Goal: Task Accomplishment & Management: Use online tool/utility

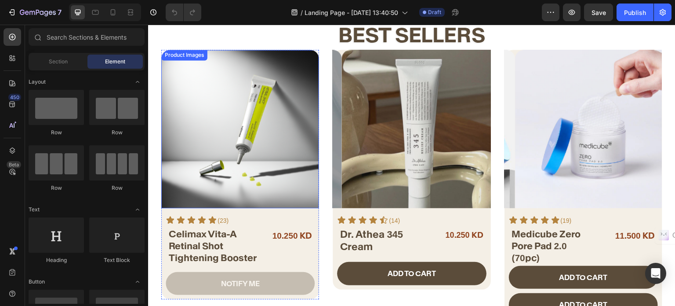
scroll to position [352, 0]
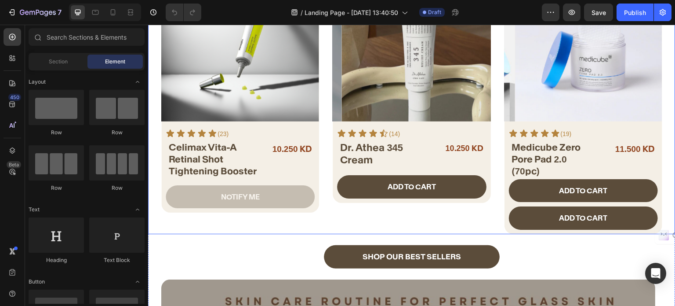
click at [322, 186] on div "Product Images Icon Icon Icon Icon Icon Icon List (23) Text Block Row Celimax V…" at bounding box center [412, 98] width 528 height 271
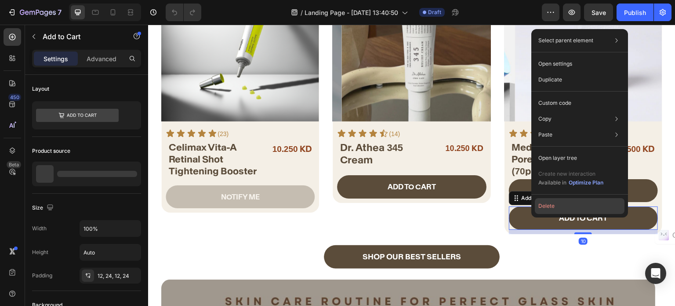
click at [547, 207] on button "Delete" at bounding box center [580, 206] width 90 height 16
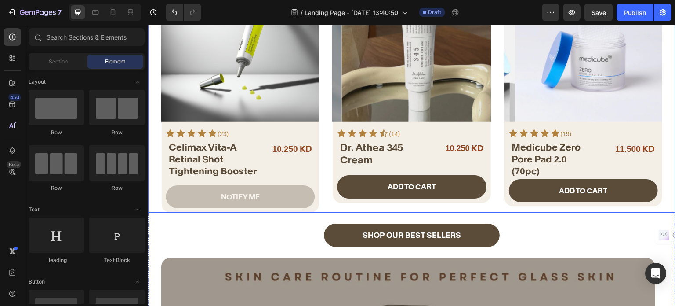
scroll to position [220, 0]
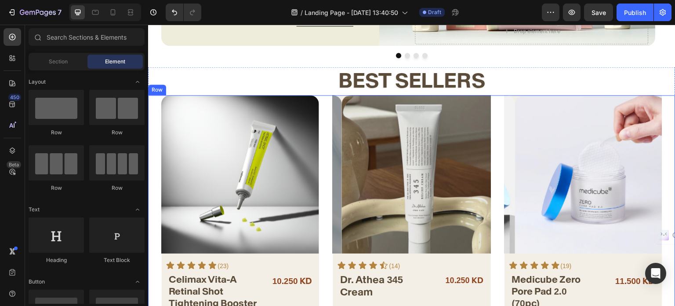
click at [328, 101] on div "Product Images Icon Icon Icon Icon Icon Icon List (23) Text Block Row Celimax V…" at bounding box center [412, 219] width 528 height 249
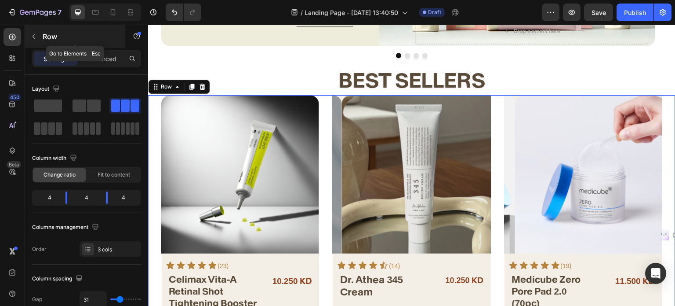
click at [32, 38] on icon "button" at bounding box center [33, 36] width 7 height 7
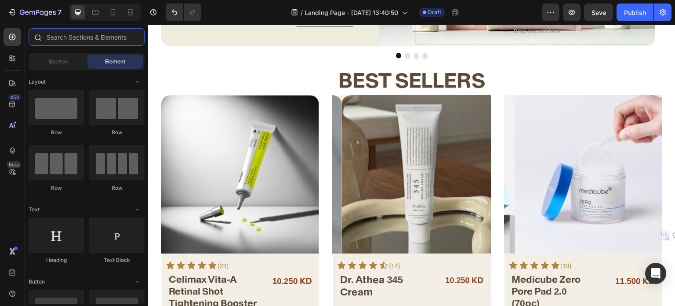
click at [65, 37] on input "text" at bounding box center [87, 37] width 116 height 18
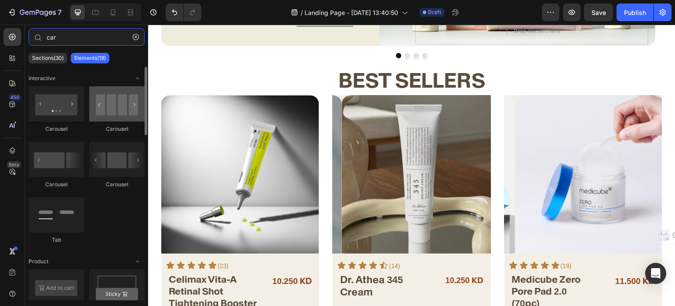
type input "car"
click at [99, 115] on div at bounding box center [116, 103] width 55 height 35
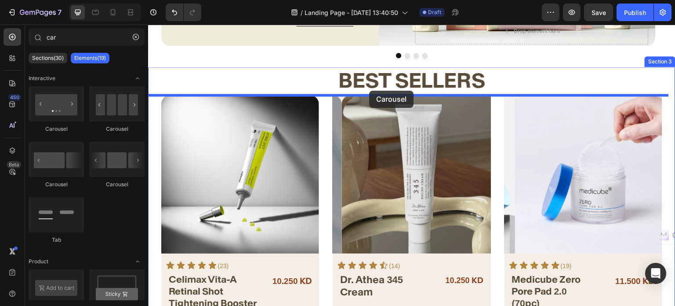
drag, startPoint x: 247, startPoint y: 139, endPoint x: 369, endPoint y: 91, distance: 131.6
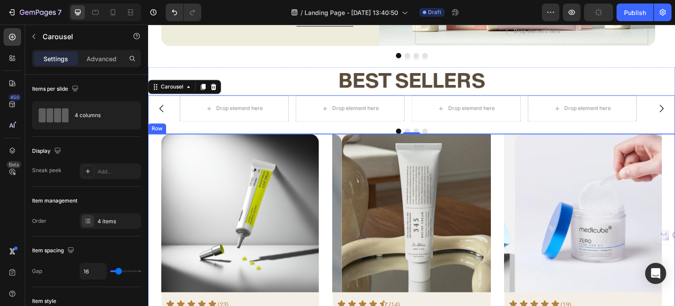
click at [320, 142] on div "Product Images Icon Icon Icon Icon Icon Icon List (23) Text Block Row Celimax V…" at bounding box center [412, 258] width 528 height 249
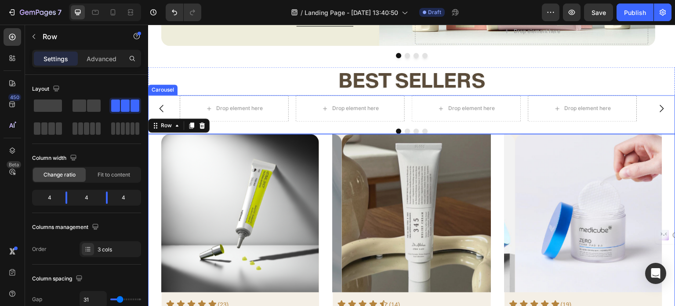
click at [319, 123] on div "Drop element here Drop element here Drop element here Drop element here [GEOGRA…" at bounding box center [412, 114] width 528 height 39
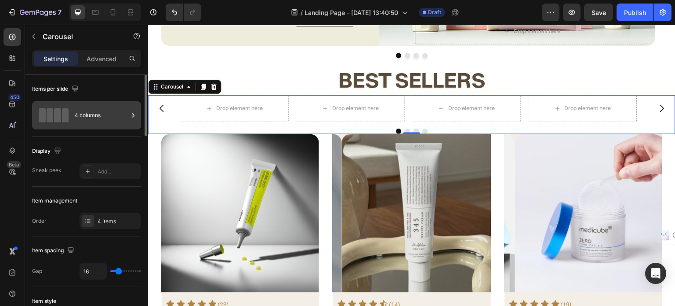
click at [98, 113] on div "4 columns" at bounding box center [102, 115] width 54 height 20
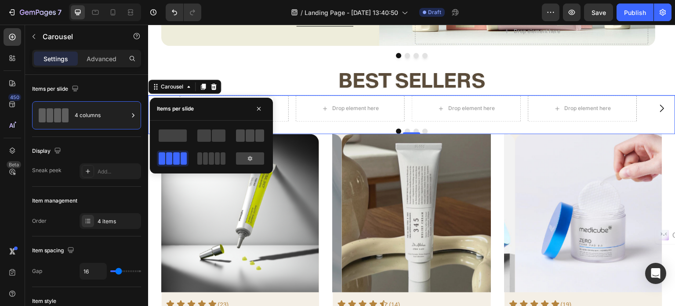
click at [253, 138] on span at bounding box center [250, 135] width 9 height 12
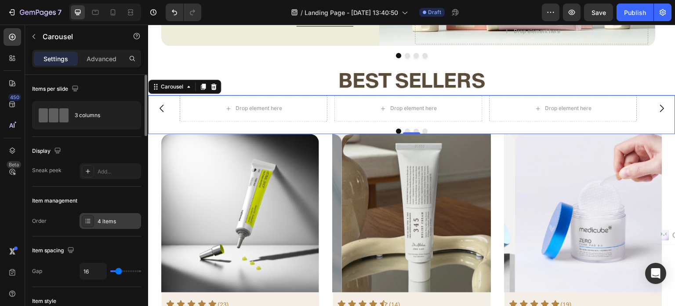
click at [110, 219] on div "4 items" at bounding box center [118, 221] width 41 height 8
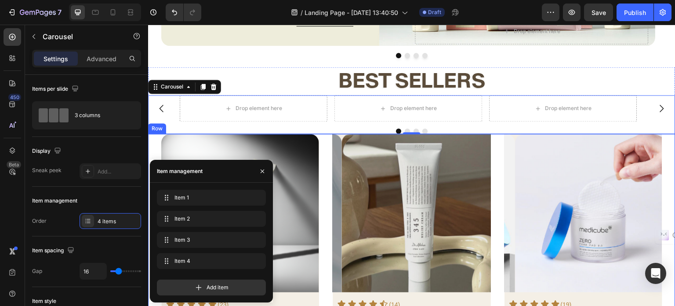
click at [321, 142] on div "Product Images Icon Icon Icon Icon Icon Icon List (23) Text Block Row Celimax V…" at bounding box center [412, 258] width 528 height 249
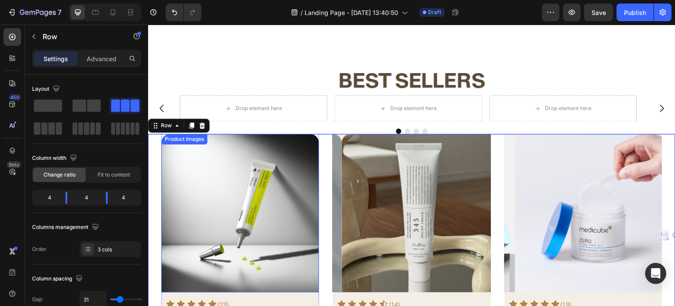
scroll to position [440, 0]
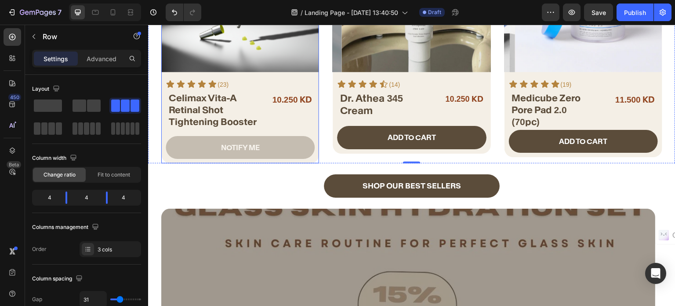
click at [314, 126] on div "Celimax Vita-A Retinal Shot Tightening Booster Product Title 10.250 KD Product …" at bounding box center [240, 110] width 158 height 38
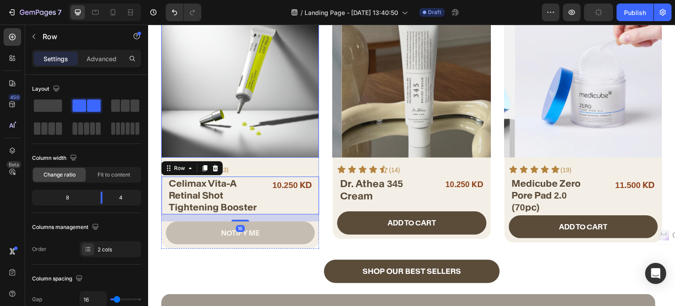
scroll to position [352, 0]
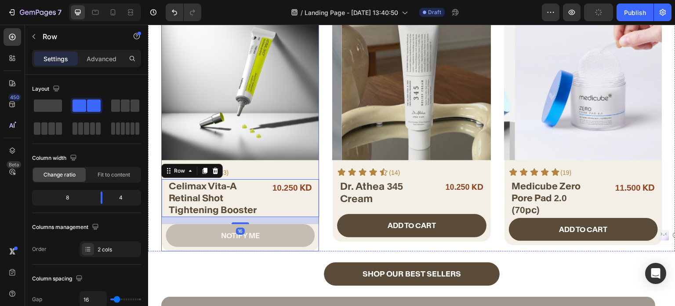
click at [164, 245] on div "NOTIFY ME Add to Cart" at bounding box center [240, 238] width 158 height 28
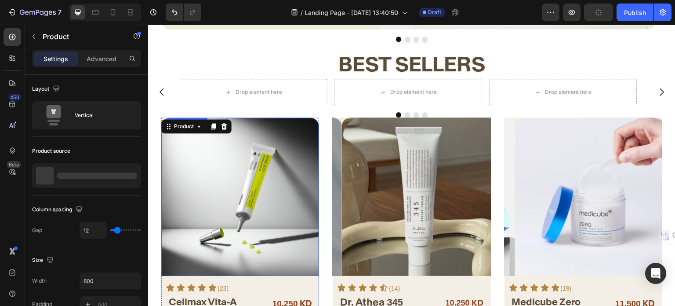
scroll to position [88, 0]
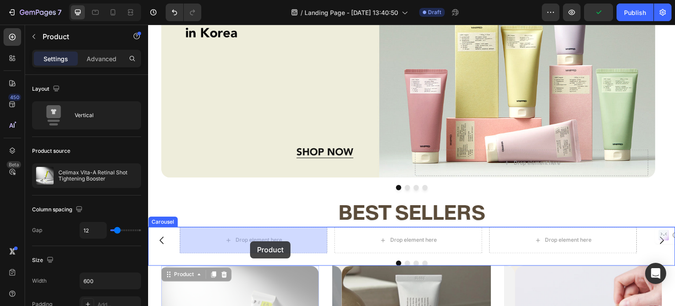
drag, startPoint x: 182, startPoint y: 273, endPoint x: 250, endPoint y: 241, distance: 75.3
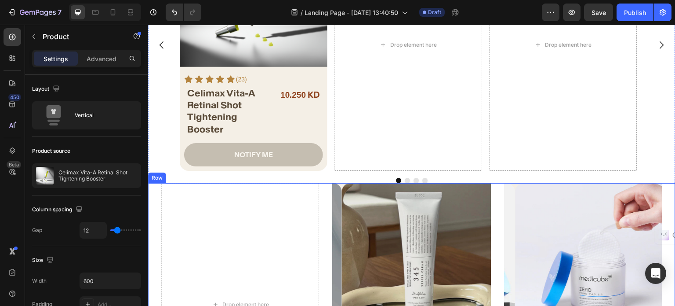
scroll to position [572, 0]
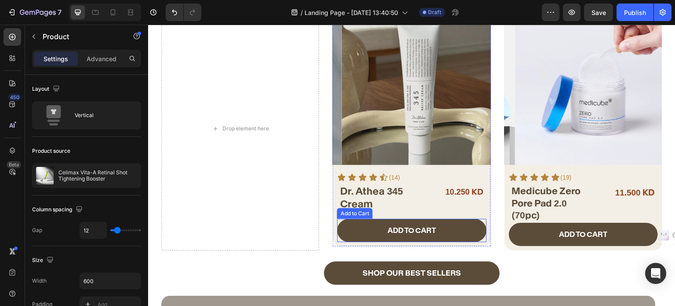
click at [337, 239] on div "ADD TO CART Add to Cart" at bounding box center [411, 230] width 149 height 23
click at [334, 236] on div "ADD TO CART Add to Cart" at bounding box center [412, 233] width 158 height 28
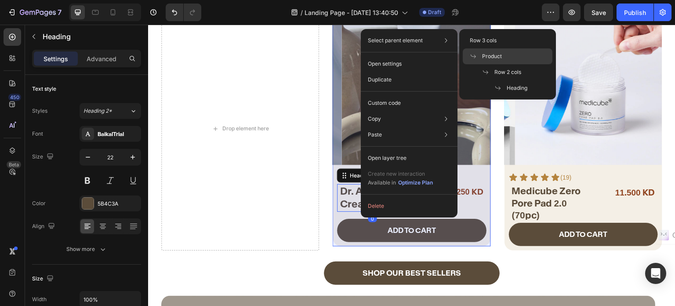
click at [517, 64] on div "Product" at bounding box center [508, 72] width 90 height 16
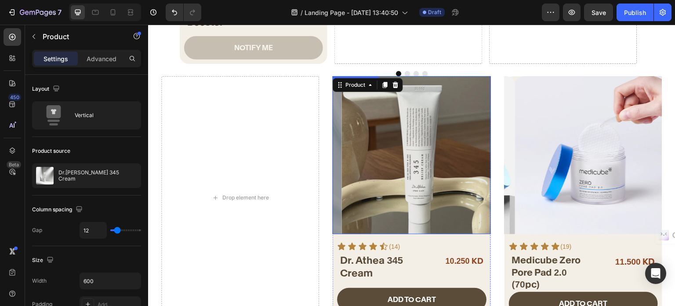
scroll to position [484, 0]
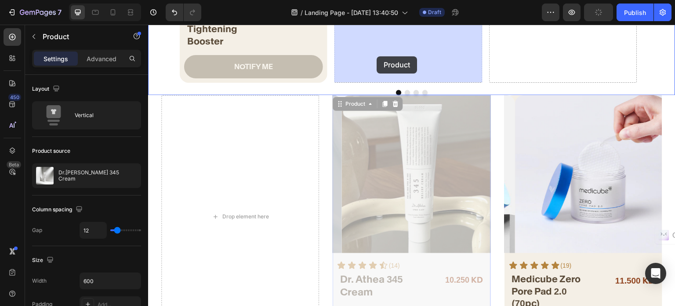
drag, startPoint x: 339, startPoint y: 103, endPoint x: 376, endPoint y: 58, distance: 59.3
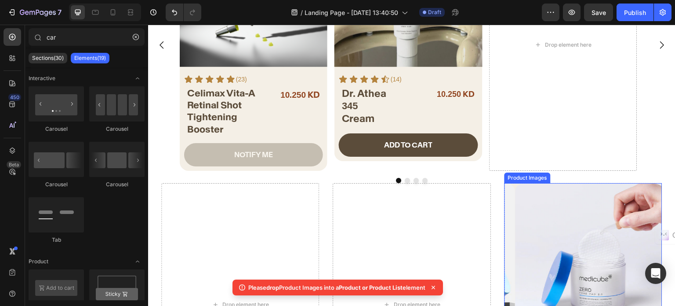
scroll to position [615, 0]
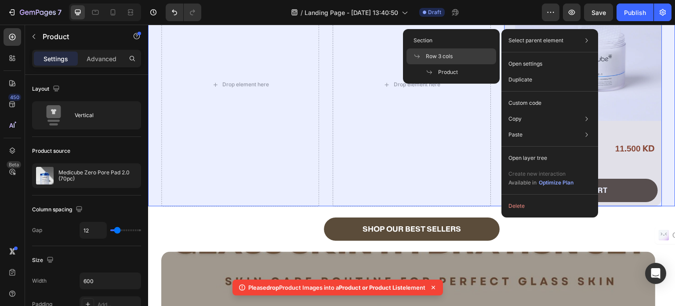
click at [437, 64] on div "Row 3 cols" at bounding box center [452, 72] width 90 height 16
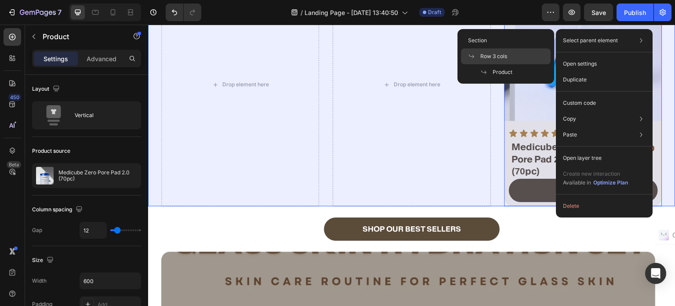
click at [494, 64] on div "Row 3 cols" at bounding box center [506, 72] width 90 height 16
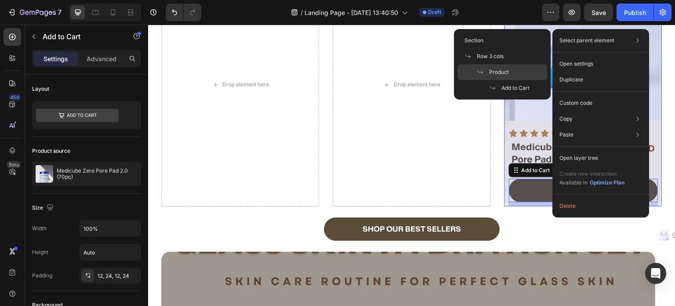
click at [485, 72] on span at bounding box center [483, 72] width 12 height 7
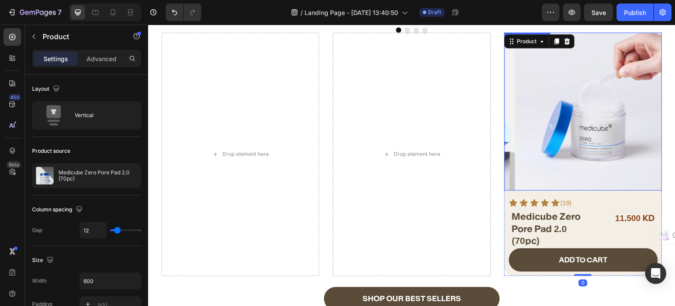
scroll to position [484, 0]
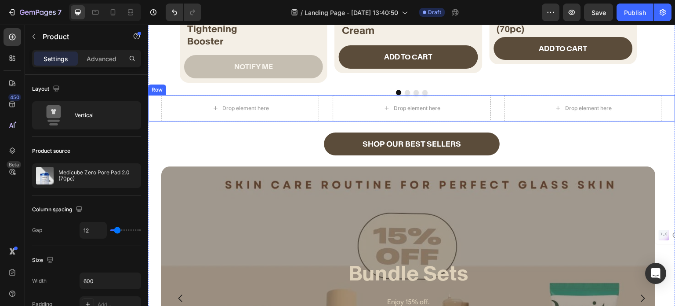
click at [492, 109] on div "Drop element here Drop element here Drop element here Row" at bounding box center [412, 108] width 528 height 26
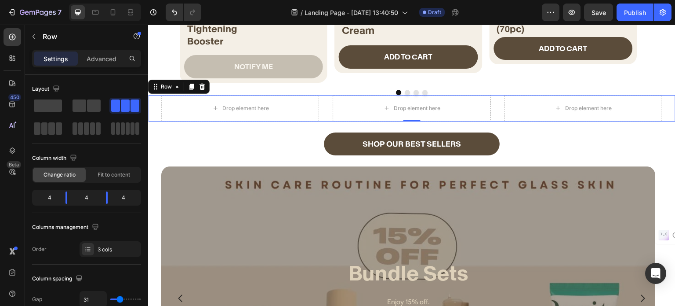
click at [208, 87] on div "Row" at bounding box center [179, 87] width 62 height 14
click at [202, 87] on icon at bounding box center [203, 87] width 6 height 6
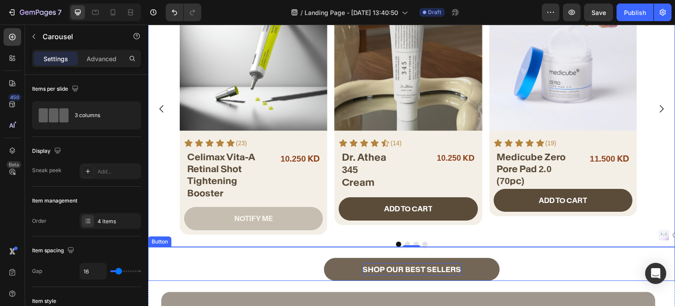
scroll to position [308, 0]
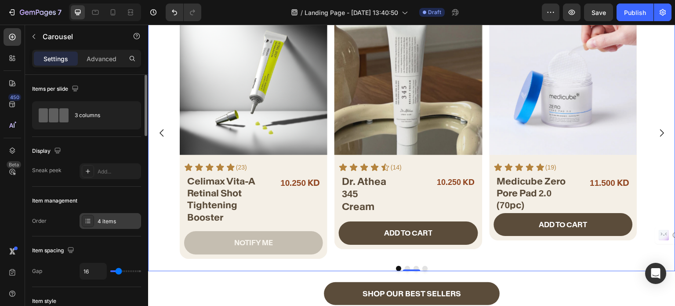
click at [111, 221] on div "4 items" at bounding box center [118, 221] width 41 height 8
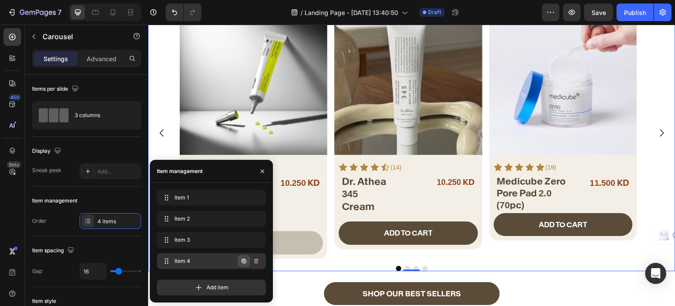
click at [241, 257] on icon "button" at bounding box center [243, 260] width 7 height 7
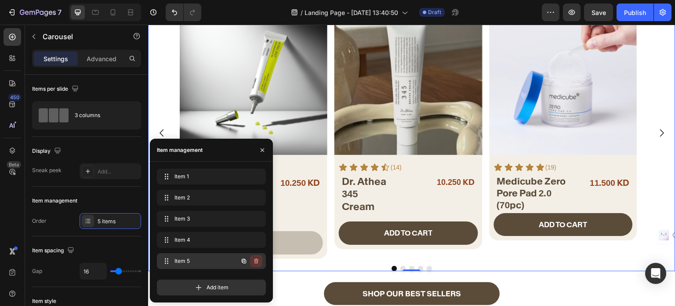
click at [262, 262] on button "button" at bounding box center [256, 261] width 12 height 12
click at [254, 260] on div "Delete" at bounding box center [250, 261] width 16 height 8
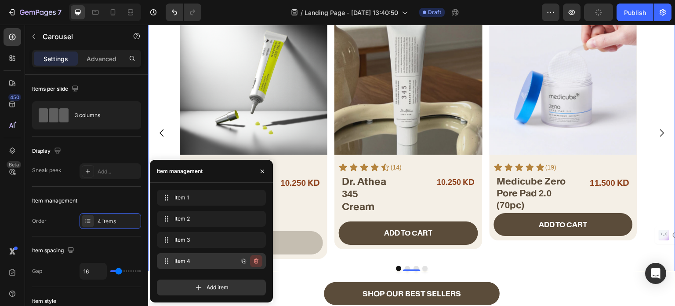
click at [257, 261] on icon "button" at bounding box center [256, 260] width 7 height 7
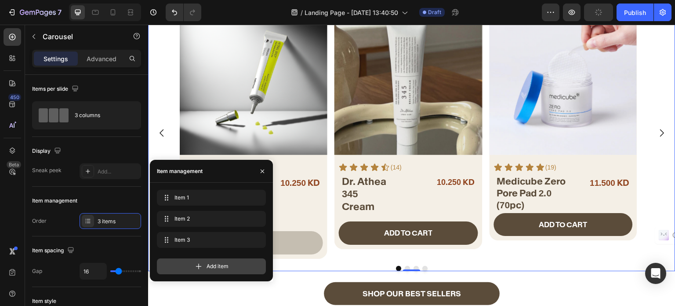
click at [255, 248] on div "Item 3 Item 3" at bounding box center [211, 240] width 109 height 16
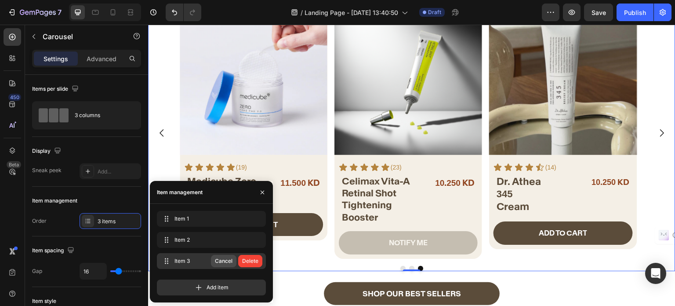
click at [229, 263] on div "Cancel" at bounding box center [224, 261] width 18 height 8
click at [243, 262] on icon "button" at bounding box center [243, 260] width 7 height 7
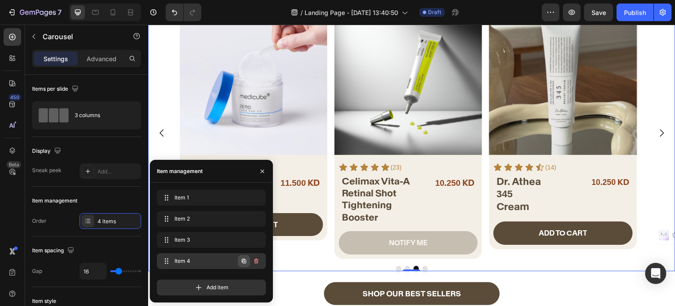
click at [242, 263] on icon "button" at bounding box center [243, 260] width 7 height 7
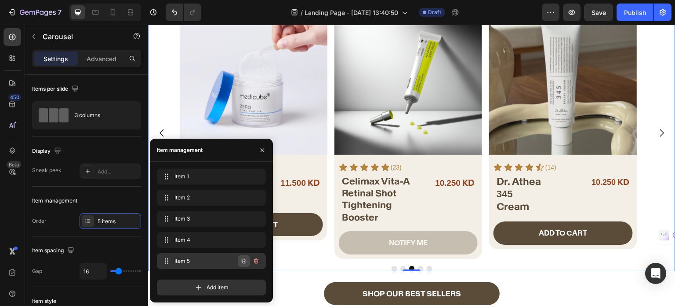
click at [242, 266] on button "button" at bounding box center [244, 261] width 12 height 12
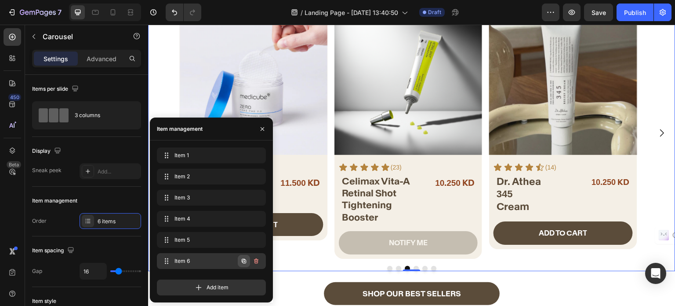
click at [239, 266] on button "button" at bounding box center [244, 261] width 12 height 12
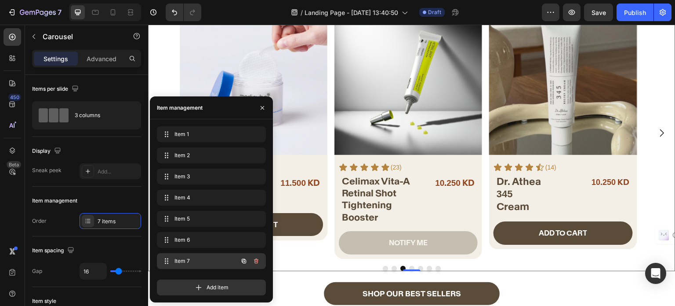
click at [242, 262] on icon "button" at bounding box center [243, 260] width 7 height 7
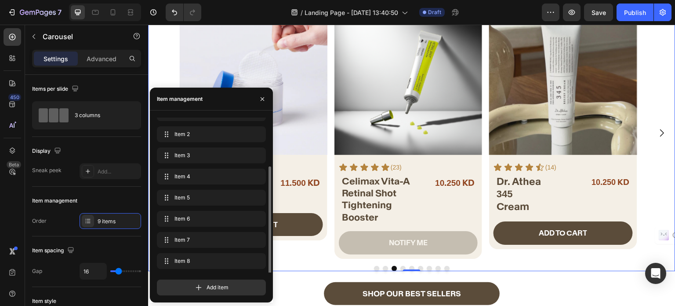
scroll to position [33, 0]
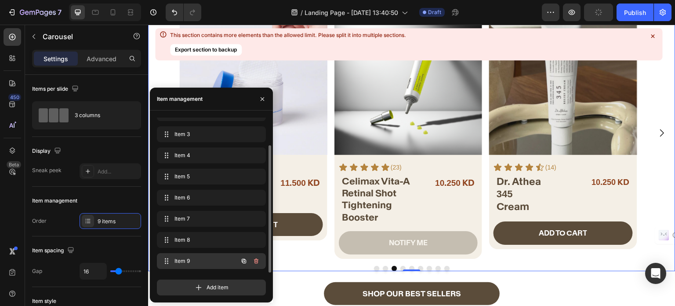
click at [239, 265] on button "button" at bounding box center [244, 261] width 12 height 12
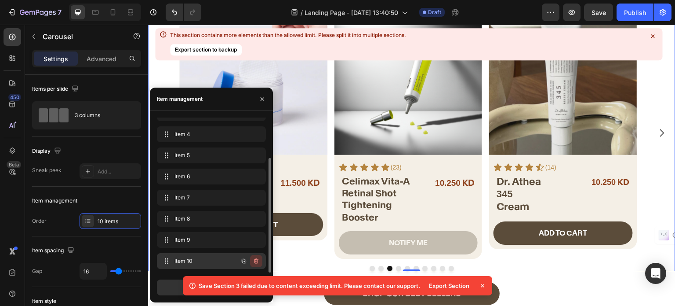
click at [259, 261] on icon "button" at bounding box center [256, 260] width 7 height 7
click at [259, 262] on div "Delete" at bounding box center [250, 261] width 16 height 8
click at [255, 260] on div "Delete" at bounding box center [250, 261] width 16 height 8
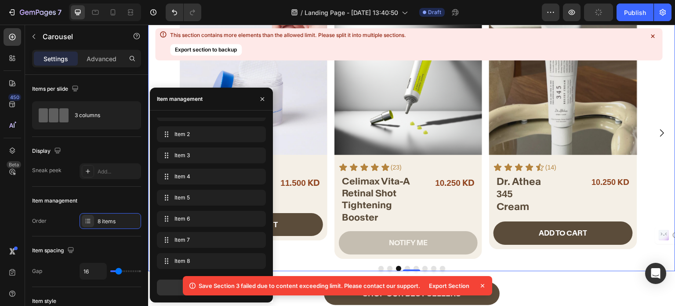
click at [481, 288] on icon at bounding box center [482, 285] width 9 height 9
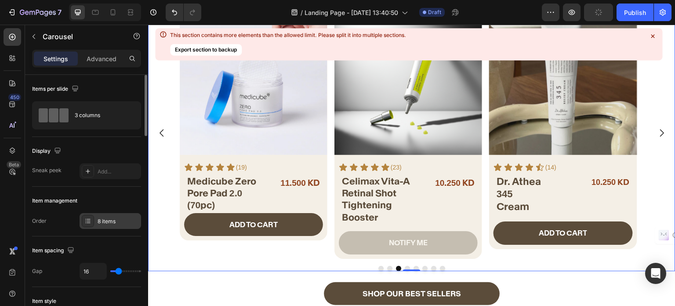
click at [97, 221] on div "8 items" at bounding box center [111, 221] width 62 height 16
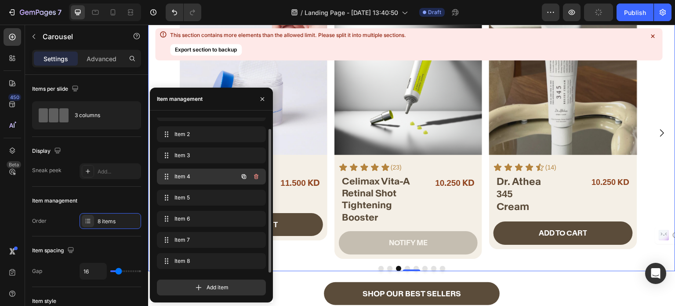
click at [200, 175] on span "Item 4" at bounding box center [200, 176] width 50 height 8
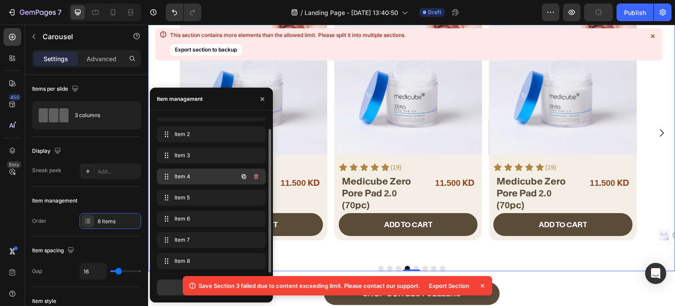
click at [197, 175] on span "Item 4" at bounding box center [200, 176] width 50 height 8
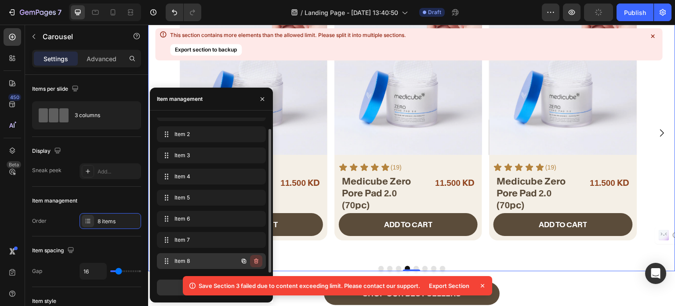
click at [257, 260] on icon "button" at bounding box center [256, 260] width 7 height 7
click at [257, 260] on div "Delete" at bounding box center [250, 261] width 16 height 8
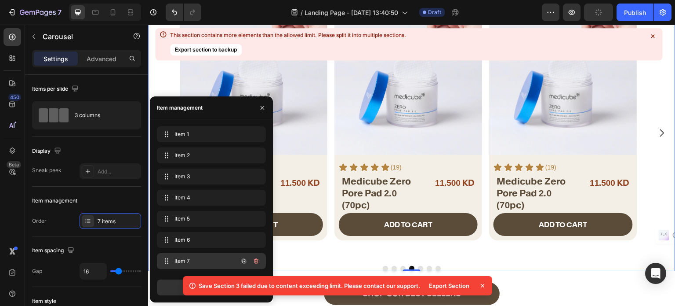
scroll to position [0, 0]
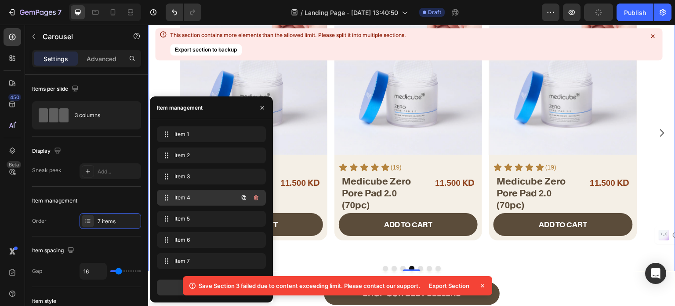
click at [193, 191] on div "Item 4 Item 4" at bounding box center [198, 197] width 77 height 12
click at [194, 188] on div "Item 1 Item 1 Item 2 Item 2 Item 3 Item 3 Item 4 Item 4 Item 5 Item 5 Item 6 It…" at bounding box center [211, 199] width 109 height 146
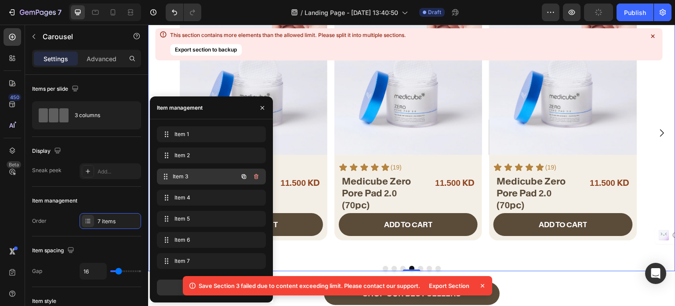
click at [195, 182] on div "Item 3 Item 3" at bounding box center [211, 176] width 109 height 16
click at [481, 284] on icon at bounding box center [482, 285] width 9 height 9
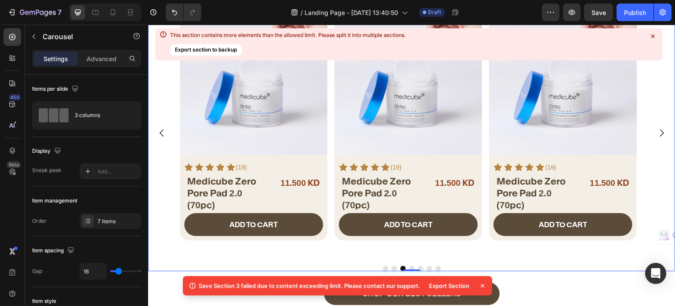
click at [310, 250] on div "Product Images Icon Icon Icon Icon Icon Icon List (19) Text Block Row Medicube …" at bounding box center [254, 132] width 148 height 251
click at [113, 221] on div "7 items" at bounding box center [118, 221] width 41 height 8
click at [342, 253] on div "Product Images Icon Icon Icon Icon Icon Icon List (19) Text Block Row Medicube …" at bounding box center [409, 132] width 148 height 251
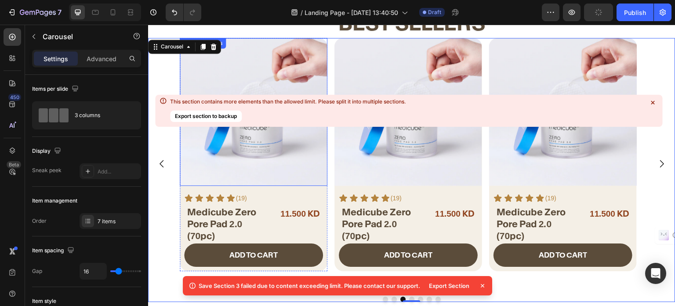
scroll to position [176, 0]
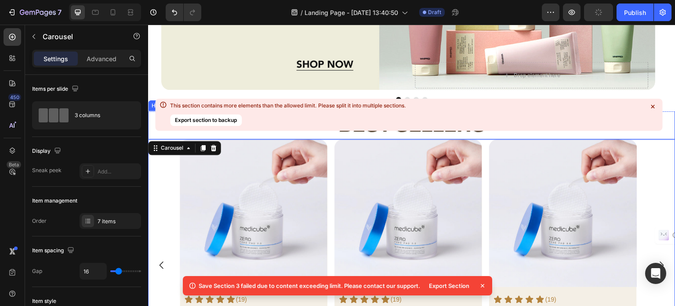
click at [653, 107] on icon at bounding box center [653, 106] width 4 height 4
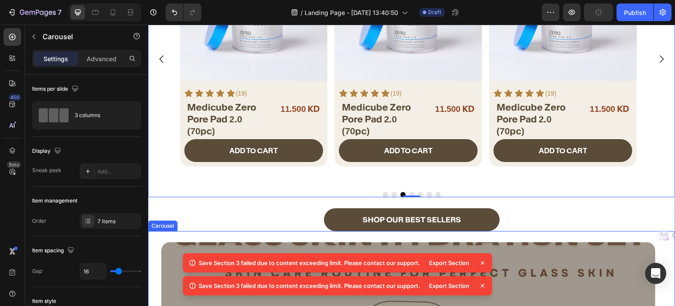
scroll to position [396, 0]
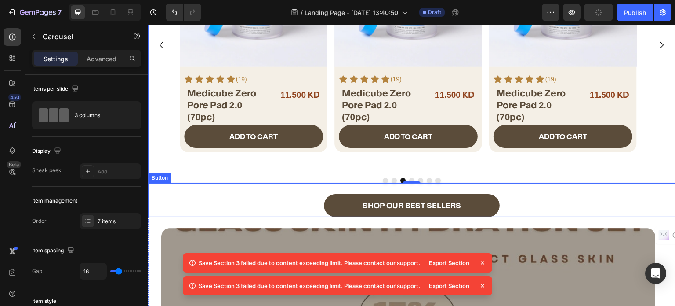
click at [199, 202] on div "SHOP OUR BEST SELLERS Button" at bounding box center [412, 200] width 528 height 34
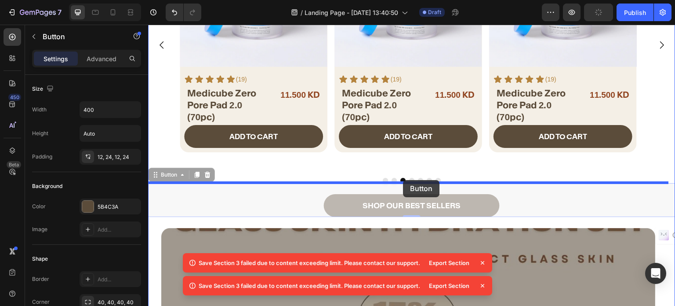
drag, startPoint x: 158, startPoint y: 176, endPoint x: 403, endPoint y: 180, distance: 245.4
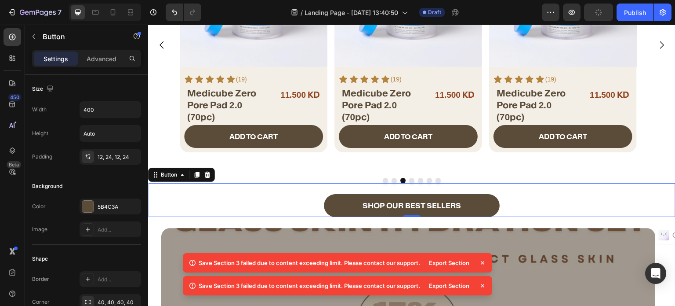
click at [268, 167] on div "Product Images Icon Icon Icon Icon Icon Icon List (19) Text Block Row Medicube …" at bounding box center [254, 44] width 148 height 251
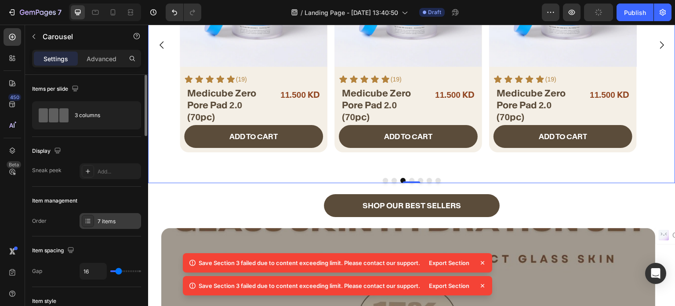
click at [102, 219] on div "7 items" at bounding box center [118, 221] width 41 height 8
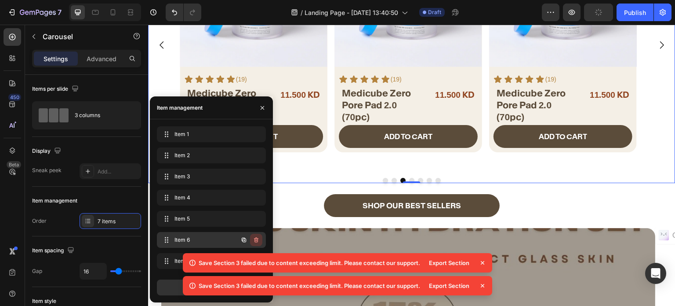
click at [256, 242] on icon "button" at bounding box center [256, 239] width 4 height 5
click at [258, 240] on div "Delete" at bounding box center [250, 240] width 16 height 8
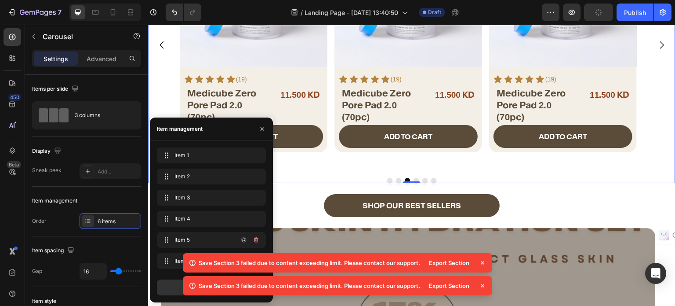
click at [251, 240] on button "button" at bounding box center [256, 239] width 12 height 12
click at [251, 240] on div "Delete" at bounding box center [250, 240] width 16 height 8
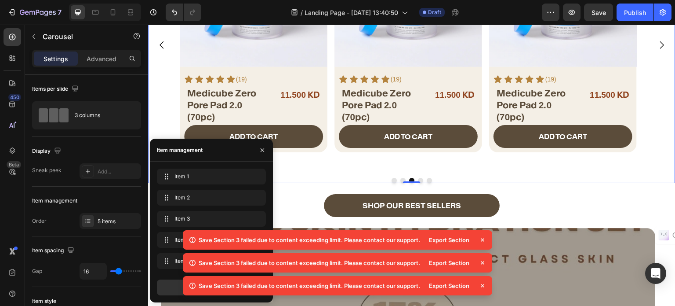
click at [616, 12] on div "Preview Save Publish" at bounding box center [607, 13] width 130 height 18
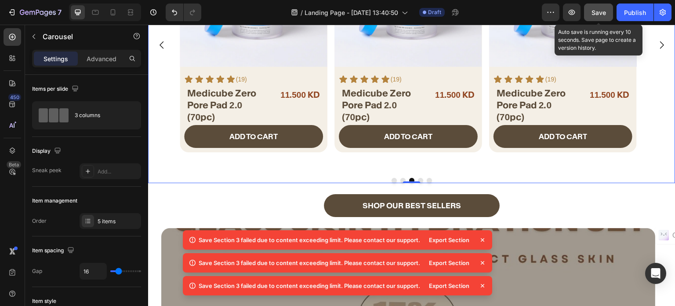
click at [606, 15] on span "Save" at bounding box center [599, 12] width 15 height 7
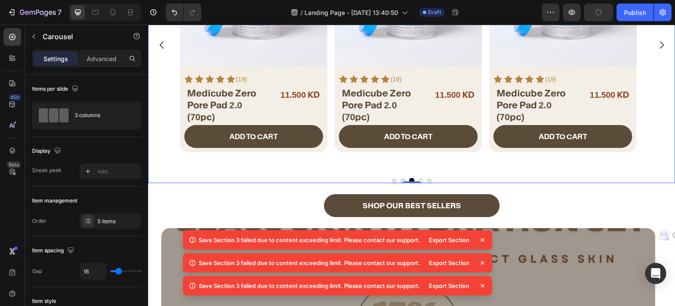
click at [485, 239] on icon at bounding box center [482, 239] width 9 height 9
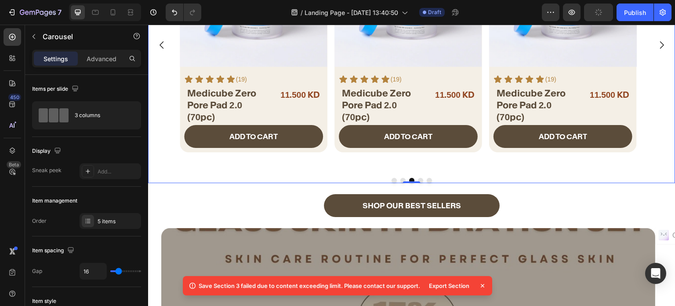
click at [480, 287] on icon at bounding box center [482, 285] width 9 height 9
click at [154, 11] on icon "button" at bounding box center [153, 12] width 9 height 9
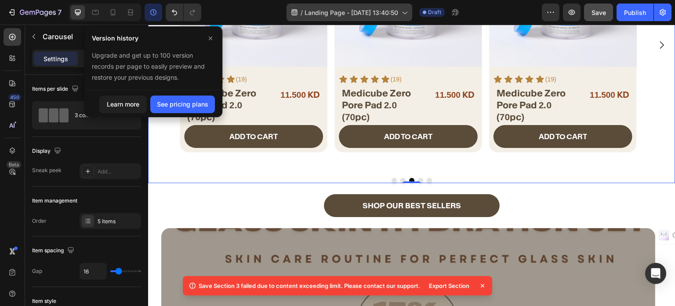
click at [172, 12] on icon "Undo/Redo" at bounding box center [174, 12] width 9 height 9
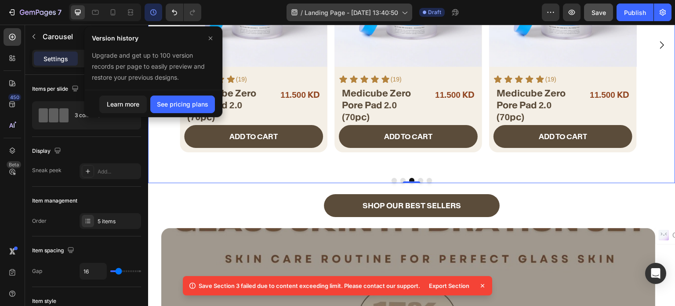
click at [172, 12] on icon "Undo/Redo" at bounding box center [174, 12] width 9 height 9
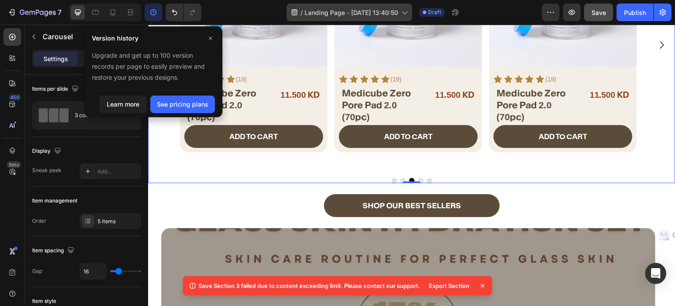
click at [172, 8] on icon "Undo/Redo" at bounding box center [174, 12] width 9 height 9
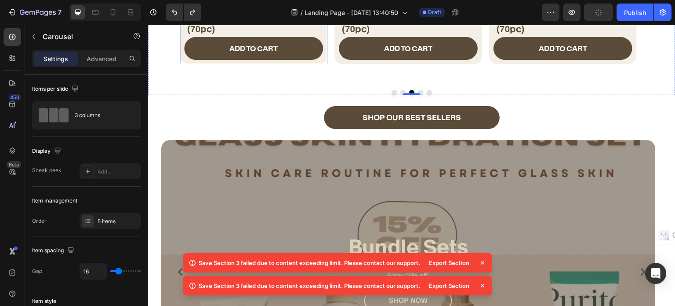
scroll to position [352, 0]
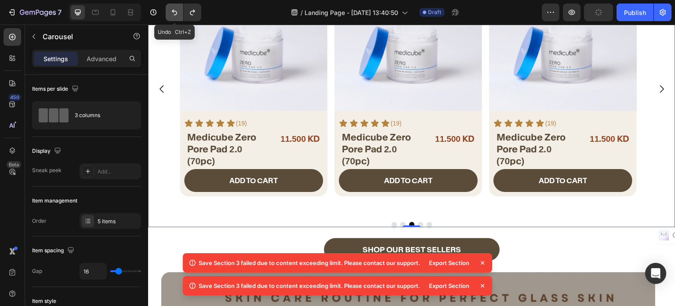
drag, startPoint x: 28, startPoint y: 1, endPoint x: 173, endPoint y: 15, distance: 145.8
click at [173, 15] on icon "Undo/Redo" at bounding box center [174, 12] width 9 height 9
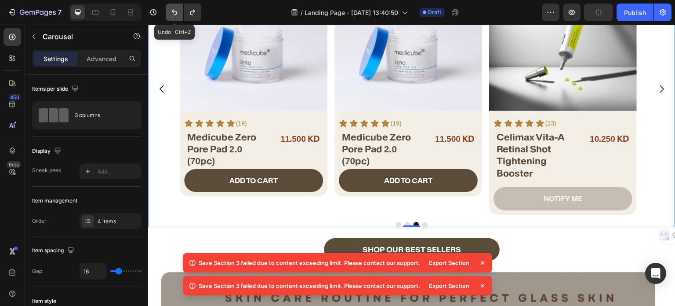
click at [173, 15] on icon "Undo/Redo" at bounding box center [174, 12] width 9 height 9
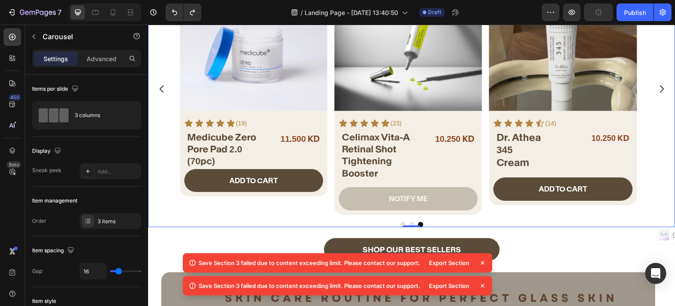
click at [485, 259] on icon at bounding box center [482, 262] width 9 height 9
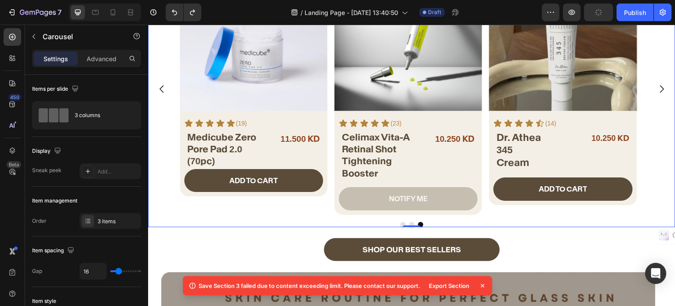
click at [484, 285] on icon at bounding box center [482, 285] width 9 height 9
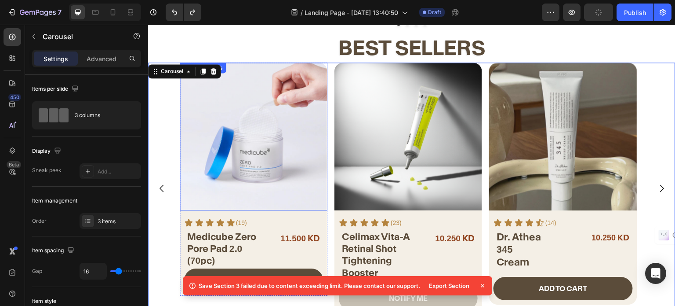
scroll to position [308, 0]
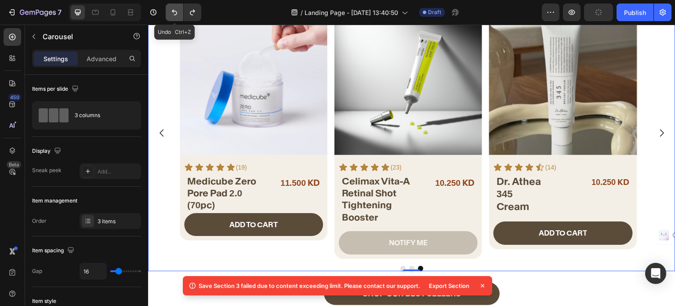
click at [178, 15] on icon "Undo/Redo" at bounding box center [174, 12] width 9 height 9
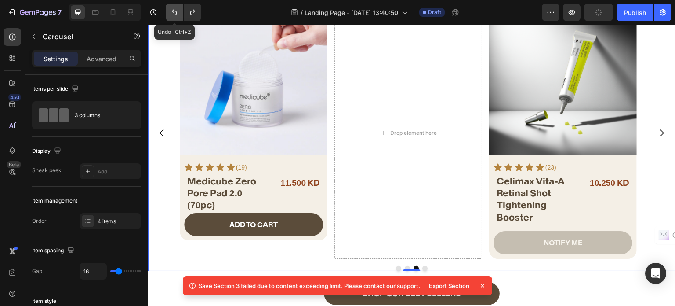
click at [178, 15] on icon "Undo/Redo" at bounding box center [174, 12] width 9 height 9
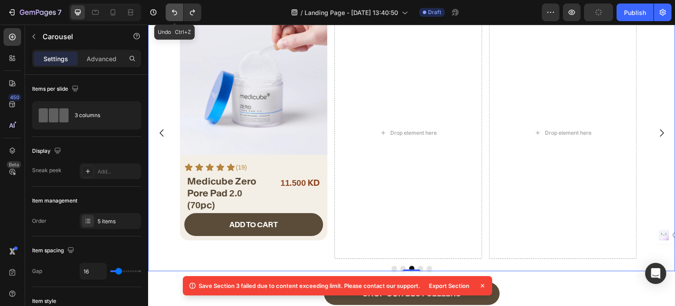
click at [178, 15] on icon "Undo/Redo" at bounding box center [174, 12] width 9 height 9
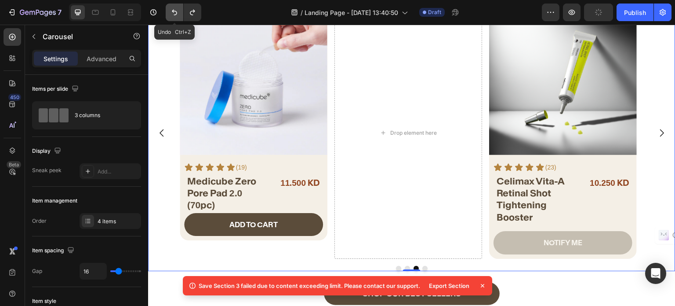
click at [178, 15] on icon "Undo/Redo" at bounding box center [174, 12] width 9 height 9
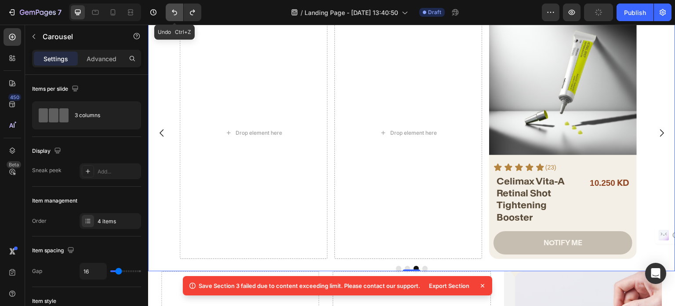
click at [178, 15] on icon "Undo/Redo" at bounding box center [174, 12] width 9 height 9
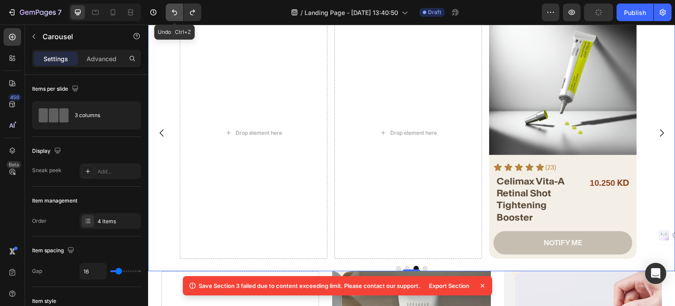
click at [178, 15] on icon "Undo/Redo" at bounding box center [174, 12] width 9 height 9
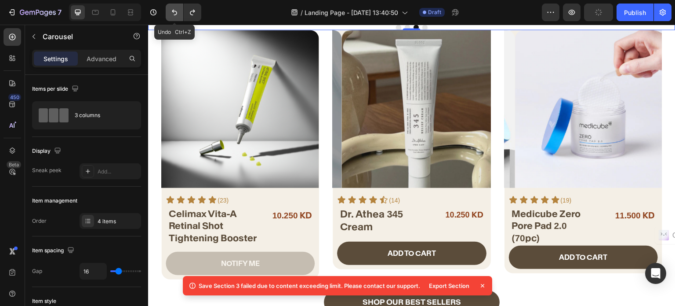
scroll to position [195, 0]
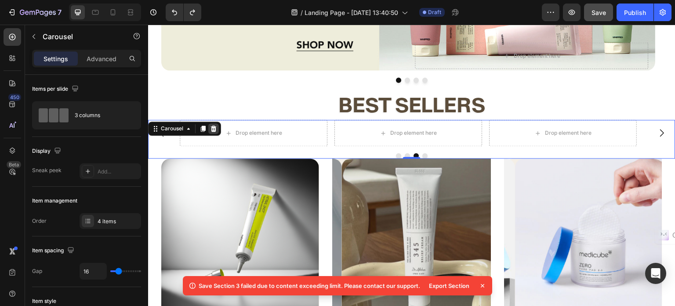
click at [215, 127] on icon at bounding box center [213, 128] width 7 height 7
click at [215, 158] on div "Product Images" at bounding box center [240, 237] width 158 height 158
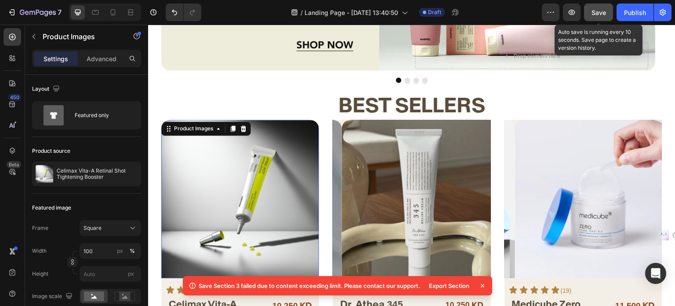
click at [595, 15] on span "Save" at bounding box center [599, 12] width 15 height 7
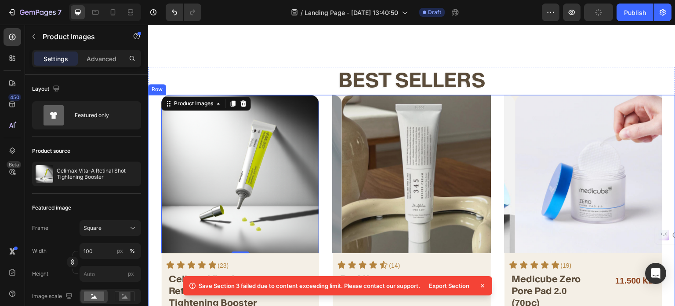
scroll to position [283, 0]
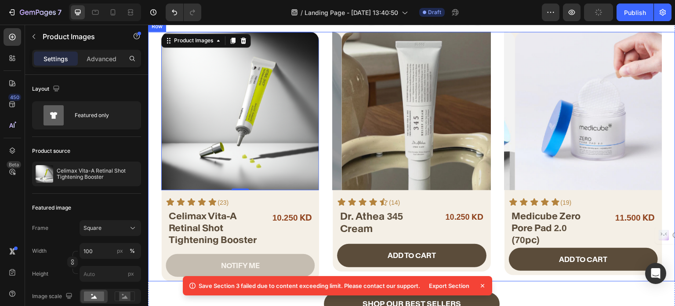
click at [323, 137] on div "Product Images 0 Icon Icon Icon Icon Icon Icon List (23) Text Block Row Celimax…" at bounding box center [412, 156] width 528 height 249
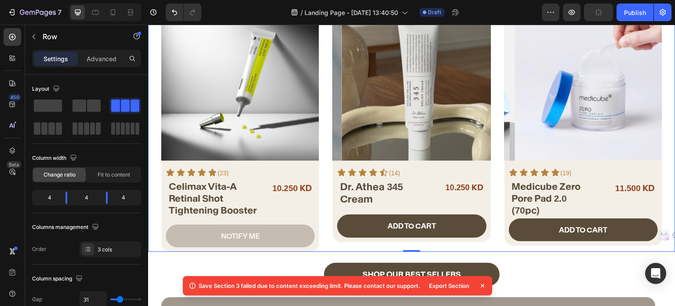
scroll to position [327, 0]
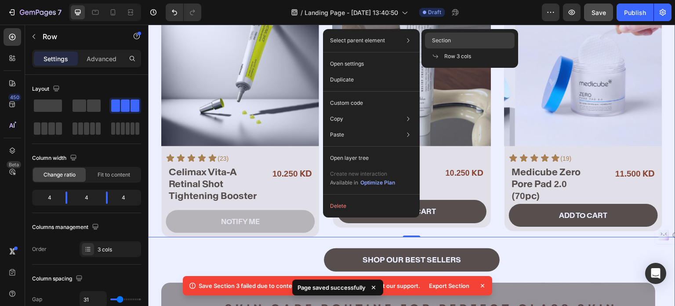
click at [443, 48] on div "Section" at bounding box center [470, 56] width 90 height 16
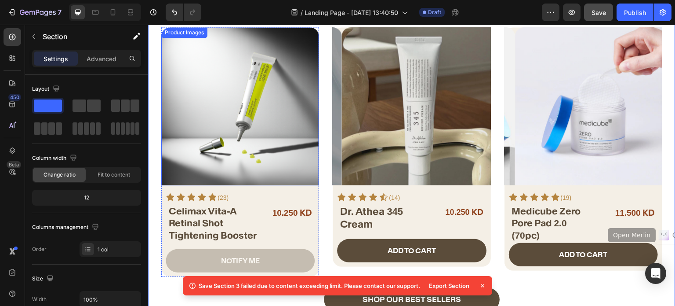
scroll to position [239, 0]
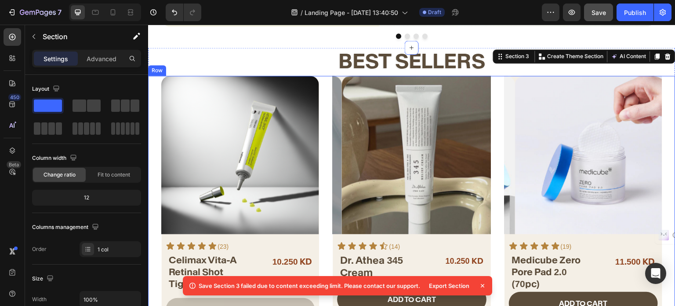
click at [154, 80] on div "Product Images Icon Icon Icon Icon Icon Icon List (23) Text Block Row Celimax V…" at bounding box center [412, 200] width 528 height 249
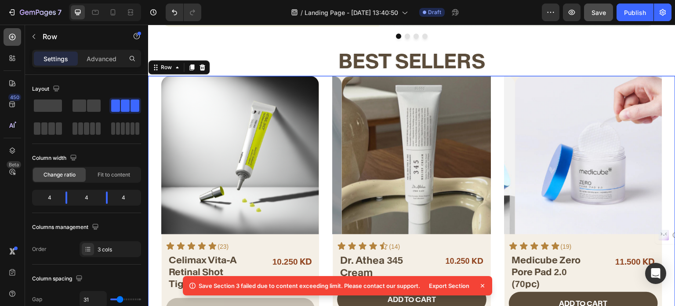
click at [5, 40] on div at bounding box center [13, 37] width 18 height 18
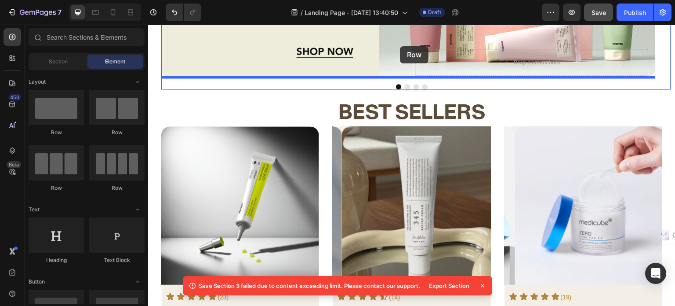
scroll to position [153, 0]
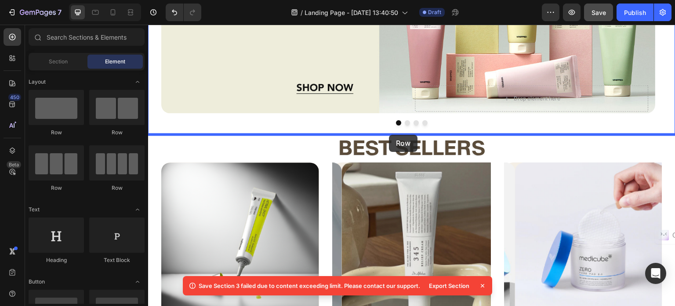
drag, startPoint x: 214, startPoint y: 139, endPoint x: 389, endPoint y: 135, distance: 175.5
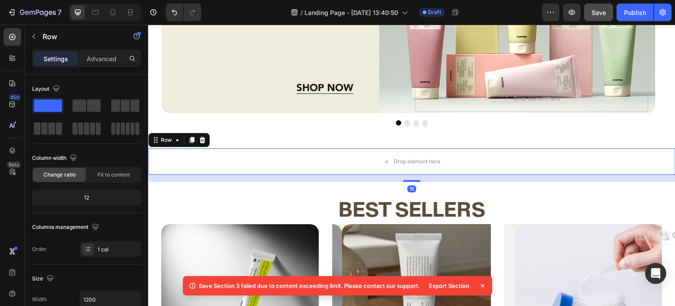
click at [483, 288] on icon at bounding box center [482, 285] width 9 height 9
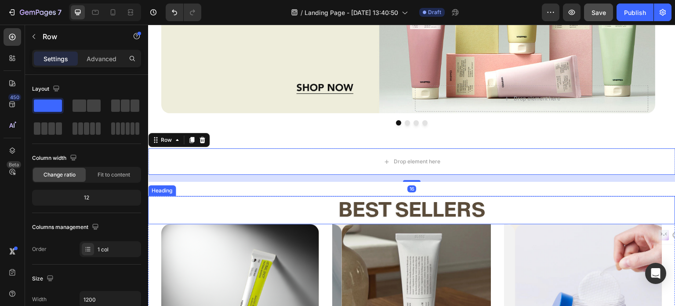
click at [327, 206] on h2 "best sellers" at bounding box center [412, 210] width 528 height 28
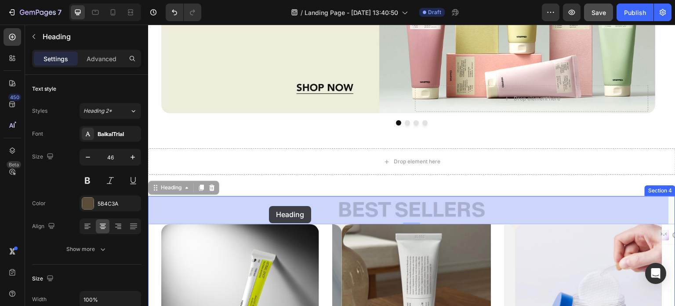
drag, startPoint x: 151, startPoint y: 189, endPoint x: 282, endPoint y: 201, distance: 131.1
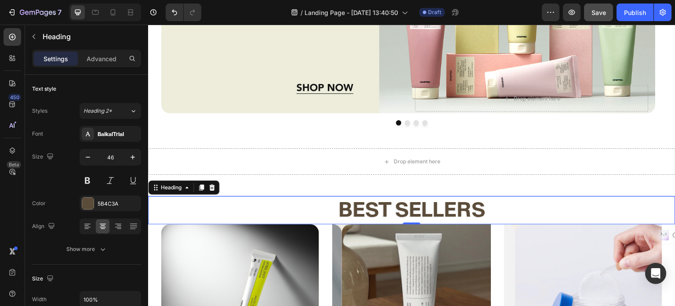
click at [96, 50] on div "Settings Advanced" at bounding box center [86, 59] width 109 height 18
click at [90, 60] on p "Advanced" at bounding box center [102, 58] width 30 height 9
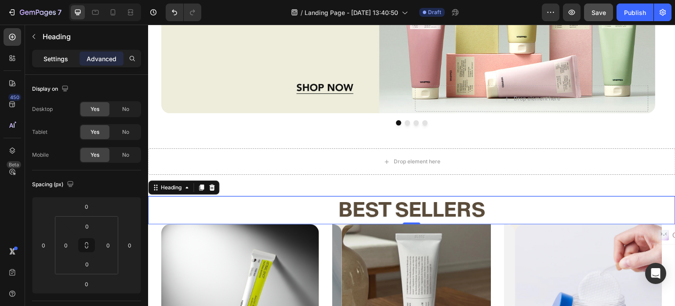
click at [60, 61] on p "Settings" at bounding box center [56, 58] width 25 height 9
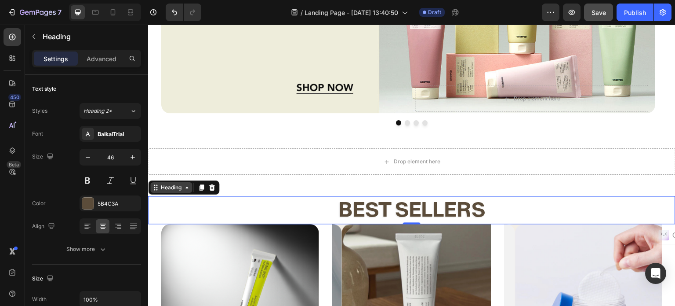
click at [152, 188] on icon at bounding box center [155, 187] width 7 height 7
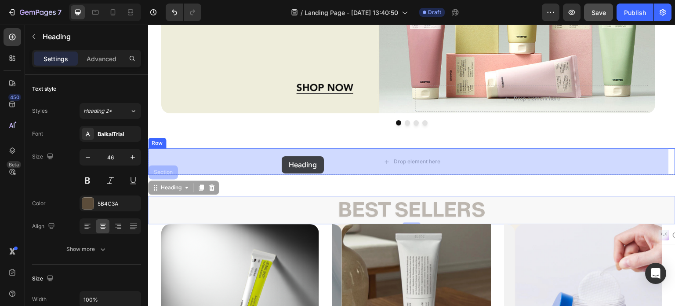
drag, startPoint x: 176, startPoint y: 183, endPoint x: 282, endPoint y: 156, distance: 109.4
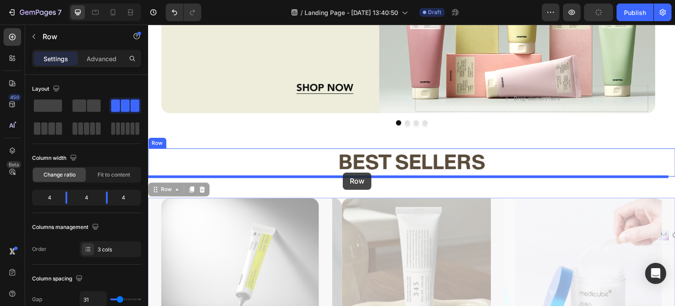
drag, startPoint x: 155, startPoint y: 192, endPoint x: 343, endPoint y: 172, distance: 188.7
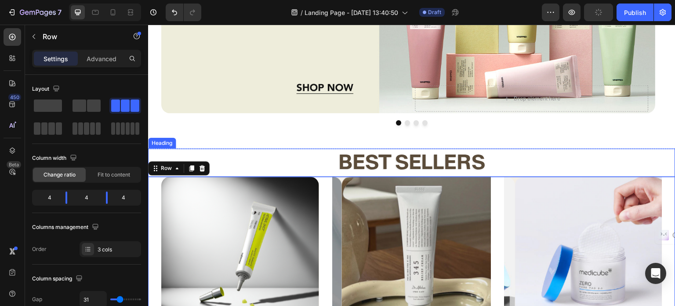
click at [298, 165] on h2 "best sellers" at bounding box center [412, 162] width 528 height 28
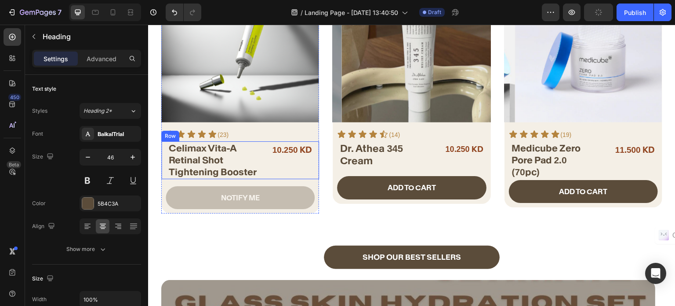
scroll to position [416, 0]
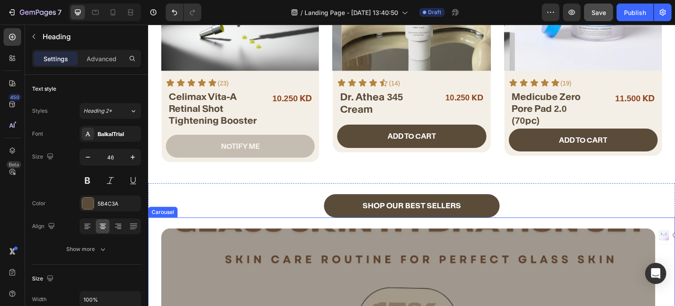
click at [277, 204] on div "SHOP OUR BEST SELLERS Button" at bounding box center [412, 200] width 528 height 34
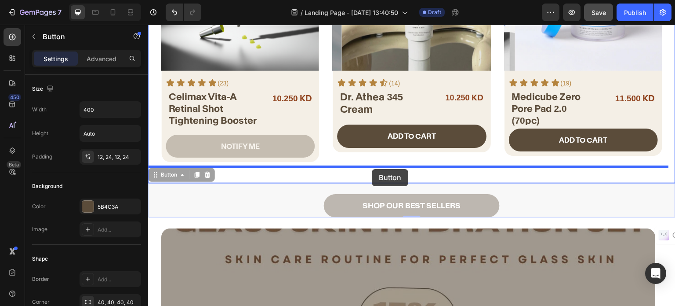
drag, startPoint x: 158, startPoint y: 175, endPoint x: 372, endPoint y: 169, distance: 213.8
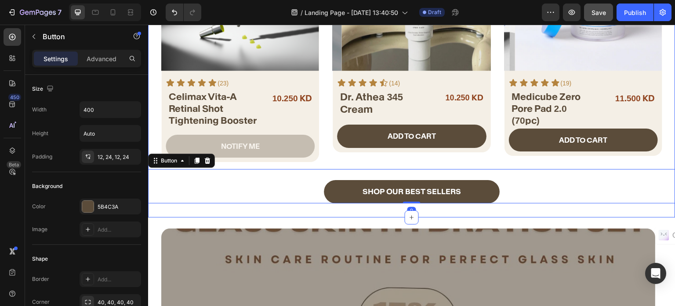
click at [285, 213] on div "best sellers Heading Product Images Icon Icon Icon Icon Icon Icon List (23) Tex…" at bounding box center [412, 43] width 528 height 347
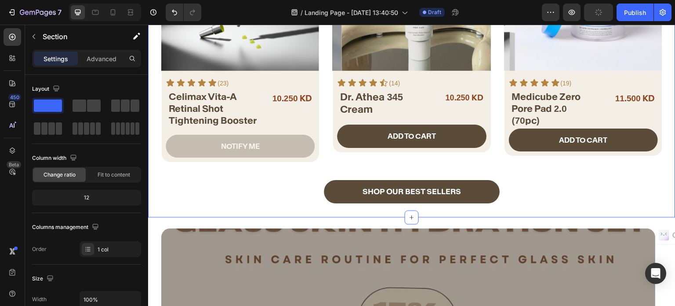
click at [276, 209] on div "best sellers Heading Product Images Icon Icon Icon Icon Icon Icon List (23) Tex…" at bounding box center [412, 43] width 528 height 347
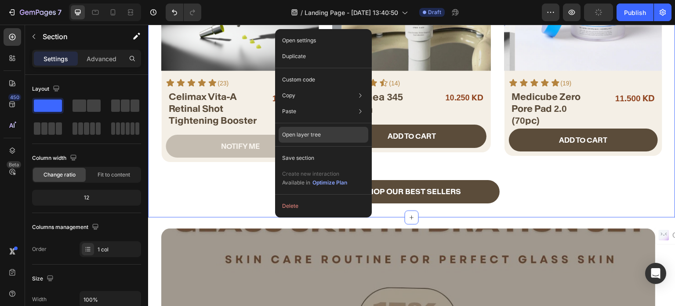
click at [303, 131] on p "Open layer tree" at bounding box center [301, 135] width 39 height 8
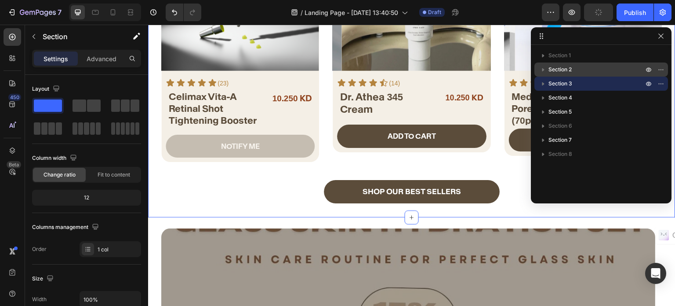
click at [565, 72] on span "Section 2" at bounding box center [560, 69] width 23 height 9
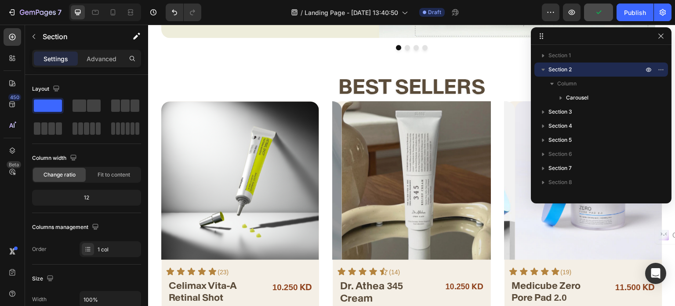
scroll to position [0, 0]
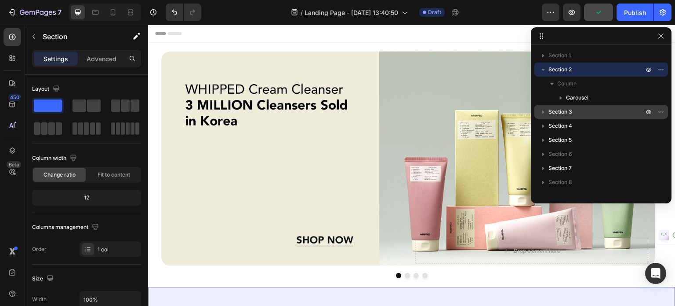
click at [558, 115] on span "Section 3" at bounding box center [561, 111] width 24 height 9
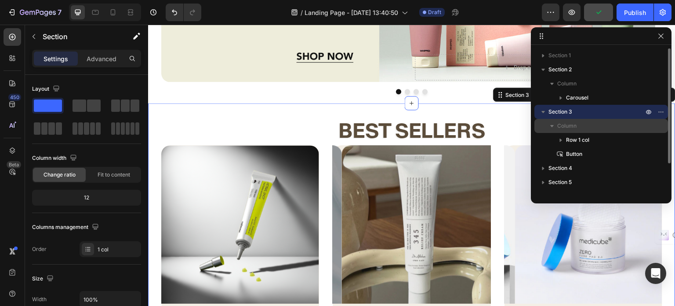
scroll to position [231, 0]
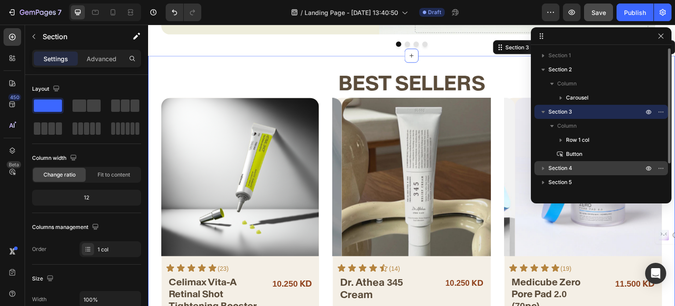
click at [571, 160] on div "Button" at bounding box center [601, 154] width 127 height 14
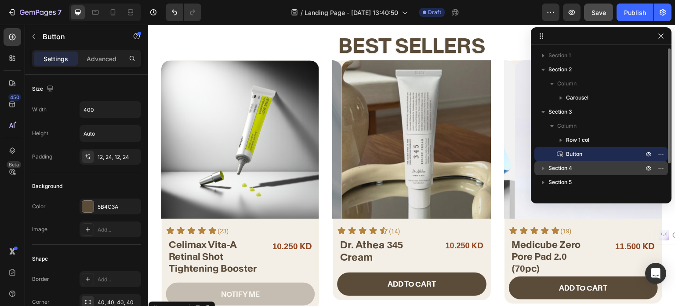
scroll to position [528, 0]
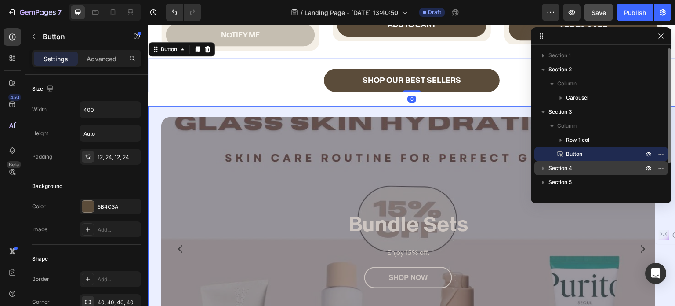
click at [564, 168] on span "Section 4" at bounding box center [561, 168] width 24 height 9
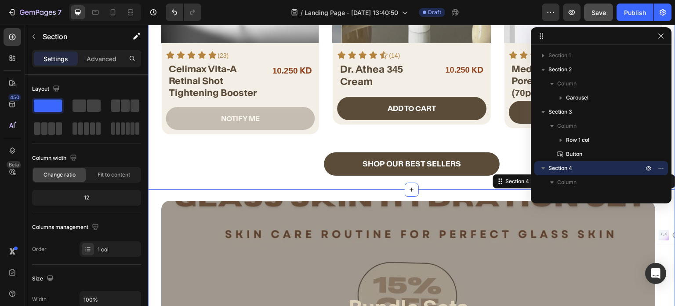
scroll to position [444, 0]
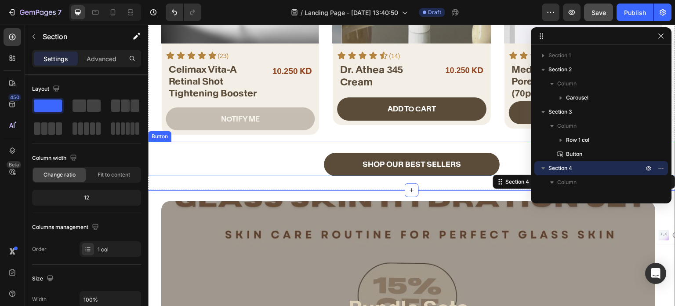
click at [255, 153] on div "SHOP OUR BEST SELLERS Button" at bounding box center [412, 159] width 528 height 34
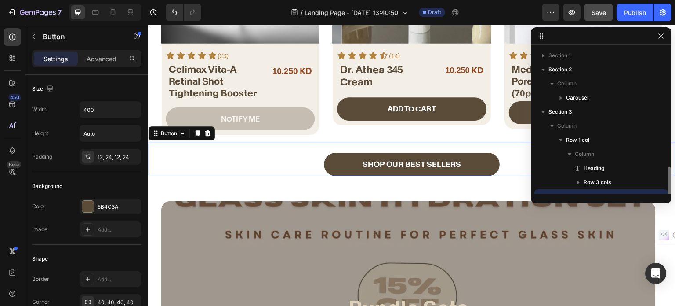
scroll to position [82, 0]
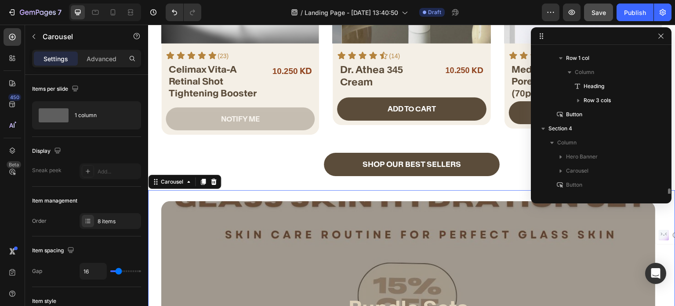
scroll to position [180, 0]
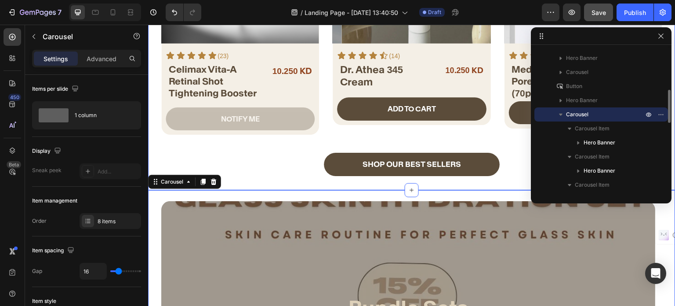
click at [271, 182] on div "best sellers Heading Product Images Icon Icon Icon Icon Icon Icon List (23) Tex…" at bounding box center [412, 16] width 528 height 347
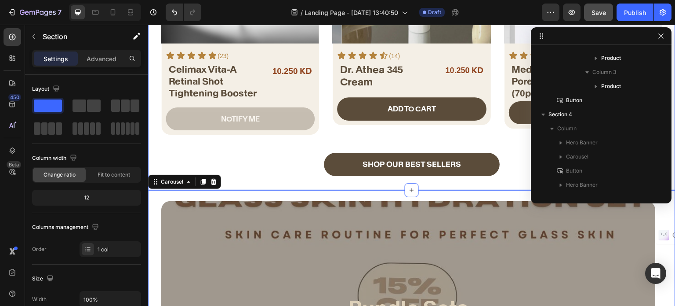
scroll to position [0, 0]
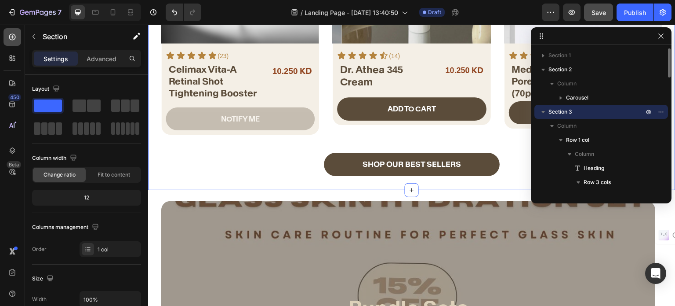
click at [7, 37] on div at bounding box center [13, 37] width 18 height 18
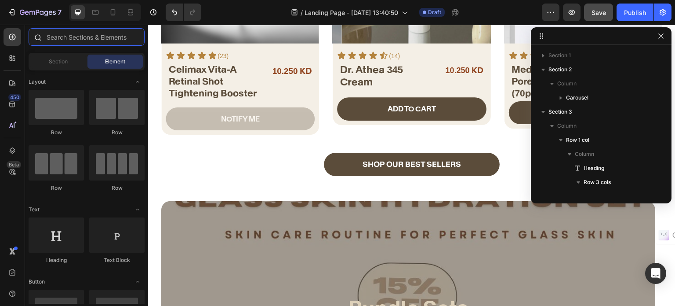
click at [76, 44] on input "text" at bounding box center [87, 37] width 116 height 18
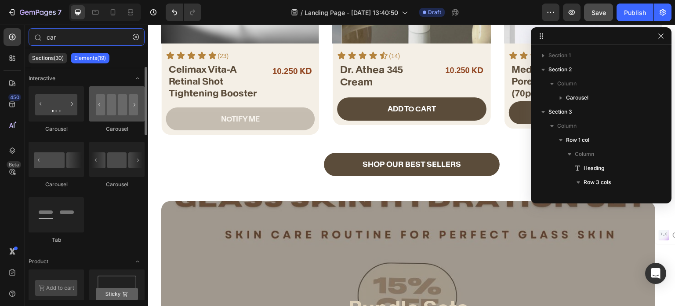
type input "car"
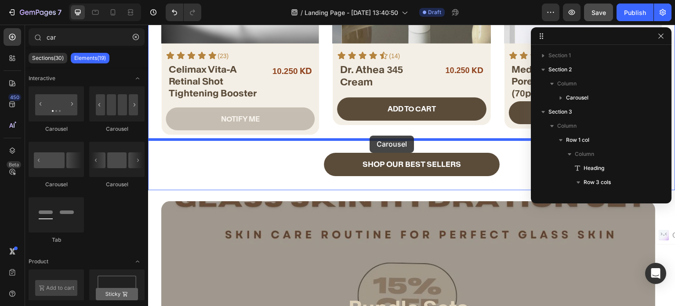
drag, startPoint x: 248, startPoint y: 138, endPoint x: 370, endPoint y: 135, distance: 122.2
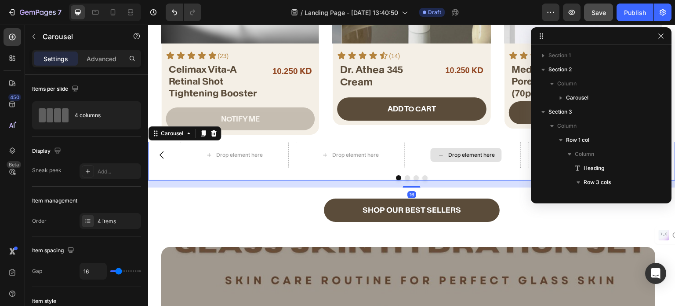
scroll to position [419, 0]
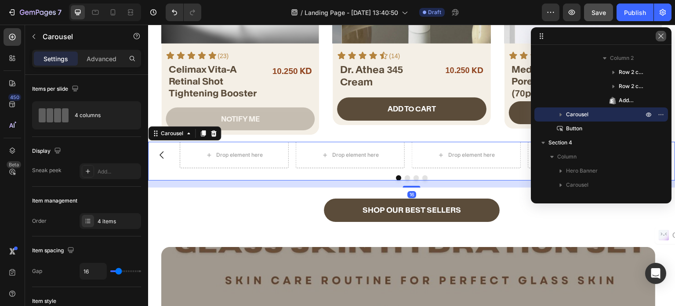
click at [658, 39] on icon "button" at bounding box center [661, 36] width 7 height 7
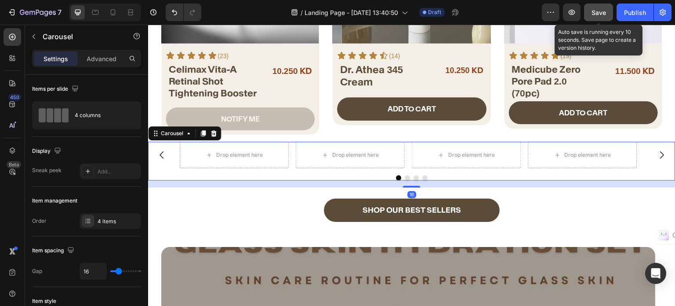
click at [597, 12] on span "Save" at bounding box center [599, 12] width 15 height 7
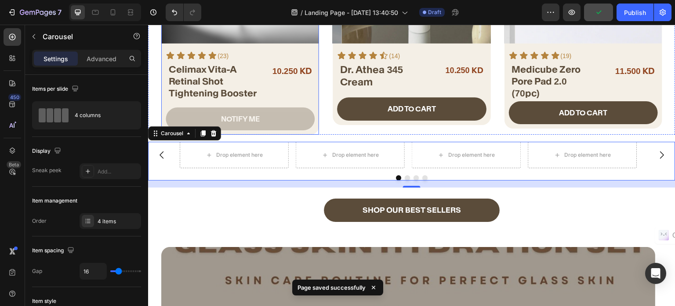
click at [313, 126] on div "NOTIFY ME Add to Cart" at bounding box center [240, 121] width 158 height 28
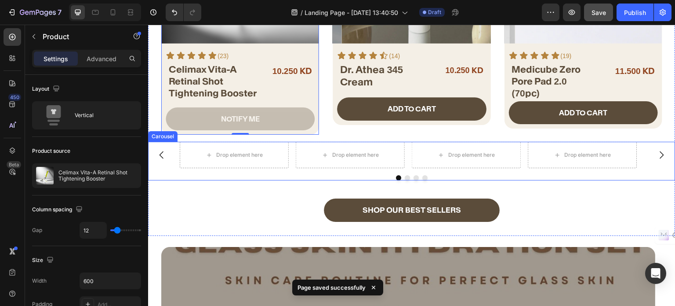
click at [219, 176] on div at bounding box center [412, 177] width 528 height 5
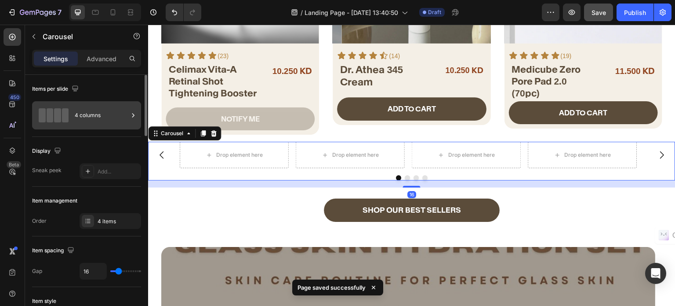
click at [91, 124] on div "4 columns" at bounding box center [102, 115] width 54 height 20
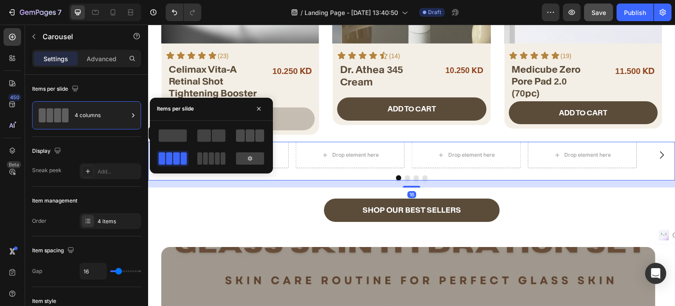
click at [243, 129] on span at bounding box center [240, 135] width 9 height 12
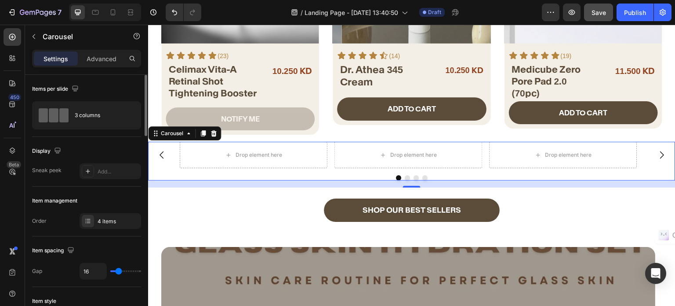
click at [102, 202] on div "Item management" at bounding box center [86, 200] width 109 height 14
click at [165, 98] on div "Icon Icon Icon Icon Icon Icon List (23) Text Block Row Celimax Vita-A Retinal S…" at bounding box center [240, 92] width 158 height 86
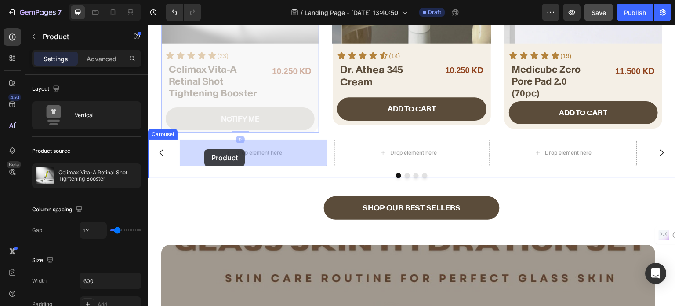
drag, startPoint x: 165, startPoint y: 123, endPoint x: 205, endPoint y: 149, distance: 47.3
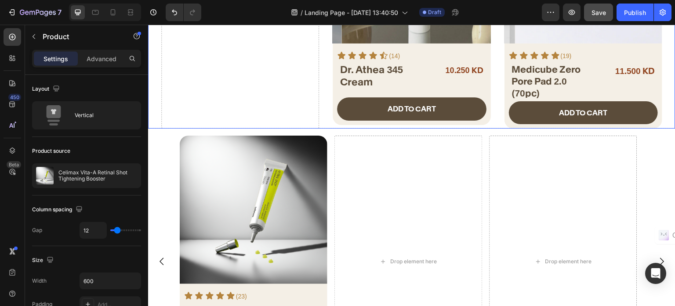
click at [337, 110] on div "ADD TO CART Add to Cart" at bounding box center [411, 108] width 149 height 23
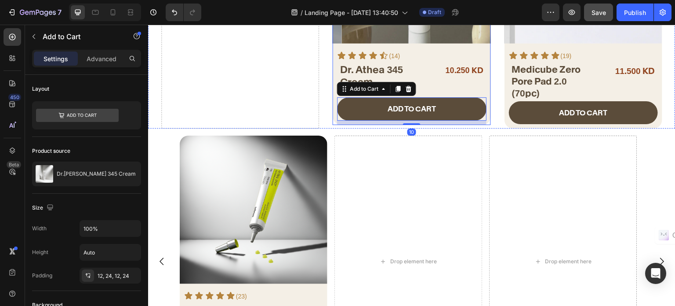
click at [333, 114] on div "ADD TO CART Add to Cart 10" at bounding box center [412, 111] width 158 height 28
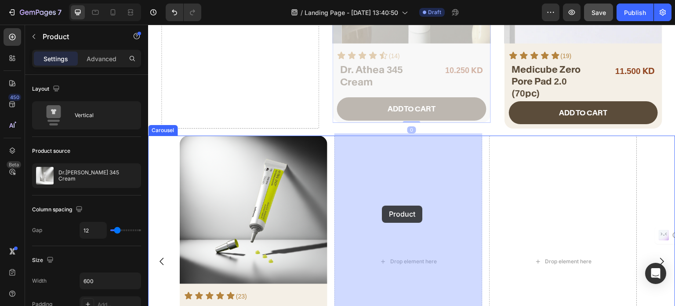
drag, startPoint x: 333, startPoint y: 113, endPoint x: 382, endPoint y: 205, distance: 104.2
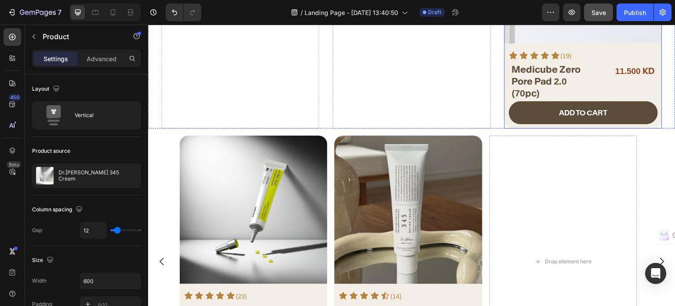
click at [505, 119] on div "ADD TO CART Add to Cart" at bounding box center [584, 115] width 158 height 28
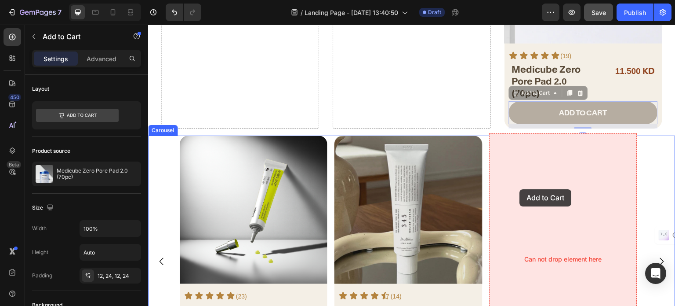
drag, startPoint x: 505, startPoint y: 120, endPoint x: 520, endPoint y: 189, distance: 71.1
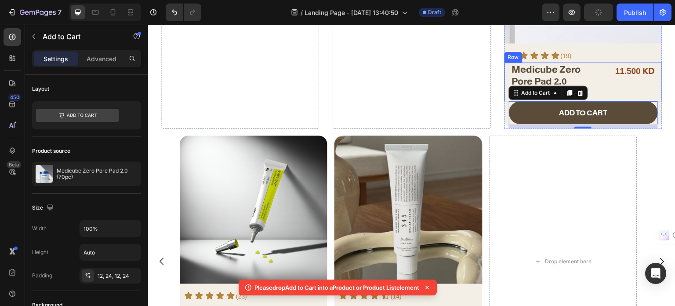
click at [505, 79] on div "Medicube Zero Pore Pad 2.0 (70pc) Heading 11.500 KD Product Price Product Price…" at bounding box center [584, 81] width 158 height 39
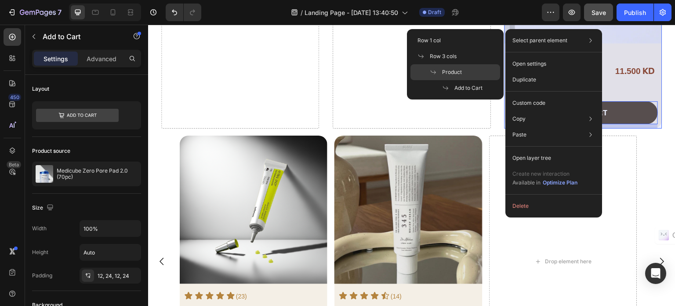
click at [444, 69] on span "Product" at bounding box center [452, 72] width 20 height 8
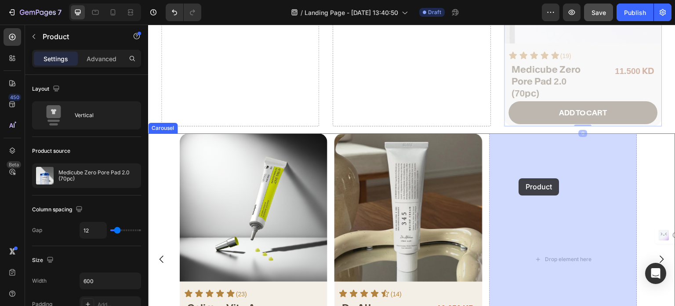
drag, startPoint x: 504, startPoint y: 121, endPoint x: 519, endPoint y: 178, distance: 58.7
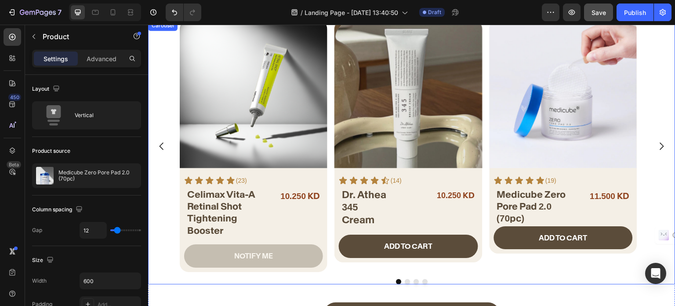
scroll to position [400, 0]
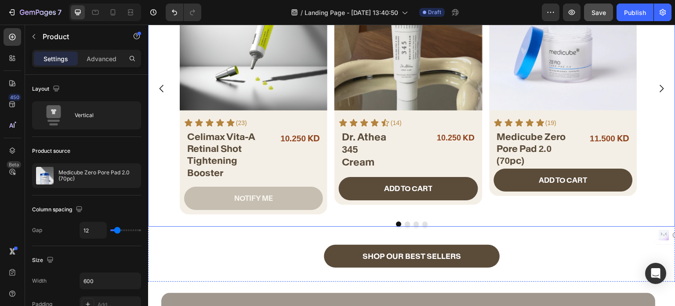
click at [657, 84] on icon "Carousel Next Arrow" at bounding box center [662, 88] width 11 height 11
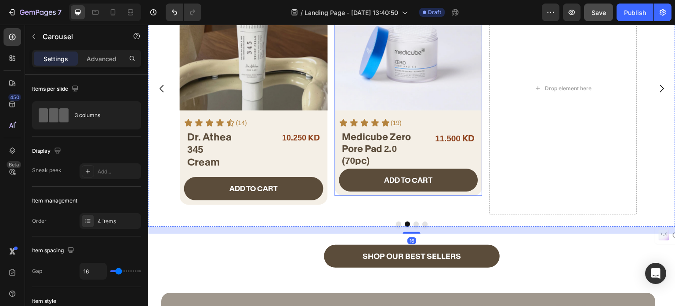
click at [479, 172] on div "ADD TO CART Add to Cart" at bounding box center [409, 182] width 148 height 28
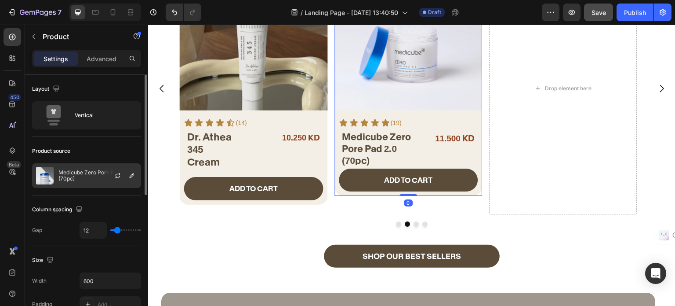
click at [70, 170] on p "Medicube Zero Pore Pad 2.0 (70pc)" at bounding box center [97, 175] width 79 height 12
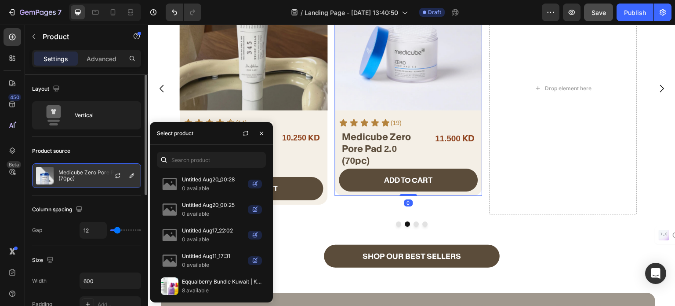
click at [87, 179] on p "Medicube Zero Pore Pad 2.0 (70pc)" at bounding box center [97, 175] width 79 height 12
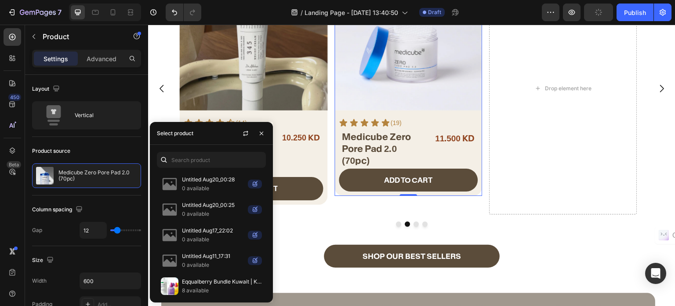
click at [476, 192] on div "ADD TO CART Add to Cart" at bounding box center [409, 182] width 148 height 28
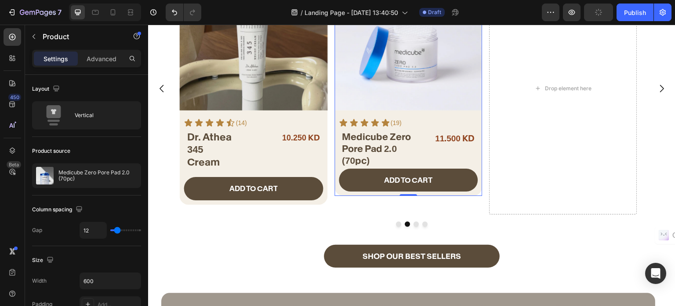
click at [504, 192] on div "Drop element here" at bounding box center [564, 88] width 148 height 251
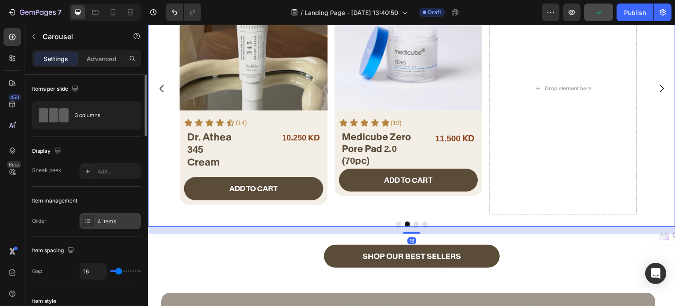
click at [102, 219] on div "4 items" at bounding box center [118, 221] width 41 height 8
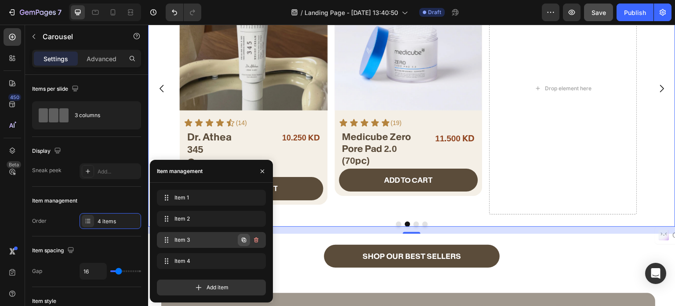
click at [241, 240] on icon "button" at bounding box center [243, 239] width 7 height 7
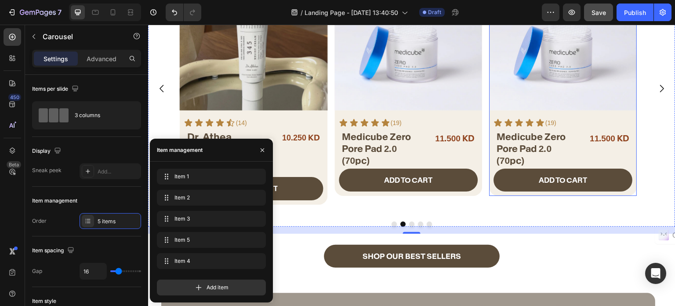
click at [492, 172] on div "ADD TO CART Add to Cart" at bounding box center [564, 182] width 148 height 28
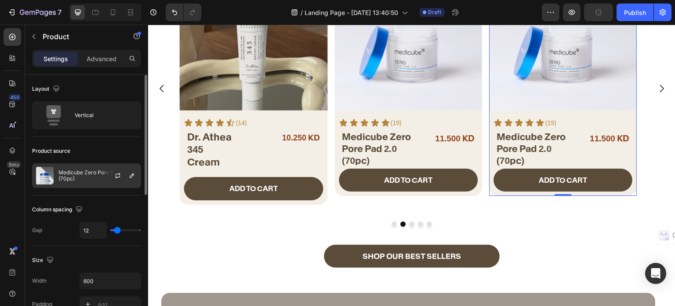
scroll to position [400, 0]
click at [84, 178] on p "Medicube Zero Pore Pad 2.0 (70pc)" at bounding box center [97, 175] width 79 height 12
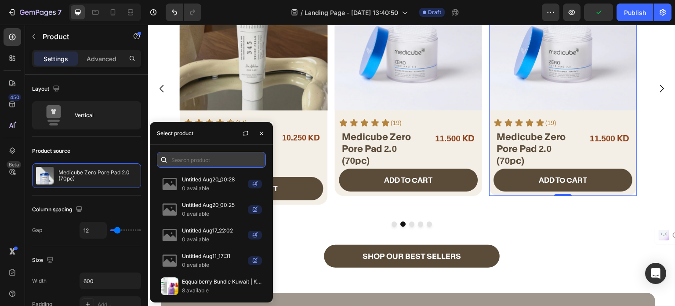
click at [197, 157] on input "text" at bounding box center [211, 160] width 109 height 16
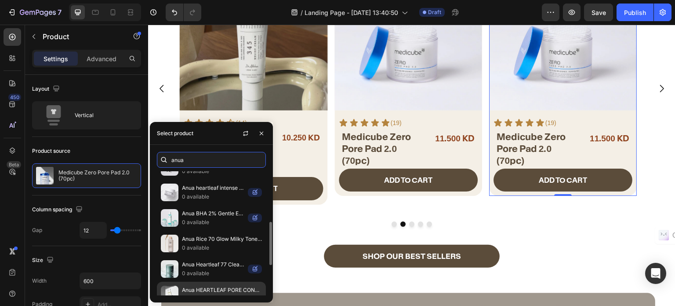
scroll to position [230, 0]
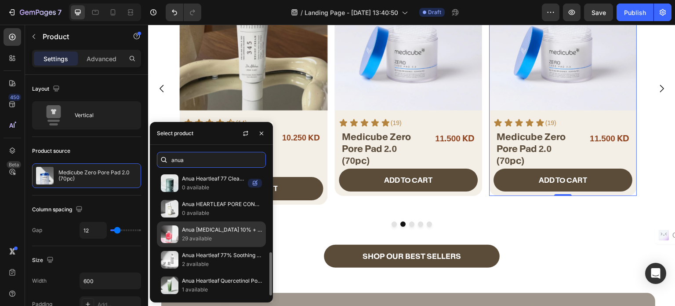
type input "anua"
click at [211, 231] on p "Anua Niacinamide 10% + Tranexamic Acid 4% Serum 30ml" at bounding box center [222, 229] width 80 height 9
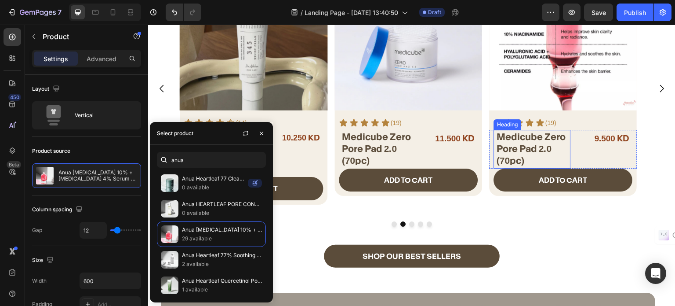
click at [538, 146] on h2 "Medicube Zero Pore Pad 2.0 (70pc)" at bounding box center [533, 149] width 75 height 38
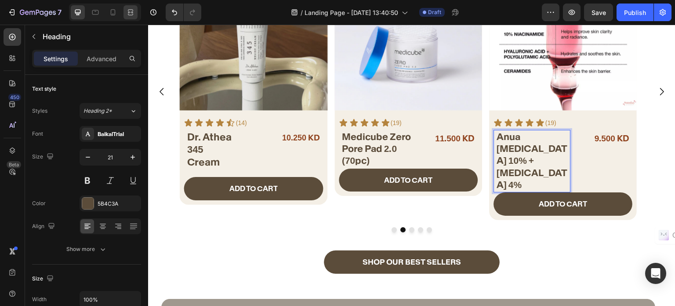
click at [137, 14] on div at bounding box center [131, 12] width 14 height 14
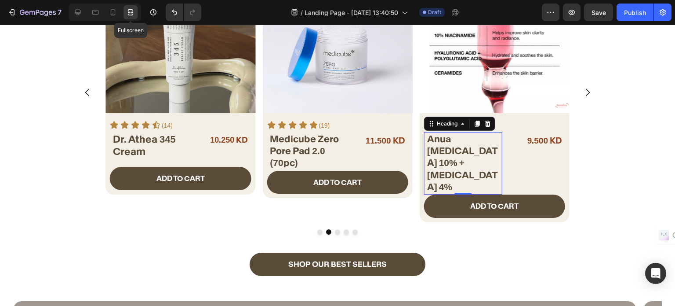
scroll to position [401, 0]
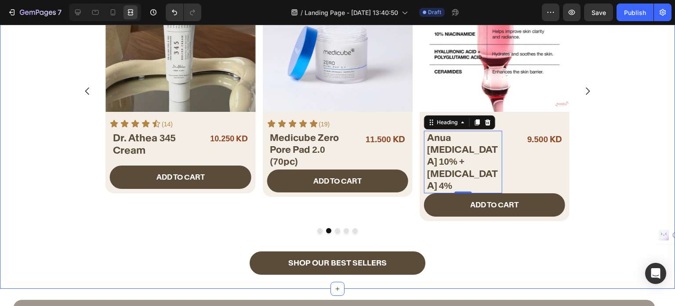
click at [47, 91] on div "Product Images Icon Icon Icon Icon Icon Icon List (23) Text Block Row Celimax V…" at bounding box center [337, 100] width 675 height 279
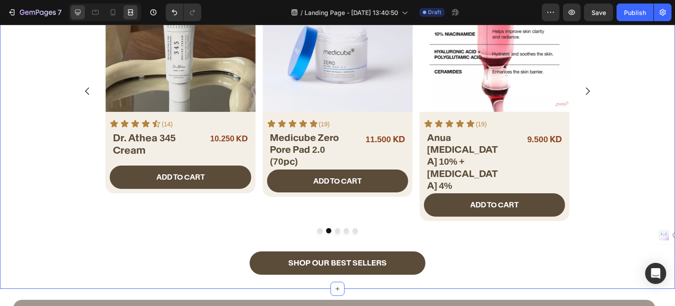
click at [76, 17] on div at bounding box center [78, 12] width 14 height 14
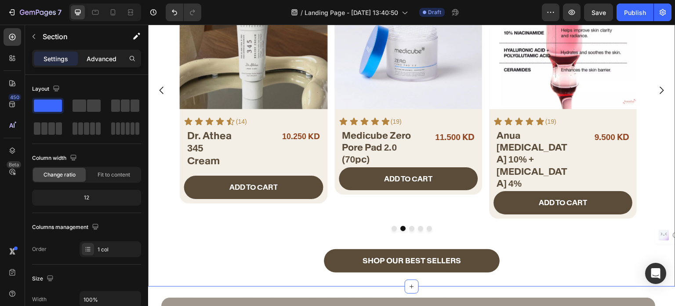
scroll to position [400, 0]
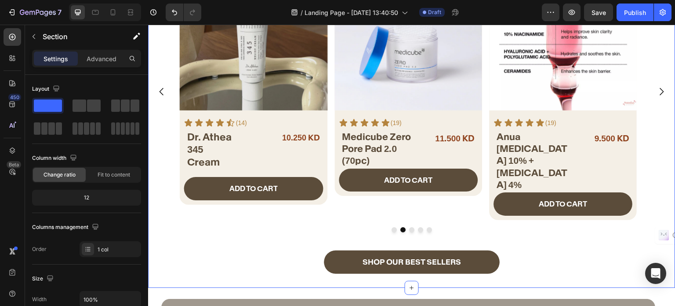
click at [102, 67] on div "Settings Advanced" at bounding box center [86, 59] width 109 height 18
click at [103, 58] on p "Advanced" at bounding box center [102, 58] width 30 height 9
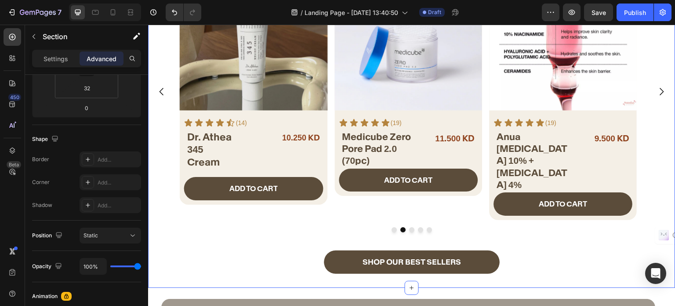
scroll to position [220, 0]
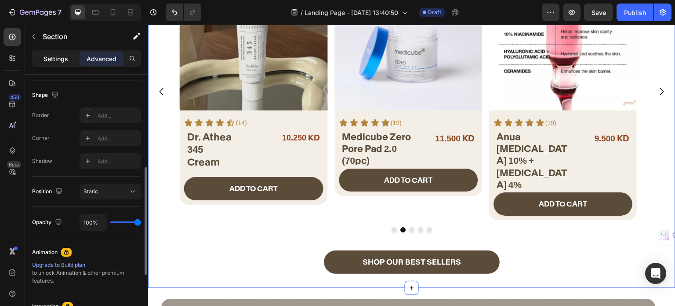
click at [58, 64] on div "Settings" at bounding box center [56, 58] width 44 height 14
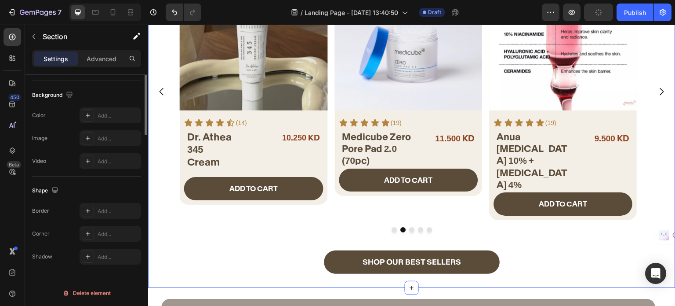
scroll to position [148, 0]
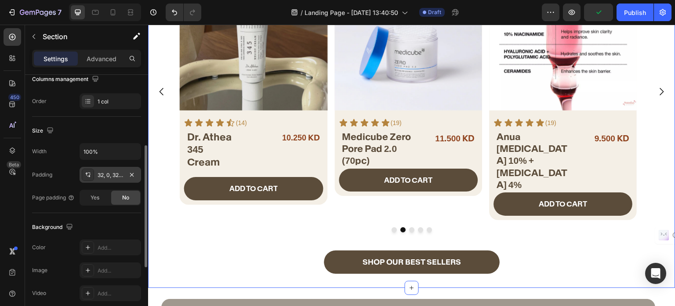
click at [117, 177] on div "32, 0, 32, 0" at bounding box center [110, 175] width 25 height 8
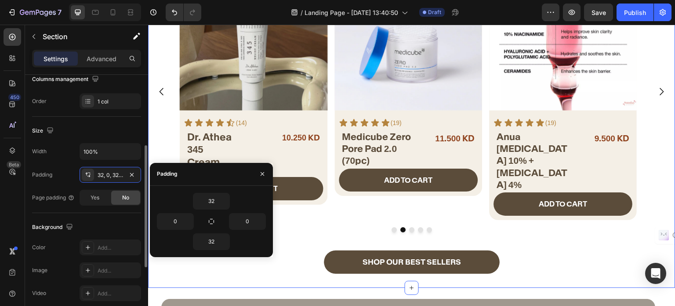
click at [47, 167] on div "Padding 32, 0, 32, 0" at bounding box center [86, 175] width 109 height 16
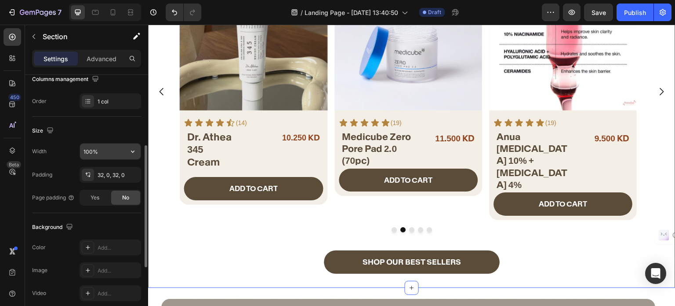
click at [103, 157] on input "100%" at bounding box center [110, 151] width 61 height 16
click at [126, 148] on button "button" at bounding box center [133, 151] width 16 height 16
click at [118, 195] on div "No" at bounding box center [125, 197] width 29 height 14
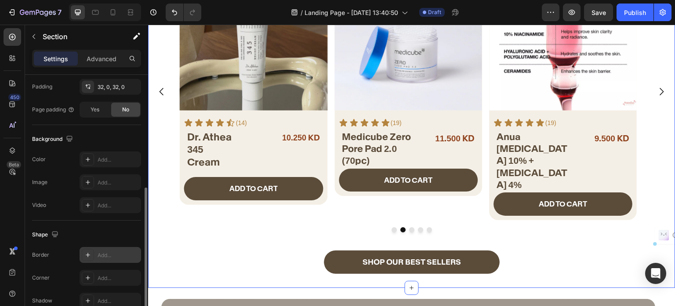
scroll to position [280, 0]
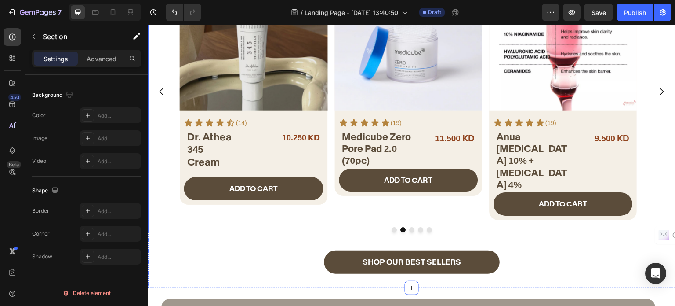
drag, startPoint x: 658, startPoint y: 90, endPoint x: 649, endPoint y: 92, distance: 9.1
click at [658, 90] on icon "Carousel Next Arrow" at bounding box center [662, 91] width 11 height 11
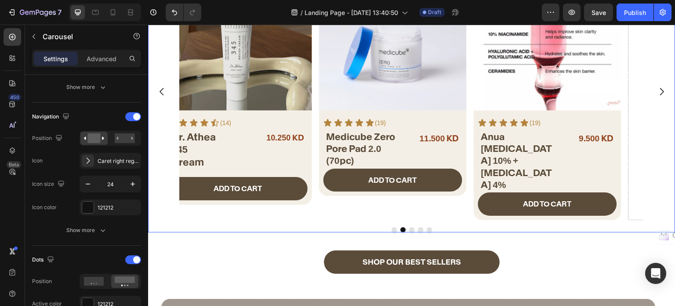
scroll to position [0, 0]
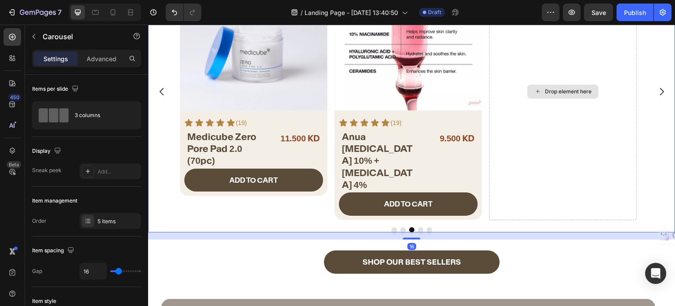
click at [496, 166] on div "Drop element here" at bounding box center [564, 91] width 148 height 257
click at [110, 222] on div "5 items" at bounding box center [118, 221] width 41 height 8
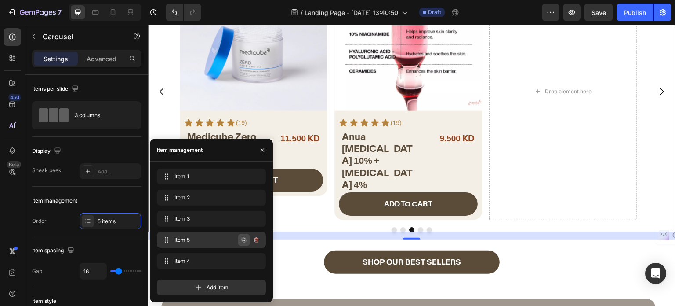
click at [244, 238] on icon "button" at bounding box center [244, 239] width 4 height 4
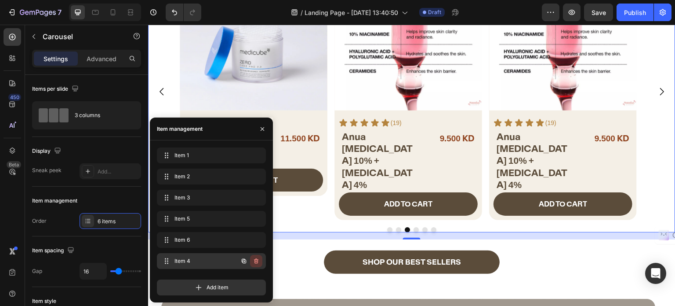
click at [255, 262] on icon "button" at bounding box center [256, 260] width 7 height 7
click at [249, 264] on div "Delete" at bounding box center [250, 261] width 16 height 8
click at [249, 263] on div "Item 1 Item 1 Item 2 Item 2 Item 3 Item 3 Item 5 Item 5 Item 6 Item 6 Item 4 It…" at bounding box center [214, 221] width 115 height 148
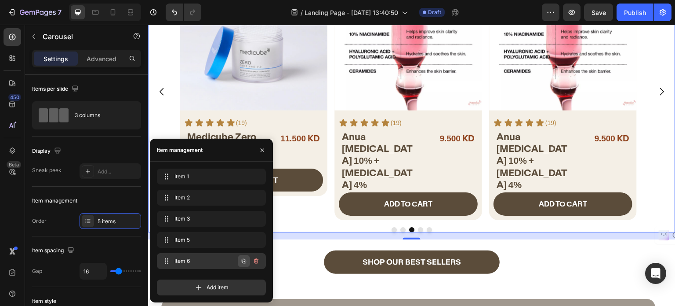
click at [239, 262] on button "button" at bounding box center [244, 261] width 12 height 12
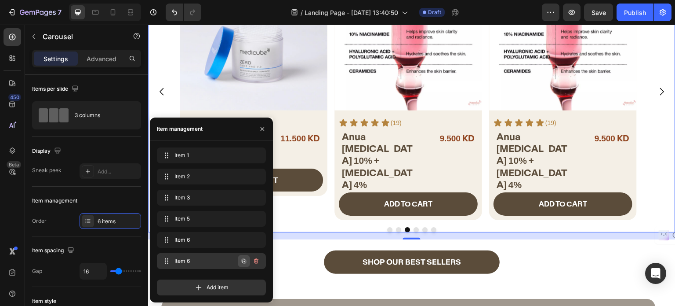
click at [243, 262] on icon "button" at bounding box center [244, 261] width 4 height 4
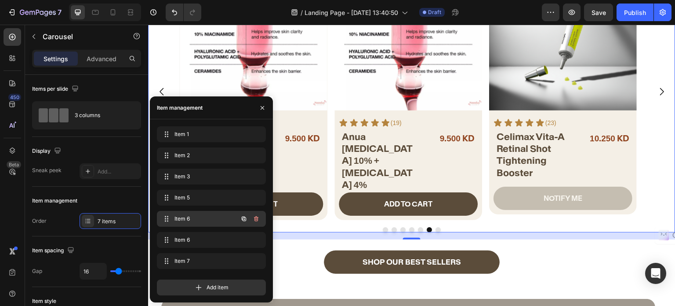
click at [195, 218] on span "Item 6" at bounding box center [200, 219] width 50 height 8
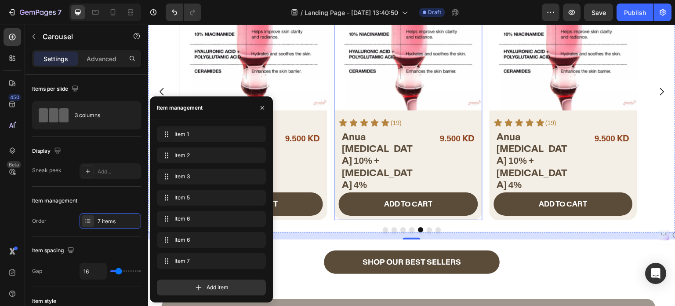
click at [476, 215] on div "ADD TO CART Add to Cart" at bounding box center [409, 206] width 148 height 28
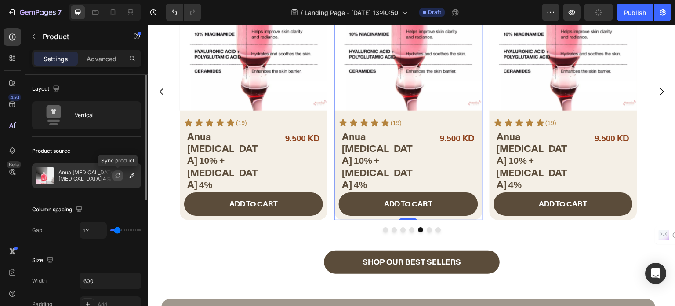
click at [118, 175] on icon "button" at bounding box center [117, 175] width 7 height 7
click at [131, 174] on icon "button" at bounding box center [131, 175] width 7 height 7
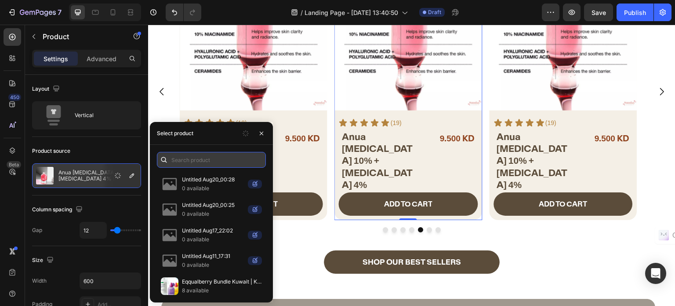
click at [185, 160] on input "text" at bounding box center [211, 160] width 109 height 16
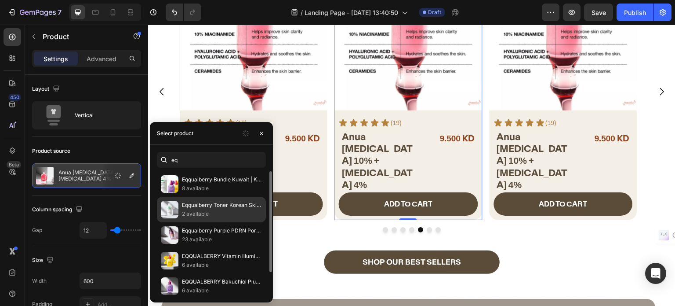
click at [233, 214] on p "2 available" at bounding box center [222, 213] width 80 height 9
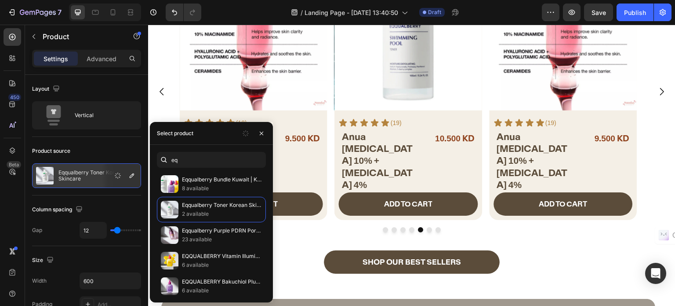
click at [249, 145] on div "eq Eqqualberry Bundle Kuwait | Korean Skincare – LE AURA 8 available Eqqualberr…" at bounding box center [211, 223] width 123 height 157
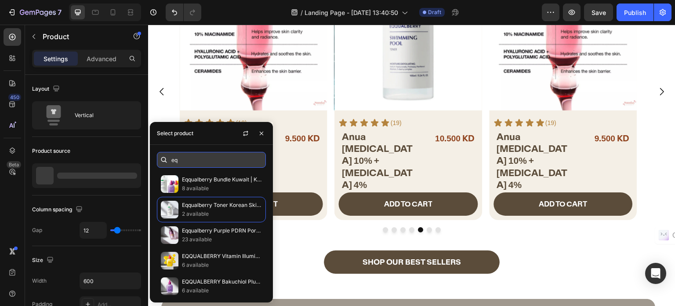
click at [229, 162] on input "eq" at bounding box center [211, 160] width 109 height 16
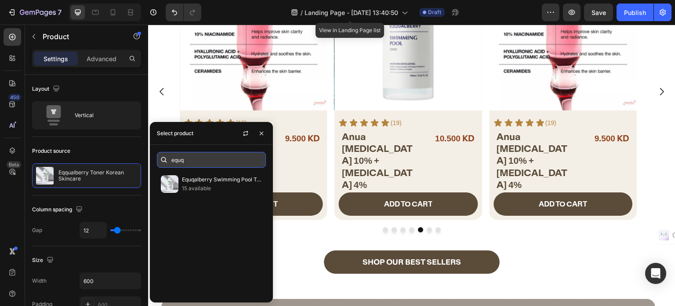
type input "equq"
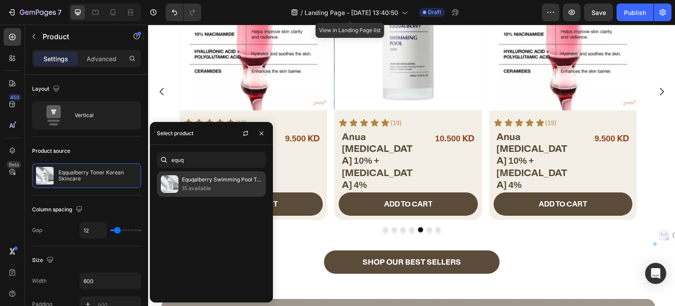
click at [219, 185] on p "15 available" at bounding box center [222, 188] width 80 height 9
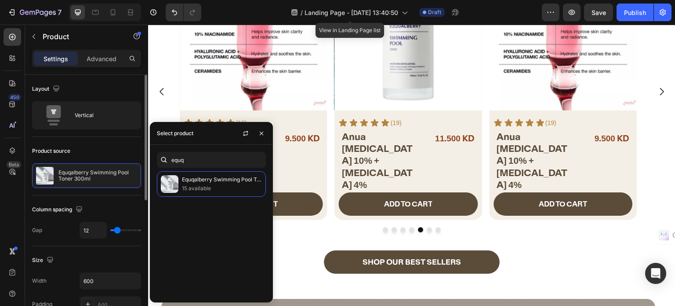
click at [91, 199] on div "Column spacing Gap 12" at bounding box center [86, 220] width 109 height 51
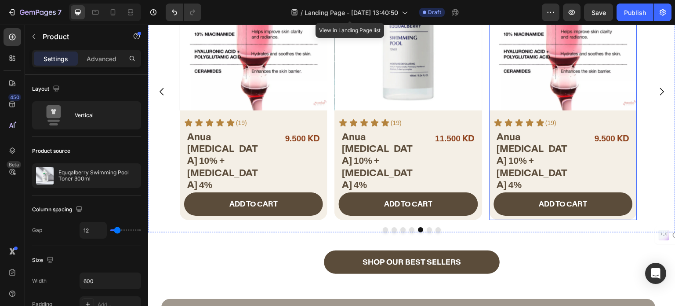
click at [493, 213] on div "ADD TO CART Add to Cart" at bounding box center [564, 206] width 148 height 28
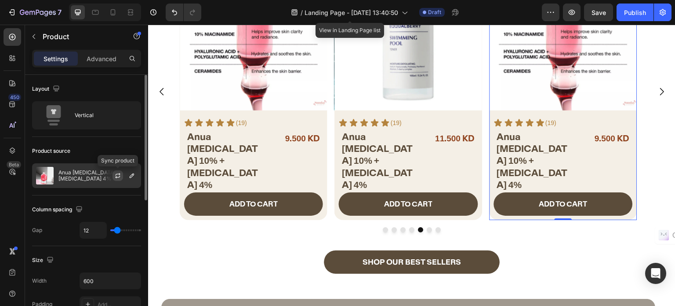
click at [120, 179] on button "button" at bounding box center [118, 175] width 11 height 11
click at [134, 174] on icon "button" at bounding box center [131, 175] width 7 height 7
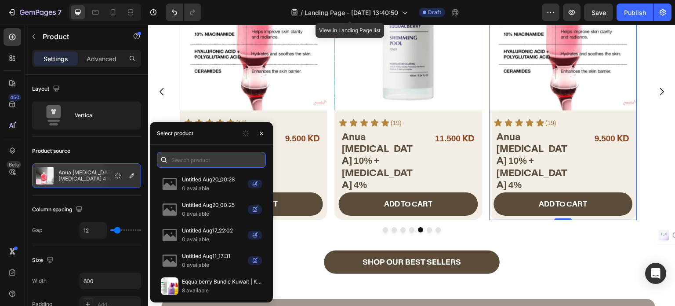
click at [229, 158] on input "text" at bounding box center [211, 160] width 109 height 16
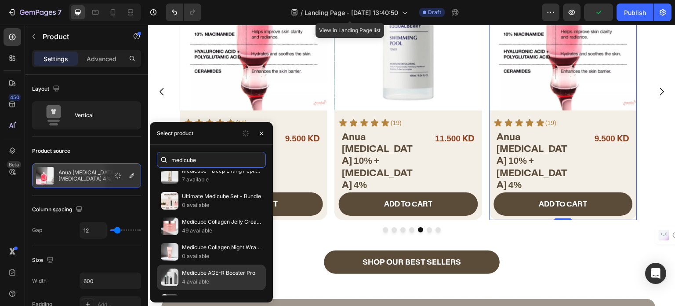
scroll to position [306, 0]
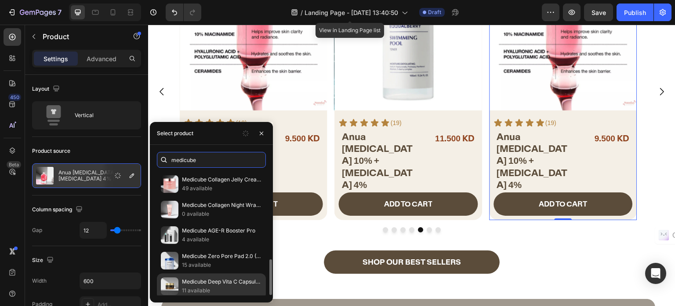
type input "medicube"
click at [197, 287] on p "11 available" at bounding box center [222, 290] width 80 height 9
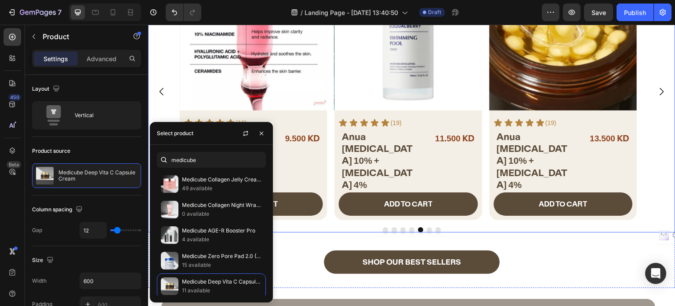
click at [657, 88] on icon "Carousel Next Arrow" at bounding box center [662, 91] width 11 height 11
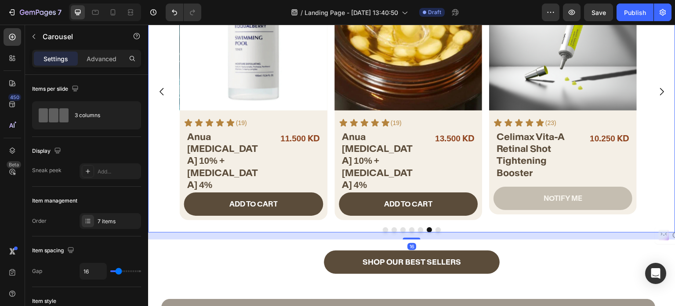
click at [488, 210] on div "Product Images Icon Icon Icon Icon Icon Icon List (23) Text Block Row Celimax V…" at bounding box center [412, 91] width 464 height 257
click at [98, 226] on div "7 items" at bounding box center [111, 221] width 62 height 16
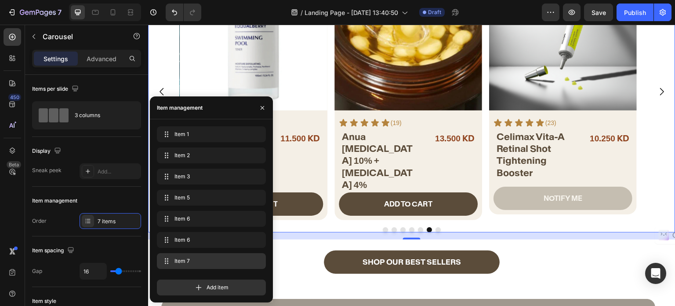
click at [189, 259] on span "Item 7" at bounding box center [210, 261] width 70 height 8
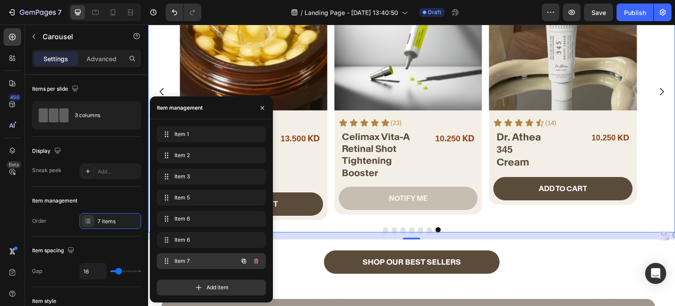
click at [188, 259] on span "Item 7" at bounding box center [200, 261] width 50 height 8
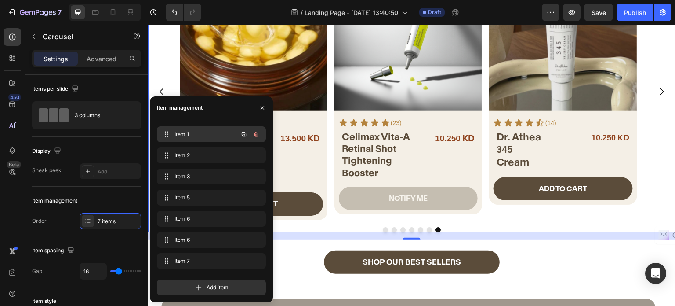
click at [199, 126] on div "Item 1 Item 1" at bounding box center [211, 134] width 109 height 16
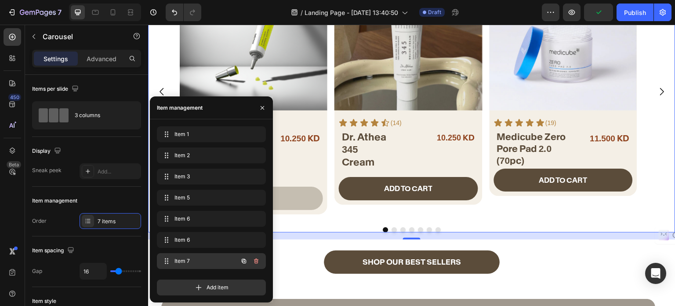
click at [190, 260] on span "Item 7" at bounding box center [200, 261] width 50 height 8
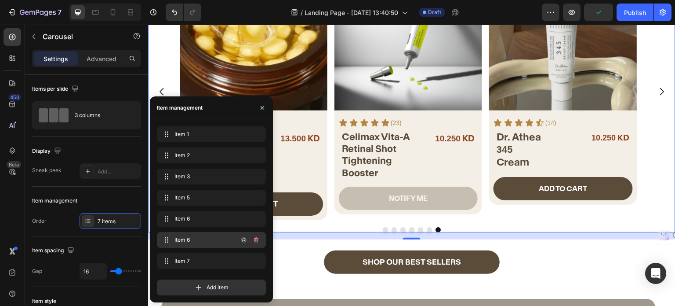
click at [194, 243] on span "Item 6" at bounding box center [200, 240] width 50 height 8
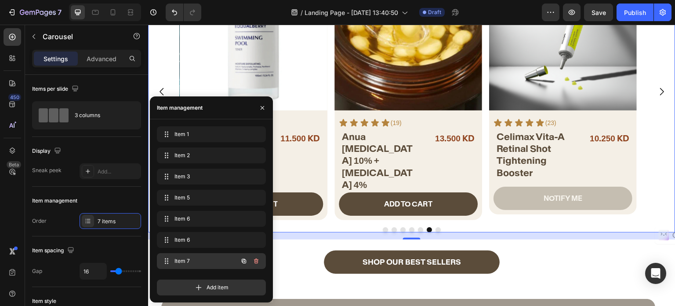
click at [193, 265] on div "Item 7 Item 7" at bounding box center [198, 261] width 77 height 12
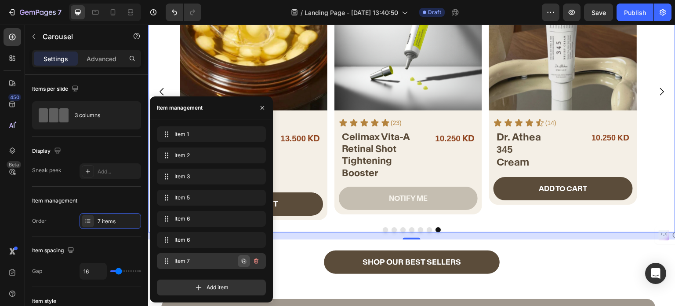
click at [243, 262] on icon "button" at bounding box center [243, 260] width 7 height 7
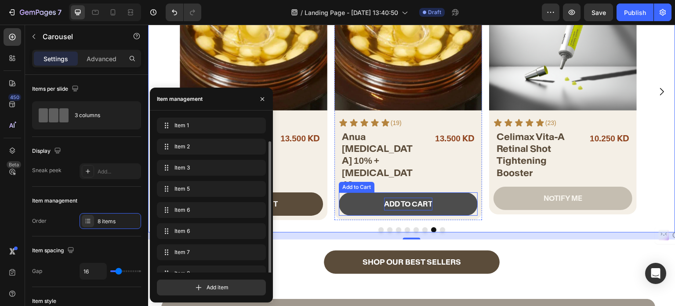
scroll to position [12, 0]
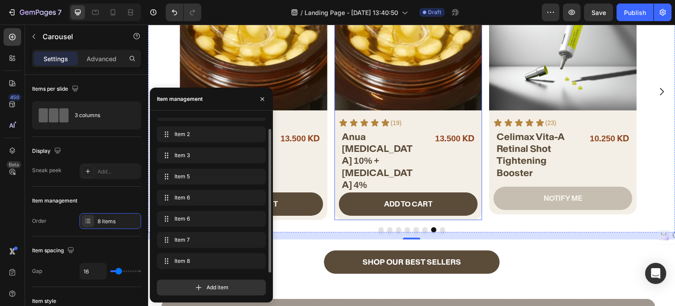
click at [480, 215] on div "ADD TO CART Add to Cart" at bounding box center [409, 206] width 148 height 28
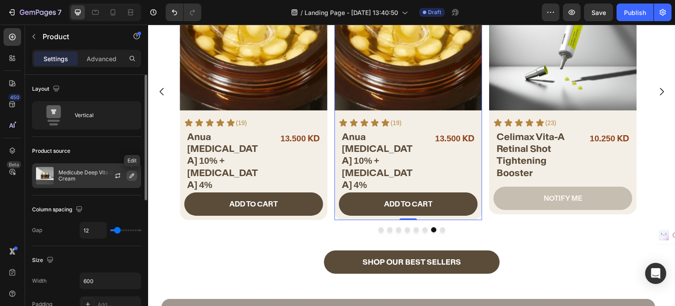
click at [130, 176] on icon "button" at bounding box center [132, 175] width 4 height 4
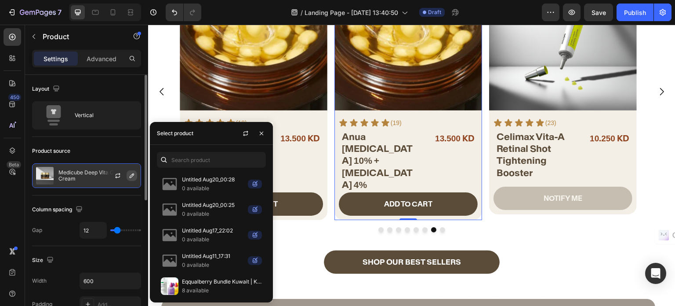
click at [132, 172] on icon "button" at bounding box center [131, 175] width 7 height 7
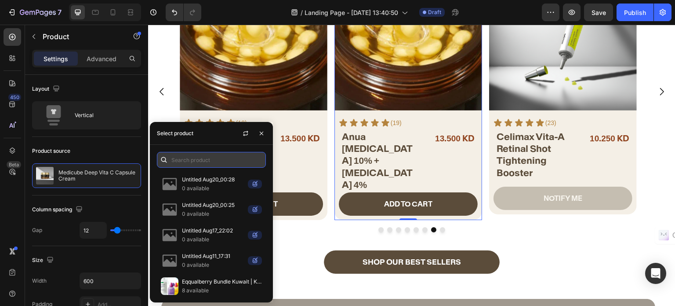
click at [199, 160] on input "text" at bounding box center [211, 160] width 109 height 16
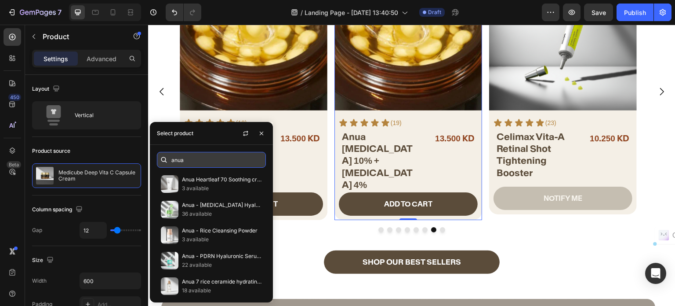
click at [206, 160] on input "anua" at bounding box center [211, 160] width 109 height 16
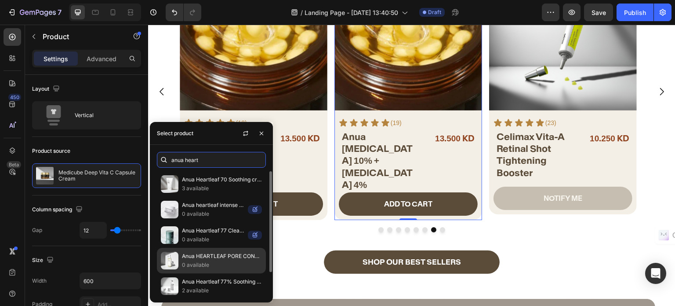
scroll to position [28, 0]
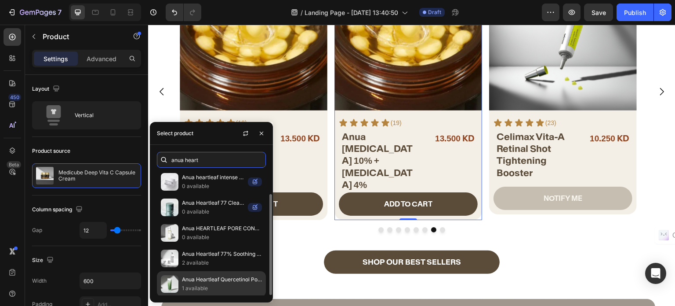
type input "anua heart"
click at [209, 280] on p "Anua Heartleaf Quercetinol Pore Deep Cleansing Foam 150ml" at bounding box center [222, 279] width 80 height 9
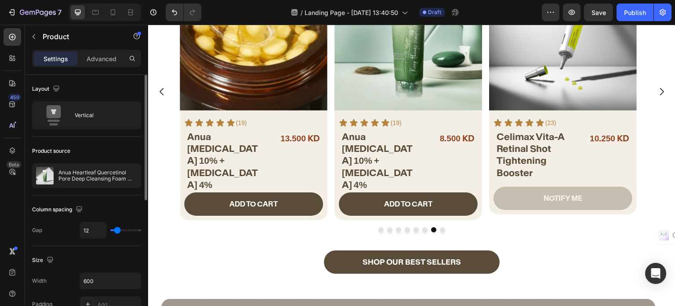
click at [109, 200] on div "Column spacing Gap 12" at bounding box center [86, 220] width 109 height 51
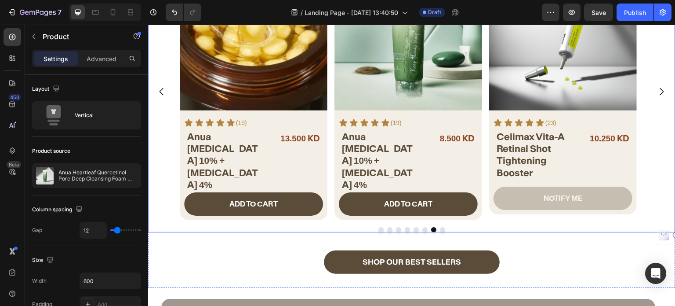
click at [332, 215] on div "Product Images Icon Icon Icon Icon Icon Icon List (23) Text Block Row Celimax V…" at bounding box center [412, 91] width 464 height 257
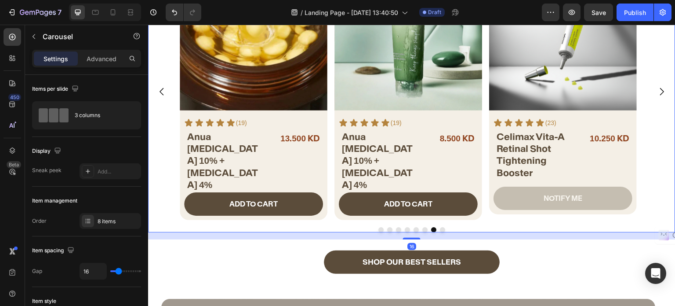
click at [332, 215] on div "Product Images Icon Icon Icon Icon Icon Icon List (23) Text Block Row Celimax V…" at bounding box center [412, 91] width 464 height 257
click at [342, 218] on div "ADD TO CART Add to Cart" at bounding box center [409, 206] width 148 height 28
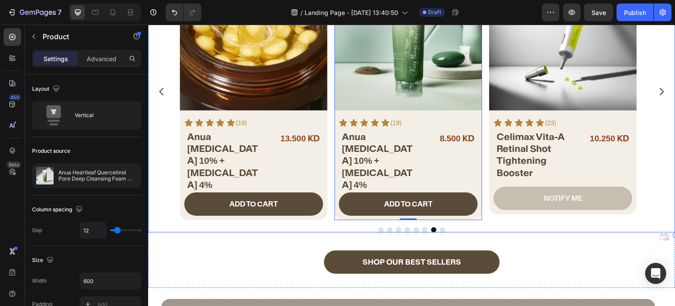
click at [331, 204] on div "Product Images Icon Icon Icon Icon Icon Icon List (23) Text Block Row Celimax V…" at bounding box center [412, 91] width 464 height 257
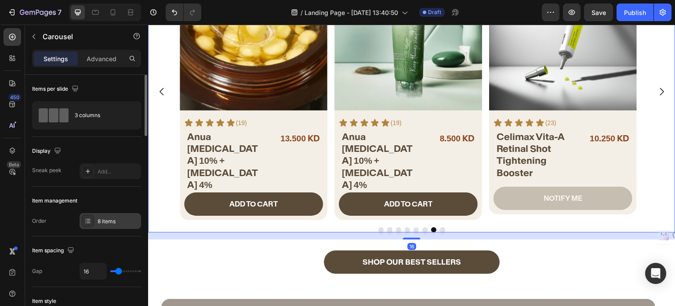
click at [104, 217] on div "8 items" at bounding box center [118, 221] width 41 height 8
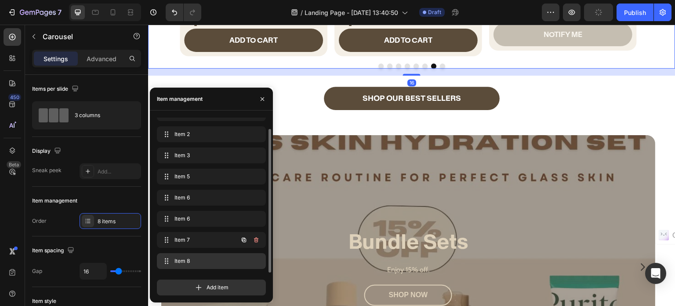
scroll to position [575, 0]
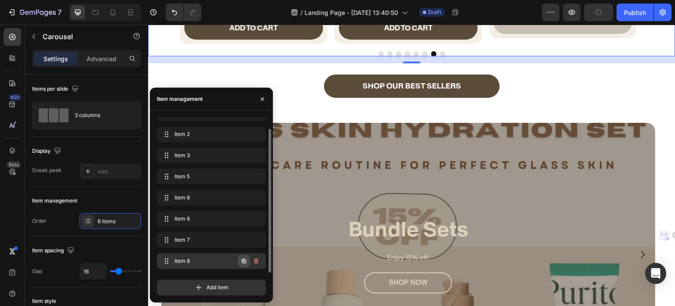
click at [246, 258] on icon "button" at bounding box center [243, 260] width 7 height 7
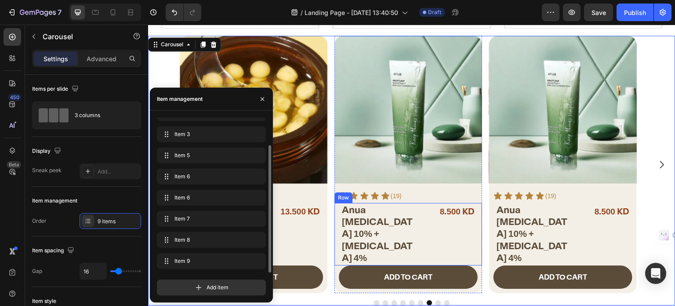
scroll to position [400, 0]
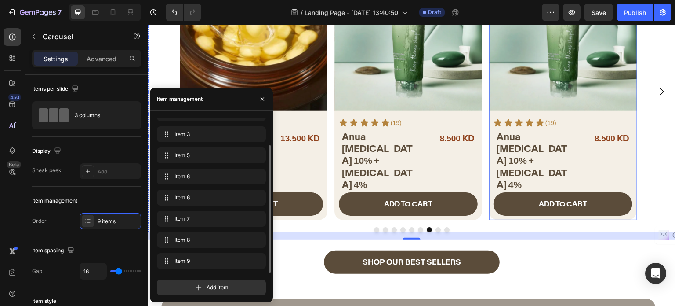
click at [492, 215] on div "ADD TO CART Add to Cart" at bounding box center [564, 206] width 148 height 28
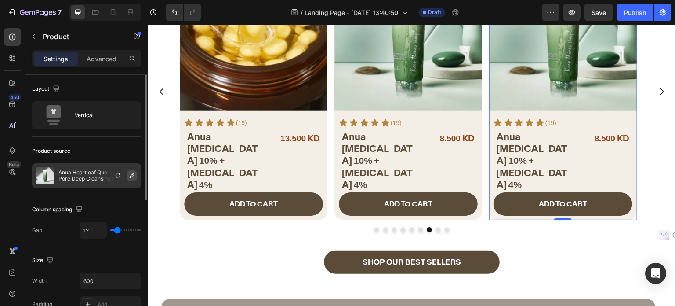
click at [127, 175] on button "button" at bounding box center [132, 175] width 11 height 11
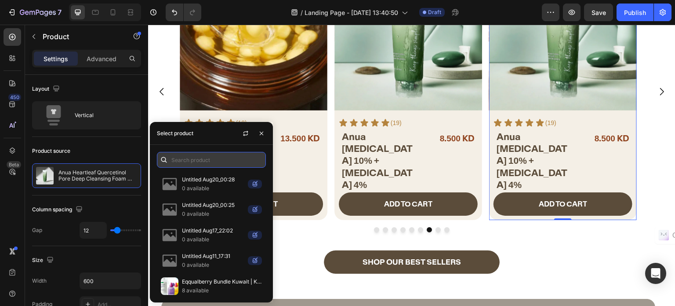
click at [201, 157] on input "text" at bounding box center [211, 160] width 109 height 16
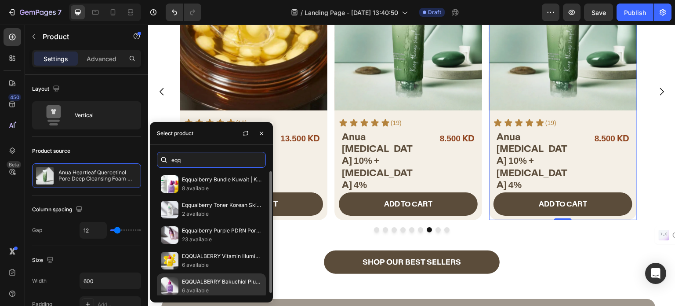
type input "eqq"
click at [206, 278] on p "EQQUALBERRY Bakuchiol Plumping Serum 30ml" at bounding box center [222, 281] width 80 height 9
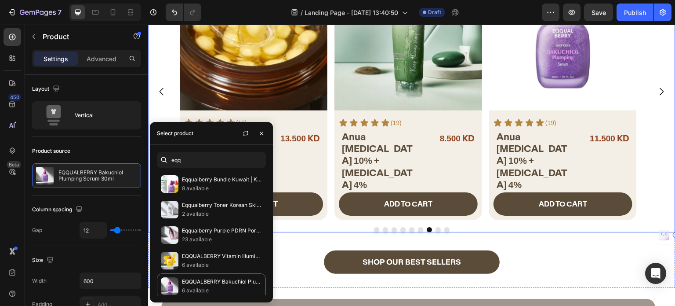
click at [328, 215] on div "Product Images Icon Icon Icon Icon Icon Icon List (23) Text Block Row Celimax V…" at bounding box center [412, 91] width 464 height 257
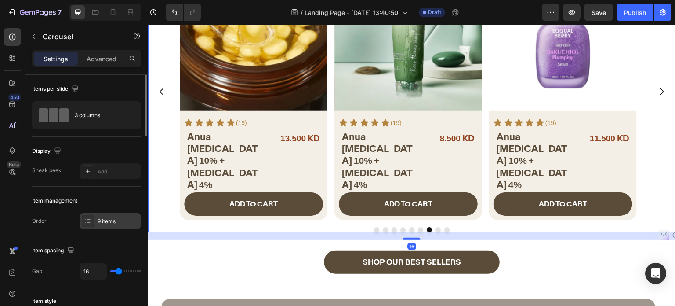
click at [116, 220] on div "9 items" at bounding box center [118, 221] width 41 height 8
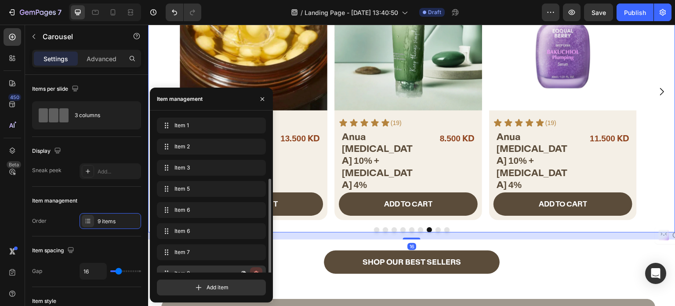
scroll to position [33, 0]
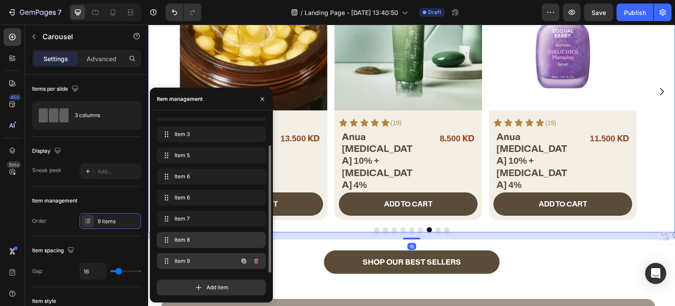
click at [241, 260] on icon "button" at bounding box center [243, 260] width 7 height 7
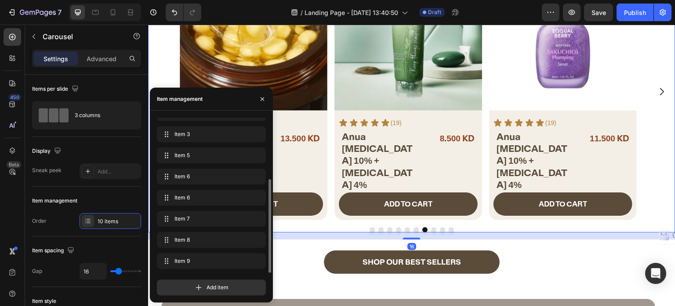
scroll to position [55, 0]
click at [244, 257] on icon "button" at bounding box center [243, 260] width 7 height 7
click at [241, 263] on icon "button" at bounding box center [243, 260] width 7 height 7
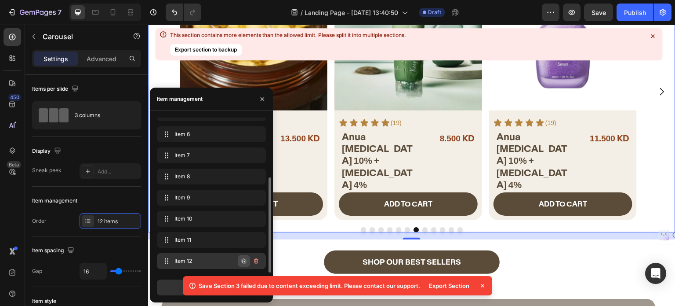
click at [243, 263] on icon "button" at bounding box center [243, 260] width 7 height 7
click at [244, 261] on icon "button" at bounding box center [245, 261] width 2 height 2
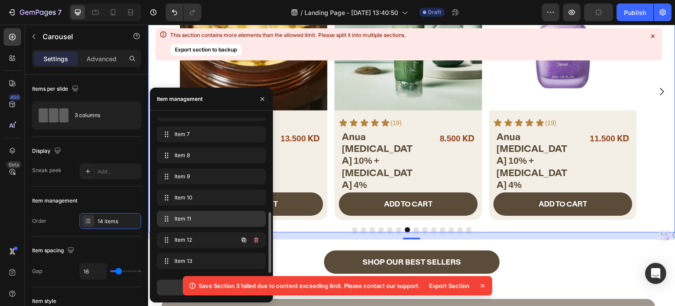
scroll to position [139, 0]
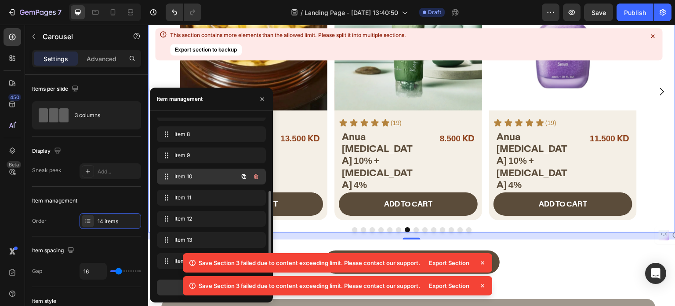
click at [193, 179] on span "Item 10" at bounding box center [200, 176] width 50 height 8
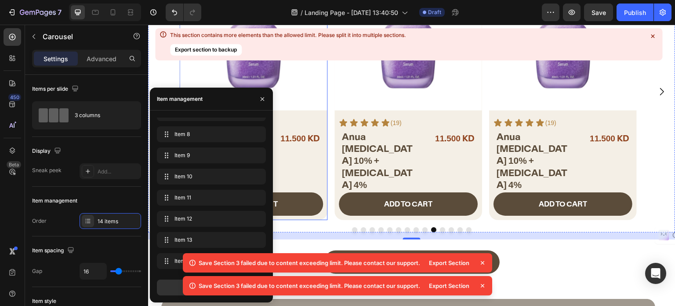
click at [325, 216] on div "ADD TO CART Add to Cart" at bounding box center [254, 206] width 148 height 28
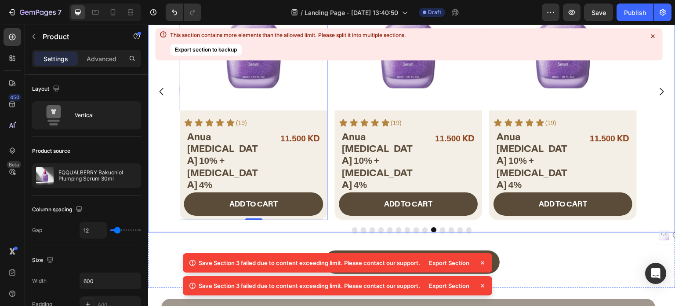
click at [164, 91] on icon "Carousel Back Arrow" at bounding box center [162, 91] width 11 height 11
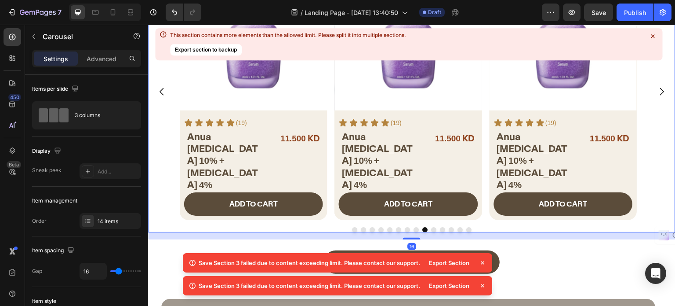
click at [165, 94] on icon "Carousel Back Arrow" at bounding box center [162, 91] width 11 height 11
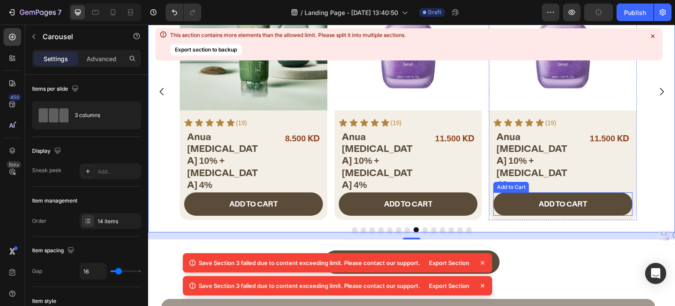
click at [495, 215] on div "ADD TO CART Add to Cart" at bounding box center [563, 203] width 139 height 23
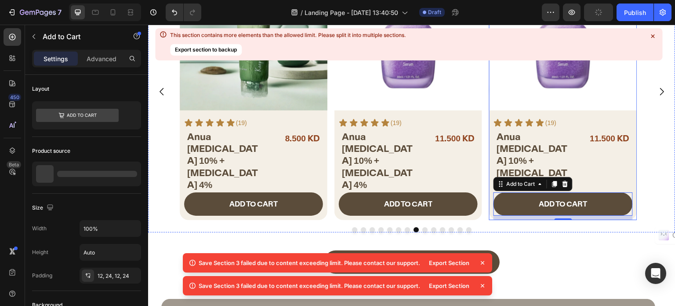
click at [492, 215] on div "ADD TO CART Add to Cart 10" at bounding box center [564, 206] width 148 height 28
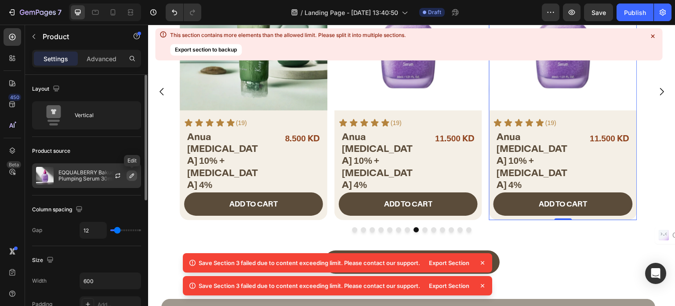
click at [131, 175] on icon "button" at bounding box center [132, 175] width 4 height 4
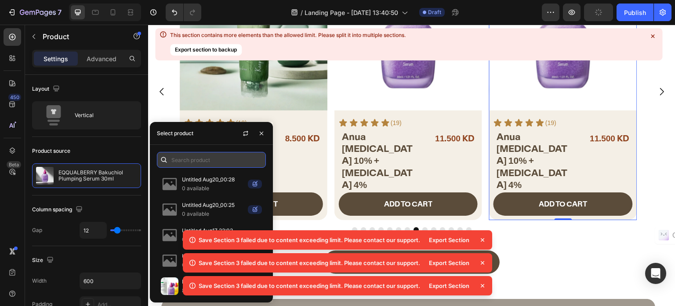
click at [197, 162] on input "text" at bounding box center [211, 160] width 109 height 16
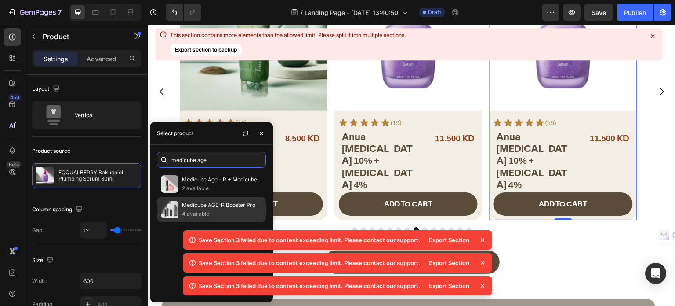
type input "medicube age"
click at [206, 208] on p "Medicube AGE-R Booster Pro" at bounding box center [222, 204] width 80 height 9
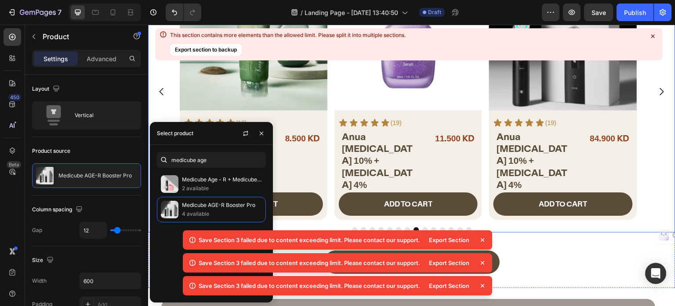
click at [657, 91] on icon "Carousel Next Arrow" at bounding box center [662, 91] width 11 height 11
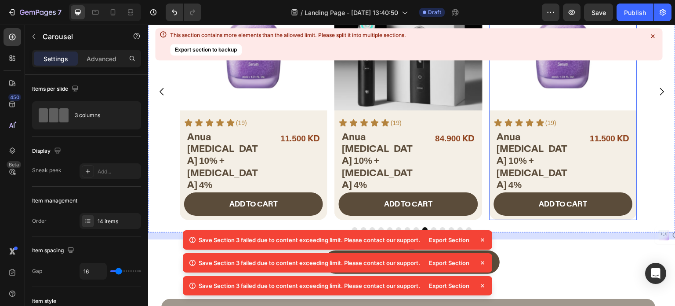
click at [491, 213] on div "ADD TO CART Add to Cart" at bounding box center [564, 206] width 148 height 28
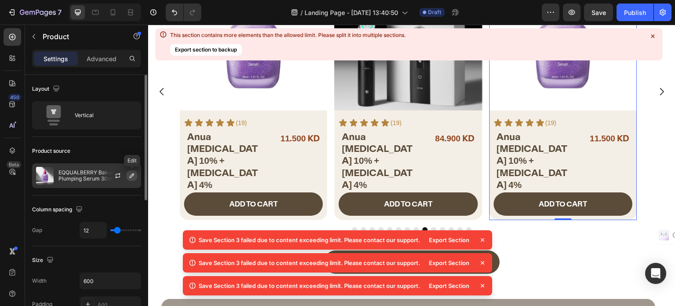
click at [133, 174] on icon "button" at bounding box center [132, 175] width 4 height 4
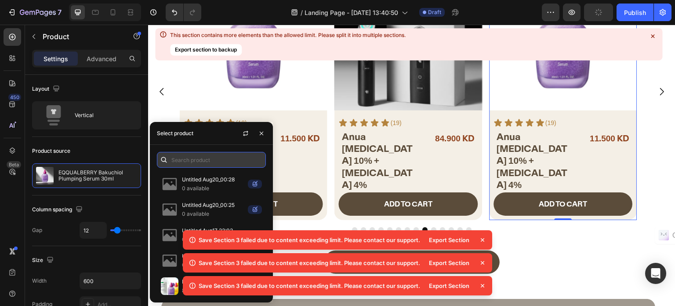
click at [184, 154] on input "text" at bounding box center [211, 160] width 109 height 16
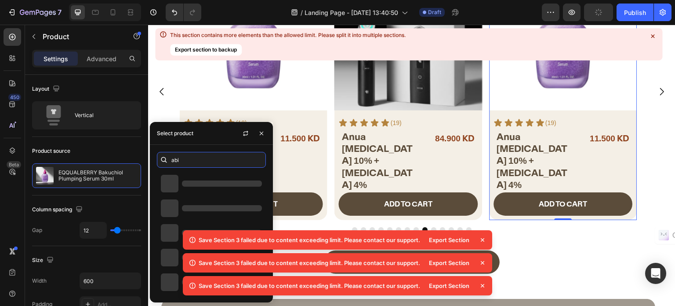
type input "abib"
click at [482, 238] on icon at bounding box center [483, 240] width 4 height 4
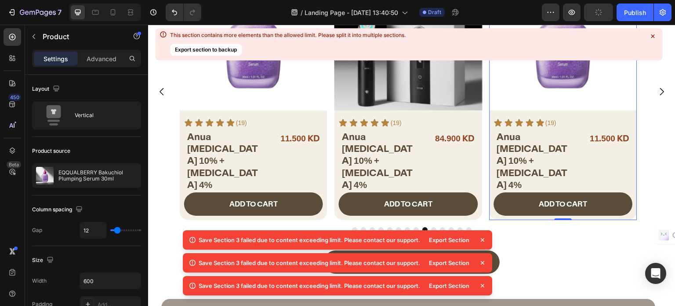
click at [482, 240] on icon at bounding box center [482, 239] width 9 height 9
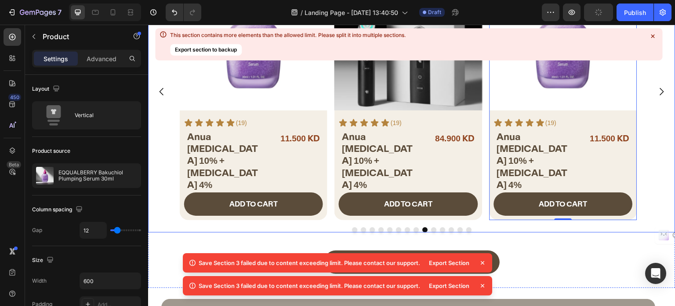
click at [493, 211] on div "ADD TO CART Add to Cart" at bounding box center [564, 206] width 148 height 28
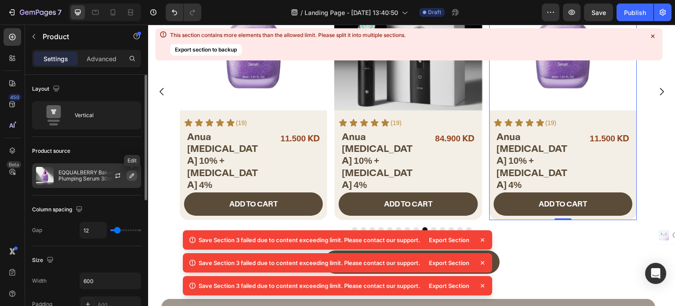
click at [129, 177] on icon "button" at bounding box center [131, 175] width 7 height 7
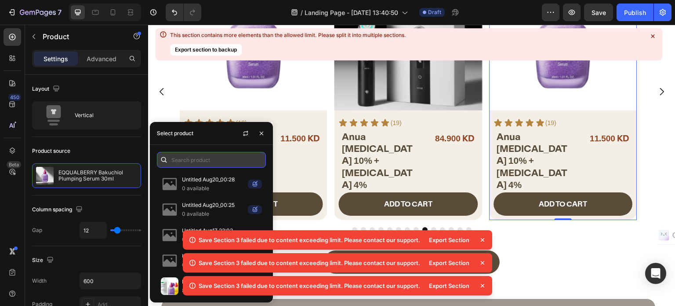
click at [217, 158] on input "text" at bounding box center [211, 160] width 109 height 16
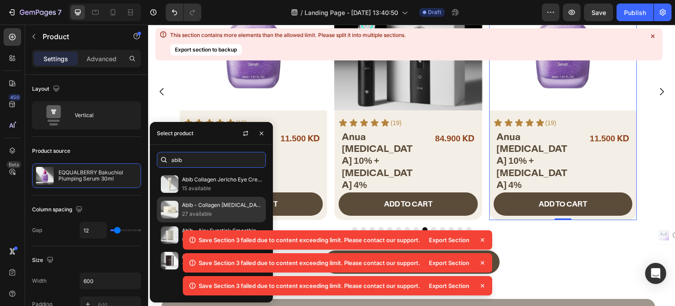
type input "abib"
click at [208, 208] on p "Abib - Collagen Eye Patch Jericho Rose Jelly" at bounding box center [222, 204] width 80 height 9
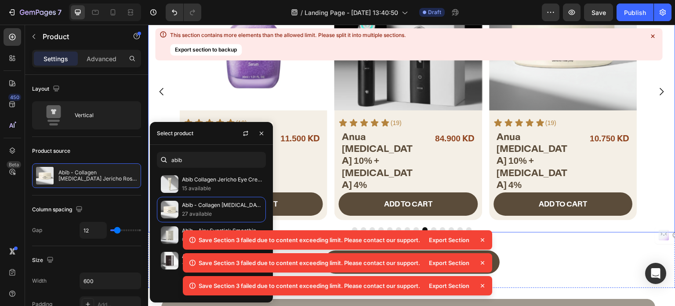
click at [657, 87] on icon "Carousel Next Arrow" at bounding box center [662, 91] width 11 height 11
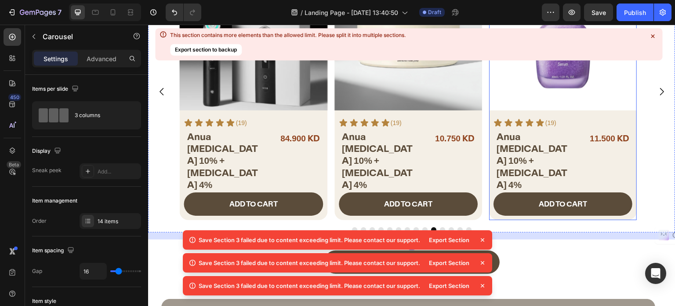
click at [492, 210] on div "ADD TO CART Add to Cart" at bounding box center [564, 206] width 148 height 28
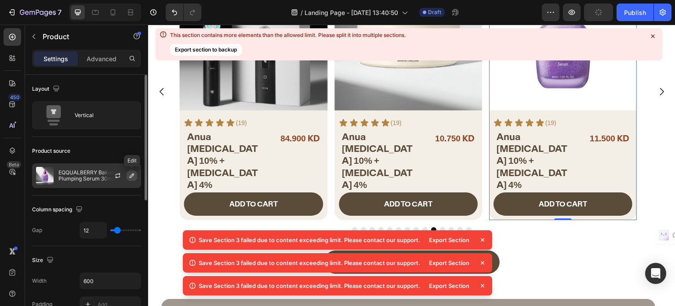
click at [129, 174] on icon "button" at bounding box center [131, 175] width 7 height 7
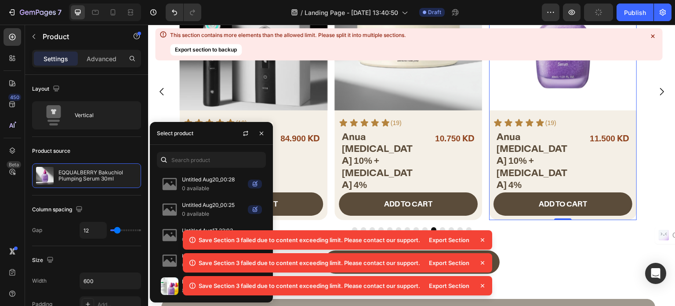
click at [186, 146] on div "Untitled Aug20_00:28 0 available Untitled Aug20_00:25 0 available Untitled Aug1…" at bounding box center [211, 223] width 123 height 157
click at [178, 164] on input "text" at bounding box center [211, 160] width 109 height 16
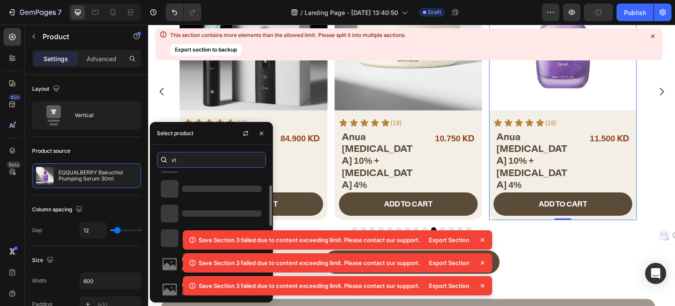
scroll to position [0, 0]
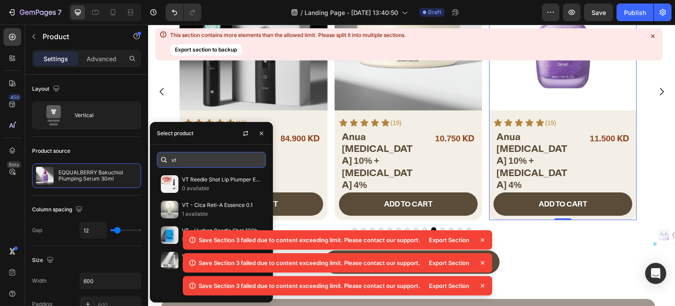
click at [215, 159] on input "vt" at bounding box center [211, 160] width 109 height 16
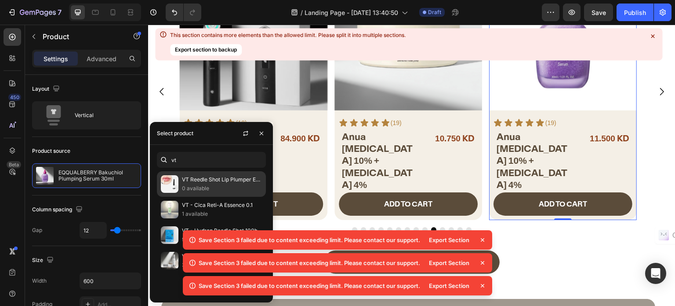
click at [208, 186] on p "0 available" at bounding box center [222, 188] width 80 height 9
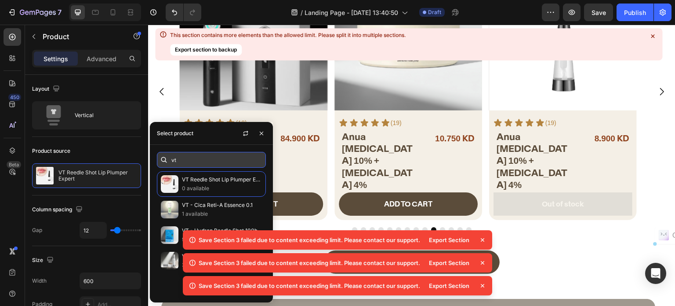
click at [211, 160] on input "vt" at bounding box center [211, 160] width 109 height 16
click at [223, 160] on input "vt" at bounding box center [211, 160] width 109 height 16
click at [231, 164] on input "vt" at bounding box center [211, 160] width 109 height 16
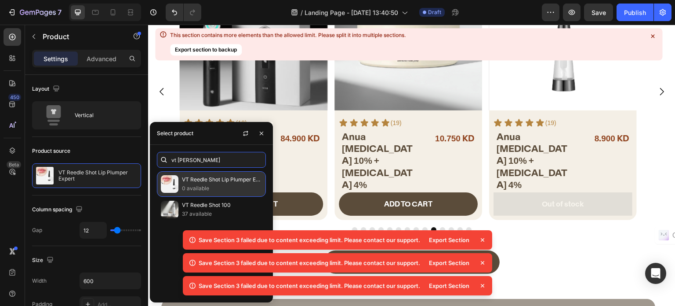
type input "vt reed"
click at [216, 182] on p "VT Reedle Shot Lip Plumper Expert" at bounding box center [222, 179] width 80 height 9
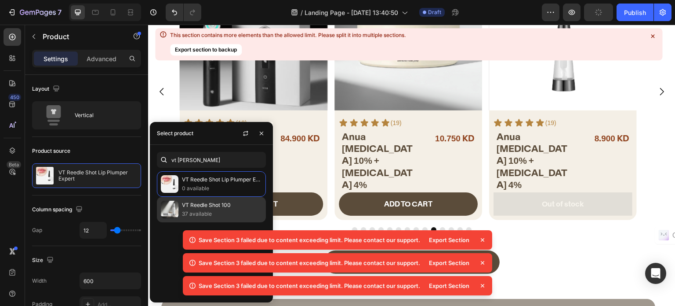
click at [213, 206] on p "VT Reedle Shot 100" at bounding box center [222, 204] width 80 height 9
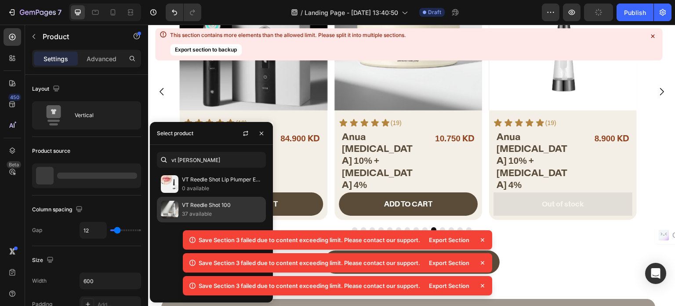
click at [199, 211] on p "37 available" at bounding box center [222, 213] width 80 height 9
click at [211, 210] on p "37 available" at bounding box center [222, 213] width 80 height 9
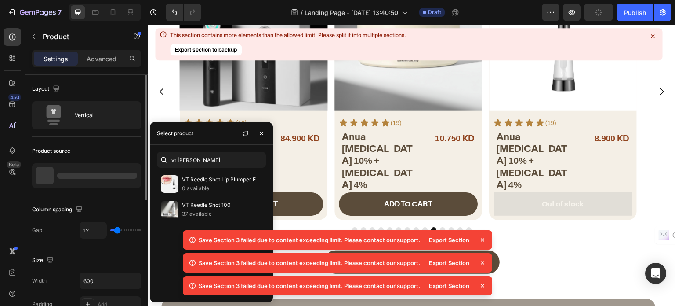
click at [122, 202] on div "Column spacing" at bounding box center [86, 209] width 109 height 14
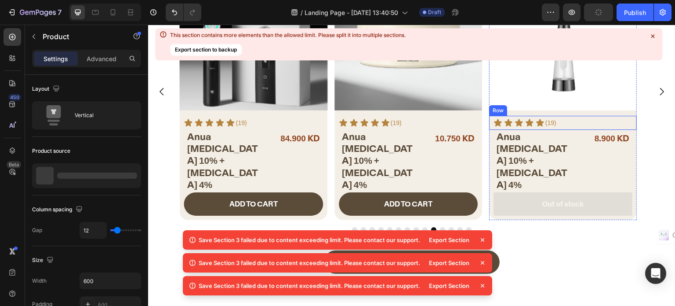
scroll to position [356, 0]
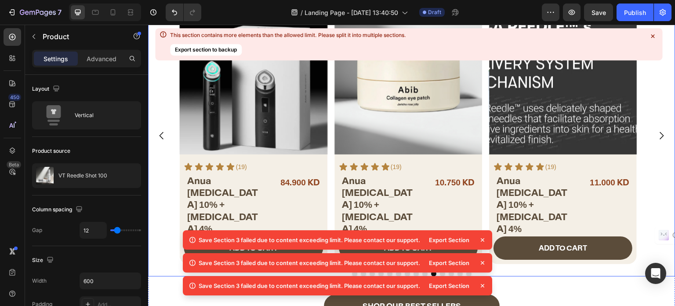
click at [658, 134] on icon "Carousel Next Arrow" at bounding box center [662, 135] width 11 height 11
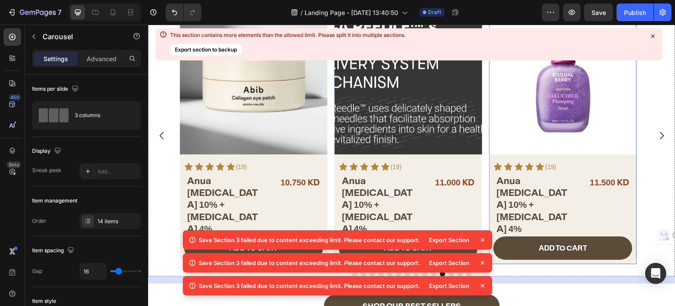
click at [632, 261] on div "ADD TO CART Add to Cart" at bounding box center [564, 250] width 148 height 28
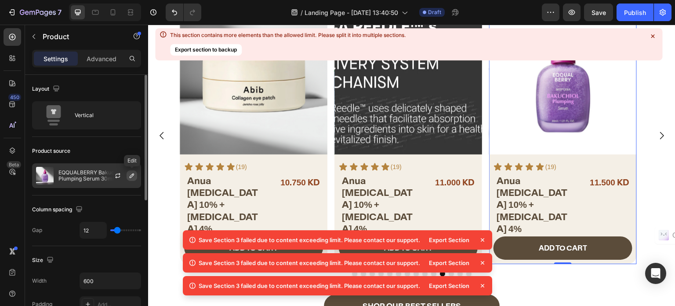
click at [131, 178] on icon "button" at bounding box center [131, 175] width 7 height 7
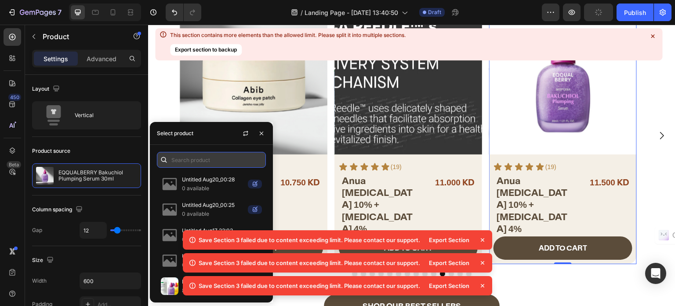
click at [187, 160] on input "text" at bounding box center [211, 160] width 109 height 16
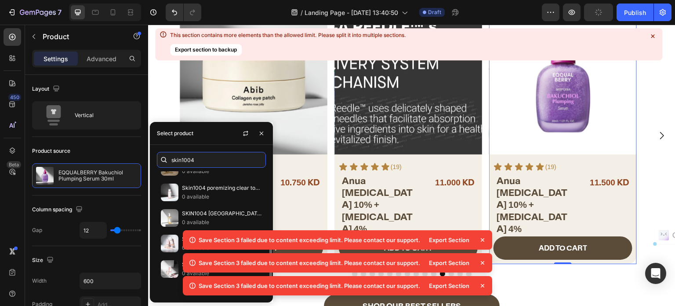
scroll to position [57, 0]
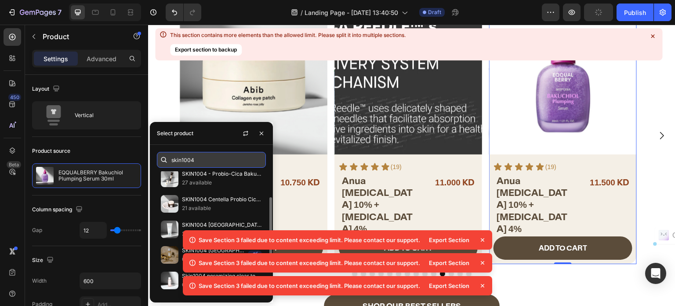
click at [206, 164] on input "skin1004" at bounding box center [211, 160] width 109 height 16
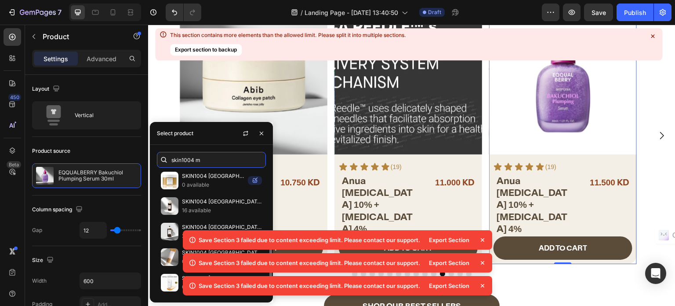
scroll to position [129, 0]
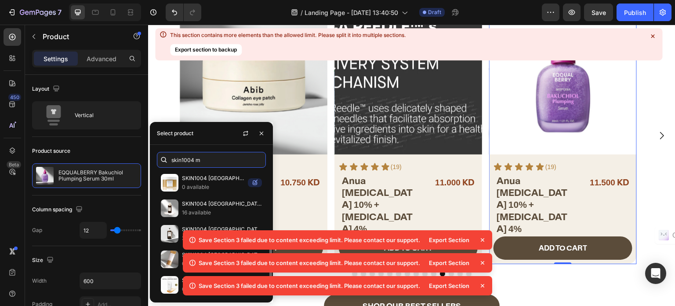
type input "skin1004 m"
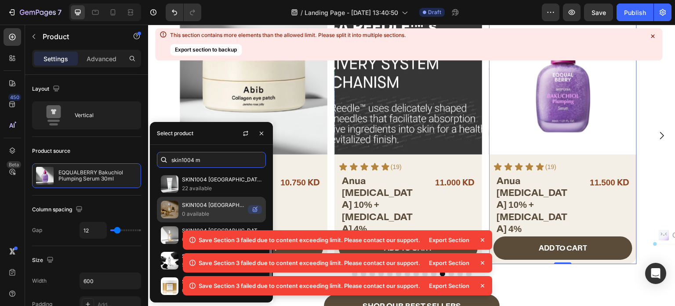
scroll to position [0, 0]
drag, startPoint x: 217, startPoint y: 189, endPoint x: 217, endPoint y: 197, distance: 7.9
click at [217, 189] on p "22 available" at bounding box center [222, 188] width 80 height 9
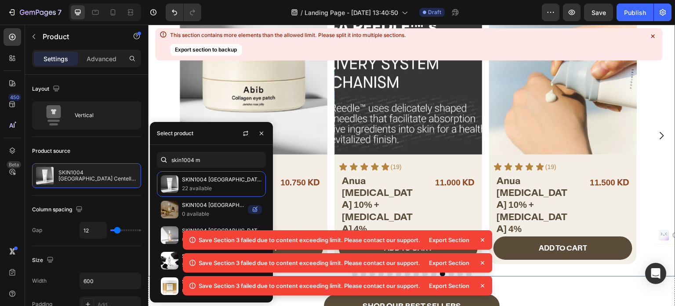
click at [657, 131] on icon "Carousel Next Arrow" at bounding box center [662, 135] width 11 height 11
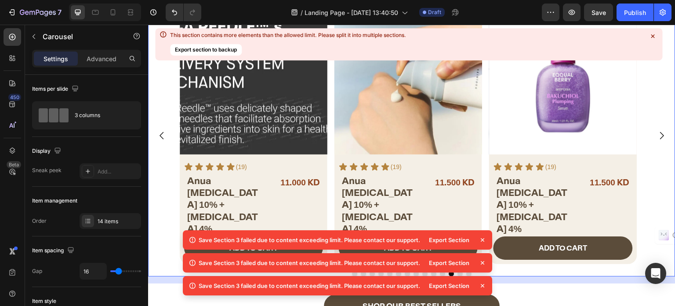
click at [0, 0] on div "Save Section 3 failed due to content exceeding limit. Please contact our suppor…" at bounding box center [0, 0] width 0 height 0
click at [113, 221] on div "14 items" at bounding box center [118, 221] width 41 height 8
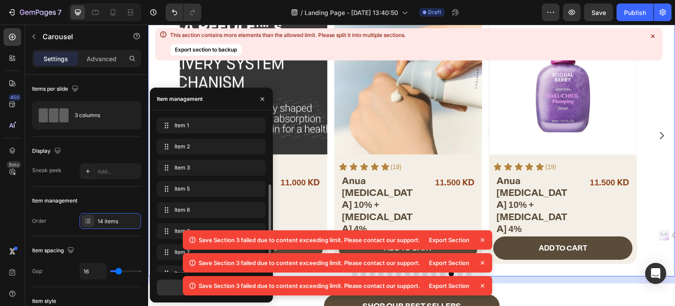
scroll to position [44, 0]
click at [634, 257] on div "ADD TO CART Add to Cart" at bounding box center [564, 250] width 148 height 28
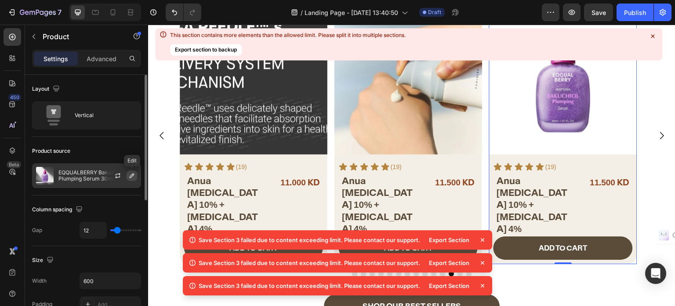
click at [130, 174] on icon "button" at bounding box center [131, 175] width 7 height 7
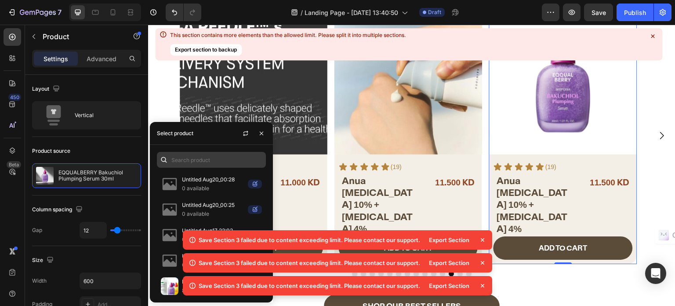
click at [190, 153] on div at bounding box center [211, 160] width 109 height 16
click at [192, 158] on input "text" at bounding box center [211, 160] width 109 height 16
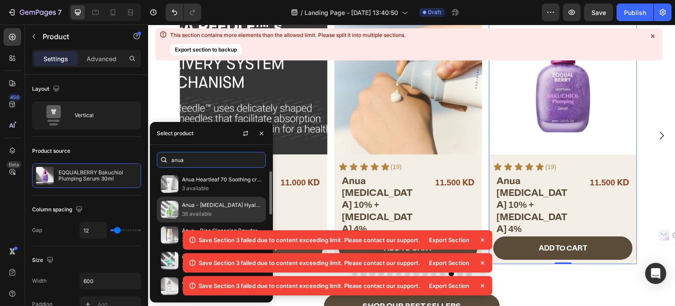
type input "anua"
click at [227, 202] on p "Anua - Azelaic Acid Hyaluron Redness Soothing Serum" at bounding box center [222, 204] width 80 height 9
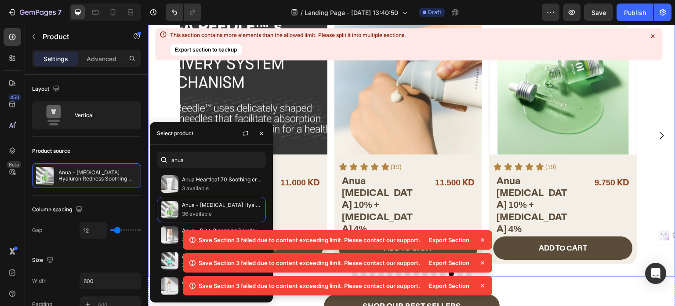
click at [657, 135] on icon "Carousel Next Arrow" at bounding box center [662, 135] width 11 height 11
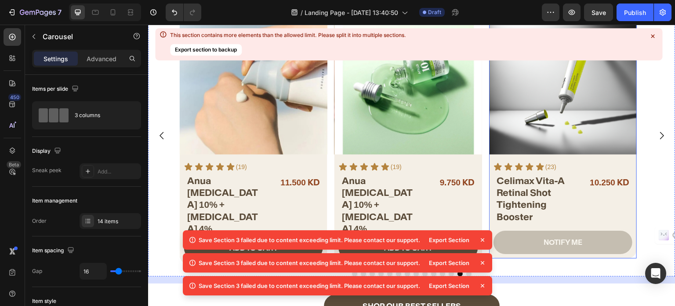
click at [498, 253] on div "NOTIFY ME Add to Cart" at bounding box center [564, 244] width 148 height 28
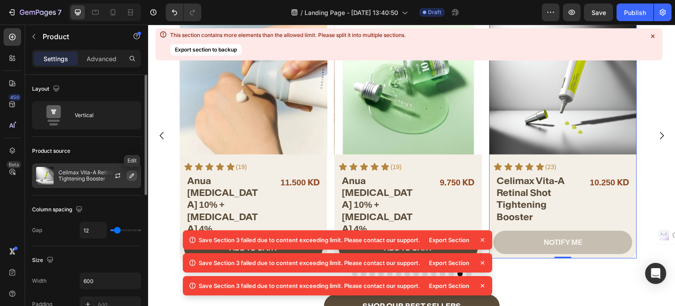
click at [130, 174] on icon "button" at bounding box center [131, 175] width 7 height 7
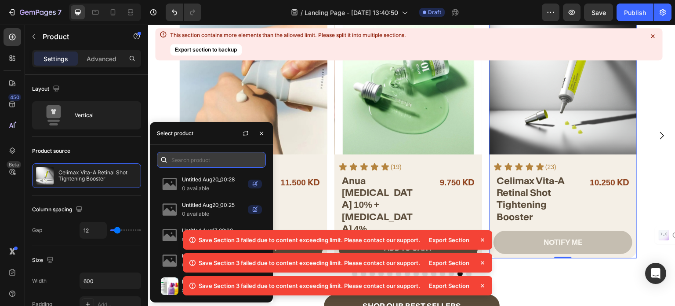
click at [206, 160] on input "text" at bounding box center [211, 160] width 109 height 16
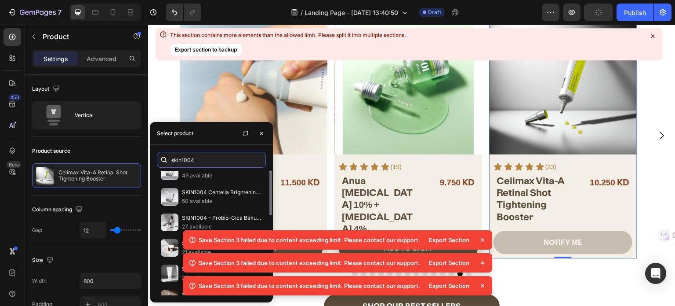
scroll to position [0, 0]
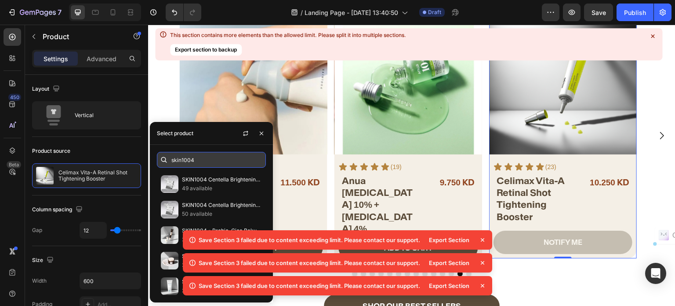
click at [209, 156] on input "skin1004" at bounding box center [211, 160] width 109 height 16
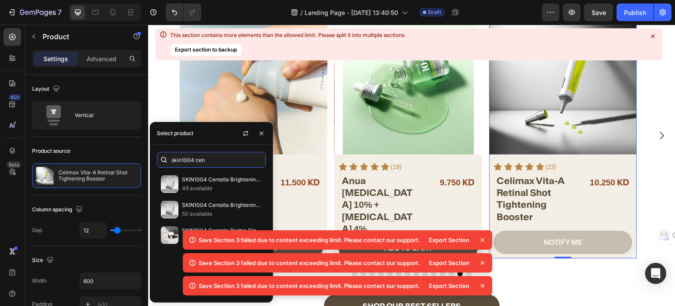
type input "skin1004 cen"
click at [220, 158] on input "skin1004 cen" at bounding box center [211, 160] width 109 height 16
click at [215, 164] on input "skin1004 cen" at bounding box center [211, 160] width 109 height 16
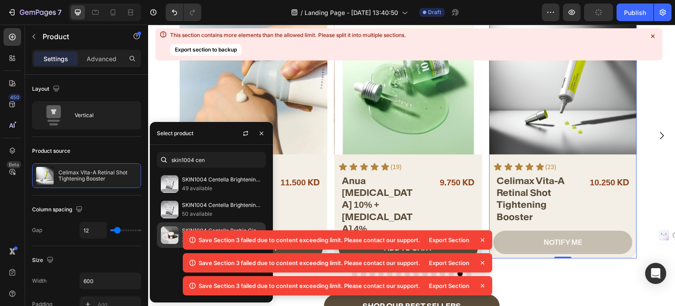
click at [163, 236] on img at bounding box center [170, 235] width 18 height 18
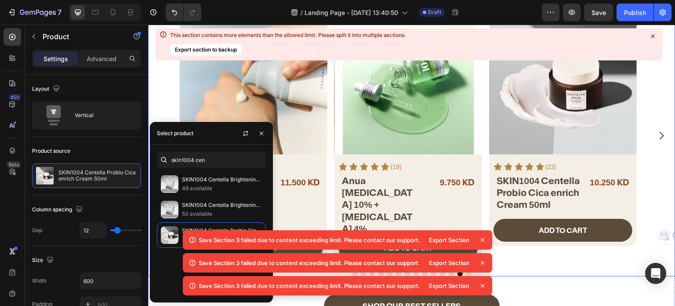
click at [657, 133] on icon "Carousel Next Arrow" at bounding box center [662, 135] width 11 height 11
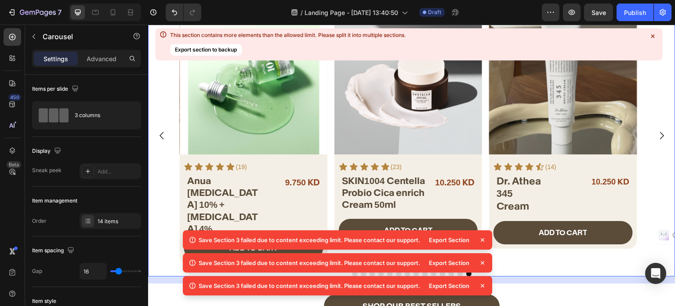
click at [657, 134] on icon "Carousel Next Arrow" at bounding box center [662, 135] width 11 height 11
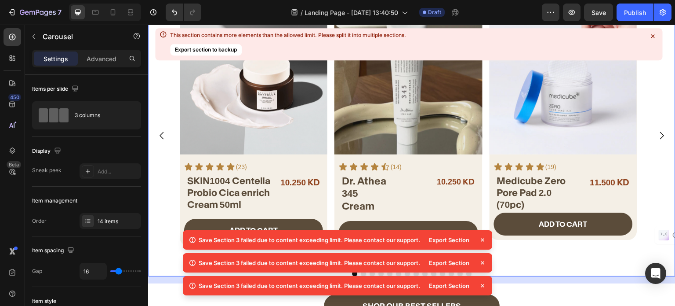
click at [657, 134] on icon "Carousel Next Arrow" at bounding box center [662, 135] width 11 height 11
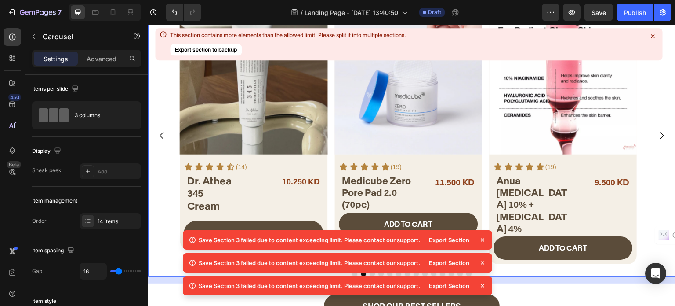
click at [657, 134] on icon "Carousel Next Arrow" at bounding box center [662, 135] width 11 height 11
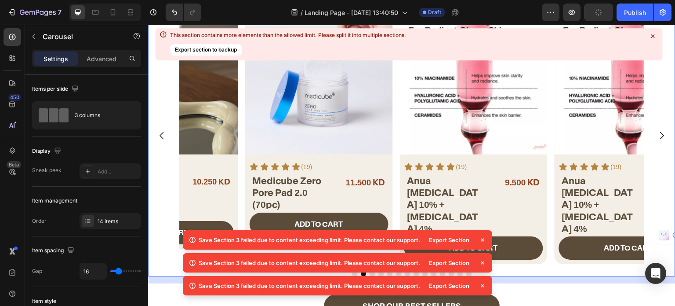
click at [657, 134] on icon "Carousel Next Arrow" at bounding box center [662, 135] width 11 height 11
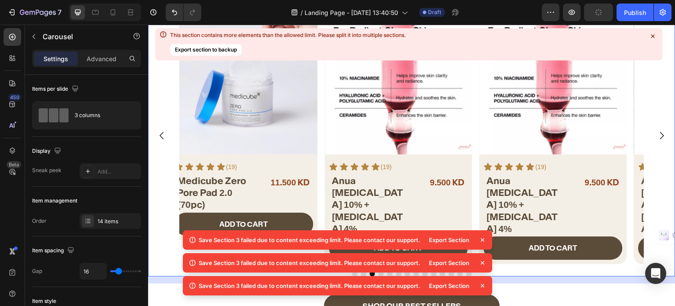
click at [657, 134] on icon "Carousel Next Arrow" at bounding box center [662, 135] width 11 height 11
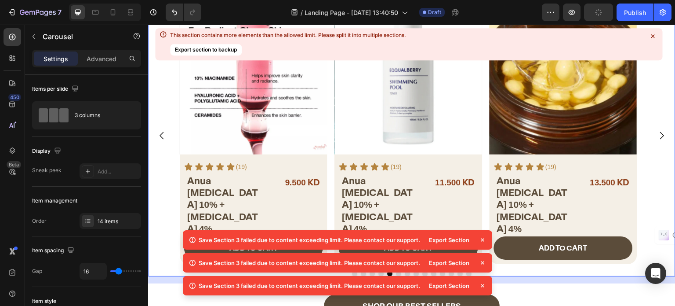
click at [484, 240] on icon at bounding box center [483, 240] width 4 height 4
click at [114, 223] on div "14 items" at bounding box center [118, 221] width 41 height 8
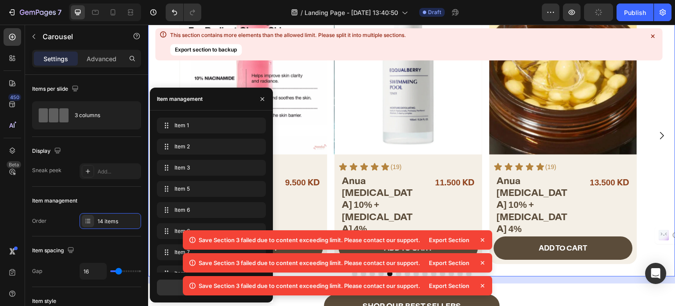
click at [483, 240] on icon at bounding box center [483, 240] width 4 height 4
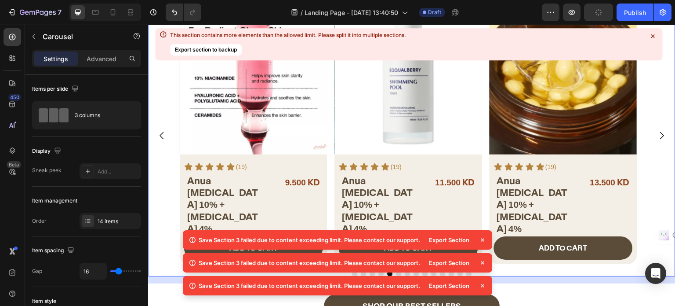
click at [481, 241] on icon at bounding box center [483, 240] width 4 height 4
click at [106, 223] on div "14 items" at bounding box center [118, 221] width 41 height 8
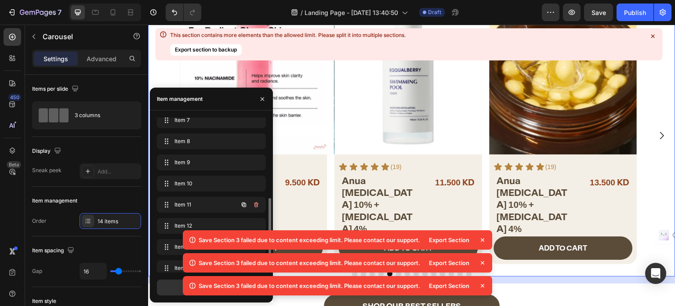
scroll to position [139, 0]
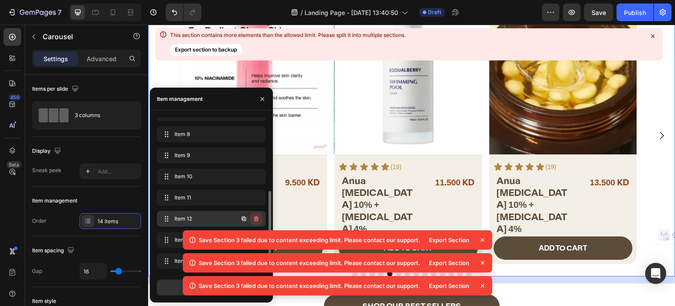
click at [258, 219] on icon "button" at bounding box center [256, 218] width 4 height 5
click at [257, 219] on div "Delete" at bounding box center [250, 219] width 16 height 8
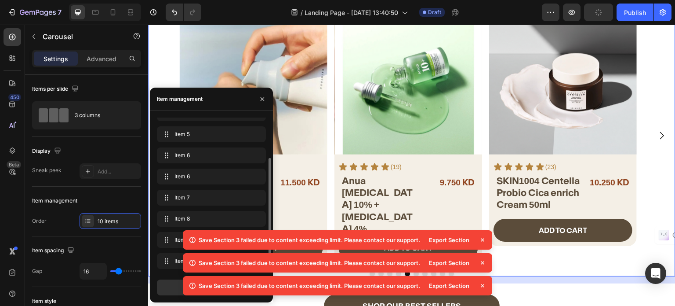
scroll to position [55, 0]
click at [484, 239] on icon at bounding box center [482, 239] width 9 height 9
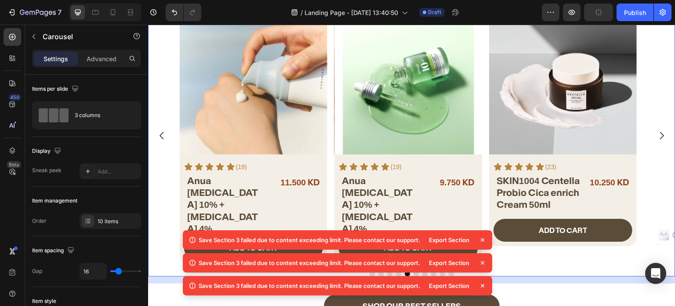
click at [482, 242] on icon at bounding box center [482, 239] width 9 height 9
click at [483, 239] on icon at bounding box center [482, 239] width 9 height 9
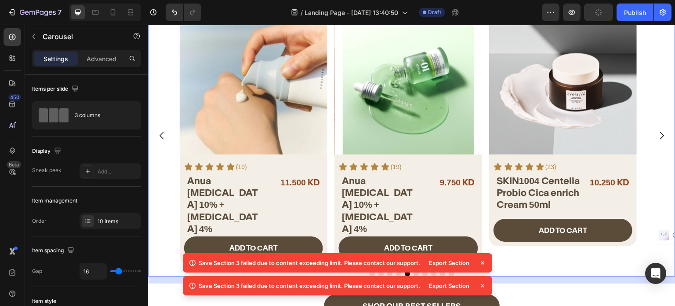
click at [480, 264] on icon at bounding box center [482, 262] width 9 height 9
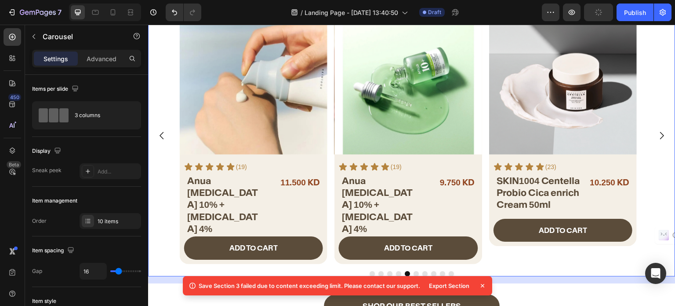
click at [483, 288] on icon at bounding box center [482, 285] width 9 height 9
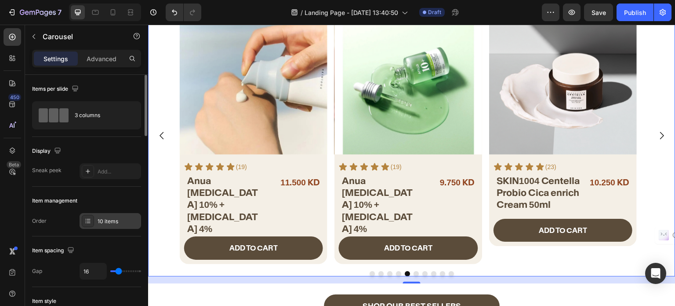
click at [98, 218] on div "10 items" at bounding box center [118, 221] width 41 height 8
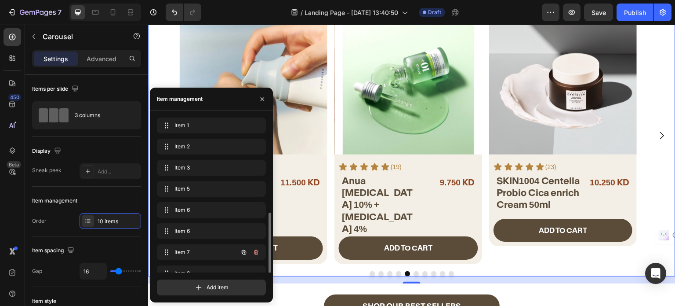
scroll to position [55, 0]
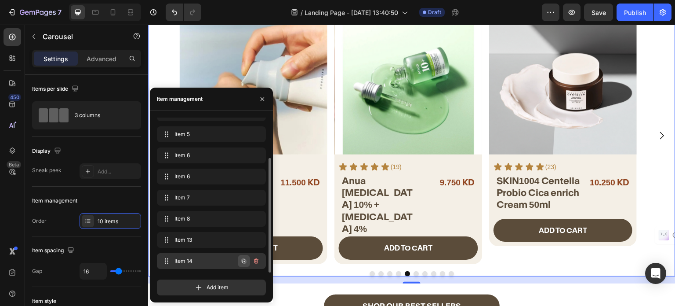
click at [245, 262] on icon "button" at bounding box center [243, 260] width 7 height 7
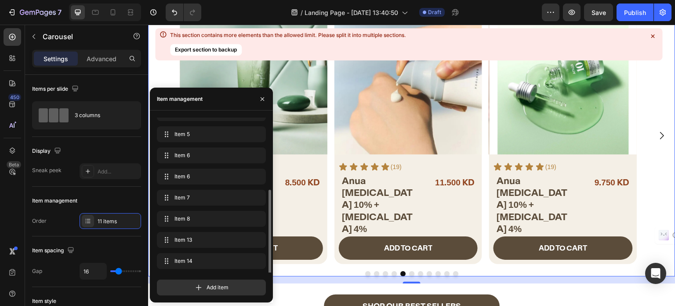
scroll to position [76, 0]
click at [200, 271] on div "Item 11 Item 11" at bounding box center [211, 262] width 109 height 19
click at [257, 261] on icon "button" at bounding box center [257, 261] width 0 height 2
click at [256, 255] on button "Delete" at bounding box center [250, 261] width 24 height 12
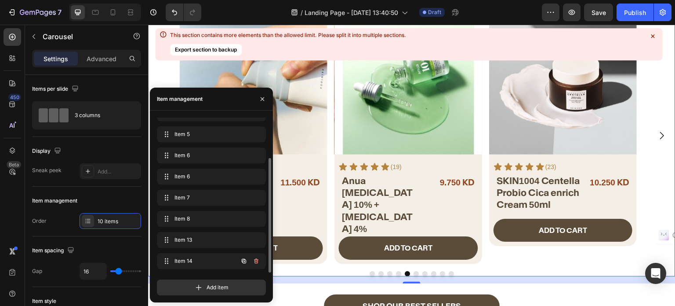
scroll to position [55, 0]
click at [87, 236] on div "Item spacing Gap 16" at bounding box center [86, 261] width 109 height 51
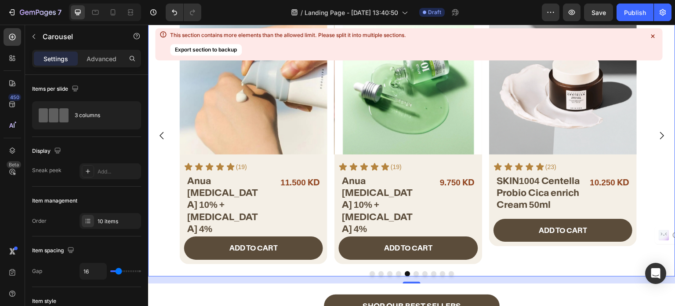
click at [370, 272] on button "Dot" at bounding box center [372, 273] width 5 height 5
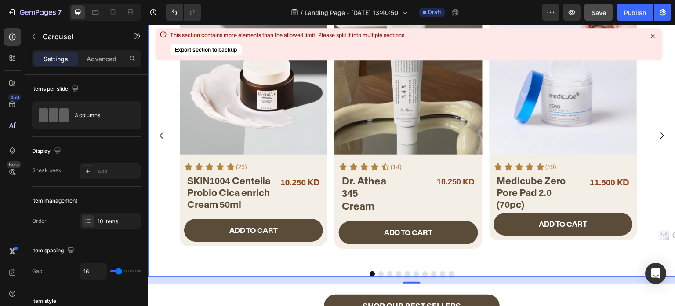
drag, startPoint x: 619, startPoint y: 6, endPoint x: 606, endPoint y: 14, distance: 14.8
click at [619, 6] on button "Publish" at bounding box center [635, 13] width 37 height 18
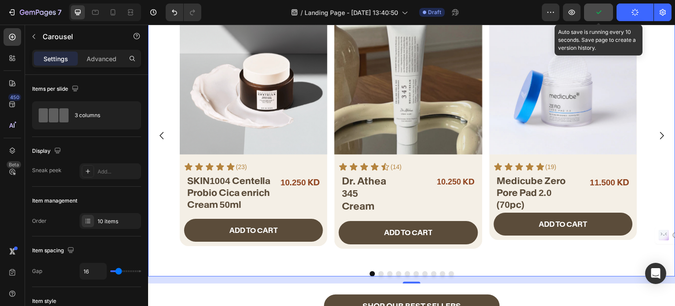
click at [601, 18] on button "button" at bounding box center [598, 13] width 29 height 18
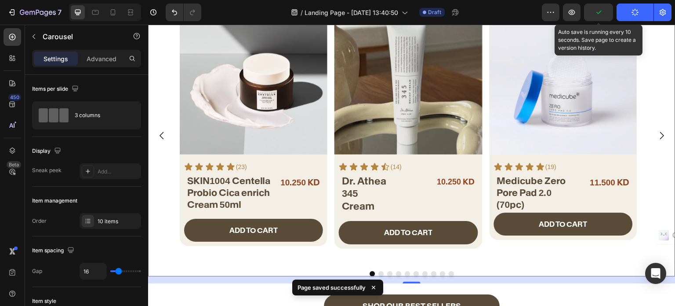
click at [597, 12] on icon "button" at bounding box center [599, 13] width 5 height 4
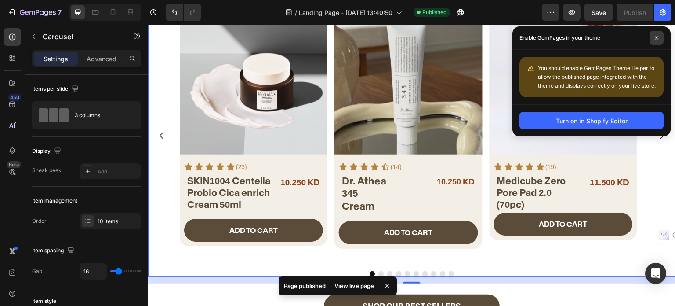
click at [655, 39] on icon at bounding box center [657, 38] width 4 height 4
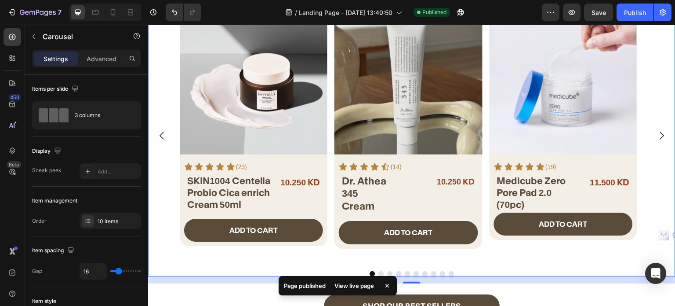
click at [359, 286] on div "View live page" at bounding box center [354, 285] width 50 height 12
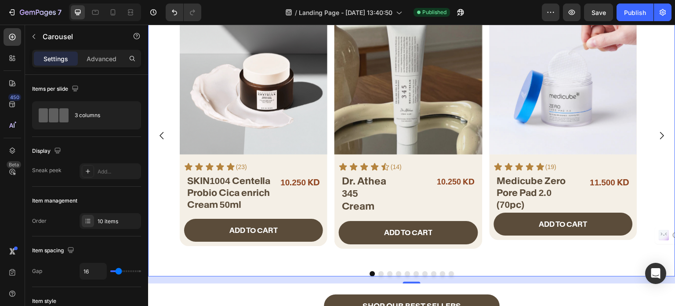
click at [219, 256] on div "Product Images Icon Icon Icon Icon Icon Icon List (23) Text Block Row SKIN1004 …" at bounding box center [254, 135] width 148 height 257
click at [102, 222] on div "10 items" at bounding box center [118, 221] width 41 height 8
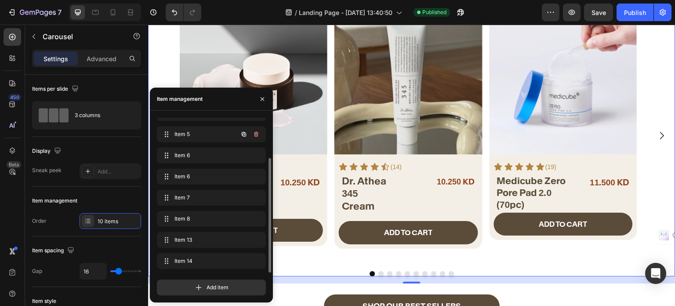
scroll to position [0, 0]
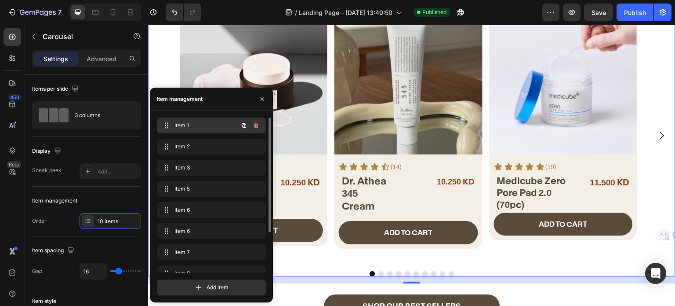
click at [191, 126] on span "Item 1" at bounding box center [200, 125] width 50 height 8
click at [187, 122] on span "Item 1" at bounding box center [200, 125] width 50 height 8
click at [179, 125] on span "Item 1" at bounding box center [200, 125] width 50 height 8
click at [178, 125] on span "Item 1" at bounding box center [200, 125] width 50 height 8
click at [178, 125] on span "Item 1" at bounding box center [205, 125] width 65 height 8
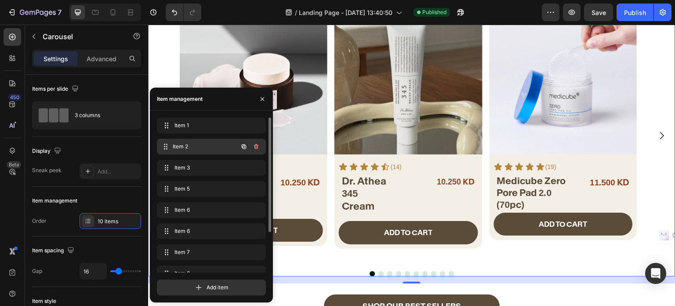
click at [178, 145] on span "Item 2" at bounding box center [205, 146] width 65 height 8
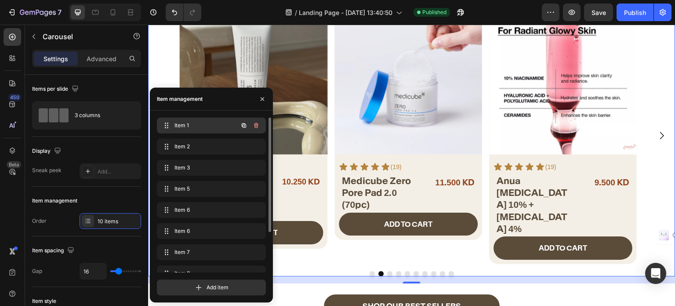
click at [183, 124] on span "Item 1" at bounding box center [200, 125] width 50 height 8
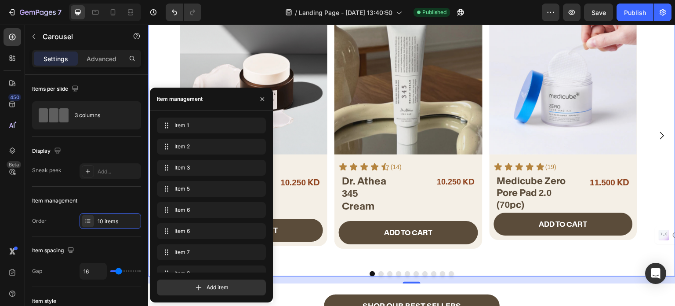
click at [342, 255] on div "Product Images Icon Icon Icon Icon Icon Icon List (14) Text Block Row Dr. Athea…" at bounding box center [409, 135] width 148 height 257
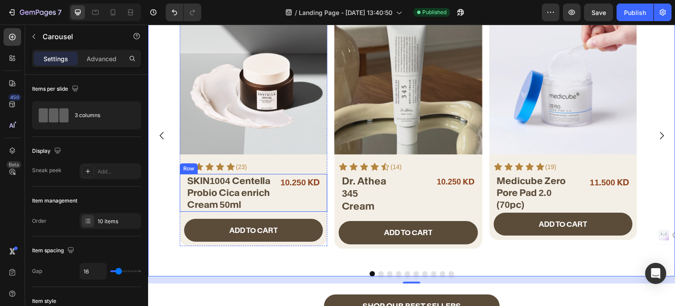
click at [269, 195] on h2 "SKIN1004 Centella Probio Cica enrich Cream 50ml" at bounding box center [229, 193] width 86 height 38
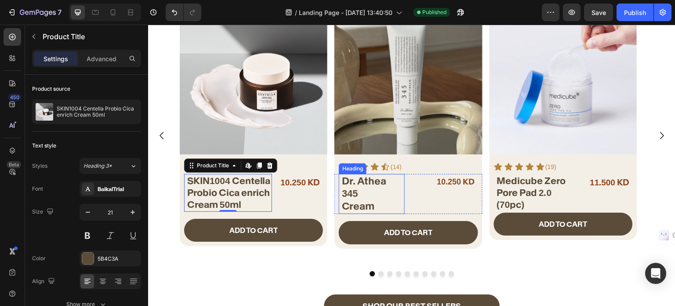
click at [374, 193] on h2 "Dr. Athea 345 Cream" at bounding box center [373, 194] width 64 height 40
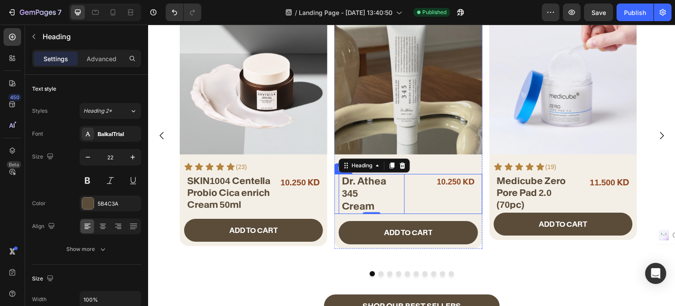
click at [434, 195] on div "10.250 KD Product Price Product Price" at bounding box center [445, 194] width 66 height 40
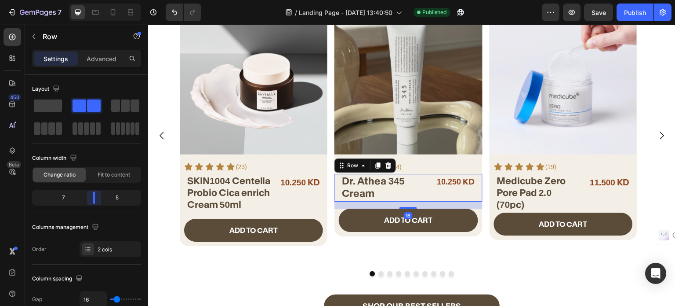
drag, startPoint x: 87, startPoint y: 198, endPoint x: 97, endPoint y: 199, distance: 9.7
click at [97, 0] on body "7 / Landing Page - Aug 19, 13:40:50 Published Preview Save Publish 450 Beta car…" at bounding box center [337, 0] width 675 height 0
click at [289, 204] on div "10.250 KD Product Price Product Price" at bounding box center [301, 193] width 44 height 38
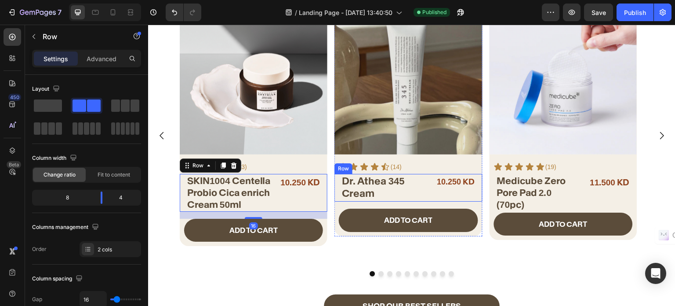
click at [423, 195] on div "10.250 KD Product Price Product Price" at bounding box center [450, 188] width 55 height 28
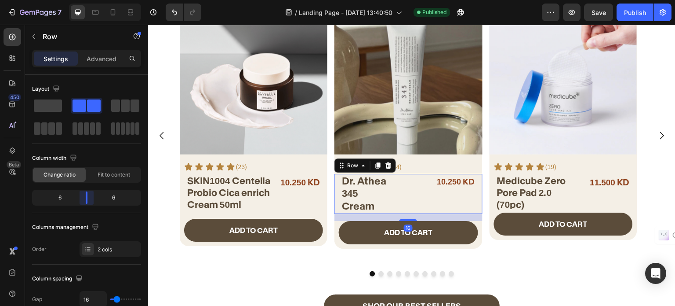
drag, startPoint x: 94, startPoint y: 198, endPoint x: 86, endPoint y: 198, distance: 7.9
click at [86, 0] on body "7 / Landing Page - Aug 19, 13:40:50 Published Preview Save Publish 450 Beta car…" at bounding box center [337, 0] width 675 height 0
click at [580, 196] on div "11.500 KD Product Price Product Price" at bounding box center [605, 193] width 55 height 39
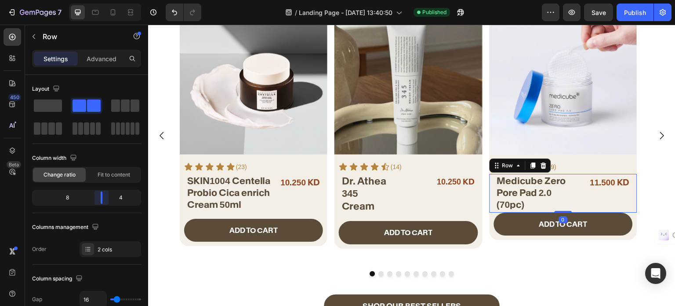
drag, startPoint x: 95, startPoint y: 199, endPoint x: 103, endPoint y: 199, distance: 8.4
click at [103, 0] on body "7 / Landing Page - Aug 19, 13:40:50 Published Preview Save Publish 450 Beta car…" at bounding box center [337, 0] width 675 height 0
click at [136, 20] on div at bounding box center [105, 13] width 72 height 18
click at [137, 14] on div at bounding box center [131, 12] width 14 height 14
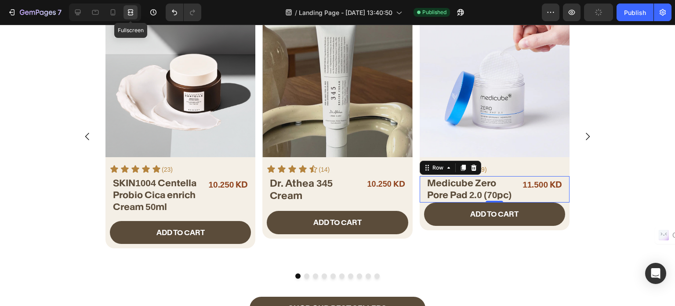
scroll to position [357, 0]
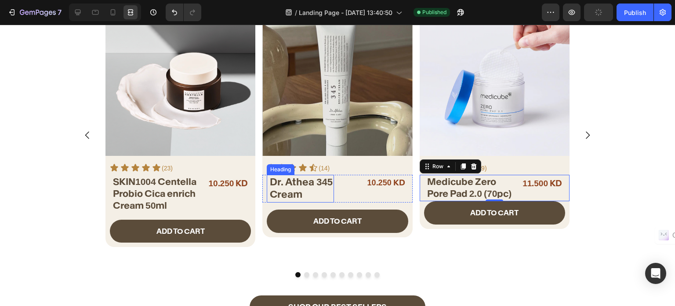
click at [297, 201] on h2 "Dr. Athea 345 Cream" at bounding box center [301, 188] width 65 height 27
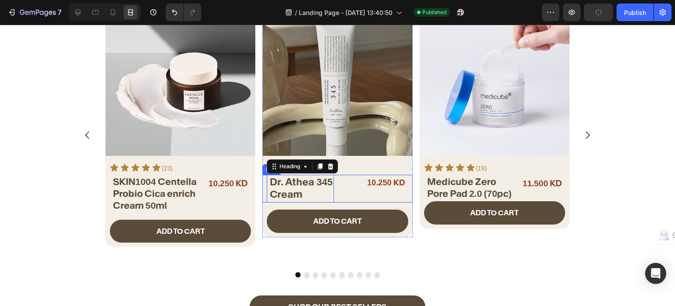
click at [344, 202] on div "10.250 KD Product Price Product Price" at bounding box center [374, 189] width 67 height 28
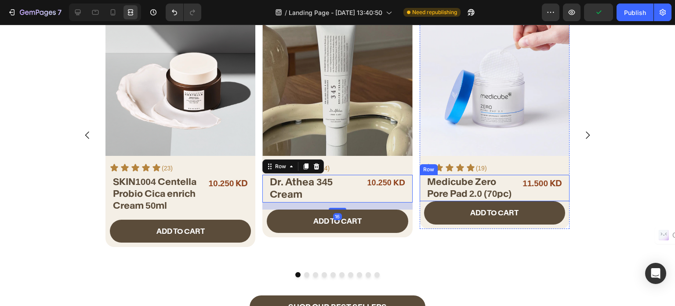
click at [521, 190] on div "11.500 KD" at bounding box center [542, 183] width 43 height 17
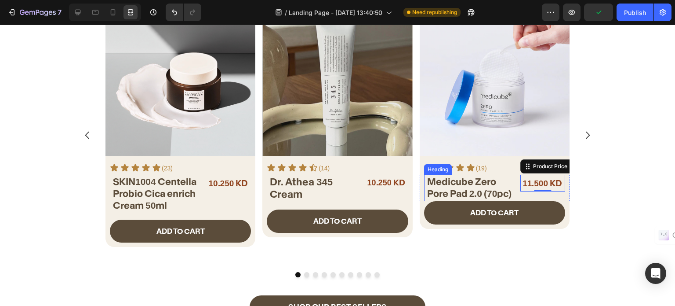
click at [511, 196] on div "Medicube Zero Pore Pad 2.0 (70pc) Heading 11.500 KD Product Price Edit content …" at bounding box center [495, 188] width 150 height 27
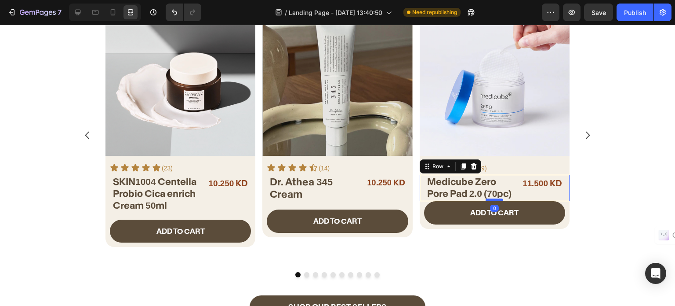
click at [494, 200] on div at bounding box center [495, 199] width 18 height 3
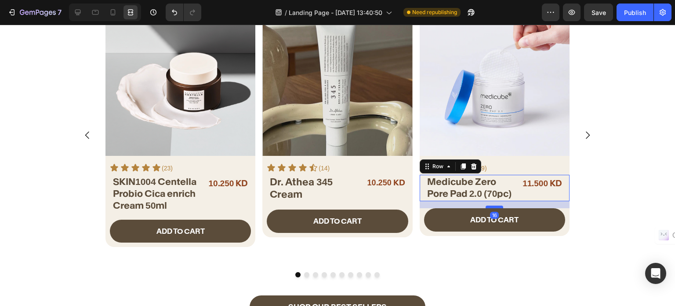
drag, startPoint x: 494, startPoint y: 200, endPoint x: 489, endPoint y: 207, distance: 8.5
click at [489, 207] on div at bounding box center [495, 206] width 18 height 3
type input "16"
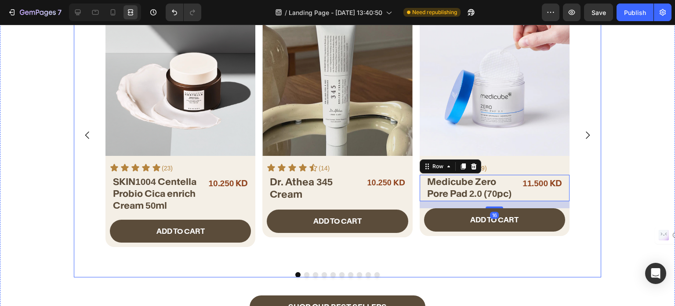
click at [85, 133] on icon "Carousel Back Arrow" at bounding box center [87, 134] width 4 height 7
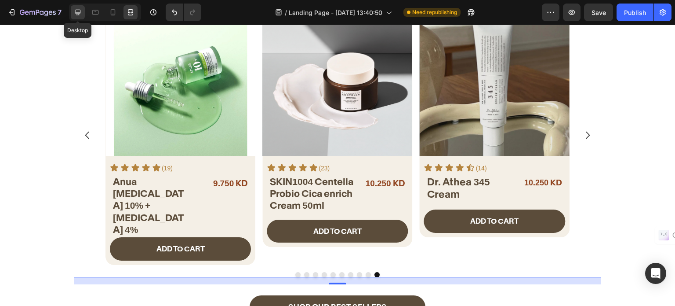
click at [81, 12] on icon at bounding box center [77, 12] width 9 height 9
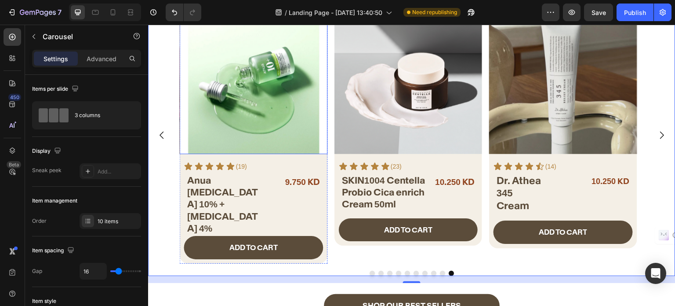
scroll to position [356, 0]
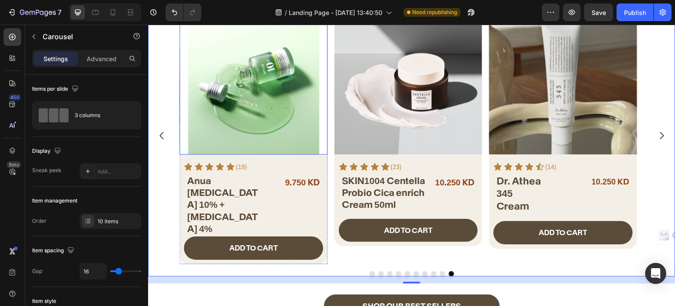
click at [257, 136] on img at bounding box center [254, 81] width 148 height 148
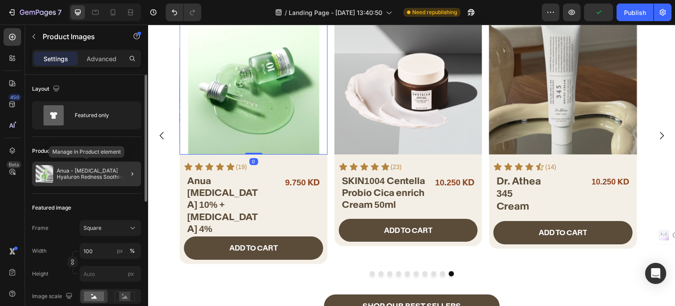
click at [72, 174] on p "Anua - Azelaic Acid Hyaluron Redness Soothing Serum" at bounding box center [97, 174] width 81 height 12
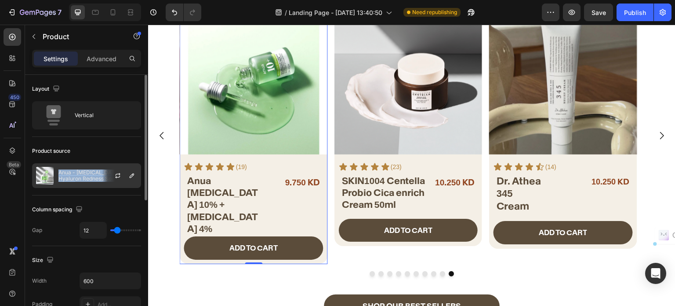
drag, startPoint x: 58, startPoint y: 168, endPoint x: 112, endPoint y: 181, distance: 54.8
click at [112, 181] on div "Anua - Azelaic Acid Hyaluron Redness Soothing Serum" at bounding box center [86, 175] width 109 height 25
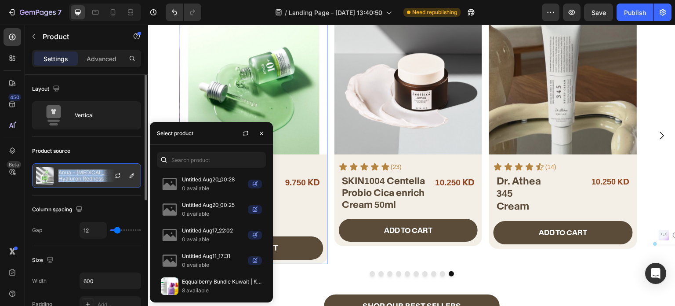
copy div "Anua - Azelaic Acid Hyaluron Redness Soothing Serum"
click at [266, 132] on button "button" at bounding box center [262, 133] width 14 height 14
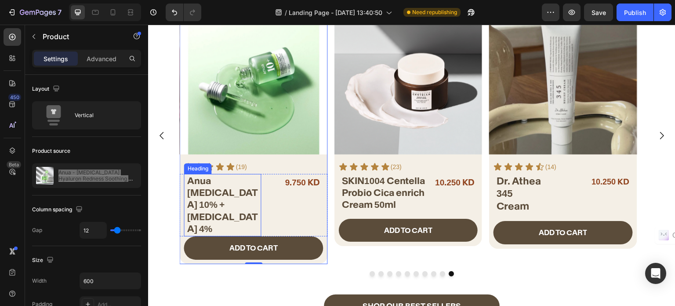
click at [226, 188] on h2 "Anua Niacinamide 10% + Tranexamic Acid 4%" at bounding box center [223, 205] width 75 height 62
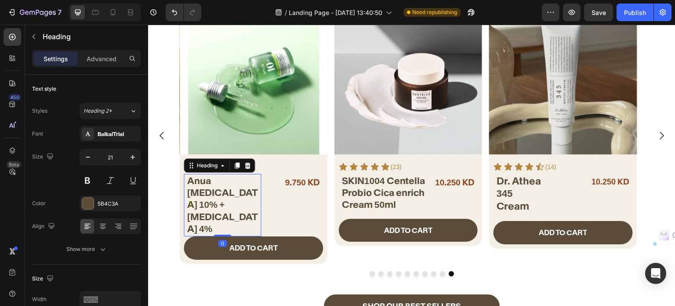
click at [226, 188] on h2 "Anua Niacinamide 10% + Tranexamic Acid 4%" at bounding box center [223, 205] width 75 height 62
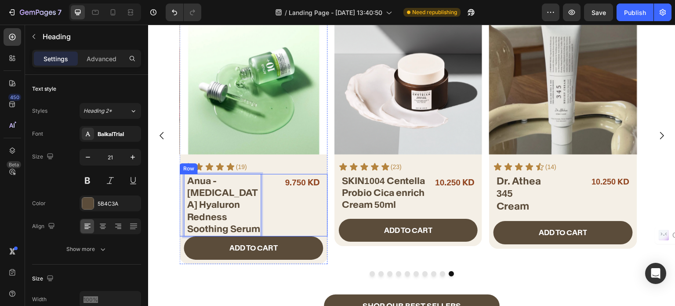
click at [270, 200] on div "9.750 KD Product Price Product Price" at bounding box center [295, 205] width 55 height 62
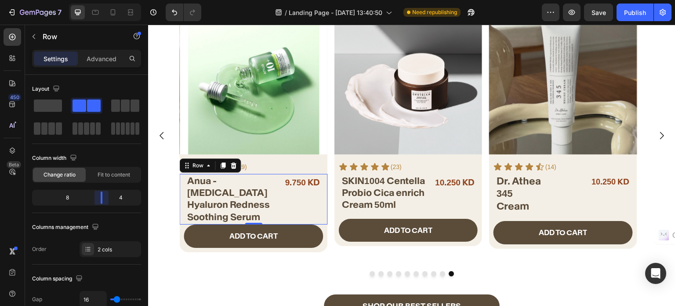
drag, startPoint x: 95, startPoint y: 196, endPoint x: 109, endPoint y: 198, distance: 14.2
click at [109, 0] on body "7 / Landing Page - Aug 19, 13:40:50 Need republishing Preview Save Publish 450 …" at bounding box center [337, 0] width 675 height 0
click at [127, 4] on div at bounding box center [105, 13] width 72 height 18
click at [129, 8] on icon at bounding box center [130, 12] width 9 height 9
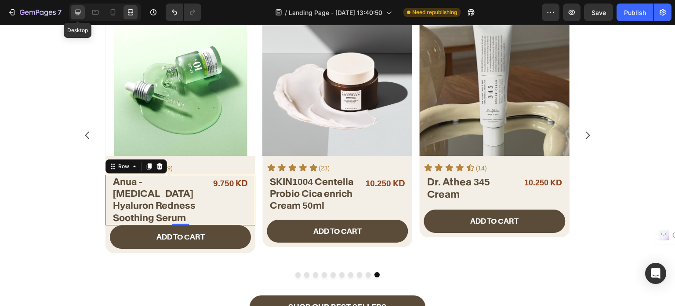
click at [72, 17] on div at bounding box center [78, 12] width 14 height 14
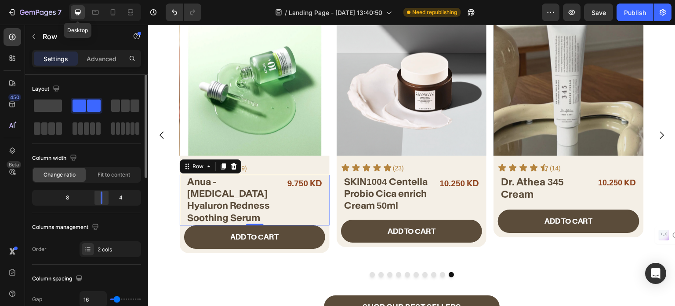
scroll to position [356, 0]
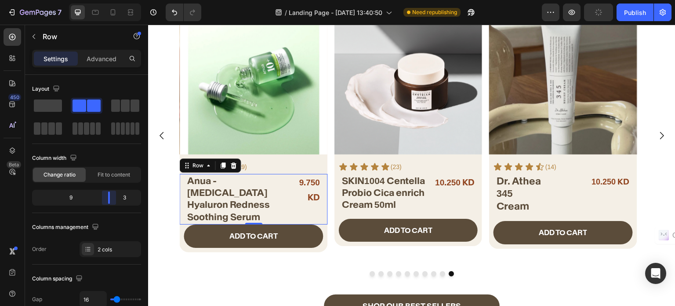
drag, startPoint x: 105, startPoint y: 201, endPoint x: 113, endPoint y: 198, distance: 7.9
click at [113, 0] on body "7 / Landing Page - Aug 19, 13:40:50 Need republishing Preview Publish 450 Beta …" at bounding box center [337, 0] width 675 height 0
click at [105, 169] on div "Fit to content" at bounding box center [113, 175] width 53 height 14
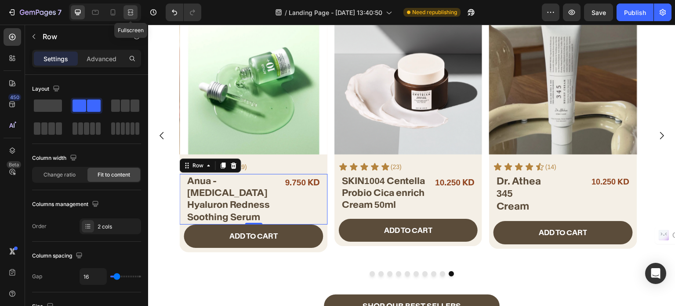
click at [131, 12] on icon at bounding box center [130, 12] width 9 height 9
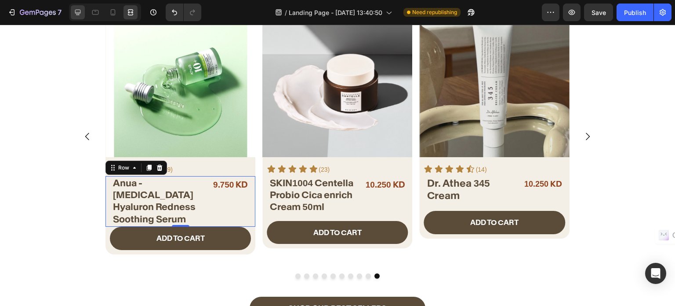
scroll to position [357, 0]
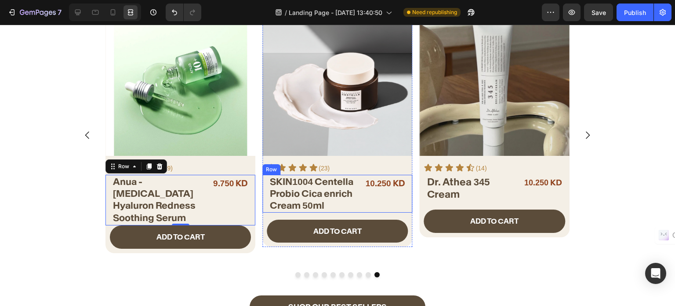
drag, startPoint x: 361, startPoint y: 199, endPoint x: 343, endPoint y: 202, distance: 17.8
click at [364, 199] on div "10.250 KD Product Price Product Price" at bounding box center [386, 194] width 45 height 38
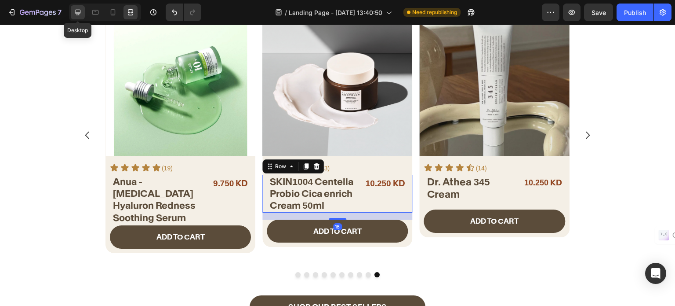
click at [79, 14] on icon at bounding box center [77, 12] width 9 height 9
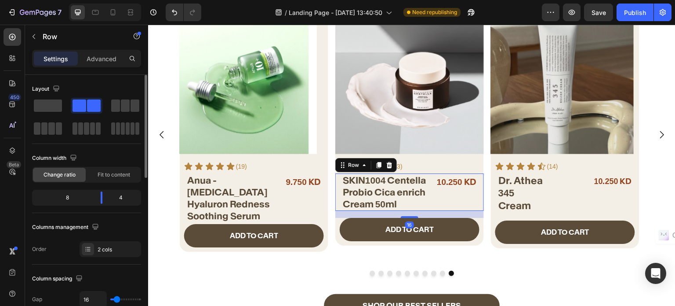
scroll to position [357, 0]
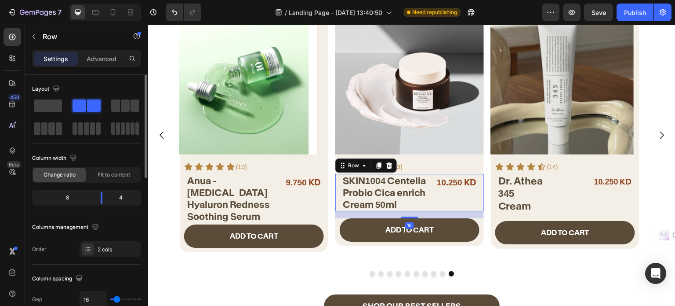
click at [121, 174] on span "Fit to content" at bounding box center [114, 175] width 33 height 8
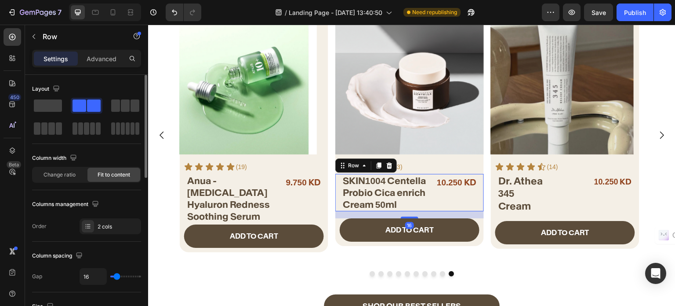
click at [110, 177] on span "Fit to content" at bounding box center [114, 175] width 33 height 8
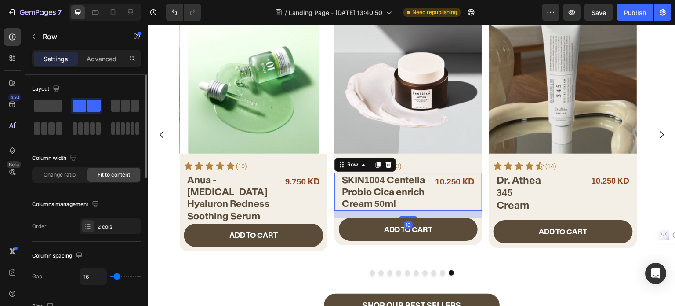
scroll to position [356, 0]
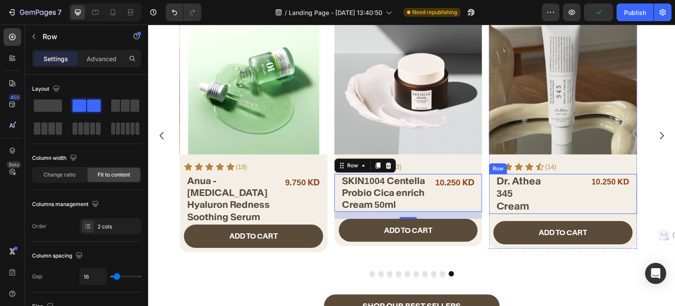
click at [579, 189] on div "10.250 KD Product Price Product Price" at bounding box center [600, 194] width 66 height 40
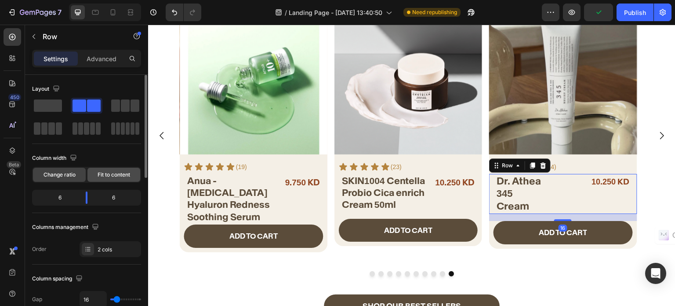
click at [114, 172] on span "Fit to content" at bounding box center [114, 175] width 33 height 8
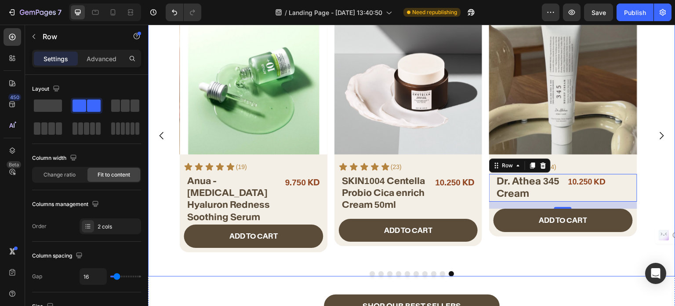
click at [440, 274] on button "Dot" at bounding box center [442, 273] width 5 height 5
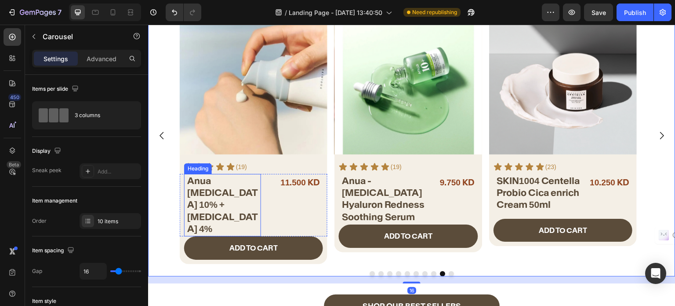
click at [251, 211] on h2 "Anua Niacinamide 10% + Tranexamic Acid 4%" at bounding box center [223, 205] width 75 height 62
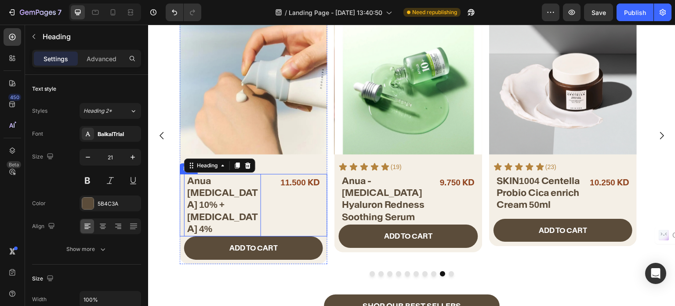
click at [280, 215] on div "11.500 KD Product Price Product Price" at bounding box center [295, 205] width 55 height 62
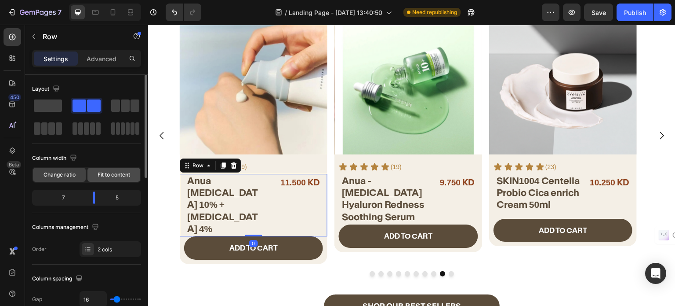
click at [106, 177] on span "Fit to content" at bounding box center [114, 175] width 33 height 8
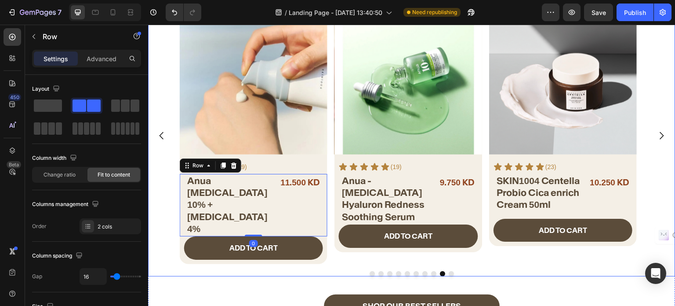
click at [431, 275] on button "Dot" at bounding box center [433, 273] width 5 height 5
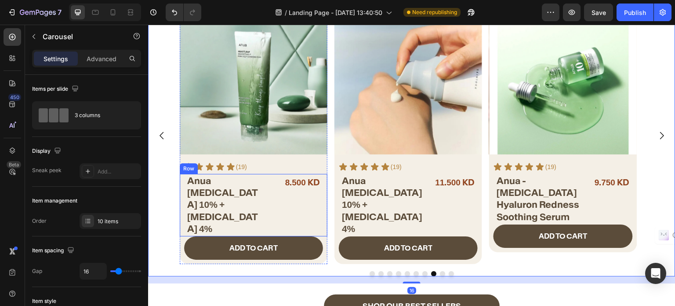
click at [281, 210] on div "8.500 KD Product Price Product Price" at bounding box center [295, 205] width 55 height 62
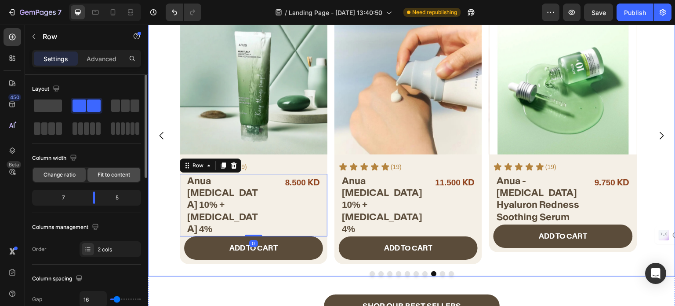
drag, startPoint x: 127, startPoint y: 175, endPoint x: 106, endPoint y: 166, distance: 23.2
click at [127, 175] on span "Fit to content" at bounding box center [114, 175] width 33 height 8
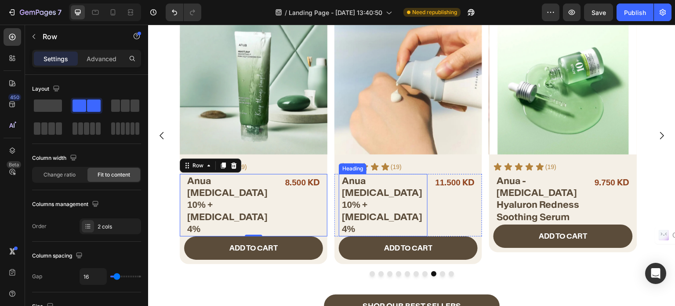
click at [378, 184] on h2 "Anua Niacinamide 10% + Tranexamic Acid 4%" at bounding box center [384, 205] width 86 height 62
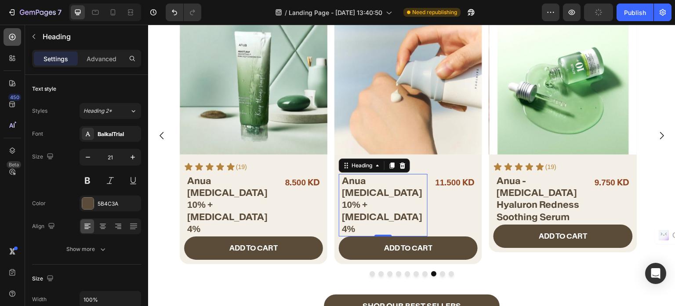
click at [13, 40] on icon at bounding box center [12, 37] width 7 height 7
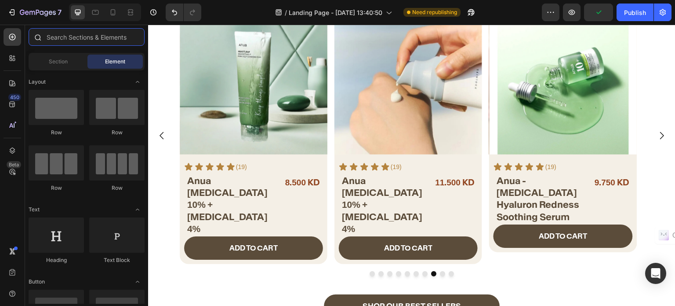
click at [73, 42] on input "text" at bounding box center [87, 37] width 116 height 18
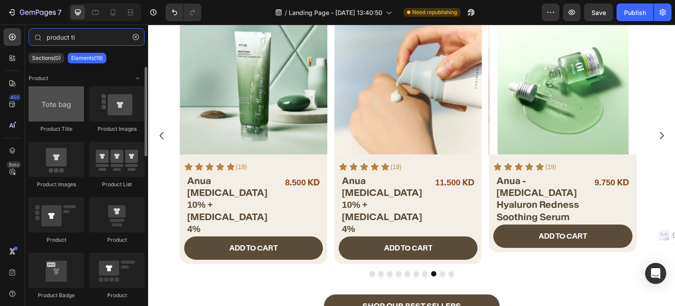
type input "product ti"
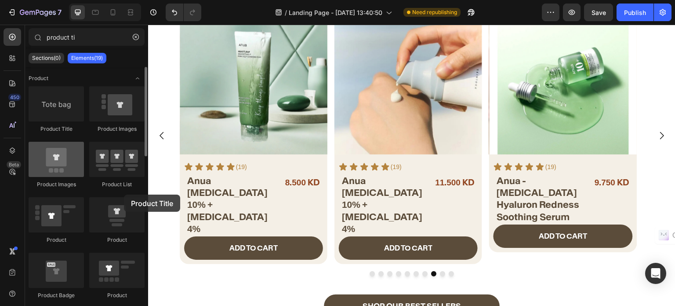
drag, startPoint x: 56, startPoint y: 111, endPoint x: 76, endPoint y: 158, distance: 50.8
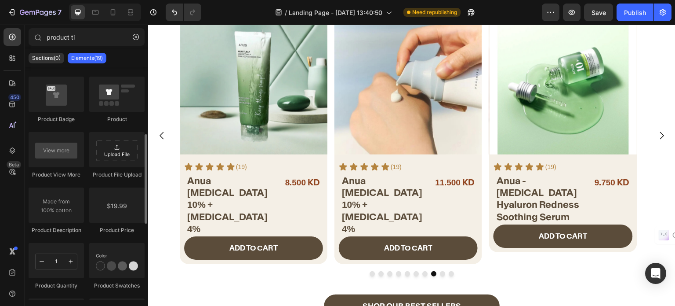
scroll to position [220, 0]
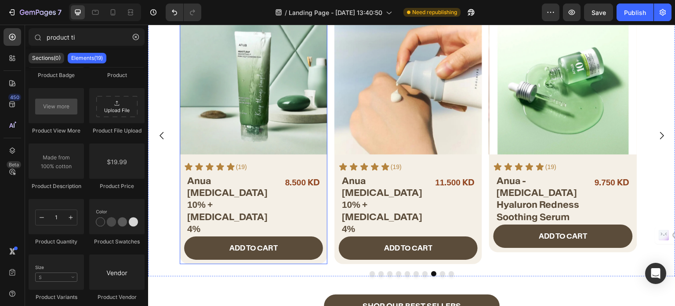
click at [324, 157] on div "Product Images Icon Icon Icon Icon Icon Icon List (19) Text Block Row Anua Niac…" at bounding box center [254, 135] width 148 height 257
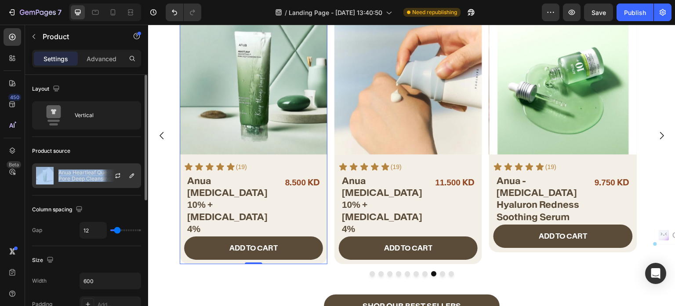
drag, startPoint x: 55, startPoint y: 172, endPoint x: 109, endPoint y: 178, distance: 54.9
click at [109, 178] on div "Anua Heartleaf Quercetinol Pore Deep Cleansing Foam 150ml" at bounding box center [86, 175] width 109 height 25
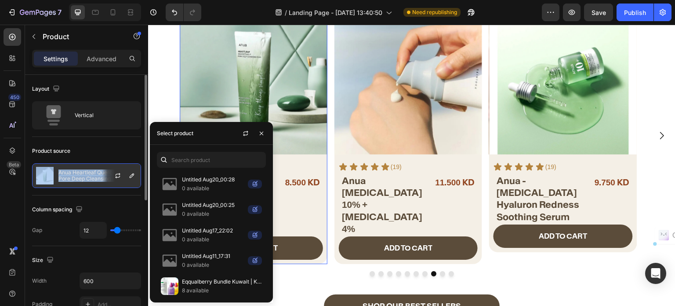
copy div "Anua Heartleaf Quercetinol Pore Deep Cleansing Foam 150ml"
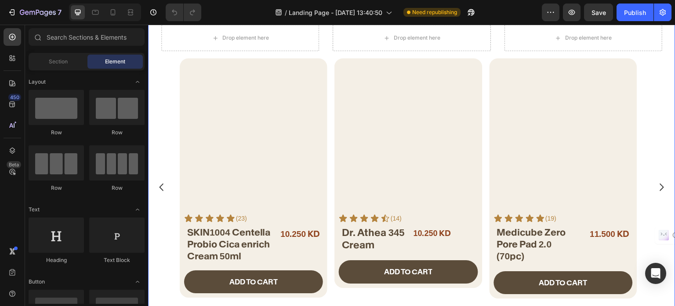
scroll to position [308, 0]
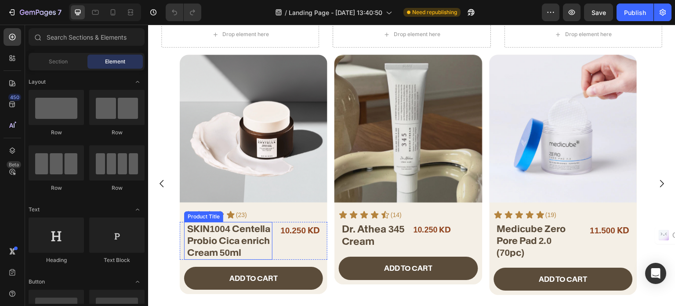
click at [259, 238] on h2 "SKIN1004 Centella Probio Cica enrich Cream 50ml" at bounding box center [229, 241] width 86 height 38
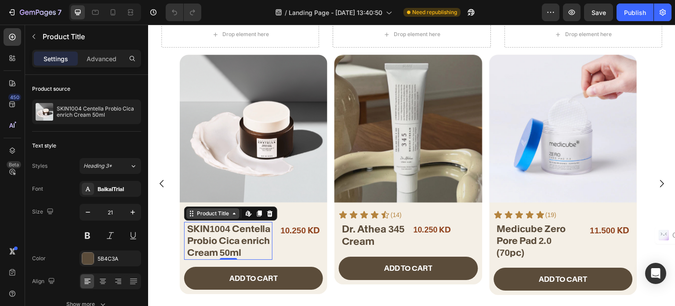
click at [190, 214] on icon at bounding box center [191, 213] width 7 height 7
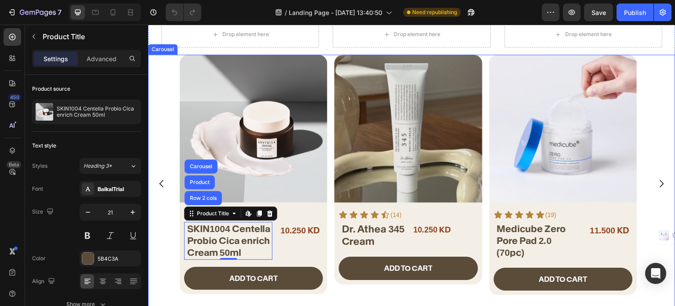
click at [171, 236] on div "Product Images Icon Icon Icon Icon Icon Icon List (23) Text Block Row SKIN1004 …" at bounding box center [412, 183] width 528 height 257
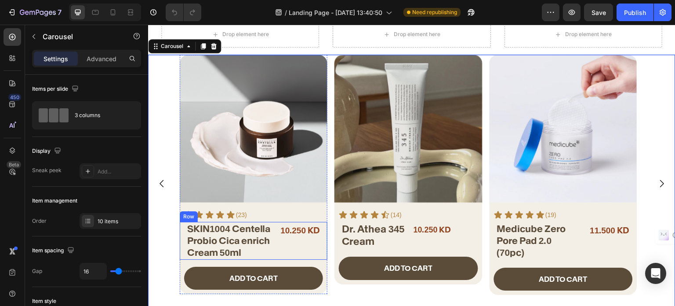
click at [283, 243] on div "10.250 KD Product Price Product Price" at bounding box center [302, 241] width 44 height 38
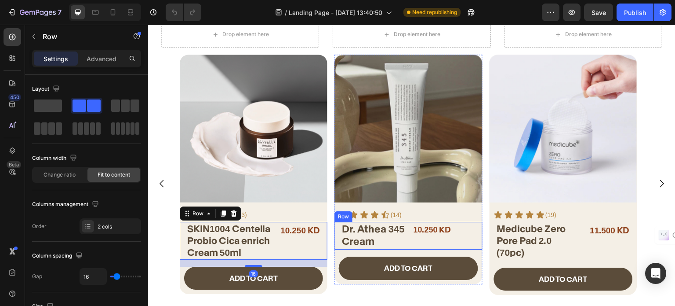
click at [416, 242] on div "10.250 KD Product Price Product Price" at bounding box center [434, 236] width 42 height 28
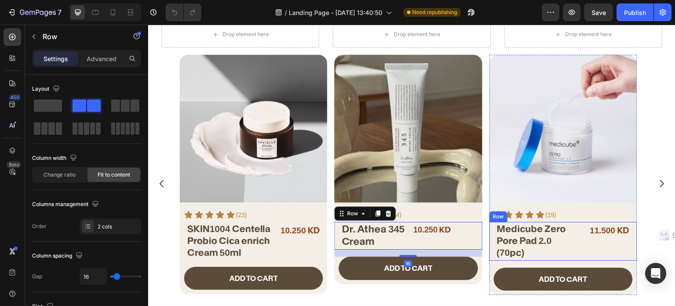
click at [584, 250] on div "Medicube Zero Pore Pad 2.0 (70pc) Heading 11.500 KD Product Price Product Price…" at bounding box center [564, 241] width 148 height 39
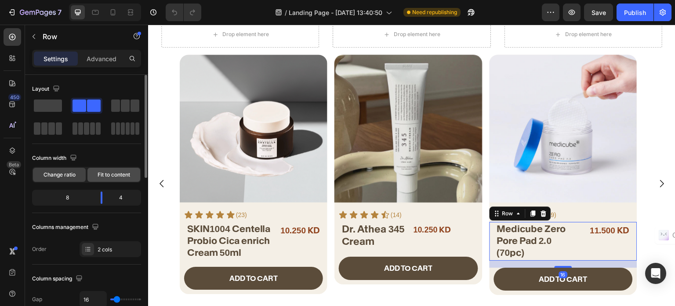
click at [117, 178] on span "Fit to content" at bounding box center [114, 175] width 33 height 8
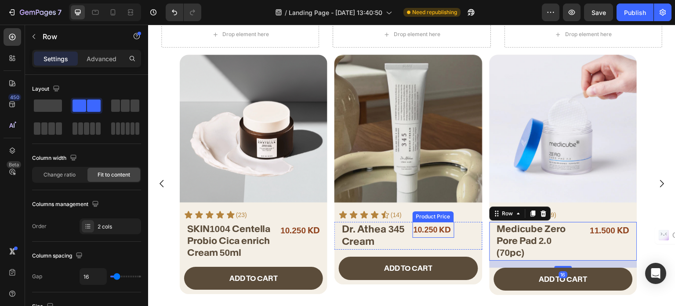
drag, startPoint x: 436, startPoint y: 232, endPoint x: 398, endPoint y: 240, distance: 38.6
click at [437, 232] on div "10.250 KD" at bounding box center [433, 230] width 40 height 16
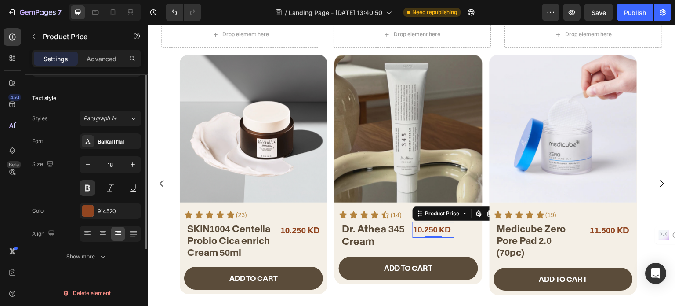
scroll to position [0, 0]
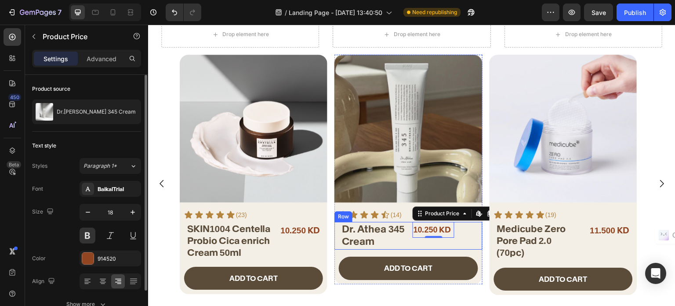
click at [466, 230] on div "Dr. Athea 345 Cream Heading 10.250 KD Product Price Edit content in Shopify 0 P…" at bounding box center [409, 236] width 148 height 28
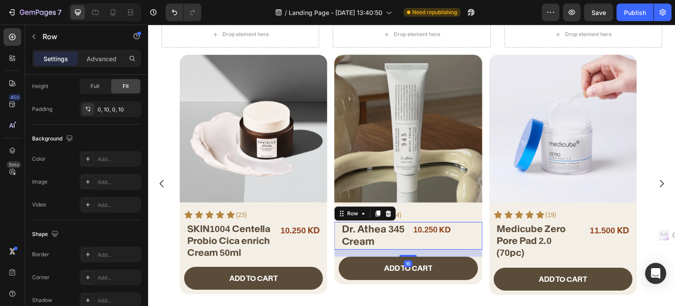
scroll to position [379, 0]
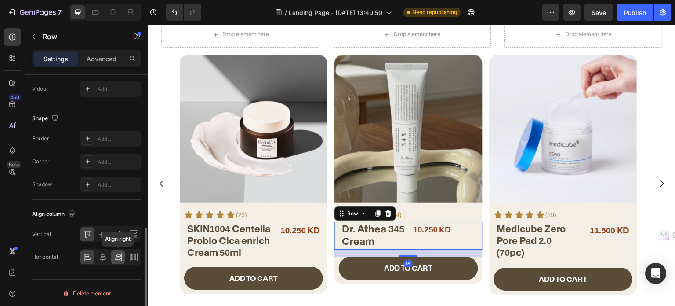
click at [115, 254] on icon at bounding box center [118, 256] width 9 height 9
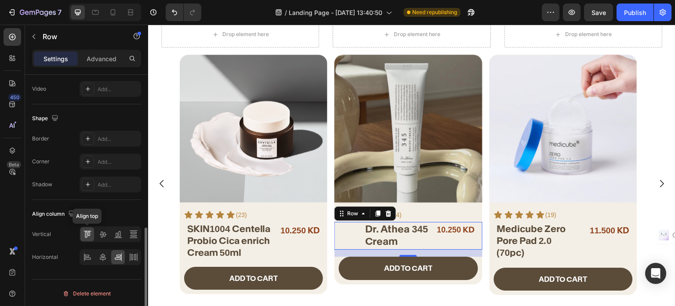
click at [91, 233] on div at bounding box center [87, 234] width 14 height 14
click at [90, 232] on icon at bounding box center [88, 233] width 2 height 4
click at [85, 259] on icon at bounding box center [87, 256] width 9 height 9
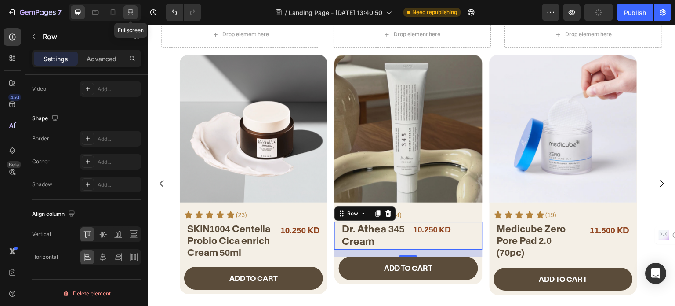
click at [131, 12] on icon at bounding box center [132, 12] width 3 height 2
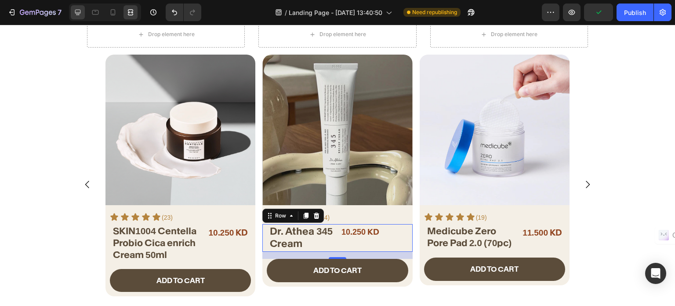
click at [71, 12] on div at bounding box center [78, 12] width 14 height 14
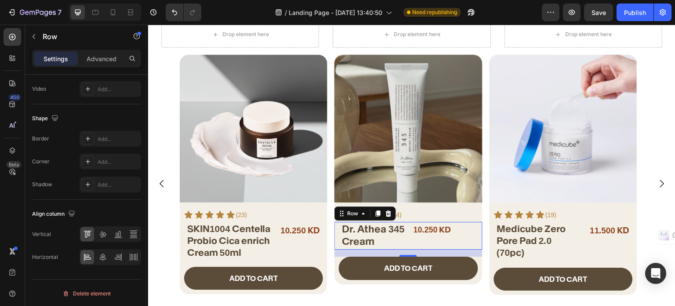
click at [470, 235] on div "Dr. Athea 345 Cream Heading 10.250 KD Product Price Product Price Row 16" at bounding box center [409, 236] width 148 height 28
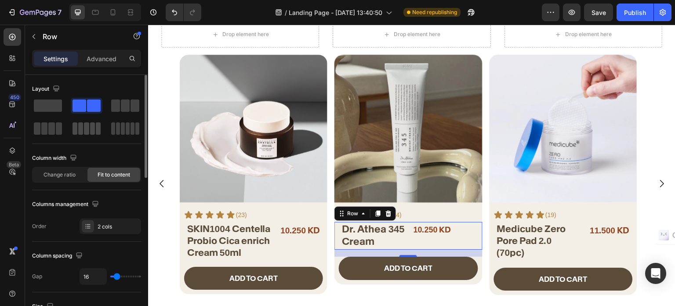
scroll to position [44, 0]
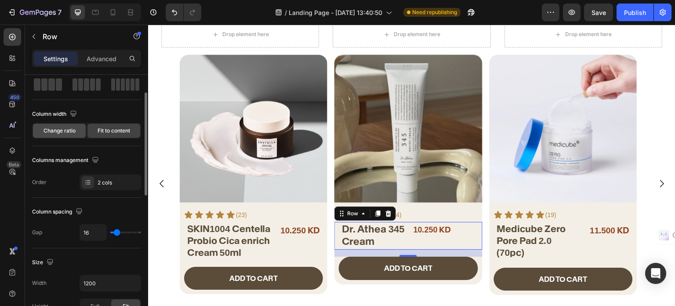
click at [44, 131] on span "Change ratio" at bounding box center [60, 131] width 32 height 8
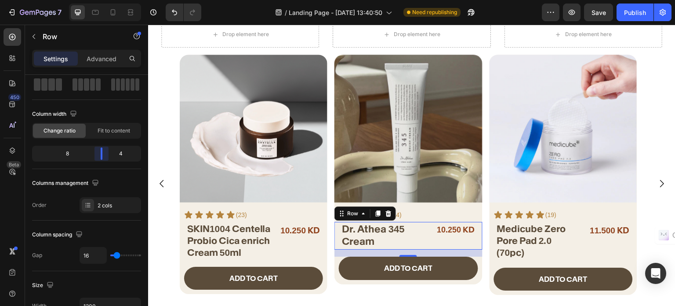
drag, startPoint x: 83, startPoint y: 154, endPoint x: 35, endPoint y: 197, distance: 64.1
click at [104, 0] on body "7 / Landing Page - Aug 19, 13:40:50 Need republishing Preview Save Publish 450 …" at bounding box center [337, 0] width 675 height 0
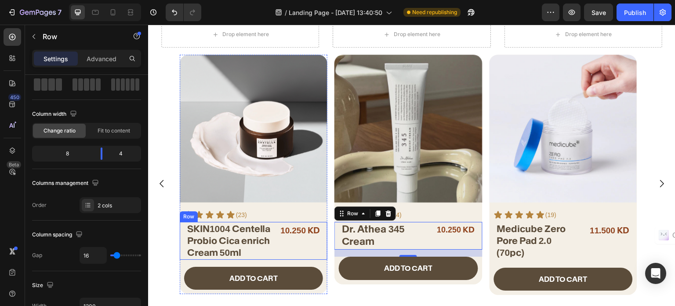
click at [282, 247] on div "10.250 KD Product Price Product Price" at bounding box center [302, 241] width 44 height 38
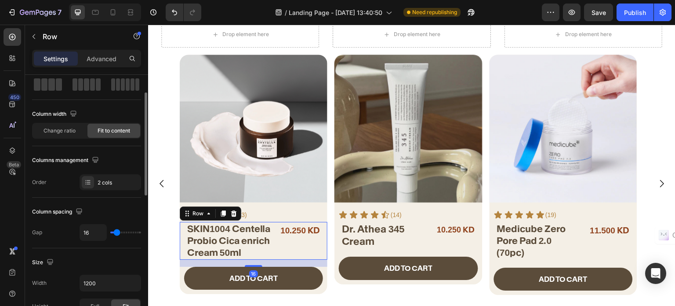
click at [68, 133] on span "Change ratio" at bounding box center [60, 131] width 32 height 8
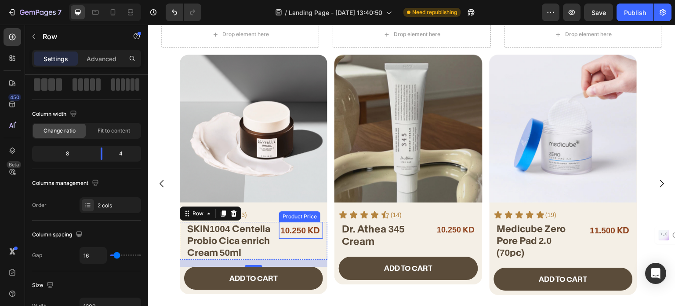
click at [315, 230] on div "10.250 KD" at bounding box center [300, 230] width 42 height 17
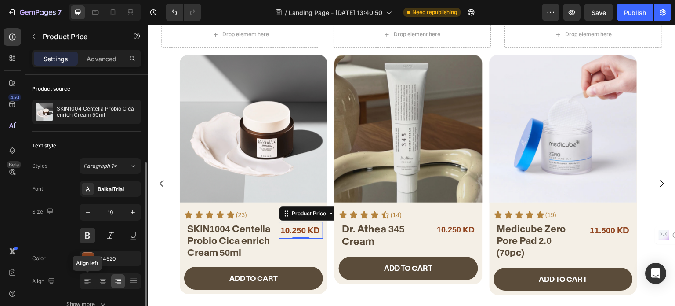
scroll to position [47, 0]
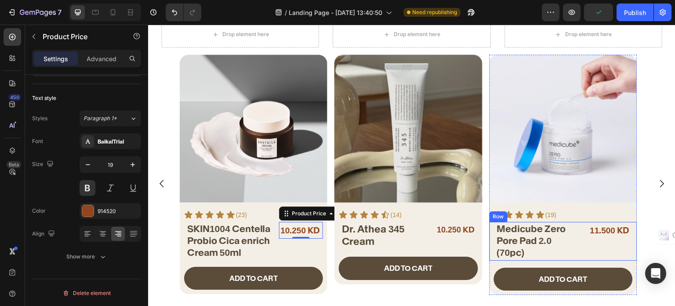
click at [593, 240] on div "11.500 KD Product Price Product Price" at bounding box center [612, 241] width 44 height 39
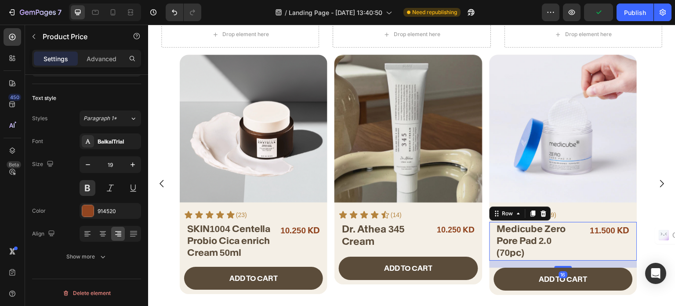
scroll to position [0, 0]
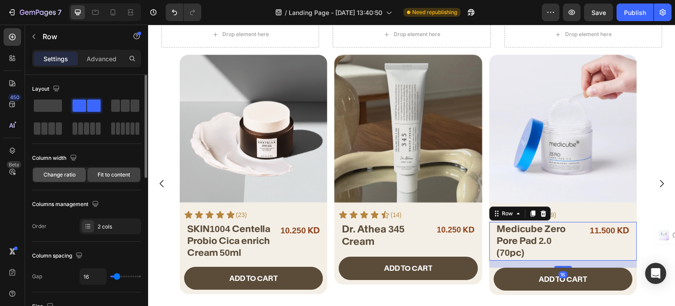
click at [67, 172] on span "Change ratio" at bounding box center [60, 175] width 32 height 8
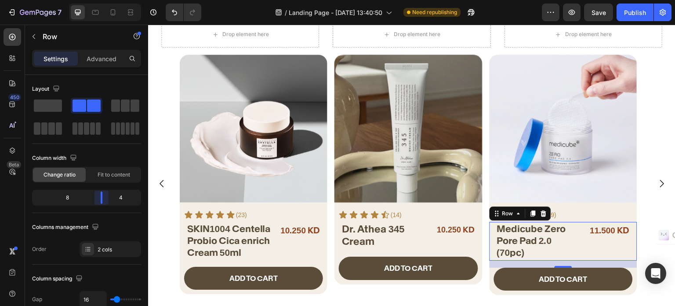
click at [106, 0] on body "7 / Landing Page - Aug 19, 13:40:50 Need republishing Preview Save Publish 450 …" at bounding box center [337, 0] width 675 height 0
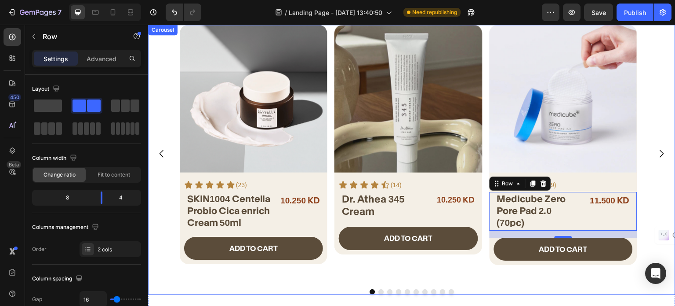
scroll to position [352, 0]
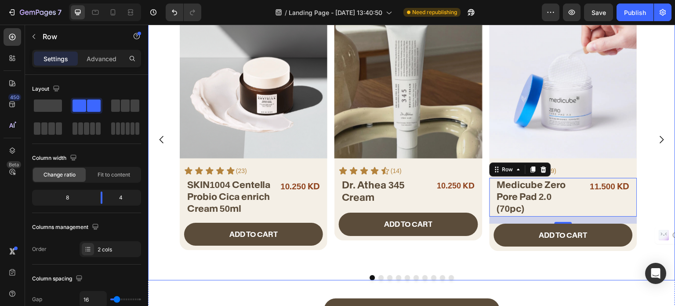
click at [657, 138] on icon "Carousel Next Arrow" at bounding box center [662, 139] width 11 height 11
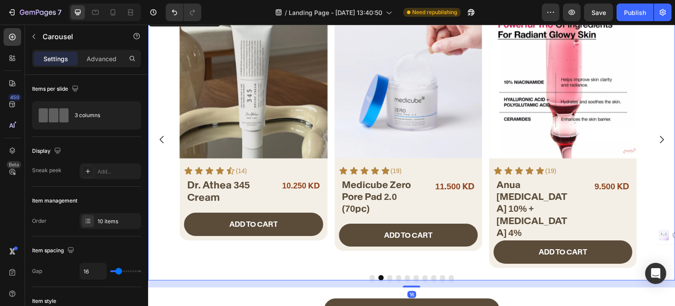
click at [657, 138] on icon "Carousel Next Arrow" at bounding box center [662, 139] width 11 height 11
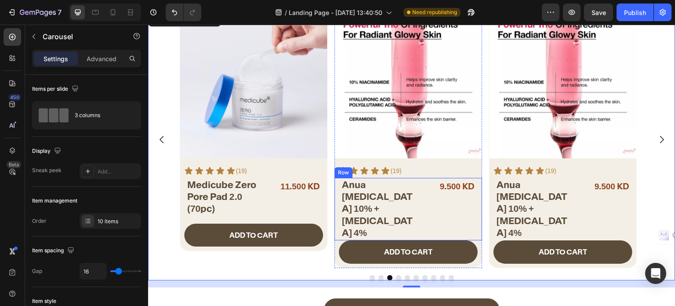
click at [426, 206] on div "9.500 KD Product Price Product Price" at bounding box center [450, 209] width 55 height 62
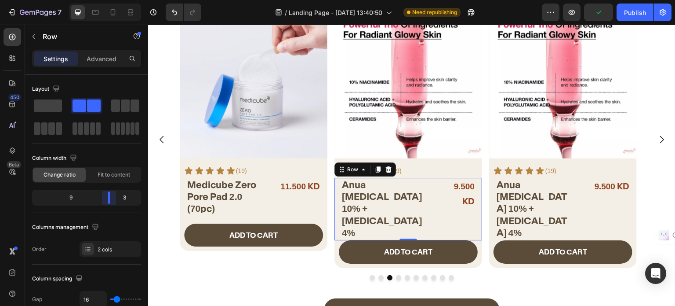
drag, startPoint x: 90, startPoint y: 193, endPoint x: 118, endPoint y: 196, distance: 28.3
click at [118, 0] on body "7 / Landing Page - Aug 19, 13:40:50 Need republishing Preview Publish 450 Beta …" at bounding box center [337, 0] width 675 height 0
click at [574, 210] on div "Anua Niacinamide 10% + Tranexamic Acid 4% Heading 9.500 KD Product Price Produc…" at bounding box center [564, 209] width 148 height 62
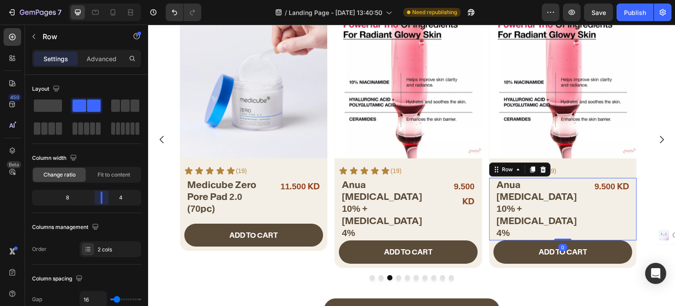
drag, startPoint x: 95, startPoint y: 195, endPoint x: 164, endPoint y: 170, distance: 73.3
click at [104, 0] on body "7 / Landing Page - Aug 19, 13:40:50 Need republishing Preview Save Publish 450 …" at bounding box center [337, 0] width 675 height 0
click at [386, 193] on h2 "Anua Niacinamide 10% + Tranexamic Acid 4%" at bounding box center [389, 209] width 97 height 62
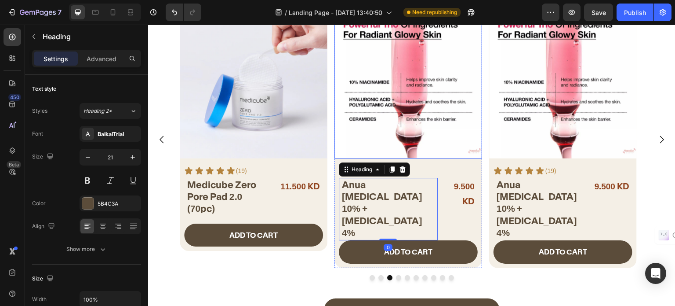
click at [404, 113] on img at bounding box center [409, 85] width 148 height 148
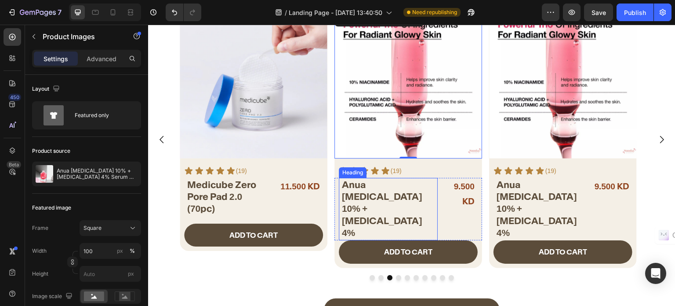
click at [422, 211] on h2 "Anua Niacinamide 10% + Tranexamic Acid 4%" at bounding box center [389, 209] width 97 height 62
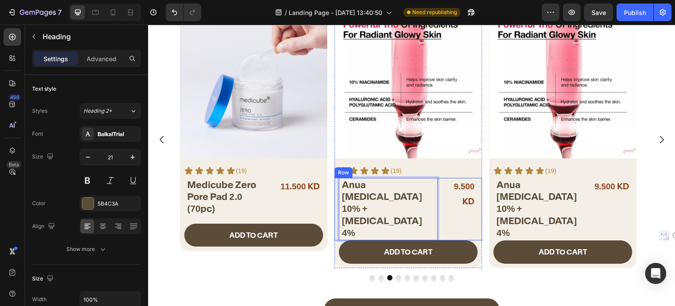
click at [441, 210] on div "Anua Niacinamide 10% + Tranexamic Acid 4% Heading 0 9.500 KD Product Price Prod…" at bounding box center [409, 209] width 148 height 62
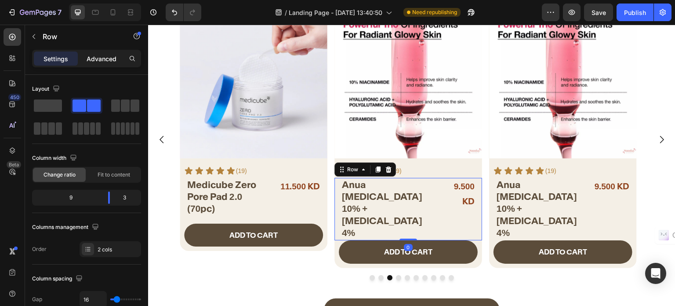
click at [95, 59] on p "Advanced" at bounding box center [102, 58] width 30 height 9
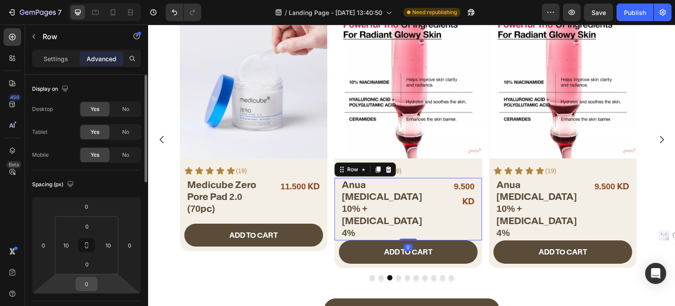
click at [84, 281] on input "0" at bounding box center [87, 283] width 18 height 13
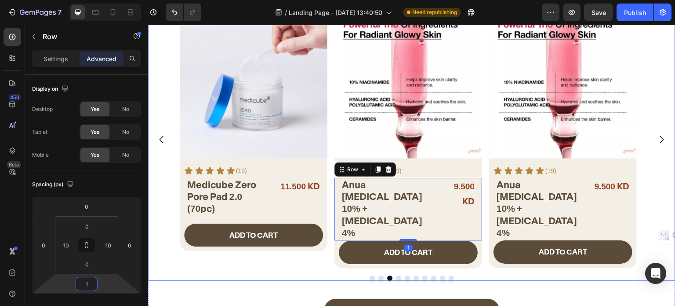
type input "16"
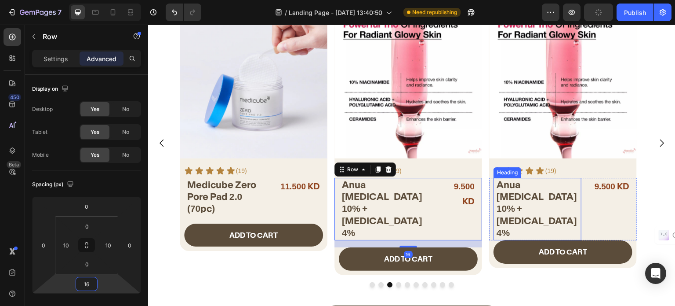
click at [577, 211] on h2 "Anua Niacinamide 10% + Tranexamic Acid 4%" at bounding box center [539, 209] width 86 height 62
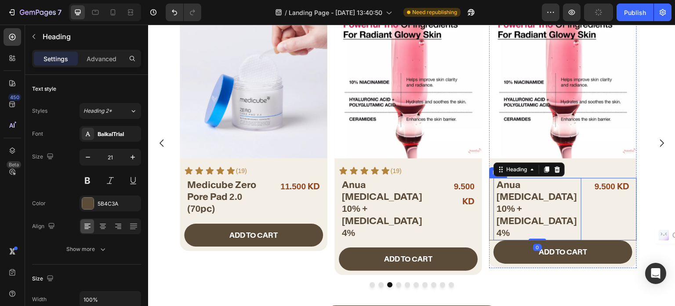
click at [584, 213] on div "Anua Niacinamide 10% + Tranexamic Acid 4% Heading 0 9.500 KD Product Price Prod…" at bounding box center [564, 209] width 148 height 62
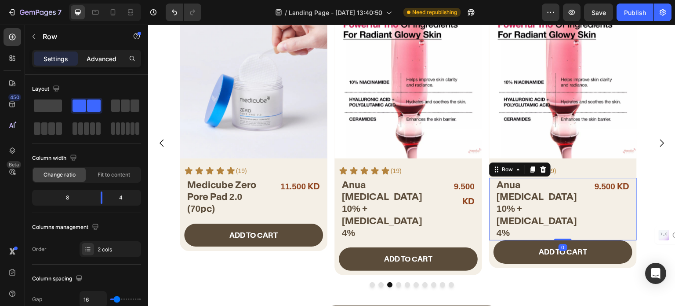
click at [96, 60] on p "Advanced" at bounding box center [102, 58] width 30 height 9
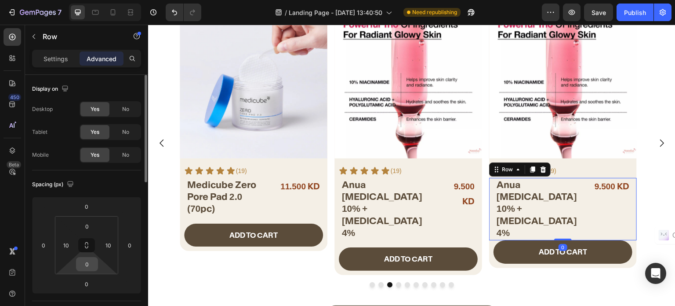
click at [82, 260] on input "0" at bounding box center [87, 263] width 18 height 13
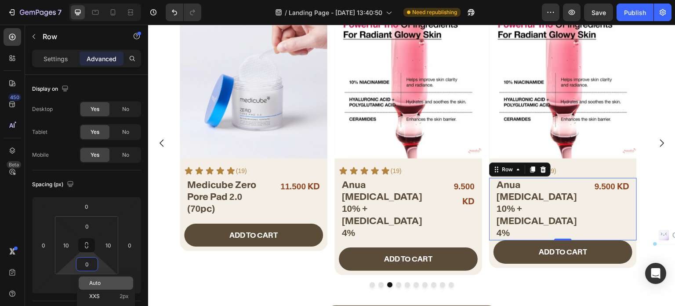
click at [68, 0] on html "7 / Landing Page - Aug 19, 13:40:50 Need republishing Preview Save Publish 450 …" at bounding box center [337, 0] width 675 height 0
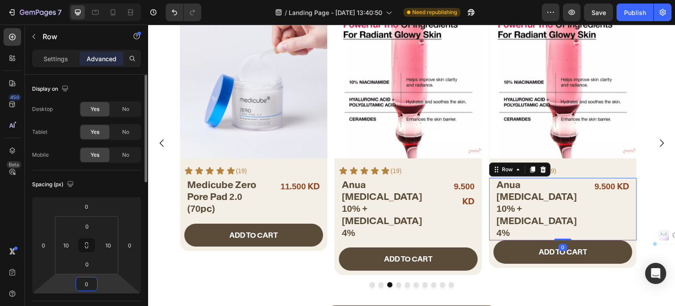
click at [81, 282] on input "0" at bounding box center [87, 283] width 18 height 13
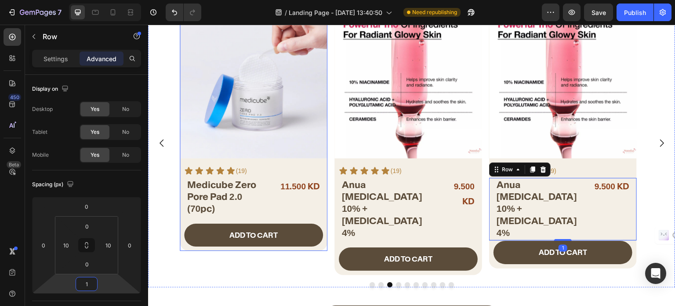
type input "16"
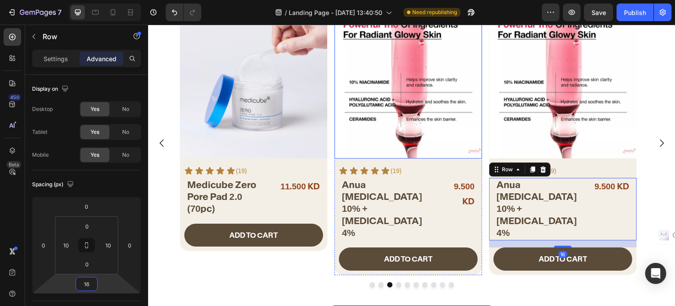
click at [381, 135] on img at bounding box center [409, 85] width 148 height 148
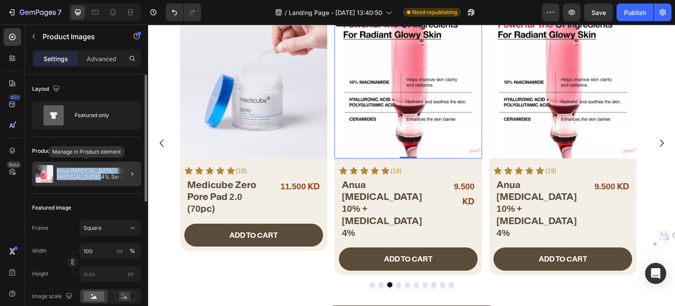
drag, startPoint x: 56, startPoint y: 170, endPoint x: 106, endPoint y: 177, distance: 50.6
click at [106, 177] on div "Anua Niacinamide 10% + Tranexamic Acid 4% Serum 30ml" at bounding box center [86, 173] width 109 height 25
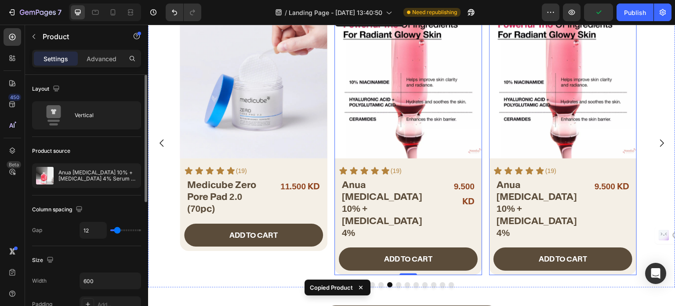
click at [565, 153] on img at bounding box center [564, 85] width 148 height 148
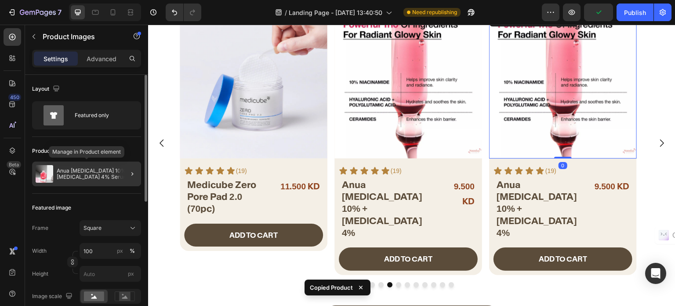
click at [79, 175] on p "Anua Niacinamide 10% + Tranexamic Acid 4% Serum 30ml" at bounding box center [97, 174] width 81 height 12
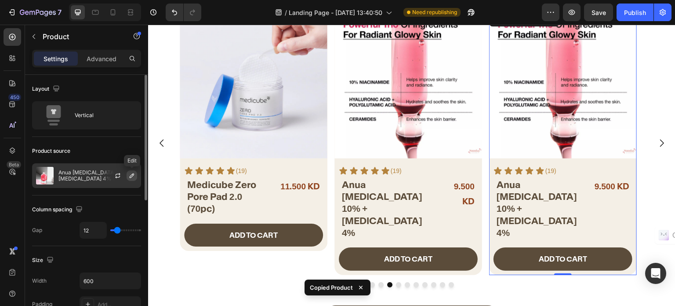
click at [131, 173] on icon "button" at bounding box center [131, 175] width 7 height 7
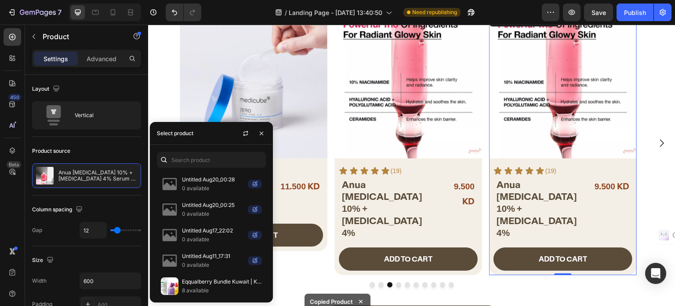
scroll to position [145, 0]
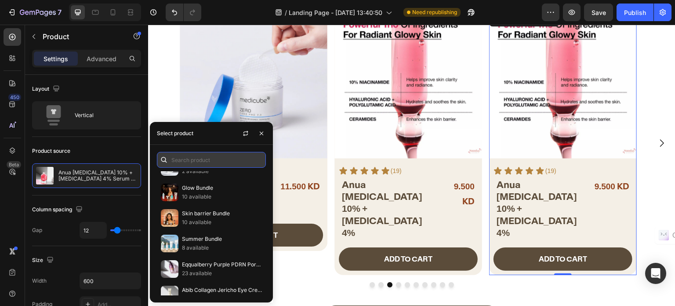
click at [190, 165] on input "text" at bounding box center [211, 160] width 109 height 16
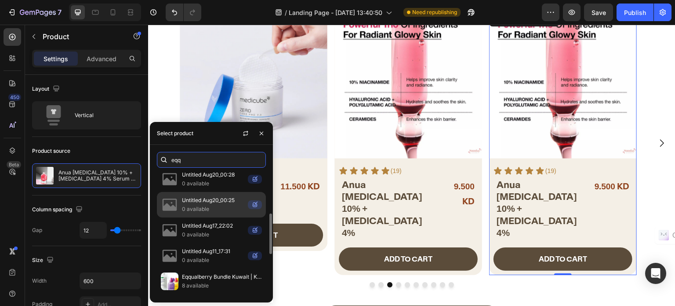
scroll to position [2, 0]
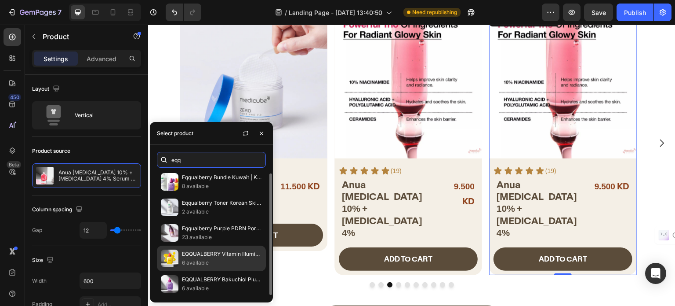
type input "eqq"
click at [207, 260] on p "6 available" at bounding box center [222, 262] width 80 height 9
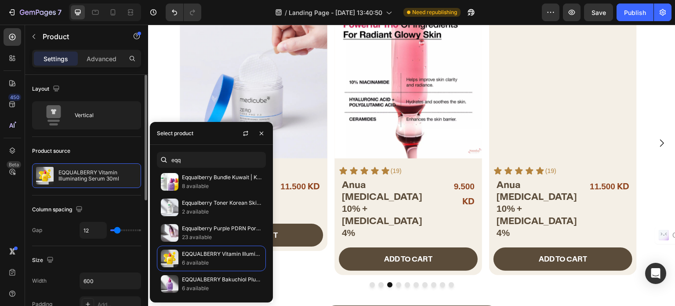
click at [104, 202] on div "Column spacing" at bounding box center [86, 209] width 109 height 14
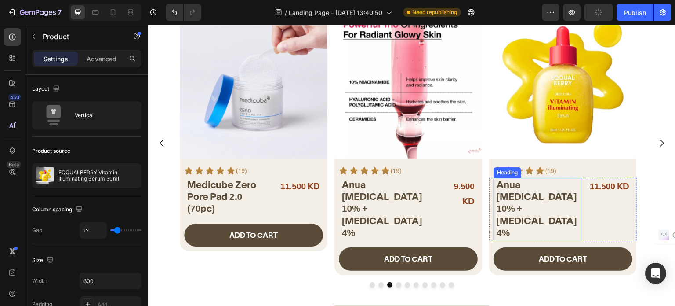
click at [524, 193] on h2 "Anua Niacinamide 10% + Tranexamic Acid 4%" at bounding box center [539, 209] width 86 height 62
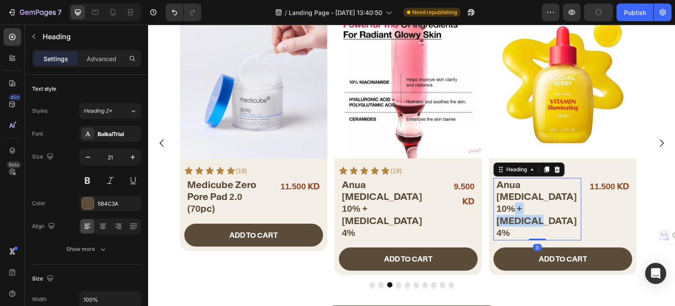
click at [524, 193] on p "Anua Niacinamide 10% + Tranexamic Acid 4%" at bounding box center [539, 208] width 84 height 60
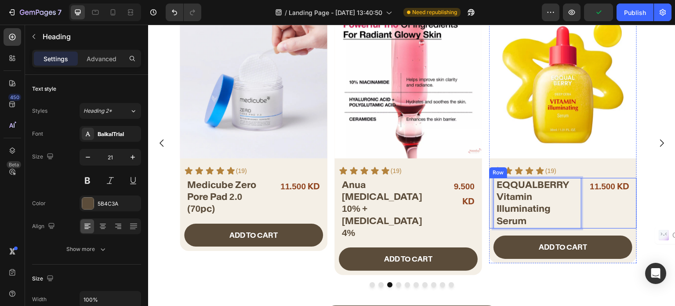
click at [598, 212] on div "11.500 KD Product Price Product Price" at bounding box center [611, 203] width 44 height 51
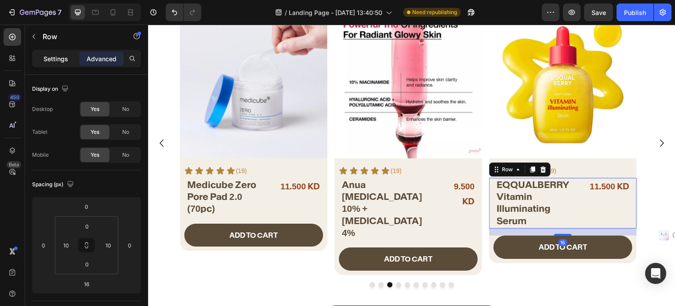
click at [56, 61] on p "Settings" at bounding box center [56, 58] width 25 height 9
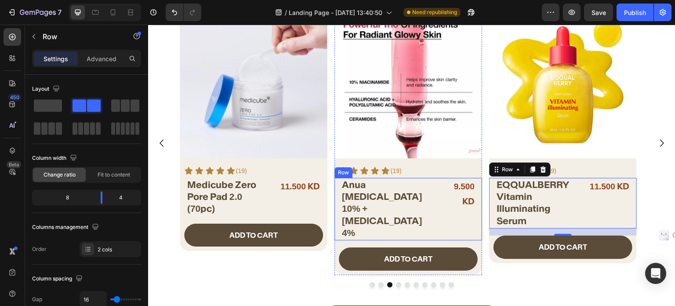
click at [444, 208] on div "Anua Niacinamide 10% + Tranexamic Acid 4% Heading 9.500 KD Product Price Produc…" at bounding box center [409, 209] width 148 height 62
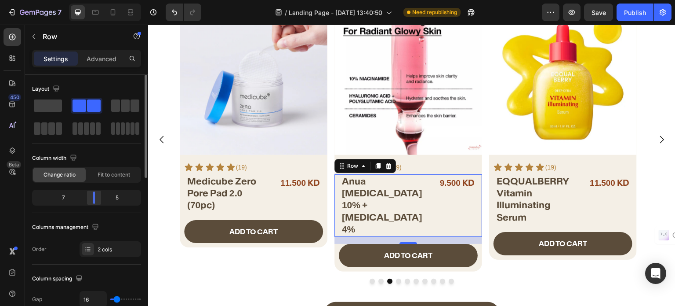
scroll to position [352, 0]
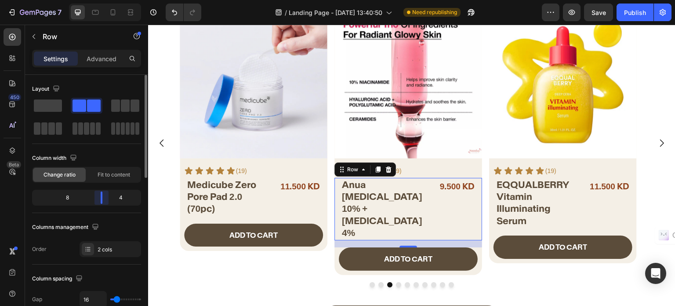
click at [108, 190] on div "8 4" at bounding box center [86, 197] width 109 height 16
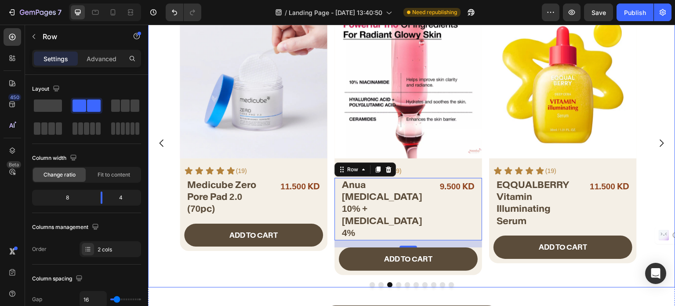
click at [660, 140] on icon "Carousel Next Arrow" at bounding box center [662, 142] width 4 height 7
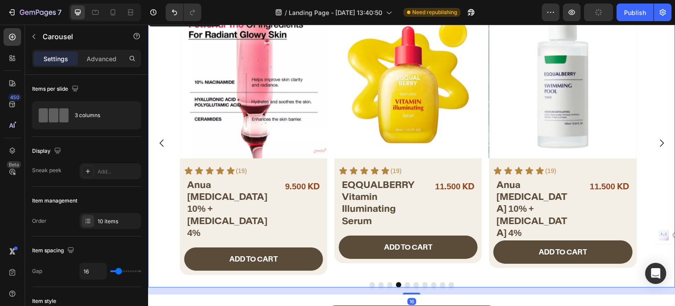
click at [657, 140] on icon "Carousel Next Arrow" at bounding box center [662, 143] width 11 height 11
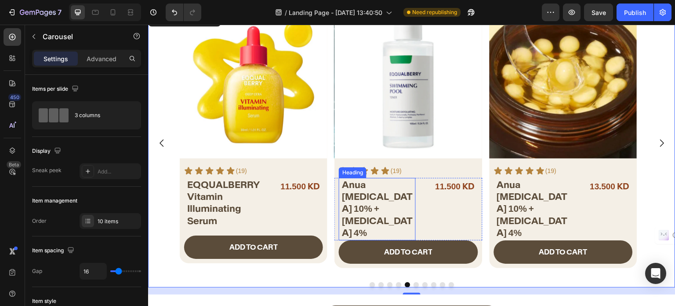
click at [381, 201] on h2 "Anua Niacinamide 10% + Tranexamic Acid 4%" at bounding box center [378, 209] width 75 height 62
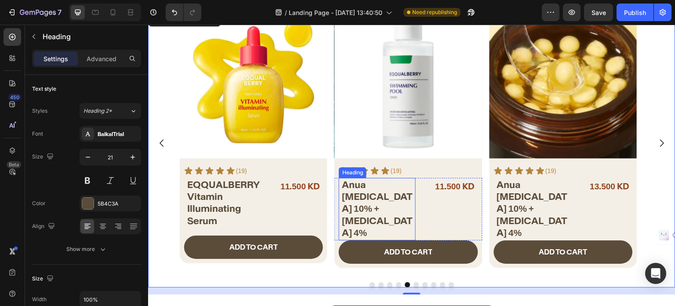
click at [381, 201] on h2 "Anua Niacinamide 10% + Tranexamic Acid 4%" at bounding box center [378, 209] width 75 height 62
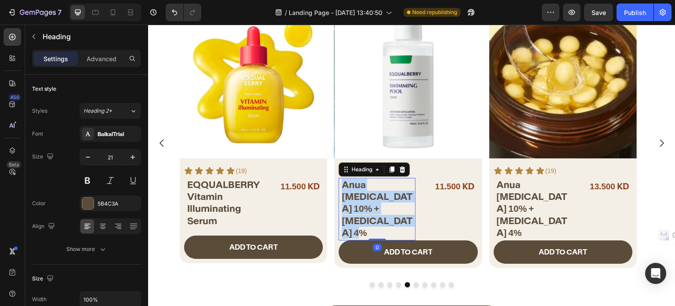
click at [381, 201] on p "Anua Niacinamide 10% + Tranexamic Acid 4%" at bounding box center [378, 208] width 73 height 60
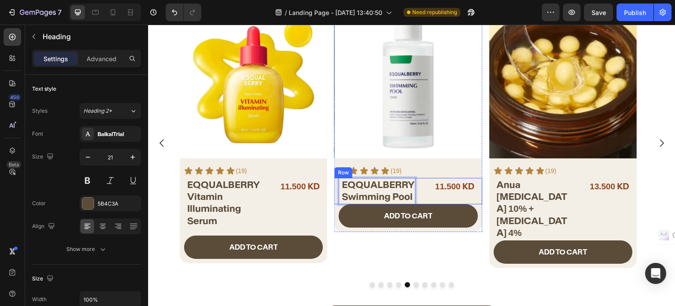
click at [427, 194] on div "11.500 KD Product Price Product Price" at bounding box center [450, 191] width 55 height 27
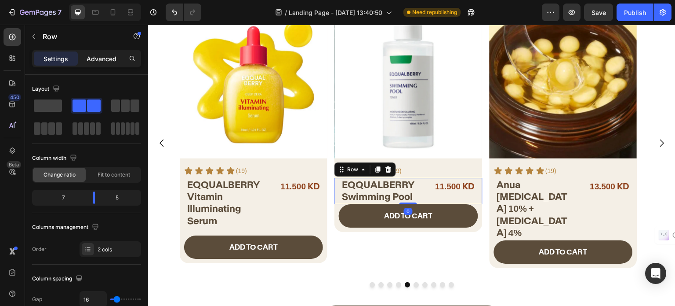
click at [97, 58] on p "Advanced" at bounding box center [102, 58] width 30 height 9
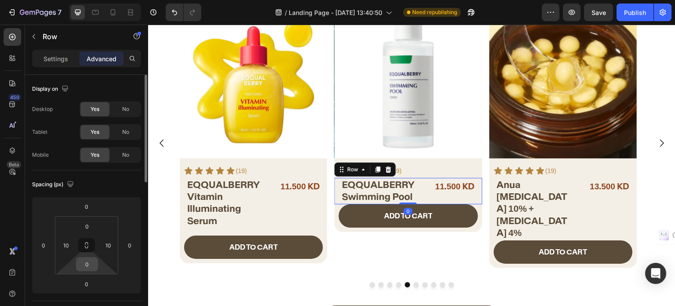
click at [90, 263] on input "0" at bounding box center [87, 263] width 18 height 13
type input "15"
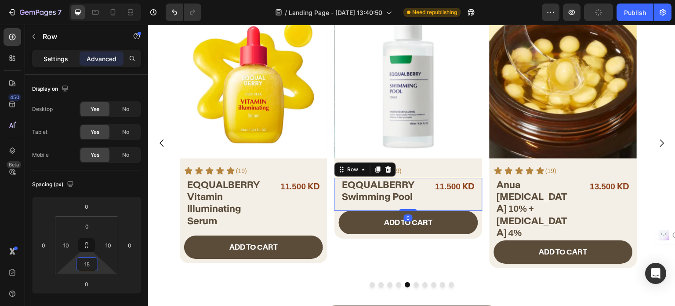
click at [60, 52] on div "Settings" at bounding box center [56, 58] width 44 height 14
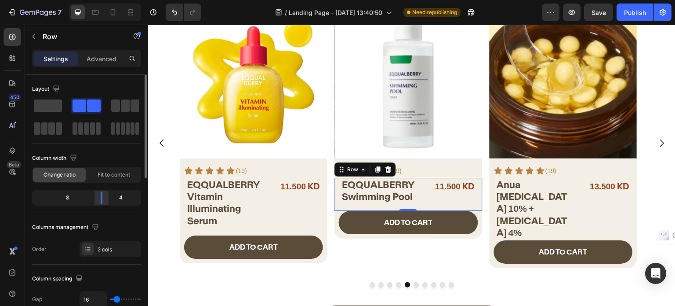
drag, startPoint x: 93, startPoint y: 195, endPoint x: 105, endPoint y: 195, distance: 11.9
click at [105, 195] on div at bounding box center [102, 197] width 16 height 12
click at [584, 214] on div "13.500 KD Product Price Product Price" at bounding box center [605, 209] width 55 height 62
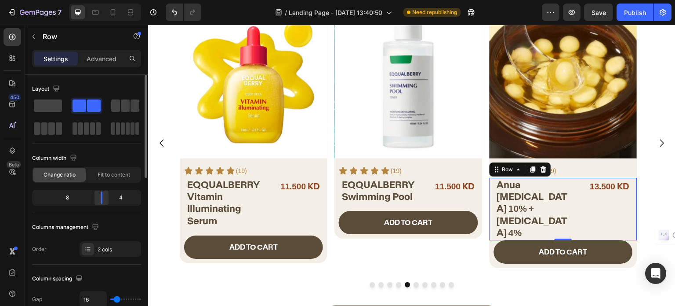
scroll to position [349, 0]
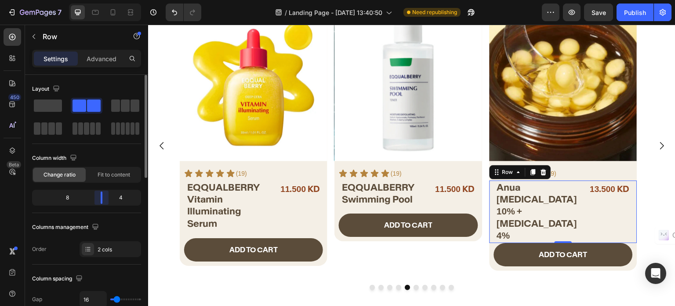
drag, startPoint x: 92, startPoint y: 197, endPoint x: 140, endPoint y: 189, distance: 49.1
click at [102, 195] on div at bounding box center [102, 197] width 16 height 12
click at [556, 132] on img at bounding box center [564, 87] width 148 height 148
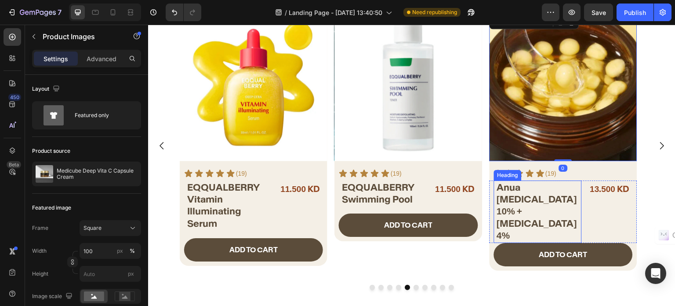
click at [543, 197] on h2 "Anua Niacinamide 10% + Tranexamic Acid 4%" at bounding box center [539, 211] width 86 height 62
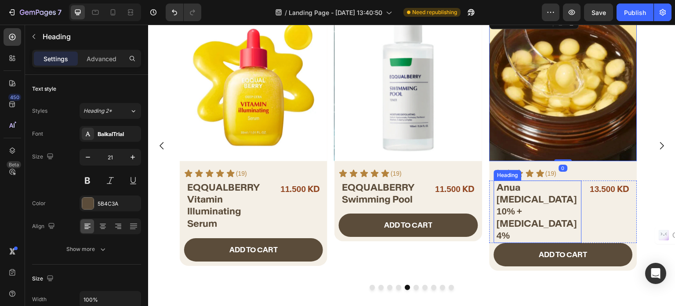
click at [543, 197] on h2 "Anua Niacinamide 10% + Tranexamic Acid 4%" at bounding box center [539, 211] width 86 height 62
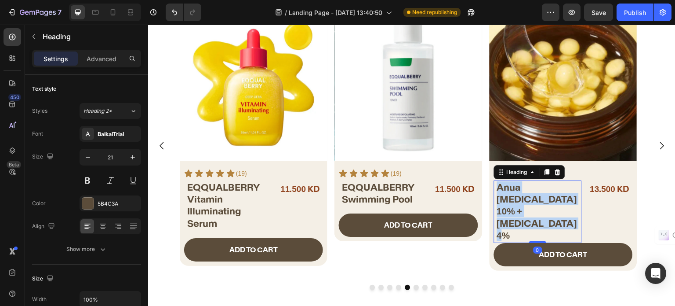
click at [543, 197] on p "Anua Niacinamide 10% + Tranexamic Acid 4%" at bounding box center [539, 211] width 84 height 60
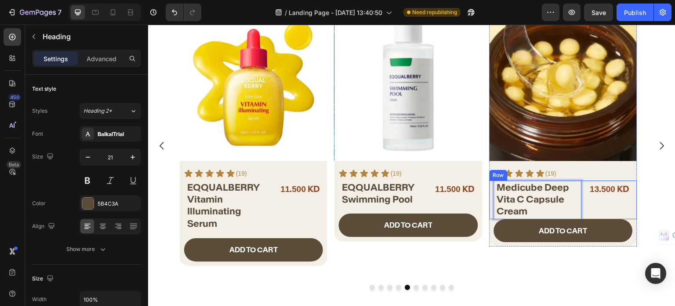
click at [587, 201] on div "Medicube Deep Vita C Capsule Cream Heading 0 13.500 KD Product Price Product Pr…" at bounding box center [564, 199] width 148 height 39
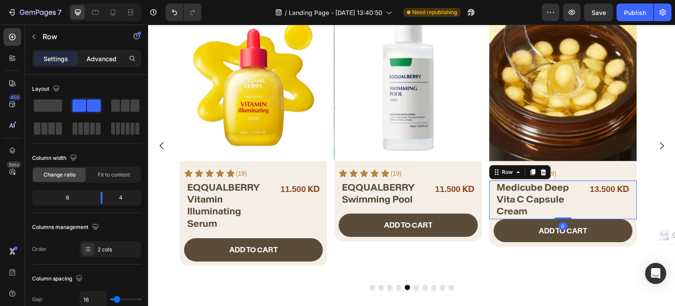
click at [98, 59] on p "Advanced" at bounding box center [102, 58] width 30 height 9
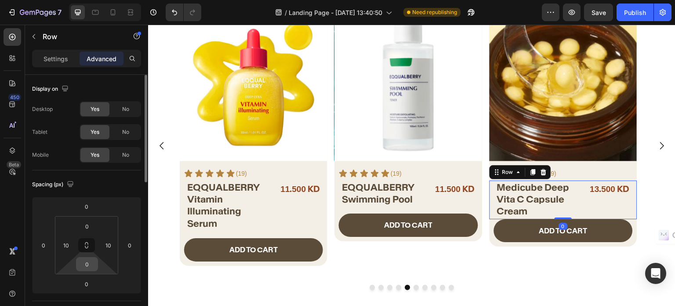
click at [83, 259] on input "0" at bounding box center [87, 263] width 18 height 13
type input "16"
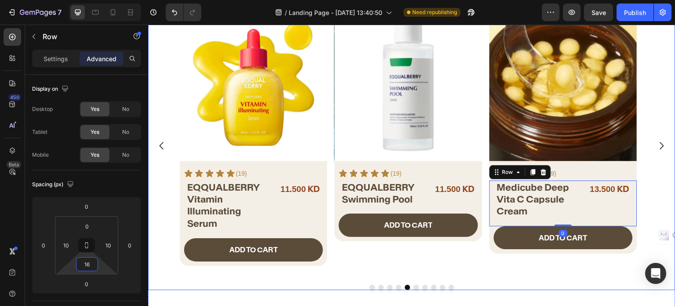
click at [657, 144] on icon "Carousel Next Arrow" at bounding box center [662, 145] width 11 height 11
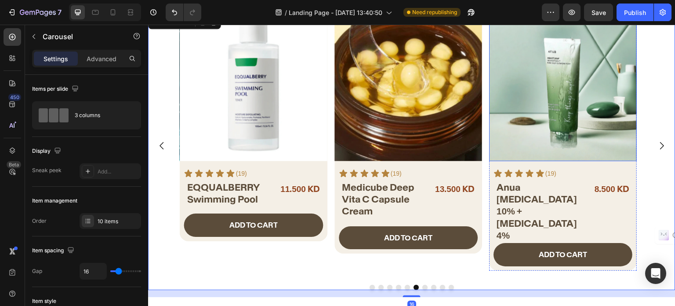
click at [564, 146] on img at bounding box center [564, 87] width 148 height 148
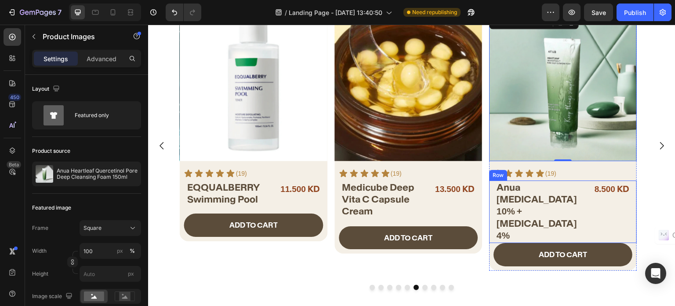
click at [559, 189] on h2 "Anua Niacinamide 10% + Tranexamic Acid 4%" at bounding box center [541, 211] width 91 height 62
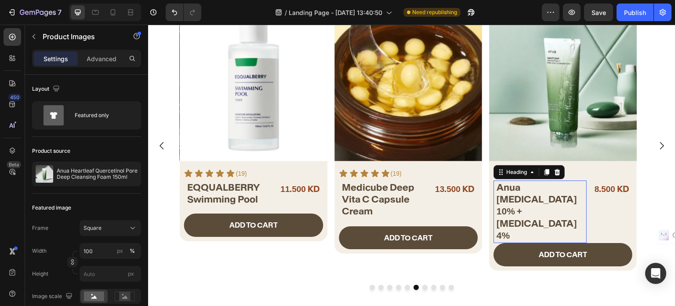
click at [559, 189] on h2 "Anua Niacinamide 10% + Tranexamic Acid 4%" at bounding box center [541, 211] width 91 height 62
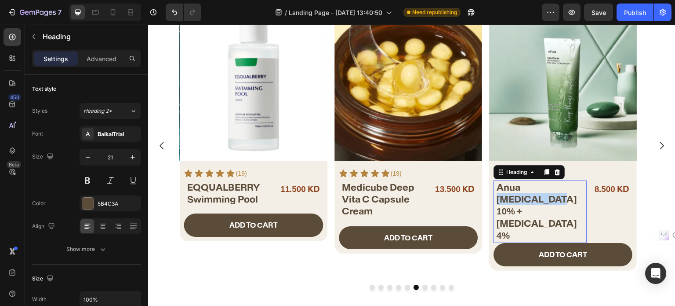
click at [559, 189] on p "Anua Niacinamide 10% + Tranexamic Acid 4%" at bounding box center [541, 211] width 89 height 60
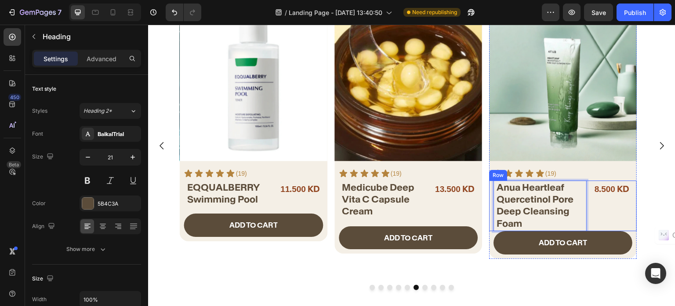
click at [595, 209] on div "8.500 KD Product Price Product Price" at bounding box center [613, 205] width 39 height 51
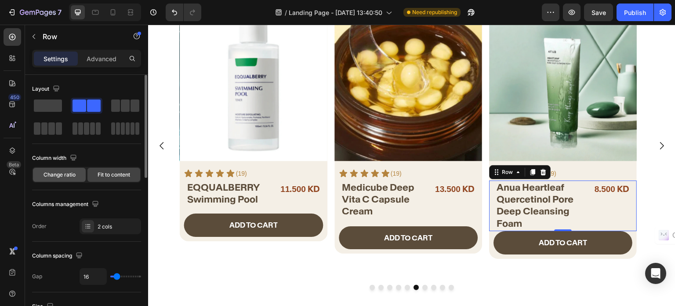
click at [55, 174] on span "Change ratio" at bounding box center [60, 175] width 32 height 8
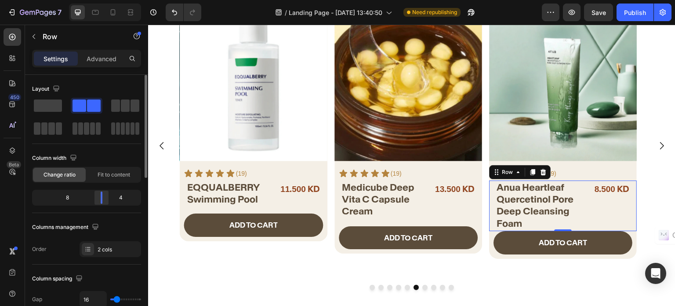
drag, startPoint x: 100, startPoint y: 196, endPoint x: 109, endPoint y: 197, distance: 8.8
click at [109, 197] on div at bounding box center [102, 197] width 16 height 12
click at [95, 58] on p "Advanced" at bounding box center [102, 58] width 30 height 9
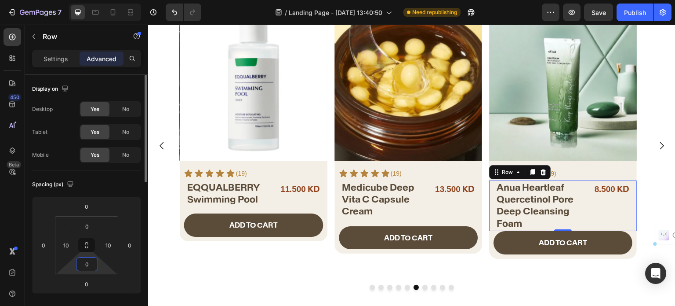
click at [90, 266] on input "0" at bounding box center [87, 263] width 18 height 13
type input "16"
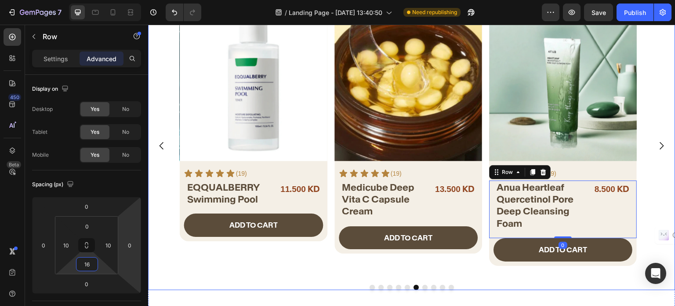
click at [657, 140] on icon "Carousel Next Arrow" at bounding box center [662, 145] width 11 height 11
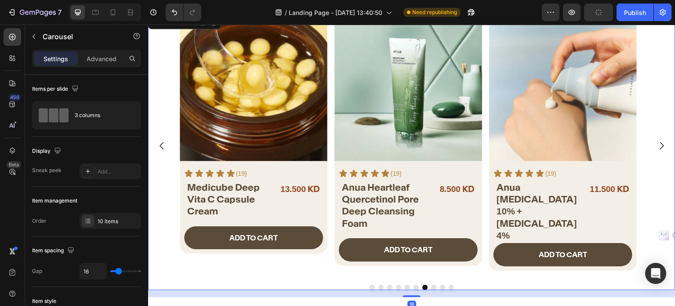
click at [657, 140] on icon "Carousel Next Arrow" at bounding box center [662, 145] width 11 height 11
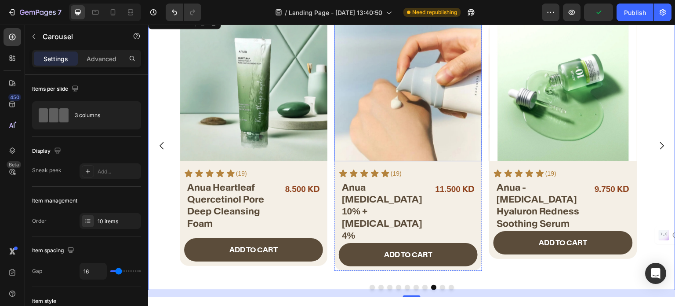
click at [419, 157] on img at bounding box center [409, 87] width 148 height 148
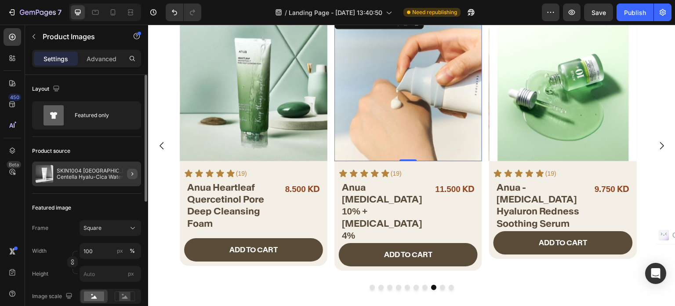
click at [127, 171] on button "button" at bounding box center [132, 173] width 11 height 11
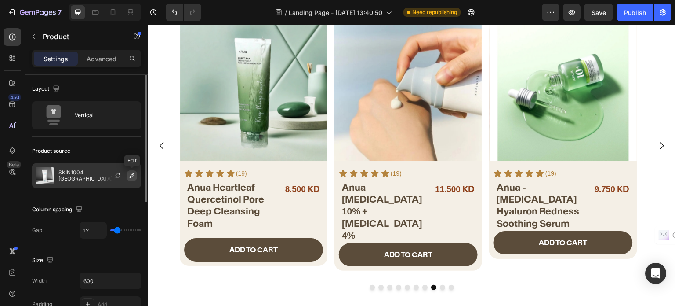
click at [130, 176] on icon "button" at bounding box center [131, 175] width 7 height 7
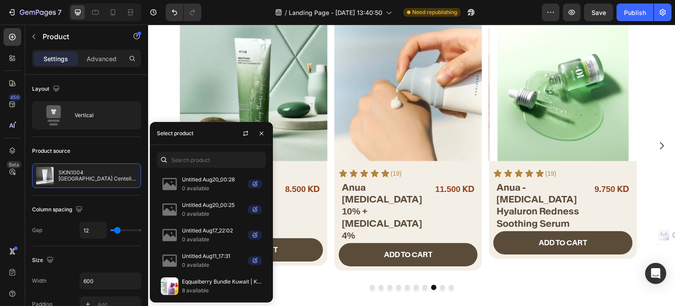
click at [199, 148] on div "Untitled Aug20_00:28 0 available Untitled Aug20_00:25 0 available Untitled Aug1…" at bounding box center [211, 223] width 123 height 157
click at [191, 163] on input "text" at bounding box center [211, 160] width 109 height 16
paste input "SKIN1004 Madagascar Centella Brightening Capsule Ampoule"
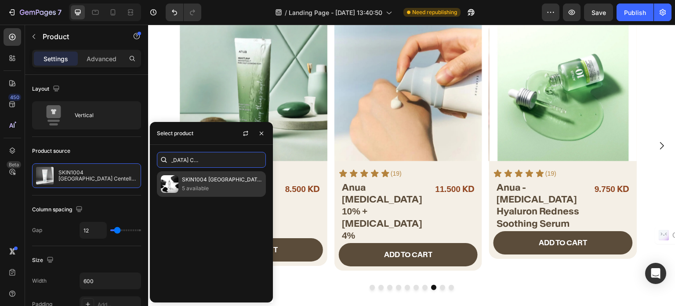
type input "SKIN1004 Madagascar Centella Brightening Capsule Ampoule"
click at [201, 186] on p "5 available" at bounding box center [222, 188] width 80 height 9
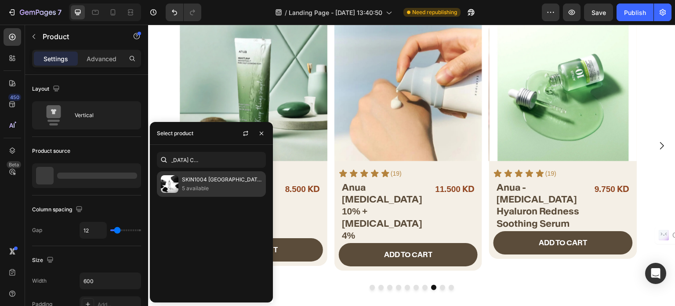
scroll to position [0, 0]
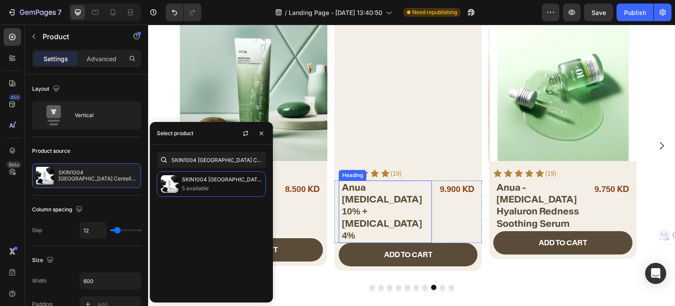
click at [360, 194] on h2 "Anua Niacinamide 10% + Tranexamic Acid 4%" at bounding box center [386, 211] width 91 height 62
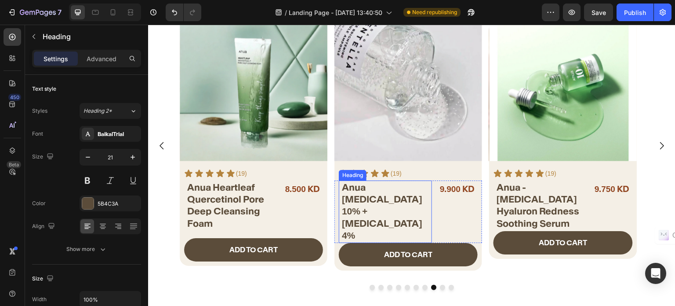
click at [359, 194] on h2 "Anua Niacinamide 10% + Tranexamic Acid 4%" at bounding box center [386, 211] width 91 height 62
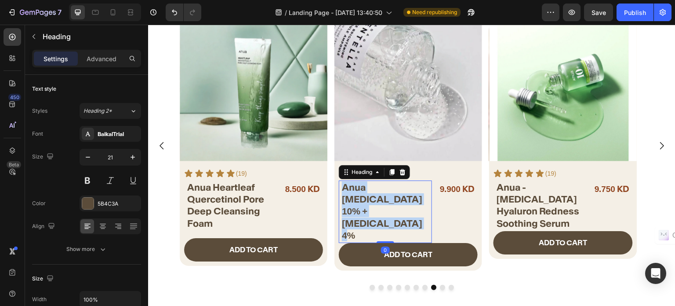
click at [359, 194] on p "Anua Niacinamide 10% + Tranexamic Acid 4%" at bounding box center [386, 211] width 89 height 60
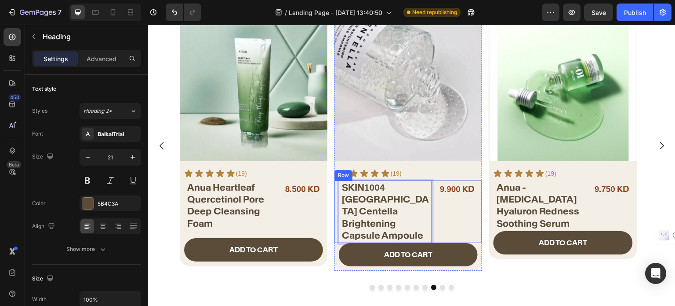
click at [443, 220] on div "9.900 KD Product Price Product Price" at bounding box center [458, 211] width 39 height 62
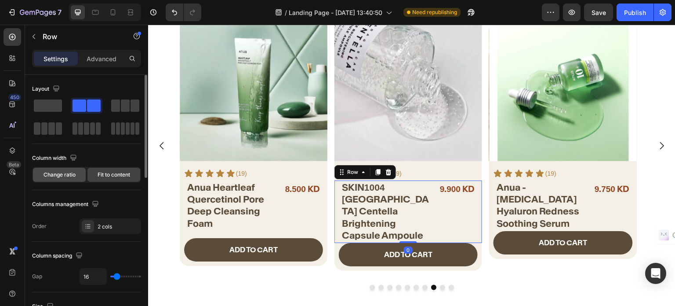
click at [66, 177] on span "Change ratio" at bounding box center [60, 175] width 32 height 8
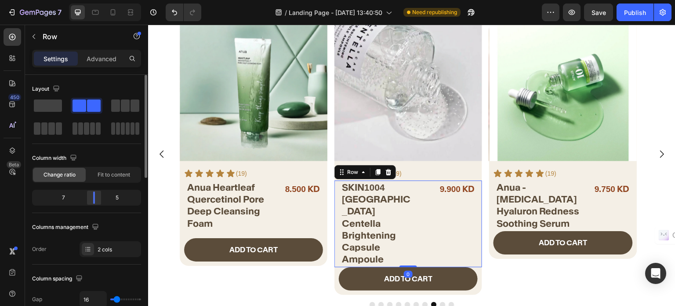
scroll to position [355, 0]
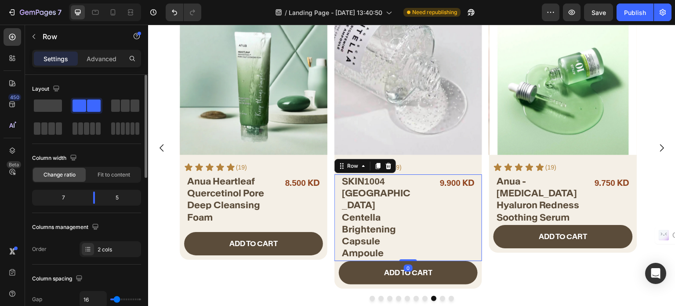
click at [103, 194] on div "5" at bounding box center [120, 197] width 37 height 12
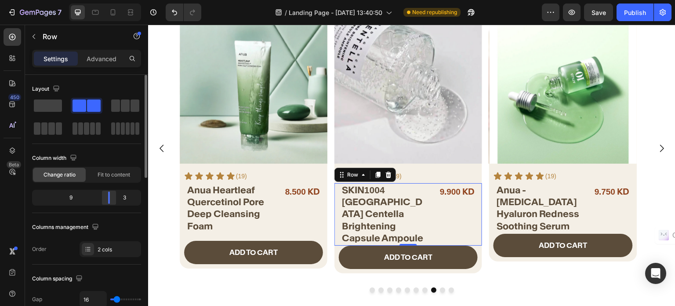
scroll to position [349, 0]
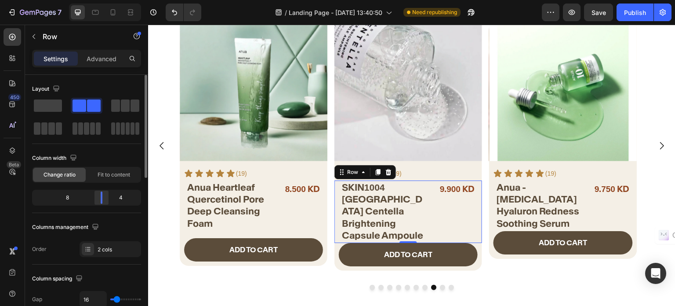
drag, startPoint x: 96, startPoint y: 198, endPoint x: 109, endPoint y: 200, distance: 12.4
click at [109, 200] on div at bounding box center [102, 197] width 16 height 12
click at [98, 58] on p "Advanced" at bounding box center [102, 58] width 30 height 9
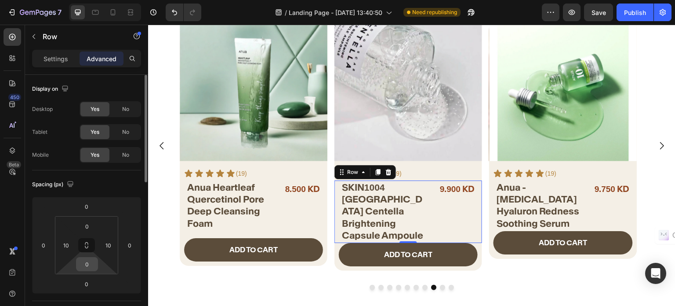
click at [90, 260] on input "0" at bounding box center [87, 263] width 18 height 13
type input "16"
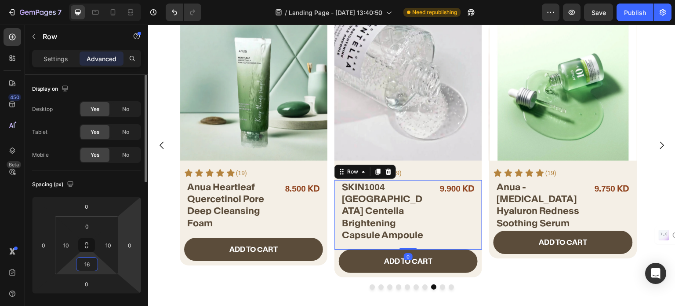
scroll to position [353, 0]
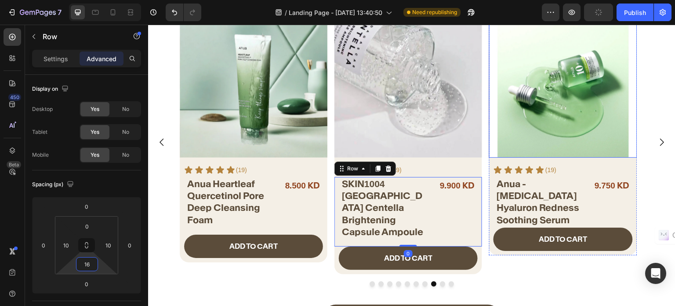
click at [578, 109] on img at bounding box center [564, 84] width 148 height 148
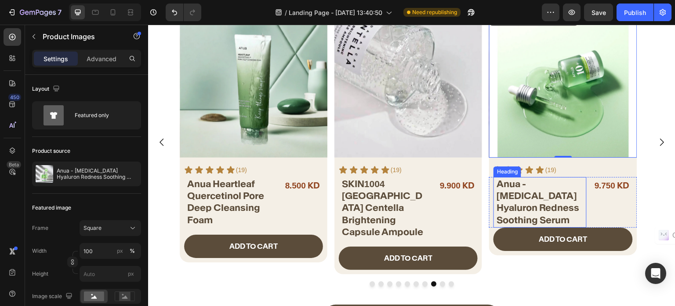
click at [555, 189] on h2 "Anua - Azelaic Acid Hyaluron Redness Soothing Serum" at bounding box center [541, 202] width 91 height 50
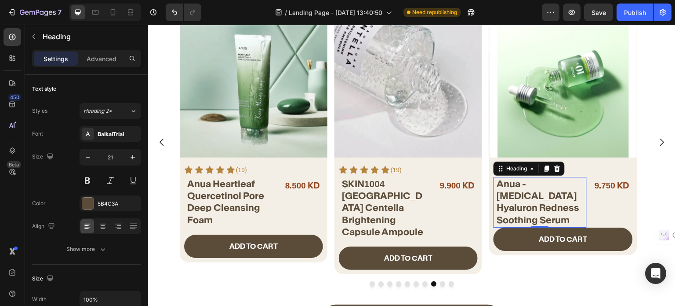
click at [555, 189] on p "Anua - Azelaic Acid Hyaluron Redness Soothing Serum" at bounding box center [541, 202] width 89 height 48
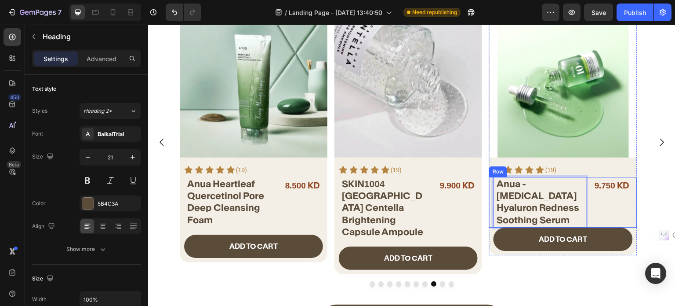
click at [596, 200] on div "9.750 KD Product Price Product Price" at bounding box center [613, 202] width 39 height 51
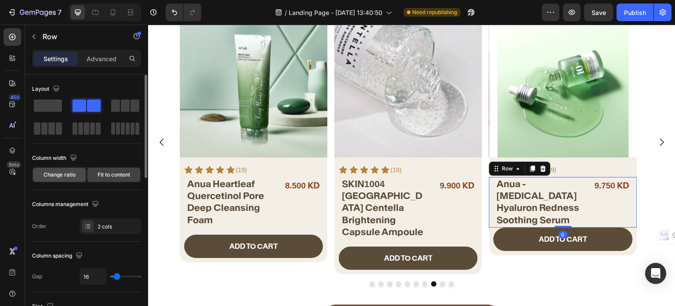
click at [81, 176] on div "Change ratio" at bounding box center [59, 175] width 53 height 14
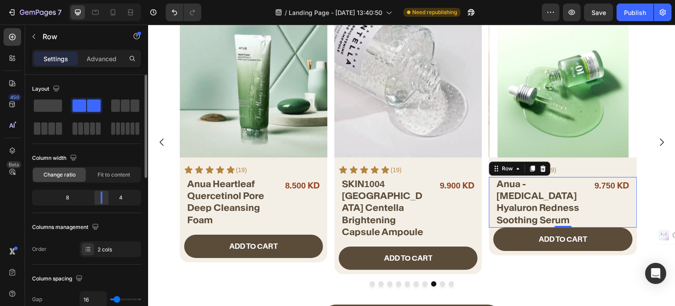
click at [104, 198] on div at bounding box center [102, 197] width 16 height 12
click at [90, 54] on div "Advanced" at bounding box center [102, 58] width 44 height 14
click at [90, 54] on p "Advanced" at bounding box center [102, 58] width 30 height 9
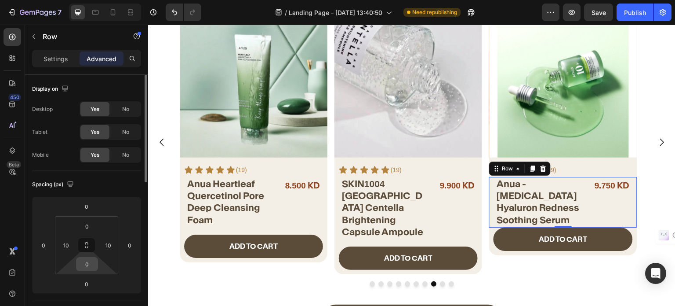
click at [88, 265] on input "0" at bounding box center [87, 263] width 18 height 13
type input "16"
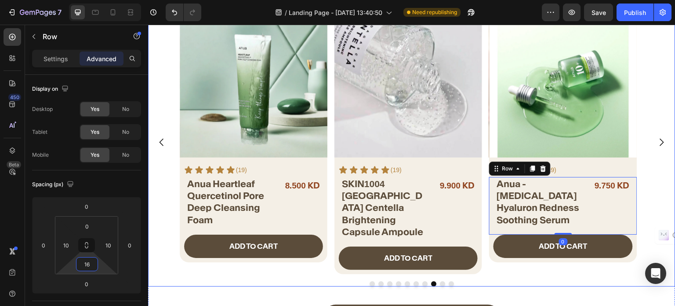
click at [657, 141] on icon "Carousel Next Arrow" at bounding box center [662, 142] width 11 height 11
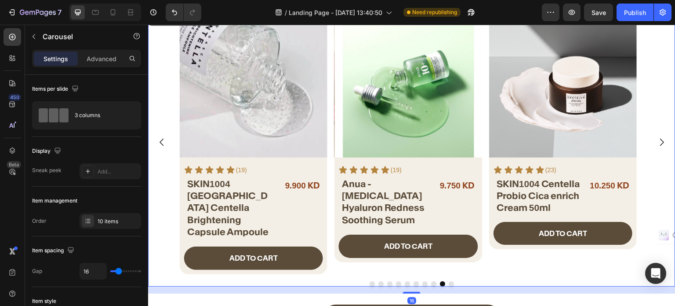
click at [657, 141] on icon "Carousel Next Arrow" at bounding box center [662, 142] width 11 height 11
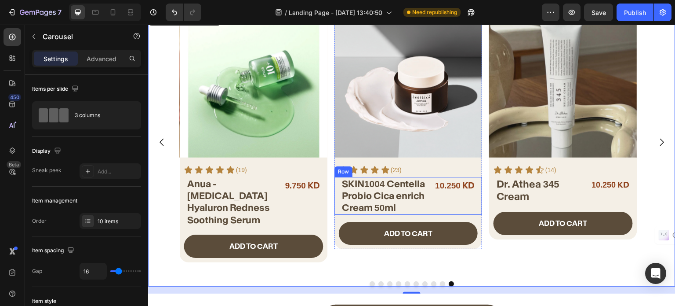
click at [429, 210] on div "SKIN1004 Centella Probio Cica enrich Cream 50ml Product Title 10.250 KD Product…" at bounding box center [409, 196] width 148 height 38
click at [429, 211] on div "SKIN1004 Centella Probio Cica enrich Cream 50ml Product Title 10.250 KD Product…" at bounding box center [409, 196] width 148 height 38
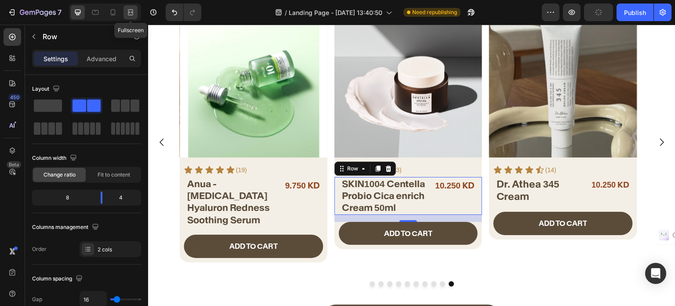
click at [128, 14] on icon at bounding box center [130, 12] width 9 height 9
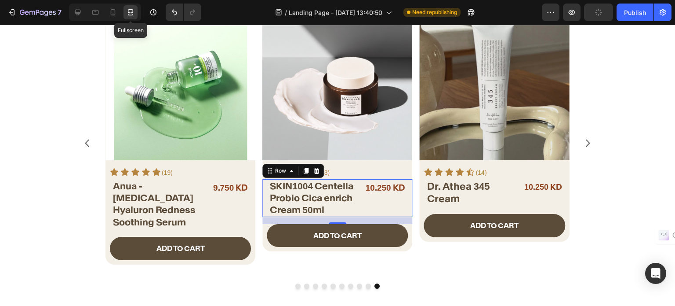
scroll to position [354, 0]
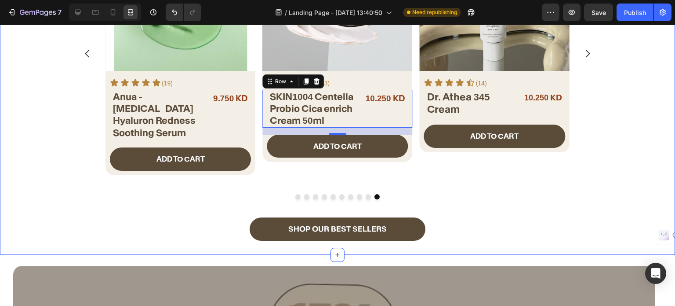
click at [53, 107] on div "Product Images Icon Icon Icon Icon Icon Icon List (23) Text Block Row SKIN1004 …" at bounding box center [337, 63] width 675 height 286
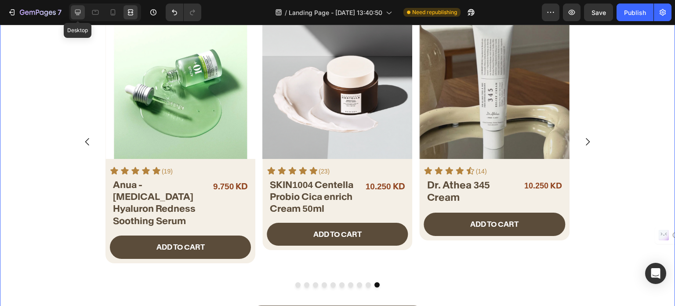
click at [79, 14] on icon at bounding box center [78, 13] width 6 height 6
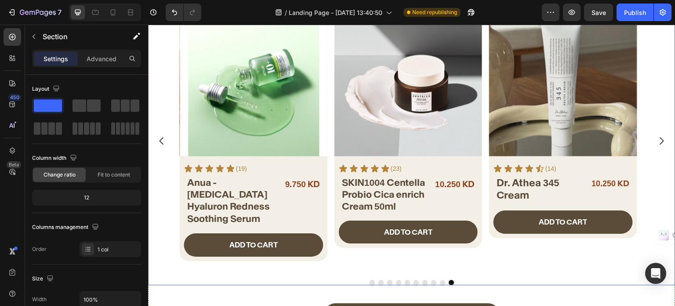
scroll to position [353, 0]
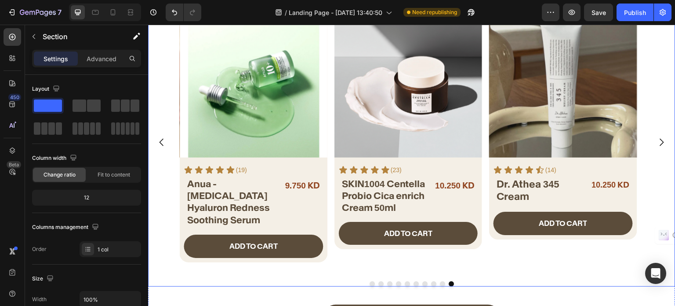
click at [160, 130] on button "Carousel Back Arrow" at bounding box center [161, 142] width 25 height 25
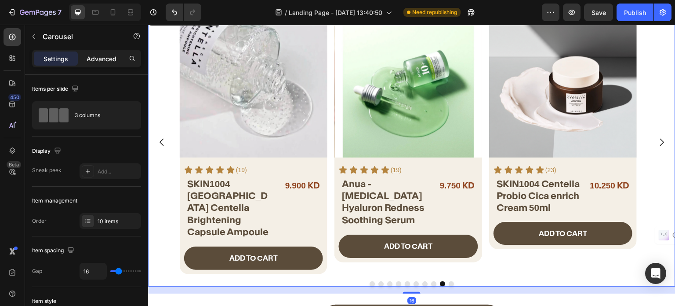
click at [101, 62] on p "Advanced" at bounding box center [102, 58] width 30 height 9
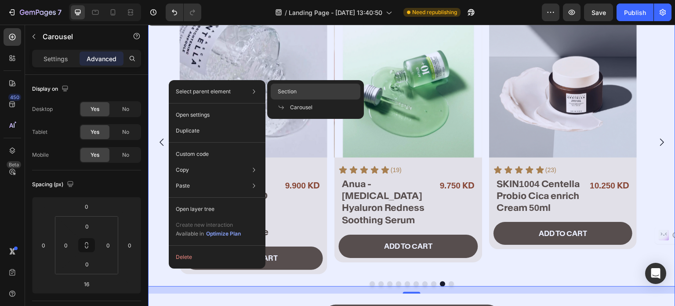
click at [326, 99] on div "Section" at bounding box center [316, 107] width 90 height 16
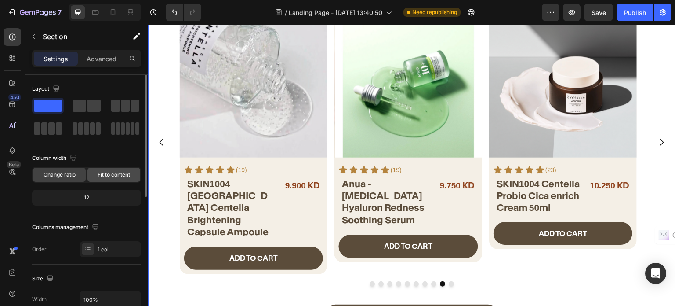
click at [121, 175] on span "Fit to content" at bounding box center [114, 175] width 33 height 8
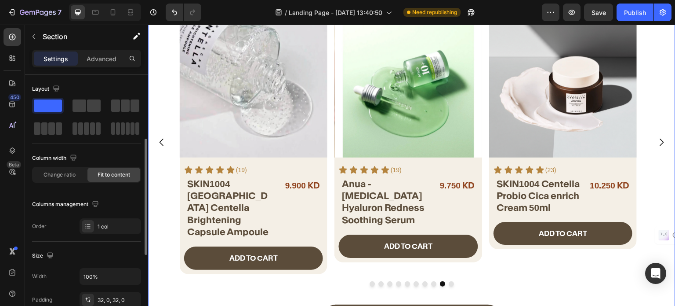
scroll to position [44, 0]
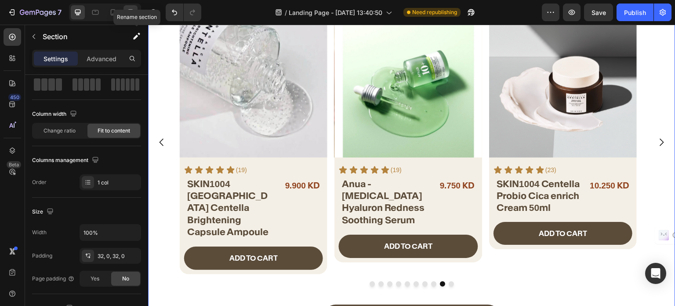
click at [132, 10] on icon at bounding box center [130, 12] width 9 height 9
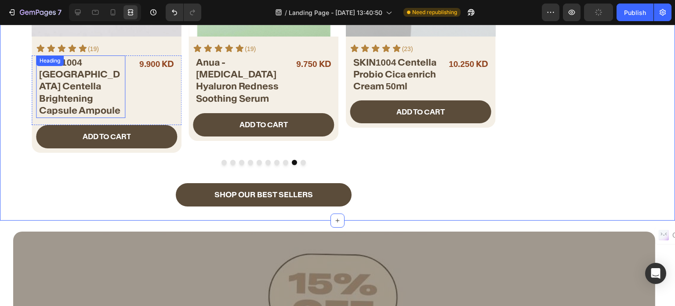
scroll to position [442, 0]
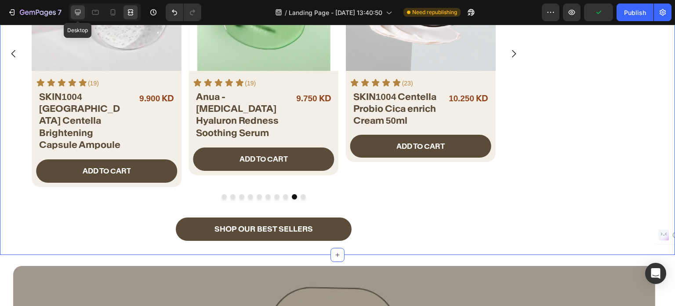
click at [79, 17] on div at bounding box center [78, 12] width 14 height 14
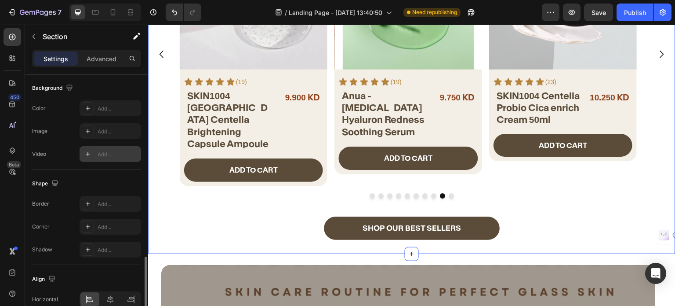
scroll to position [306, 0]
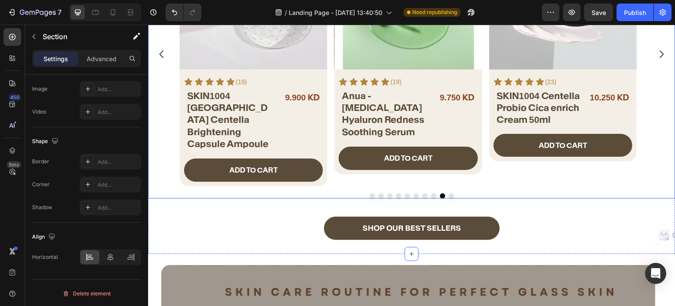
click at [294, 196] on div at bounding box center [412, 195] width 528 height 5
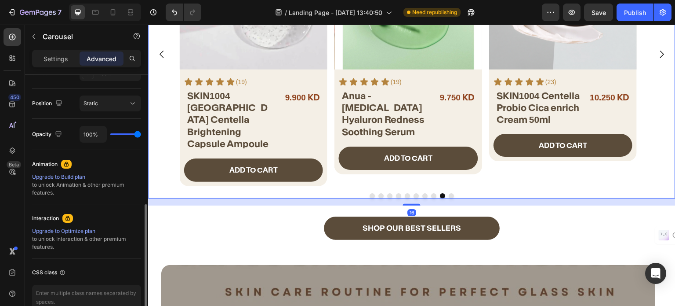
scroll to position [176, 0]
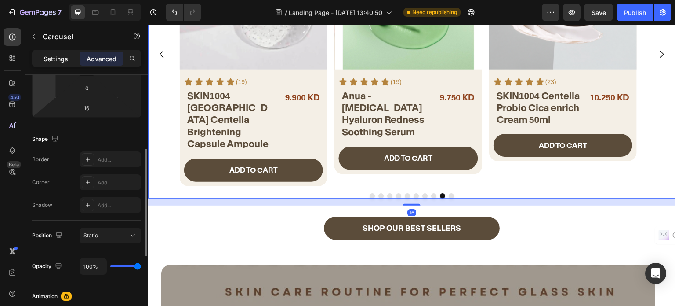
click at [44, 60] on p "Settings" at bounding box center [56, 58] width 25 height 9
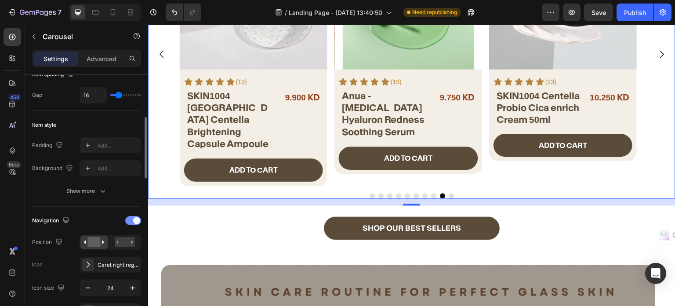
click at [133, 219] on span at bounding box center [136, 220] width 7 height 7
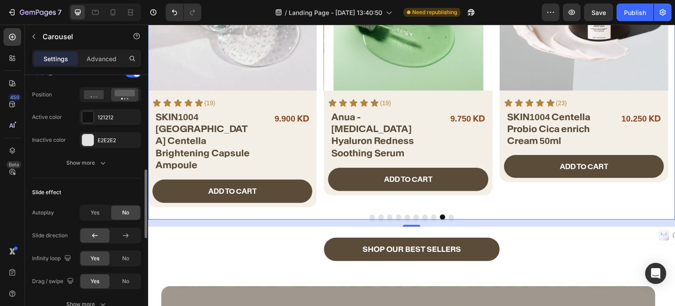
scroll to position [440, 0]
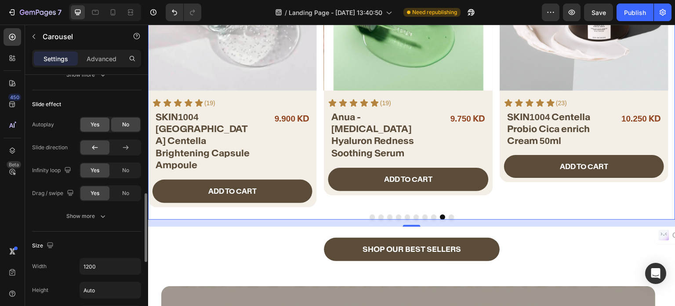
click at [92, 125] on span "Yes" at bounding box center [95, 124] width 9 height 8
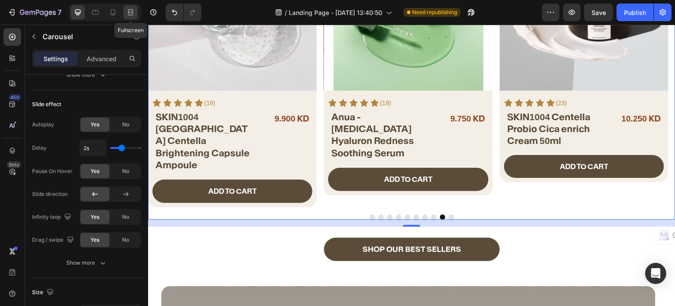
click at [131, 13] on icon at bounding box center [129, 12] width 3 height 2
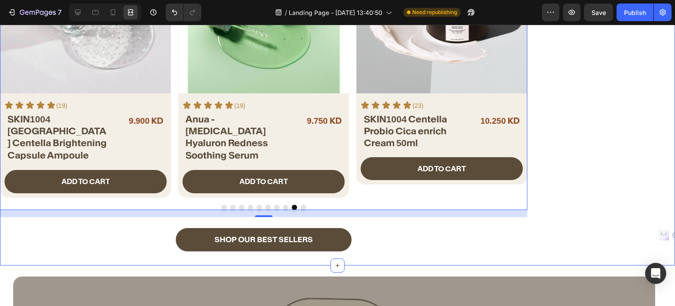
click at [572, 193] on div "best sellers Heading Drop element here Drop element here Drop element here Row …" at bounding box center [337, 55] width 675 height 419
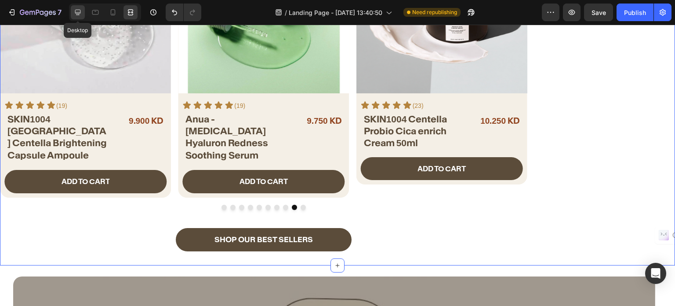
click at [80, 14] on icon at bounding box center [77, 12] width 9 height 9
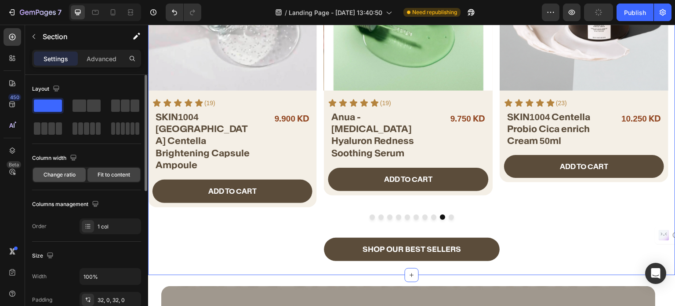
click at [62, 174] on span "Change ratio" at bounding box center [60, 175] width 32 height 8
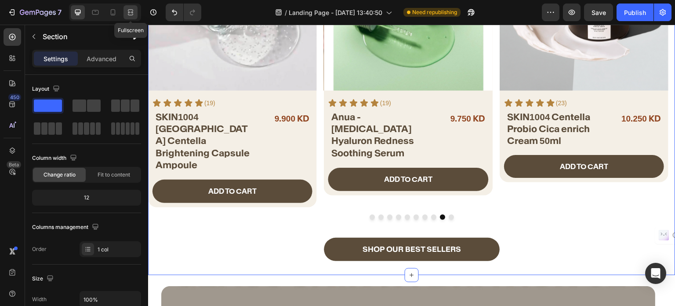
click at [124, 15] on div at bounding box center [131, 12] width 14 height 14
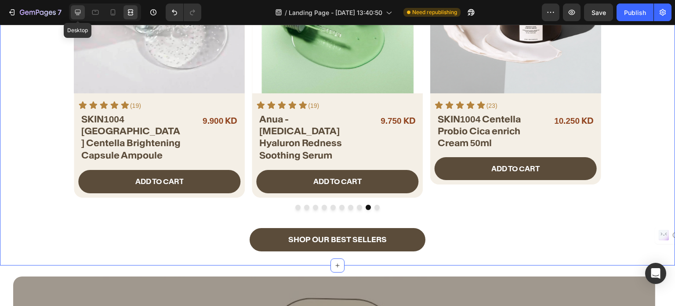
click at [74, 15] on icon at bounding box center [77, 12] width 9 height 9
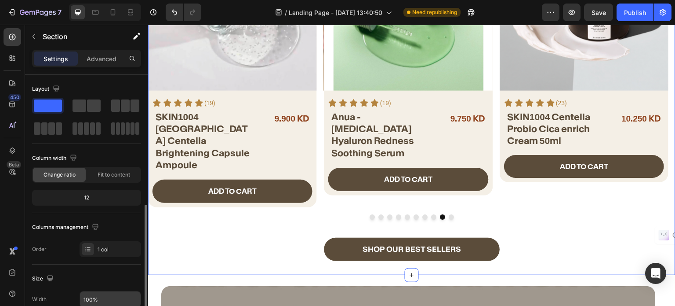
scroll to position [88, 0]
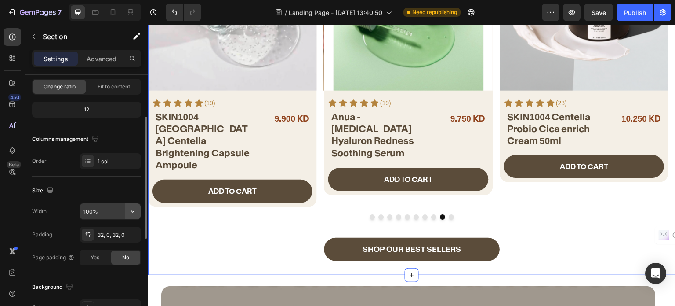
click at [137, 211] on button "button" at bounding box center [133, 211] width 16 height 16
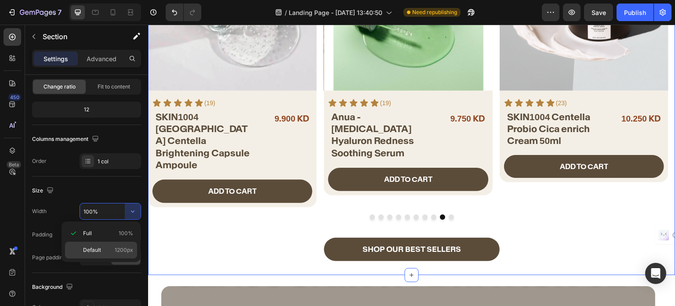
click at [112, 246] on p "Default 1200px" at bounding box center [108, 250] width 50 height 8
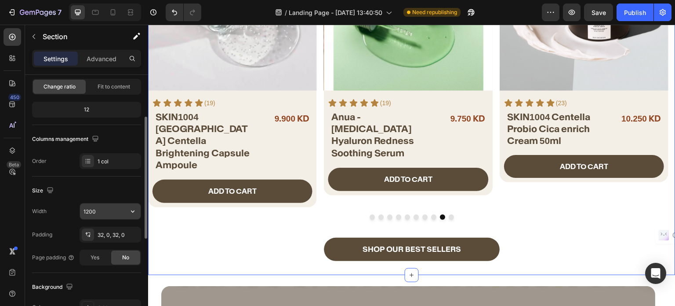
click at [104, 212] on input "1200" at bounding box center [110, 211] width 61 height 16
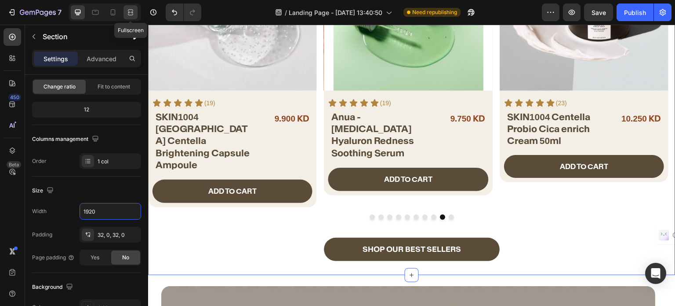
type input "1920"
click at [134, 11] on icon at bounding box center [130, 12] width 9 height 9
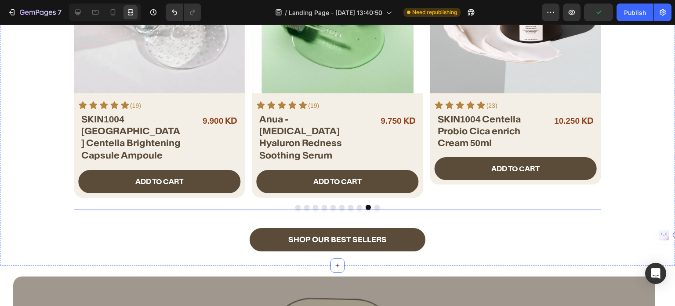
click at [252, 195] on div "Product Images Icon Icon Icon Icon Icon Icon List (19) Text Block Row Anua - Az…" at bounding box center [337, 60] width 171 height 276
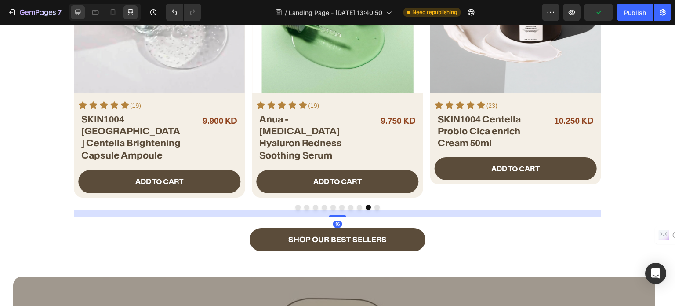
click at [79, 19] on div at bounding box center [78, 12] width 14 height 14
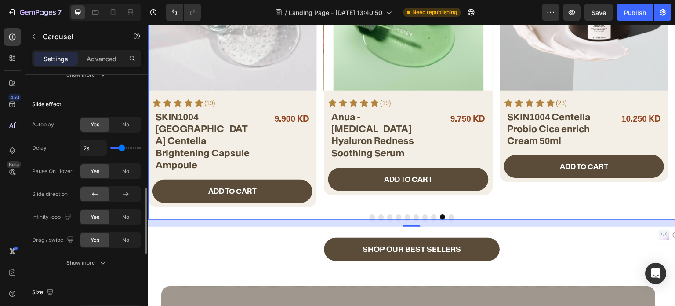
scroll to position [615, 0]
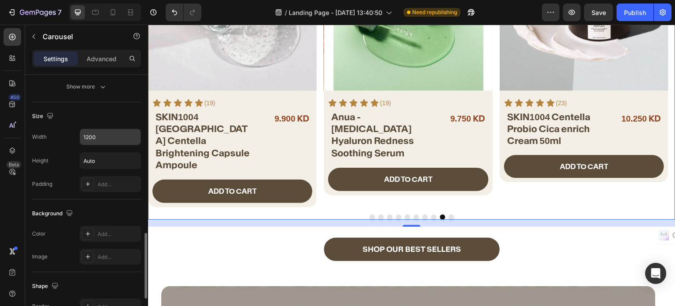
click at [98, 138] on input "1200" at bounding box center [110, 137] width 61 height 16
type input "1920"
click at [130, 15] on icon at bounding box center [130, 12] width 9 height 9
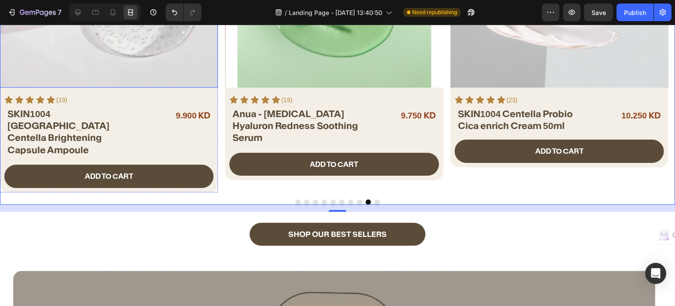
scroll to position [484, 0]
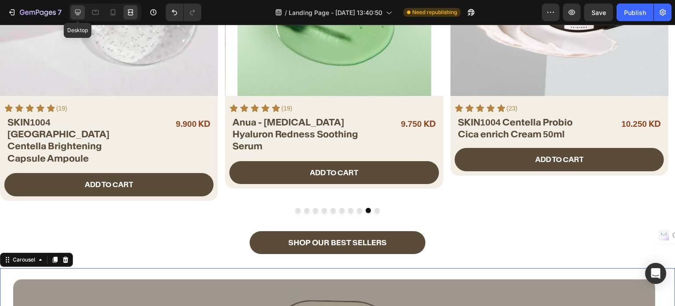
click at [83, 18] on div at bounding box center [78, 12] width 14 height 14
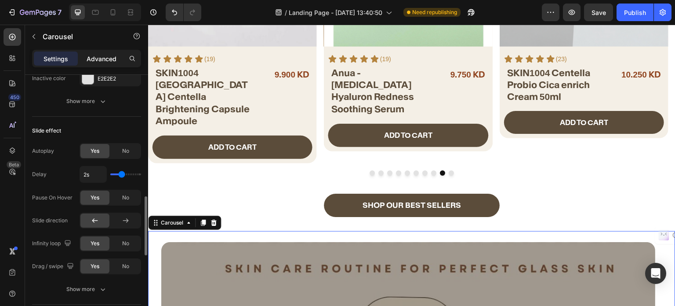
click at [97, 60] on p "Advanced" at bounding box center [102, 58] width 30 height 9
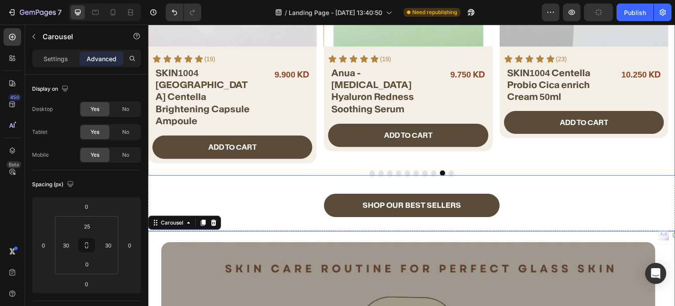
click at [218, 170] on div at bounding box center [412, 172] width 528 height 5
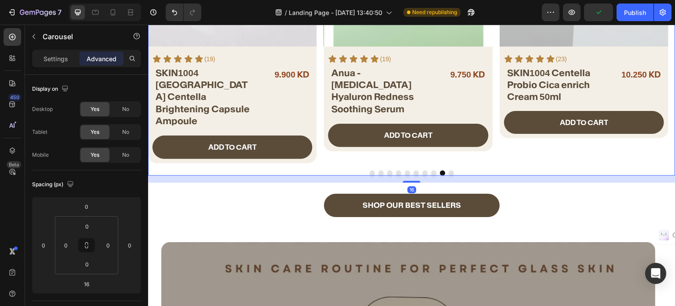
click at [91, 59] on p "Advanced" at bounding box center [102, 58] width 30 height 9
click at [67, 243] on input "0" at bounding box center [65, 244] width 13 height 13
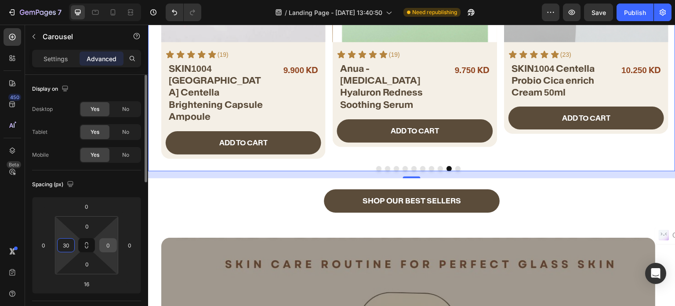
type input "30"
click at [103, 242] on input "0" at bounding box center [108, 244] width 13 height 13
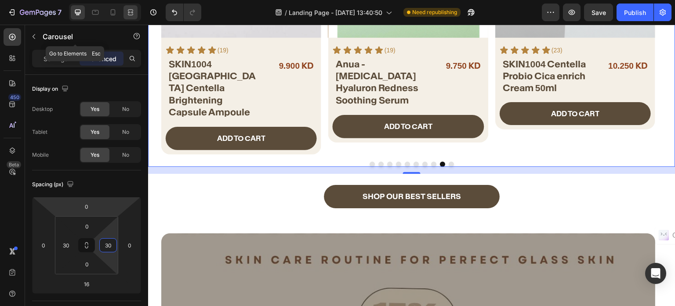
type input "30"
click at [128, 15] on icon at bounding box center [130, 12] width 9 height 9
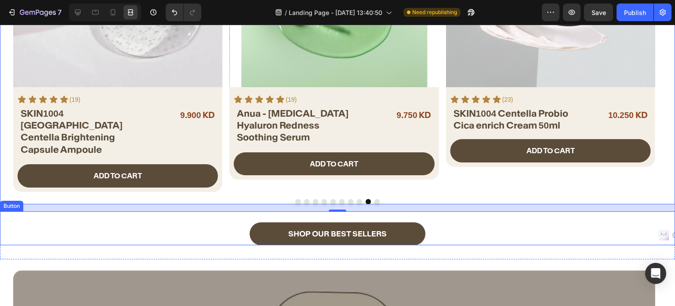
click at [115, 211] on div "SHOP OUR BEST SELLERS Button" at bounding box center [337, 228] width 675 height 34
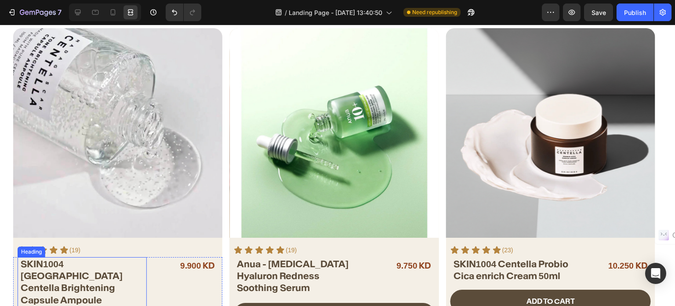
scroll to position [265, 0]
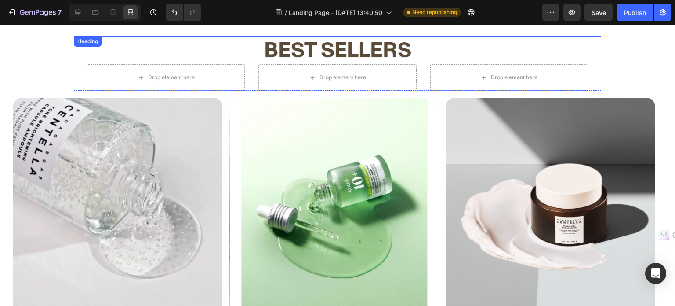
click at [368, 40] on strong "best sellers" at bounding box center [337, 49] width 147 height 25
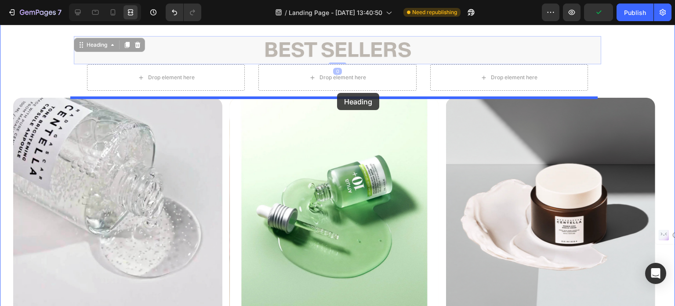
drag, startPoint x: 76, startPoint y: 47, endPoint x: 337, endPoint y: 93, distance: 265.2
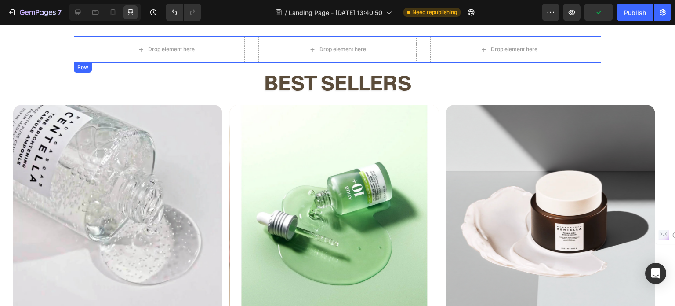
click at [251, 57] on div "Drop element here Drop element here Drop element here Row" at bounding box center [338, 49] width 528 height 26
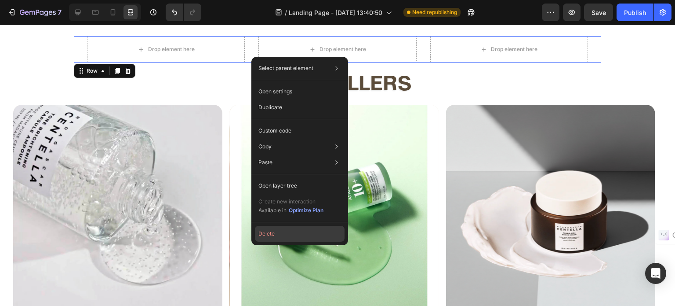
click at [269, 230] on button "Delete" at bounding box center [300, 234] width 90 height 16
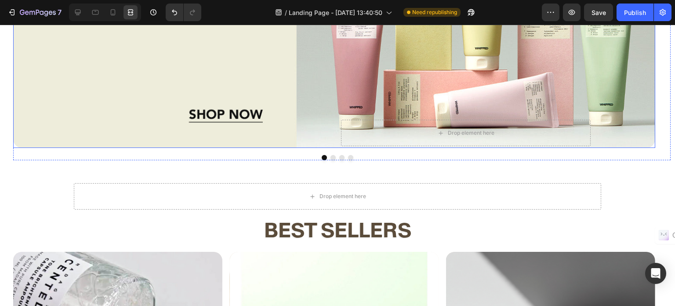
scroll to position [177, 0]
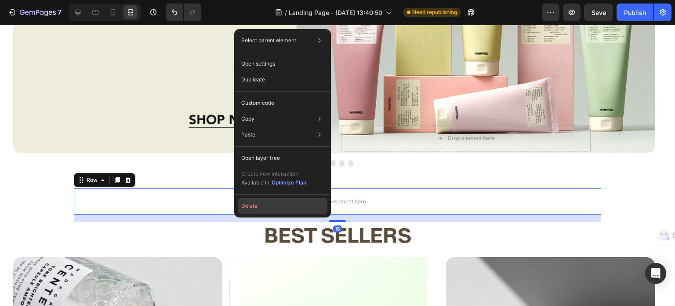
click at [257, 201] on button "Delete" at bounding box center [283, 206] width 90 height 16
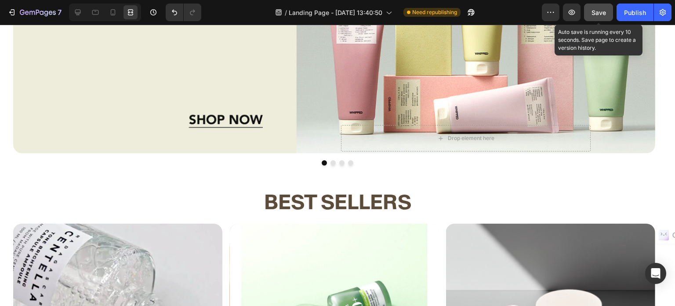
click at [603, 11] on span "Save" at bounding box center [599, 12] width 15 height 7
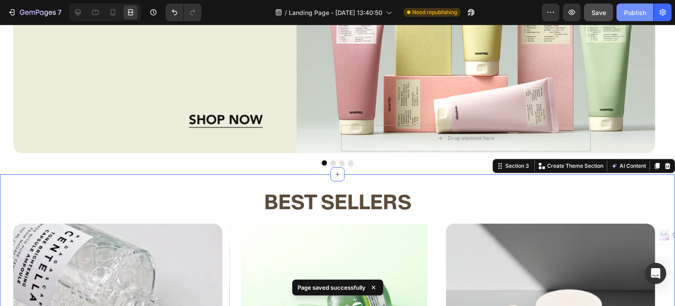
click at [628, 9] on div "Publish" at bounding box center [635, 12] width 22 height 9
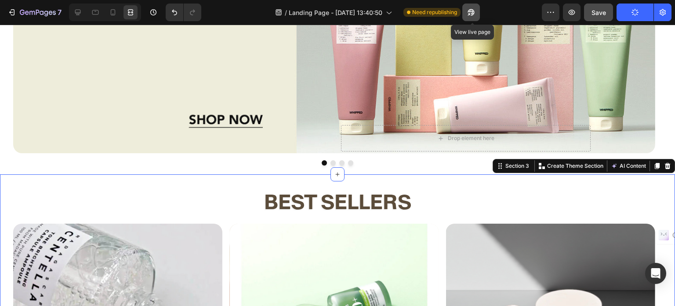
click at [470, 13] on icon "button" at bounding box center [469, 14] width 2 height 2
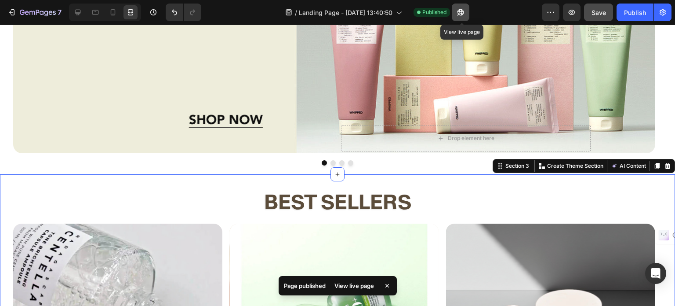
click at [462, 13] on icon "button" at bounding box center [460, 12] width 9 height 9
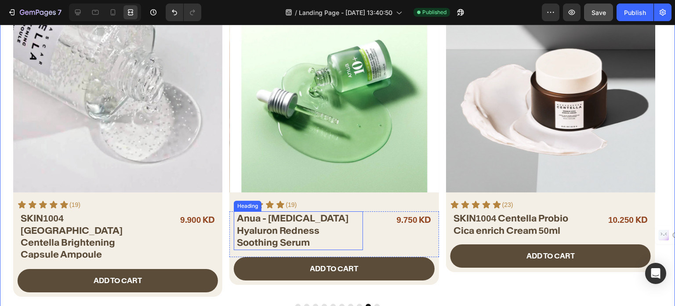
scroll to position [484, 0]
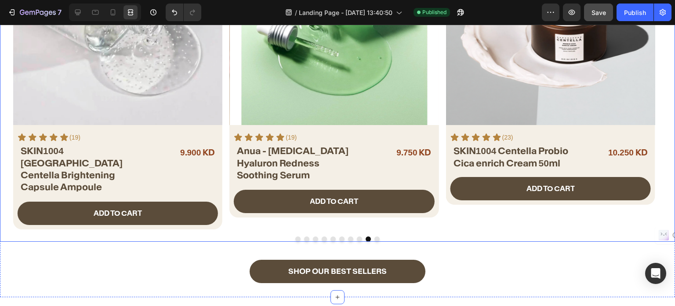
click at [357, 236] on button "Dot" at bounding box center [359, 238] width 5 height 5
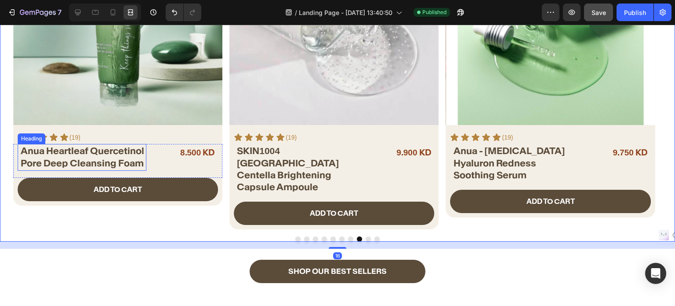
click at [120, 156] on p "Anua Heartleaf Quercetinol Pore Deep Cleansing Foam" at bounding box center [83, 157] width 125 height 24
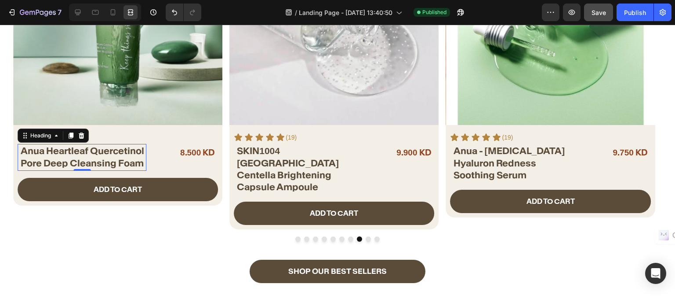
click at [71, 161] on p "Anua Heartleaf Quercetinol Pore Deep Cleansing Foam" at bounding box center [83, 157] width 125 height 24
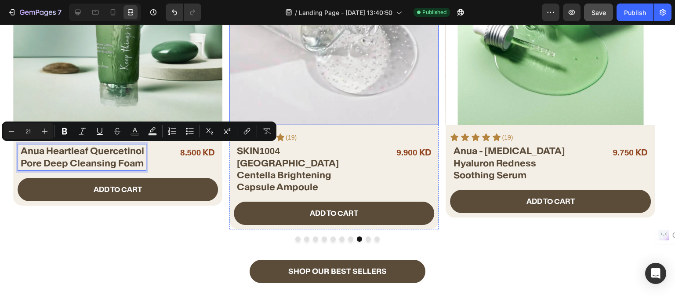
copy p "Anua Heartleaf Quercetinol Pore Deep Cleansing Foam"
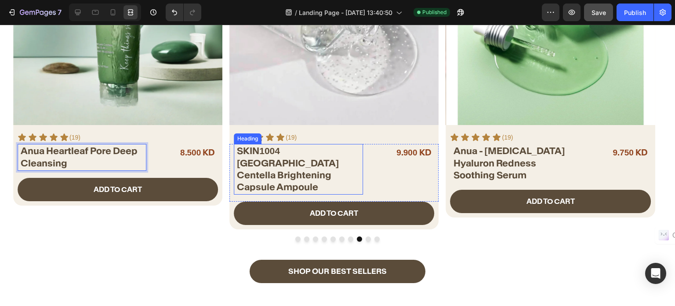
click at [284, 161] on p "SKIN1004 Madagascar Centella Brightening Capsule Ampoule" at bounding box center [299, 169] width 125 height 48
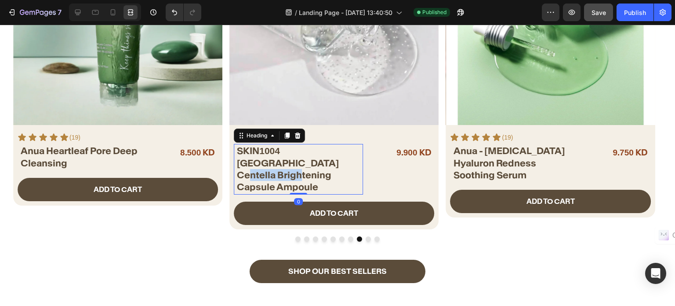
click at [281, 164] on p "SKIN1004 Madagascar Centella Brightening Capsule Ampoule" at bounding box center [299, 169] width 125 height 48
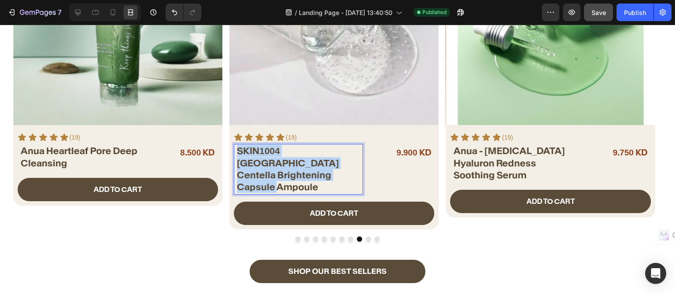
copy p "SKIN1004 Madagascar Centella Brightening Capsule Ampoule"
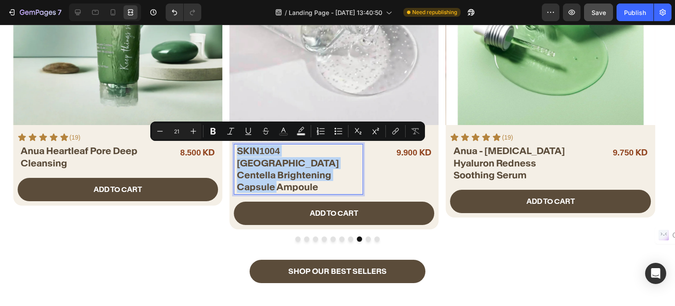
click at [306, 171] on p "SKIN1004 Madagascar Centella Brightening Capsule Ampoule" at bounding box center [299, 169] width 125 height 48
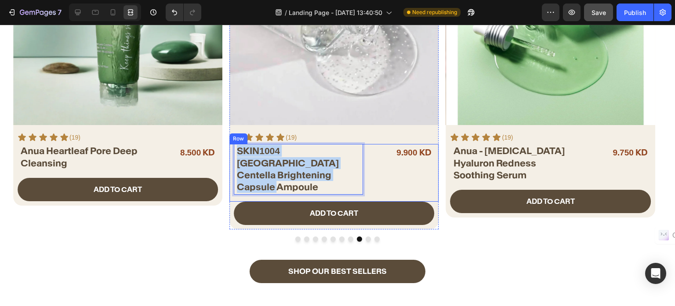
drag, startPoint x: 320, startPoint y: 174, endPoint x: 229, endPoint y: 152, distance: 93.5
click at [232, 156] on div "SKIN1004 Madagascar Centella Brightening Capsule Ampoule Heading 0 9.900 KD Pro…" at bounding box center [333, 173] width 209 height 58
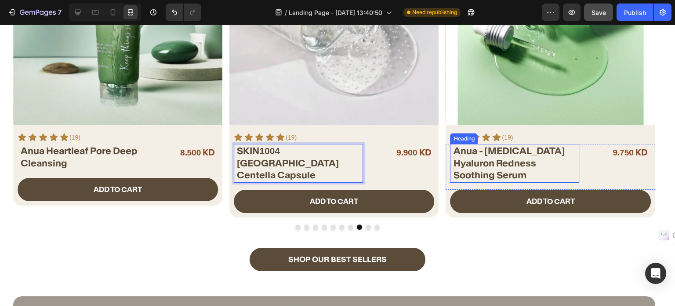
click at [491, 171] on p "Anua - Azelaic Acid Hyaluron Redness Soothing Serum" at bounding box center [516, 163] width 125 height 36
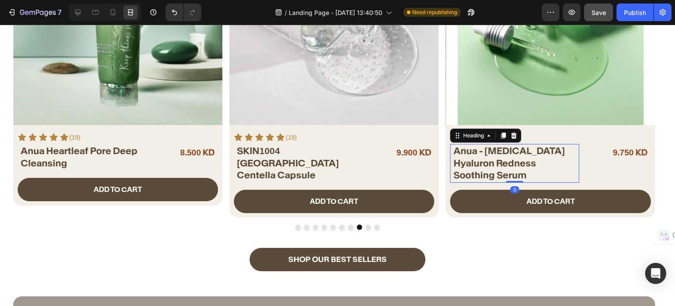
click at [491, 171] on p "Anua - Azelaic Acid Hyaluron Redness Soothing Serum" at bounding box center [516, 163] width 125 height 36
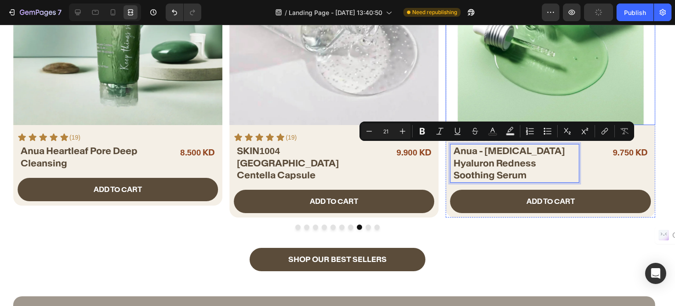
click at [522, 87] on img at bounding box center [550, 20] width 209 height 209
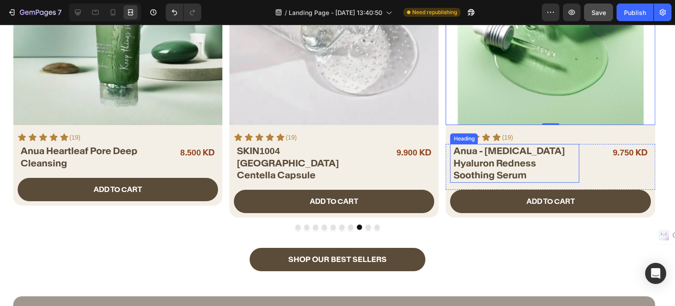
click at [497, 164] on p "Anua - Azelaic Acid Hyaluron Redness Soothing Serum" at bounding box center [516, 163] width 125 height 36
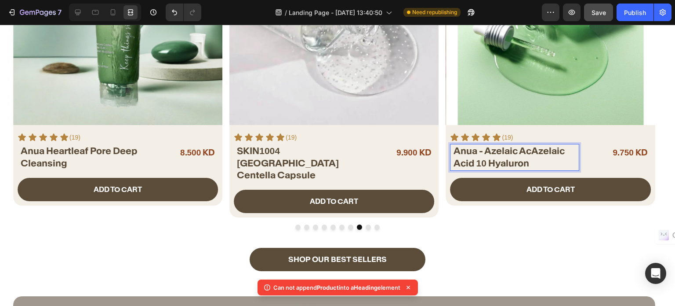
click at [588, 12] on button "Save" at bounding box center [598, 13] width 29 height 18
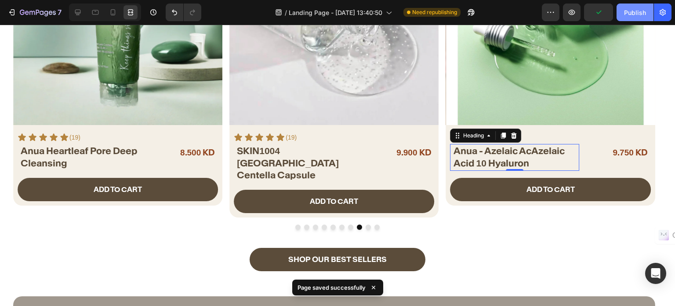
click at [626, 15] on div "Publish" at bounding box center [635, 12] width 22 height 9
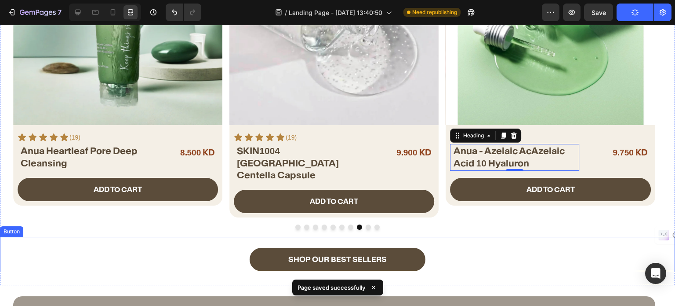
click at [283, 237] on div "SHOP OUR BEST SELLERS Button" at bounding box center [337, 254] width 675 height 34
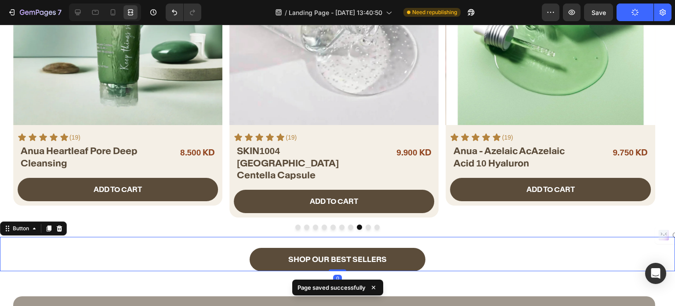
click at [77, 3] on div "7 / Landing Page - Aug 19, 13:40:50 Need republishing Preview Save Publish" at bounding box center [337, 12] width 675 height 25
click at [73, 10] on icon at bounding box center [77, 12] width 9 height 9
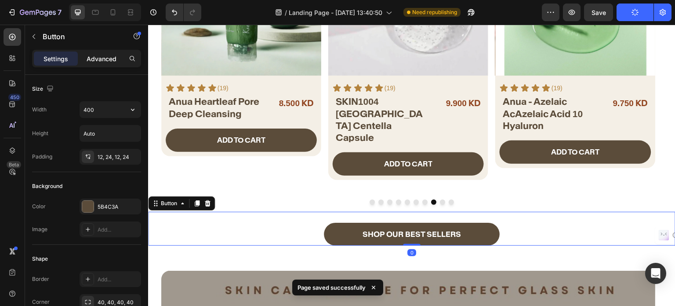
click at [102, 55] on p "Advanced" at bounding box center [102, 58] width 30 height 9
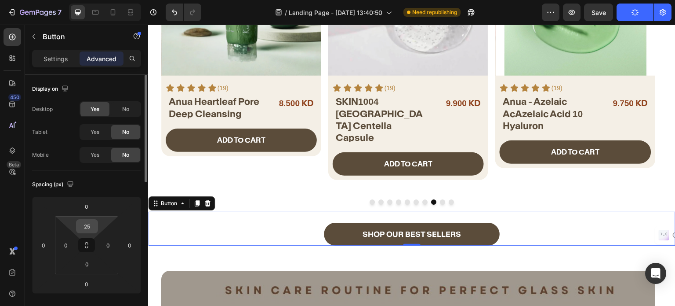
click at [90, 222] on input "25" at bounding box center [87, 225] width 18 height 13
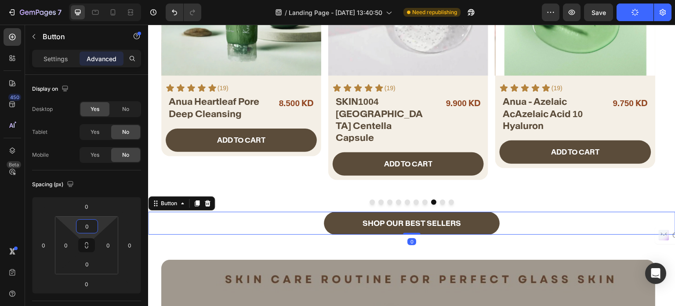
type input "0"
click at [637, 14] on icon "button" at bounding box center [635, 12] width 9 height 9
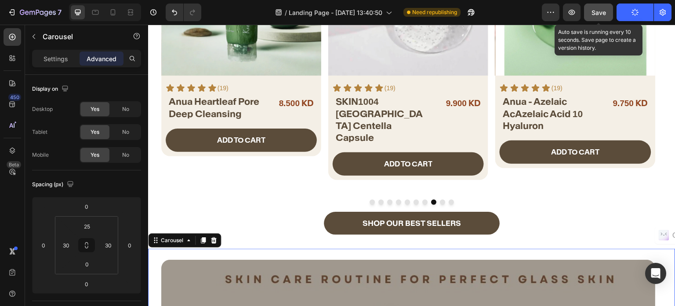
click at [606, 7] on button "Save" at bounding box center [598, 13] width 29 height 18
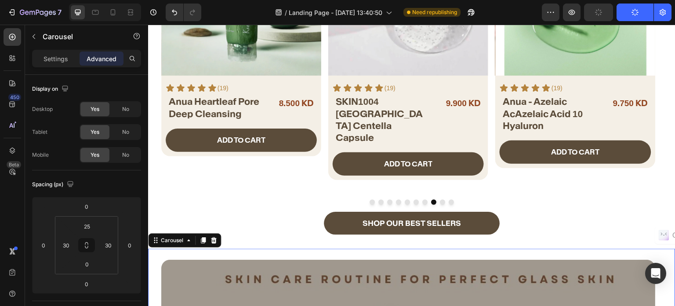
click at [633, 13] on button "Publish" at bounding box center [635, 13] width 37 height 18
click at [630, 19] on button "Publish" at bounding box center [635, 13] width 37 height 18
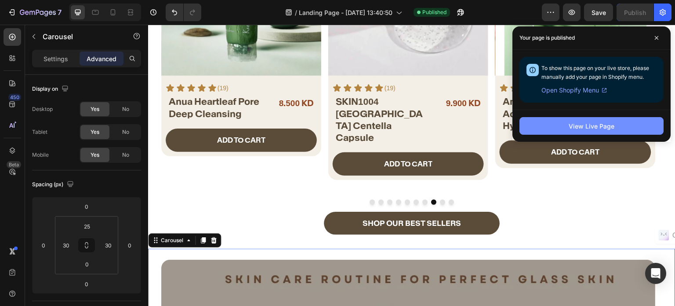
click at [578, 125] on div "View Live Page" at bounding box center [592, 125] width 46 height 9
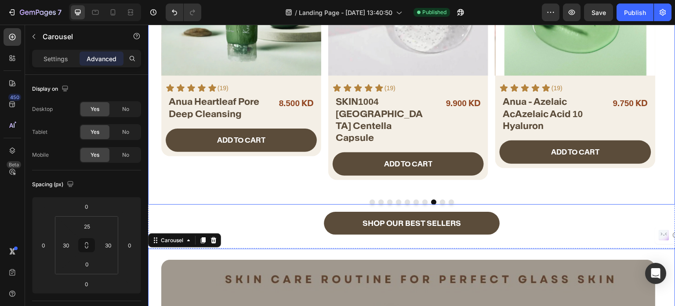
click at [370, 174] on div "Product Images Icon Icon Icon Icon Icon Icon List (23) Text Block Row SKIN1004 …" at bounding box center [412, 60] width 528 height 289
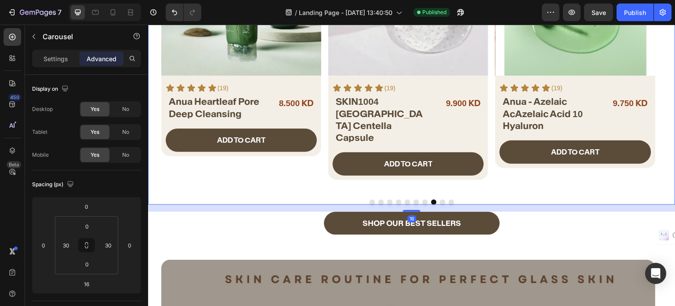
click at [370, 199] on button "Dot" at bounding box center [372, 201] width 5 height 5
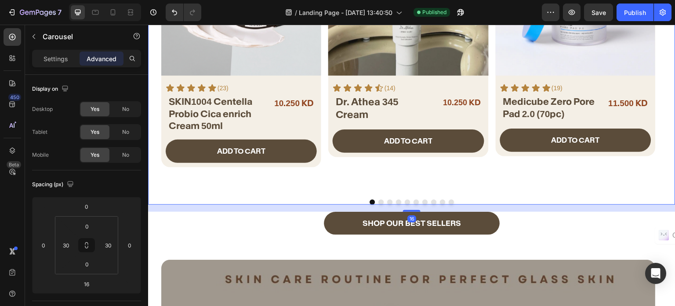
click at [370, 199] on button "Dot" at bounding box center [372, 201] width 5 height 5
click at [223, 86] on p "(23)" at bounding box center [223, 88] width 11 height 11
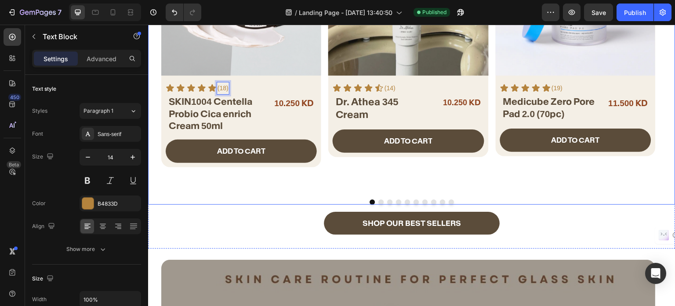
click at [387, 199] on button "Dot" at bounding box center [389, 201] width 5 height 5
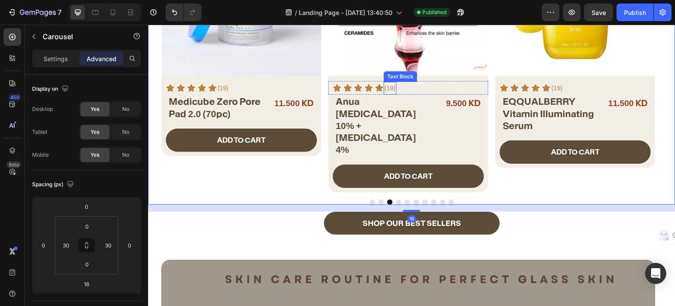
click at [393, 89] on p "(19)" at bounding box center [390, 88] width 11 height 11
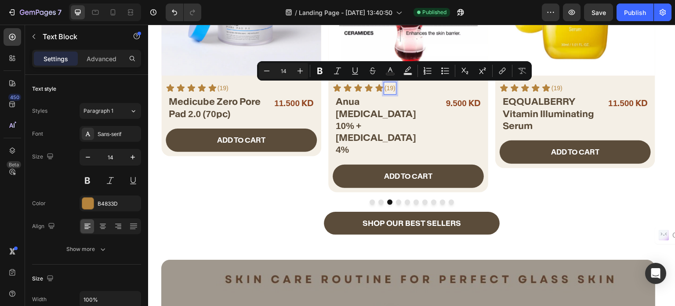
click at [391, 89] on p "(19)" at bounding box center [390, 88] width 11 height 11
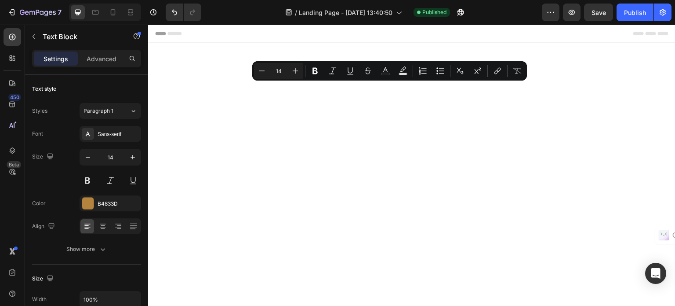
scroll to position [484, 0]
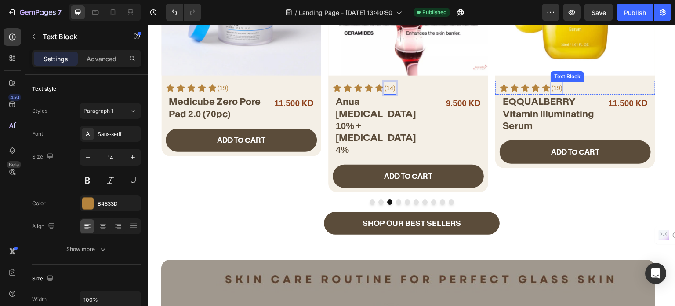
click at [560, 86] on p "(19)" at bounding box center [557, 88] width 11 height 11
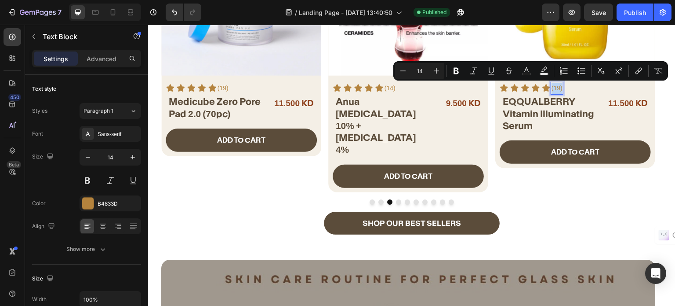
click at [557, 83] on p "(19)" at bounding box center [557, 88] width 11 height 11
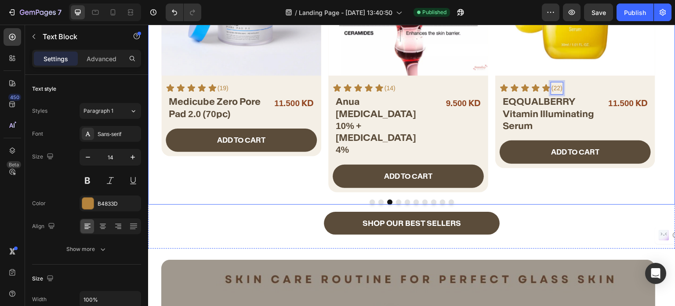
click at [397, 199] on button "Dot" at bounding box center [398, 201] width 5 height 5
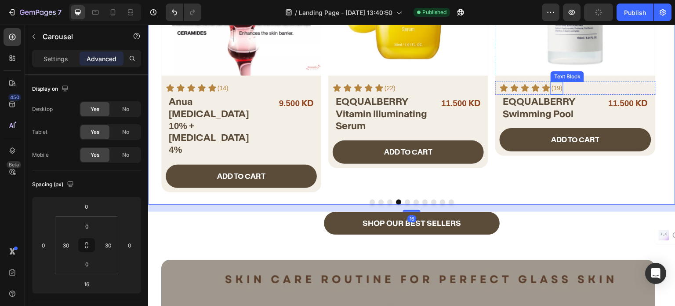
click at [557, 87] on p "(19)" at bounding box center [557, 88] width 11 height 11
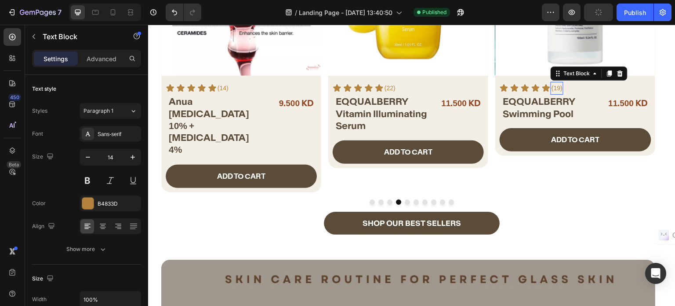
click at [557, 87] on p "(19)" at bounding box center [557, 88] width 11 height 11
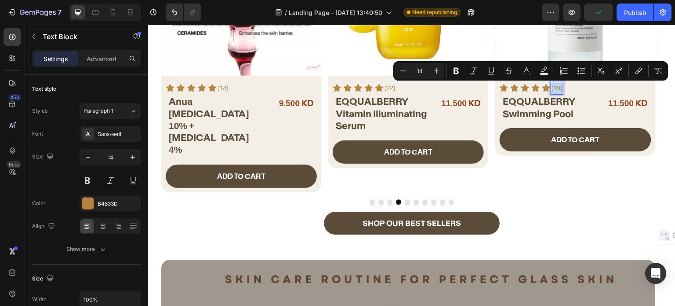
click at [558, 87] on p "(19)" at bounding box center [557, 88] width 11 height 11
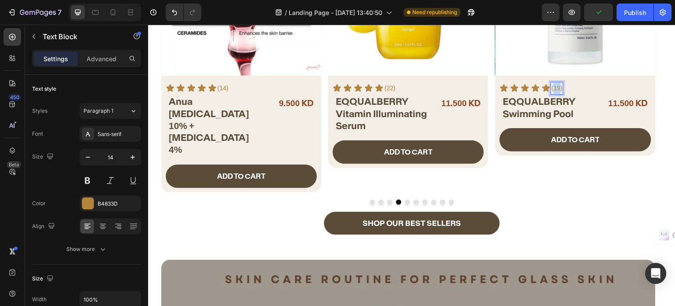
click at [558, 87] on p "(19)" at bounding box center [557, 88] width 11 height 11
click at [405, 199] on button "Dot" at bounding box center [407, 201] width 5 height 5
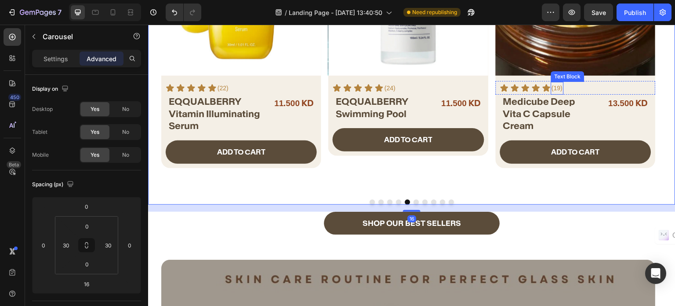
click at [557, 85] on p "(19)" at bounding box center [557, 88] width 11 height 11
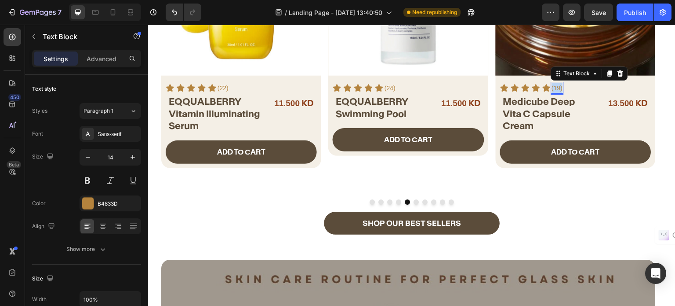
click at [557, 85] on p "(19)" at bounding box center [557, 88] width 11 height 11
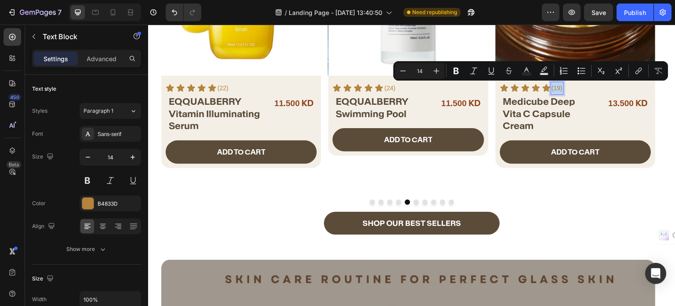
click at [557, 84] on p "(19)" at bounding box center [557, 88] width 11 height 11
click at [557, 89] on p "(19)" at bounding box center [557, 88] width 11 height 11
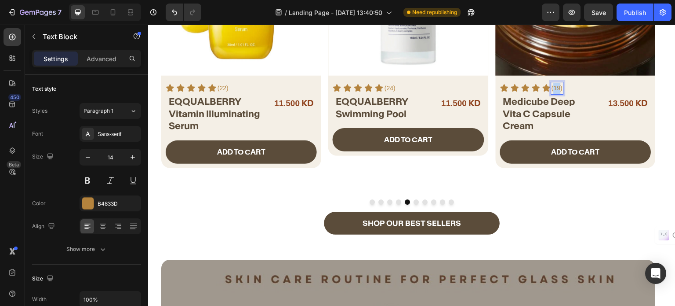
click at [557, 89] on p "(19)" at bounding box center [557, 88] width 11 height 11
click at [414, 199] on button "Dot" at bounding box center [416, 201] width 5 height 5
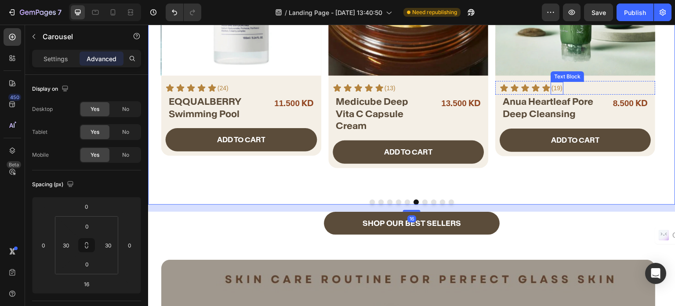
click at [557, 87] on p "(19)" at bounding box center [557, 88] width 11 height 11
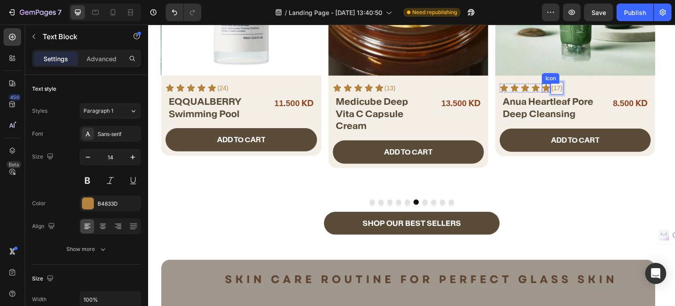
click at [548, 84] on icon at bounding box center [547, 88] width 9 height 9
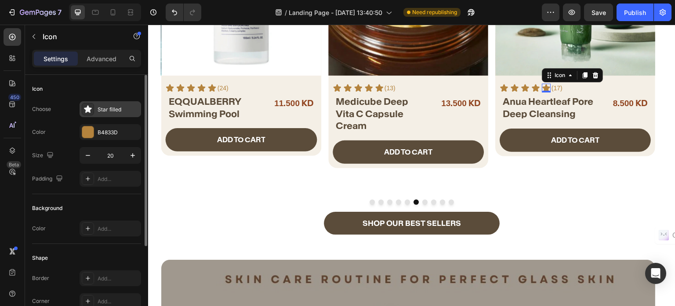
click at [113, 115] on div "Star filled" at bounding box center [111, 109] width 62 height 16
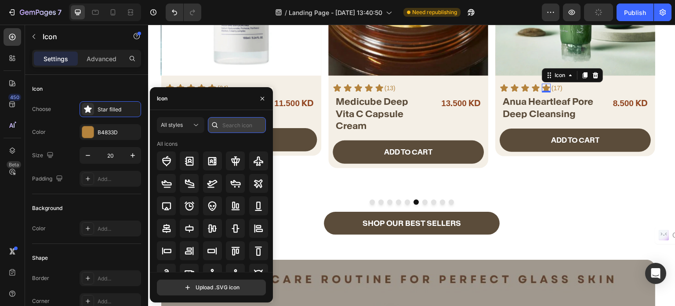
click at [239, 122] on input "text" at bounding box center [237, 125] width 58 height 16
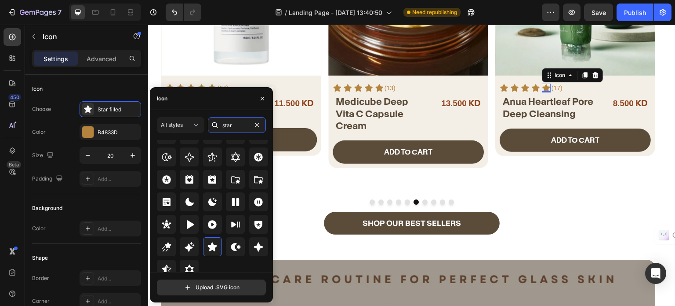
scroll to position [267, 0]
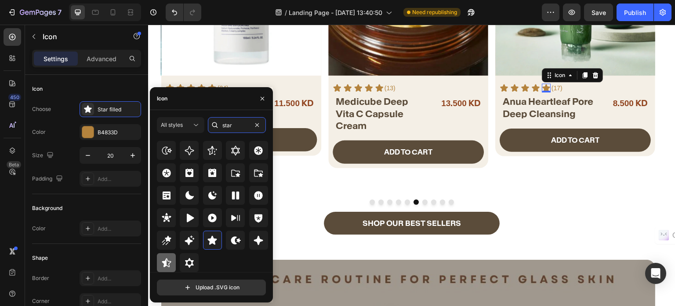
type input "star"
click at [169, 262] on icon at bounding box center [166, 262] width 11 height 11
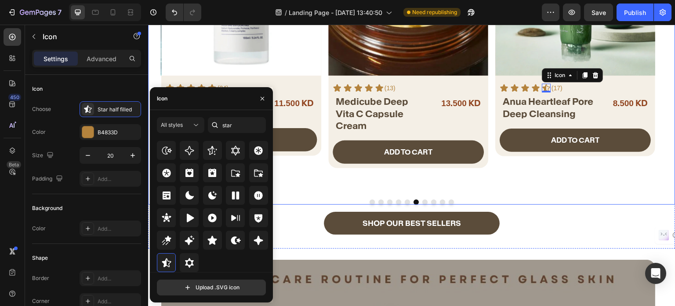
click at [422, 199] on button "Dot" at bounding box center [424, 201] width 5 height 5
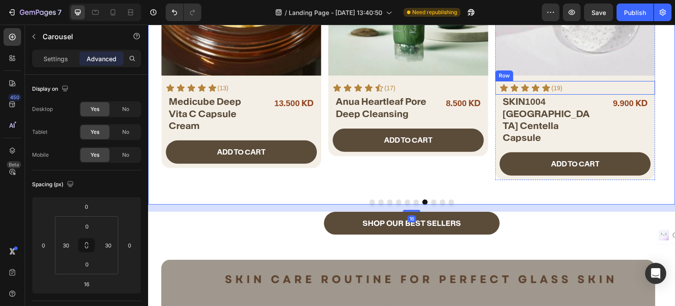
click at [556, 87] on p "(19)" at bounding box center [557, 88] width 11 height 11
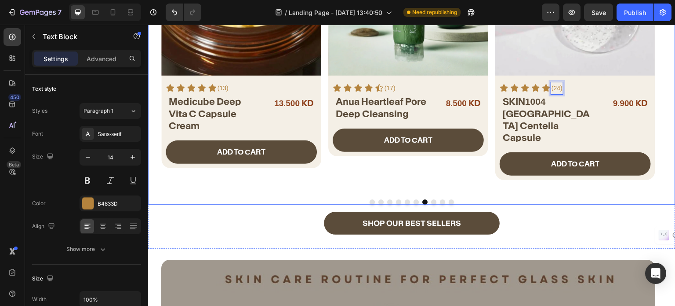
click at [431, 199] on button "Dot" at bounding box center [433, 201] width 5 height 5
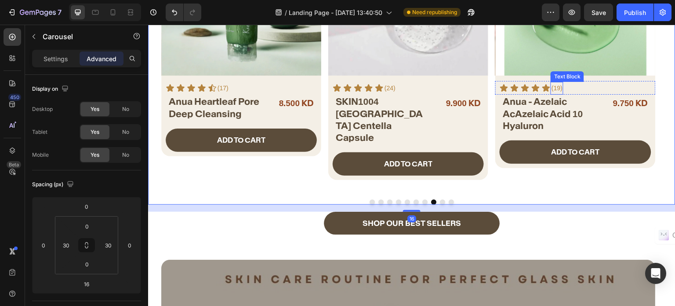
click at [559, 87] on p "(19)" at bounding box center [557, 88] width 11 height 11
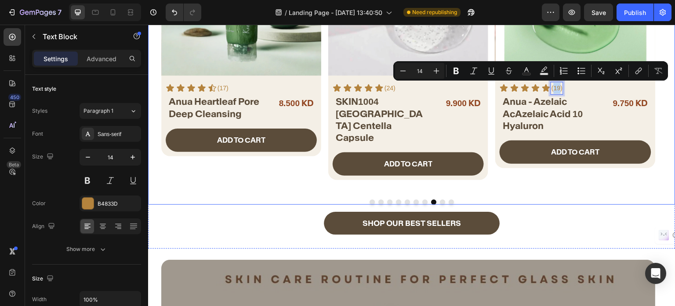
click at [440, 199] on button "Dot" at bounding box center [442, 201] width 5 height 5
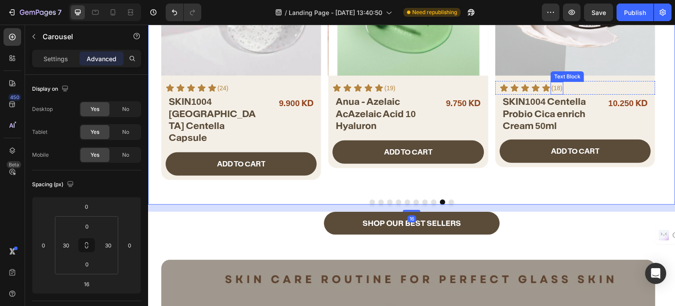
click at [559, 86] on p "(18)" at bounding box center [557, 88] width 11 height 11
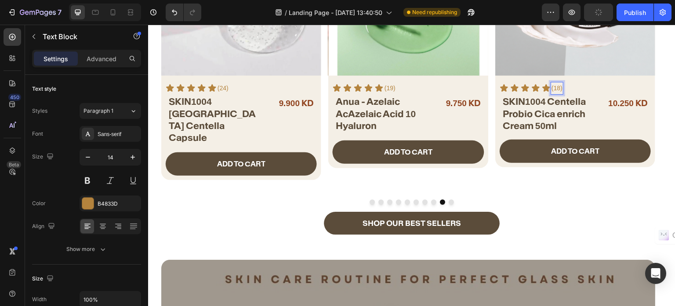
click at [557, 89] on p "(18)" at bounding box center [557, 88] width 11 height 11
click at [449, 199] on button "Dot" at bounding box center [451, 201] width 5 height 5
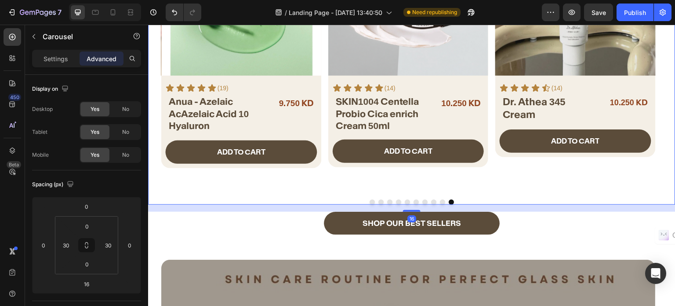
click at [497, 199] on div at bounding box center [411, 201] width 501 height 5
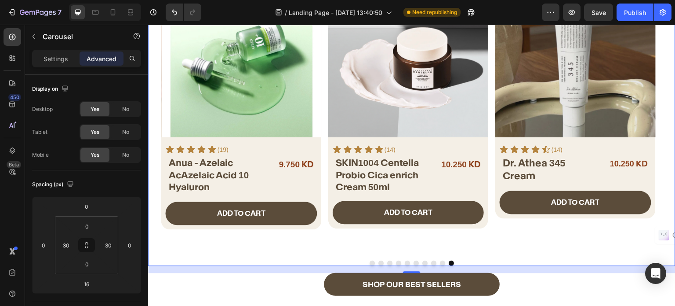
scroll to position [45, 0]
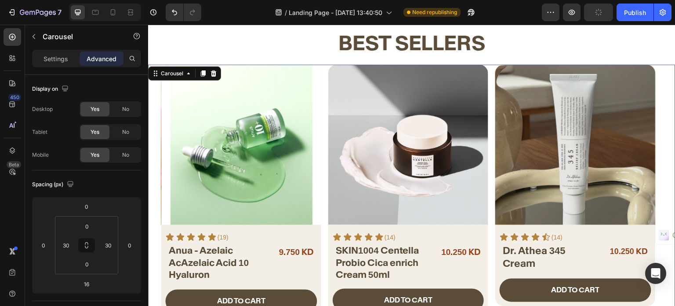
drag, startPoint x: 204, startPoint y: 72, endPoint x: 202, endPoint y: 77, distance: 5.7
click at [204, 72] on icon at bounding box center [203, 73] width 5 height 6
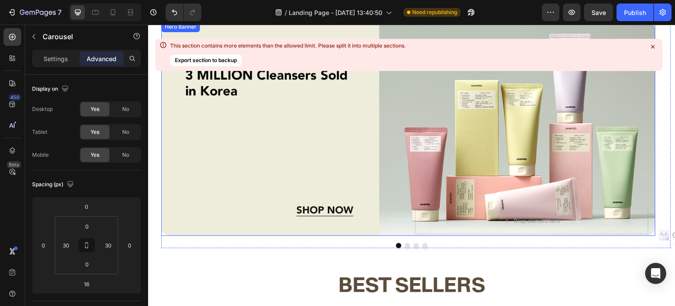
scroll to position [18, 0]
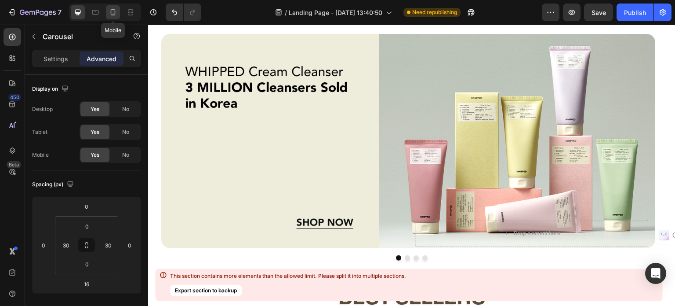
click at [117, 15] on icon at bounding box center [113, 12] width 9 height 9
type input "24"
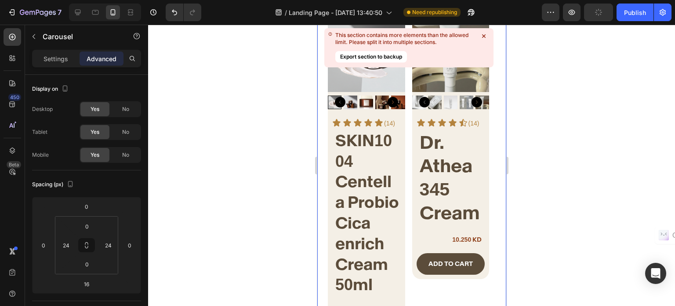
scroll to position [814, 0]
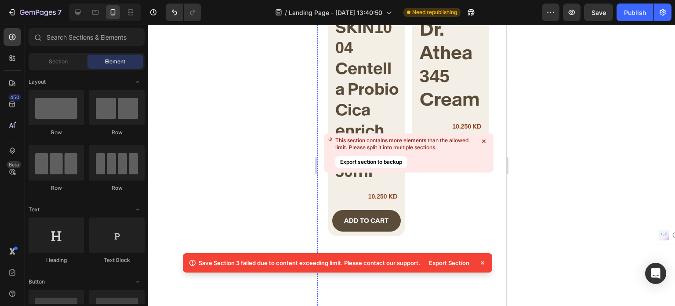
scroll to position [0, 0]
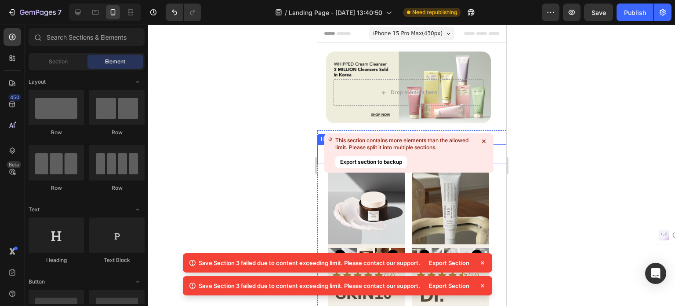
click at [484, 140] on icon at bounding box center [484, 141] width 4 height 4
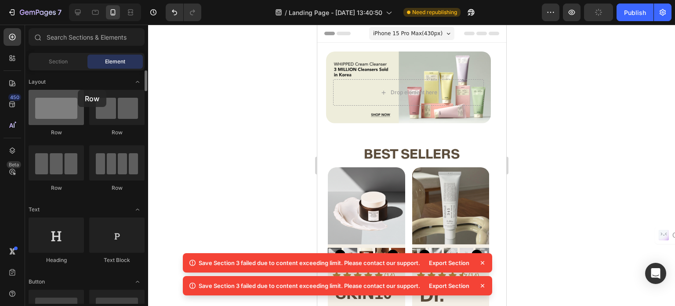
drag, startPoint x: 62, startPoint y: 114, endPoint x: 78, endPoint y: 90, distance: 28.7
click at [78, 90] on div at bounding box center [56, 107] width 55 height 35
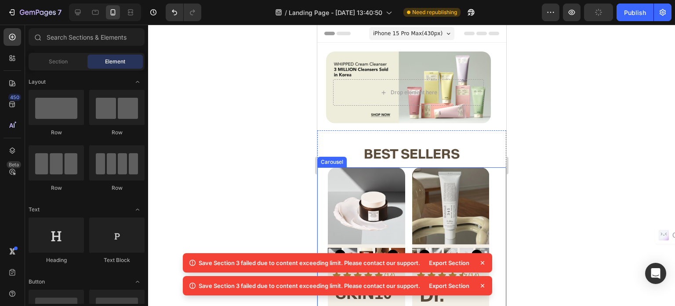
drag, startPoint x: 408, startPoint y: 169, endPoint x: 398, endPoint y: 169, distance: 9.2
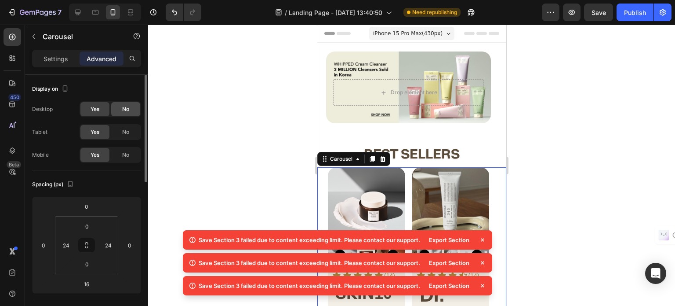
click at [123, 109] on span "No" at bounding box center [125, 109] width 7 height 8
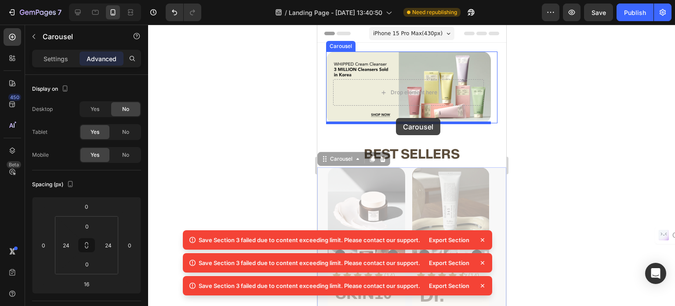
drag, startPoint x: 324, startPoint y: 157, endPoint x: 396, endPoint y: 118, distance: 81.9
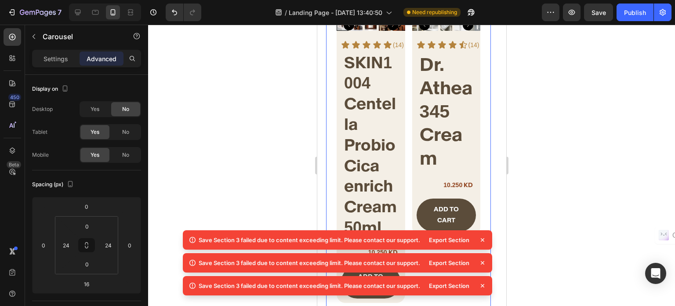
scroll to position [218, 0]
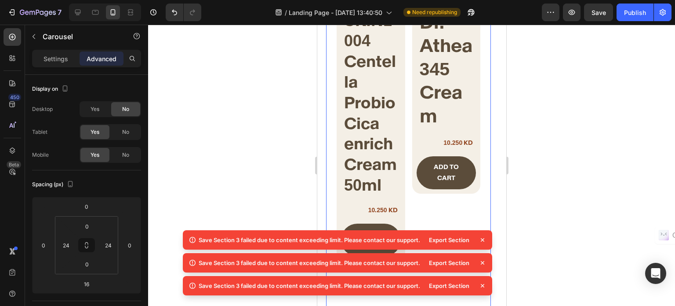
click at [483, 237] on icon at bounding box center [482, 239] width 9 height 9
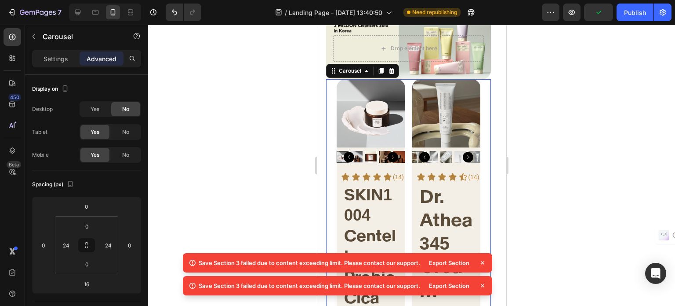
click at [481, 261] on icon at bounding box center [483, 263] width 4 height 4
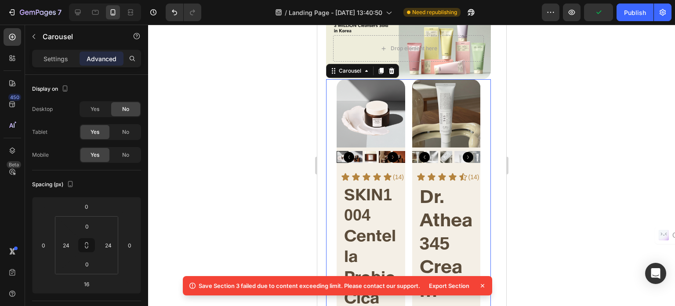
click at [483, 284] on icon at bounding box center [482, 285] width 9 height 9
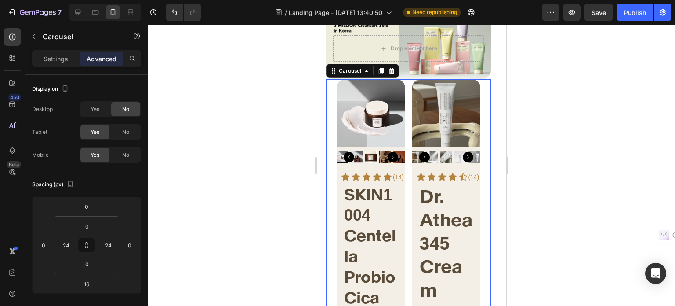
click at [409, 91] on div "Product Images Icon Icon Icon Icon Icon Icon List (14) Text Block Row SKIN1004 …" at bounding box center [408, 281] width 144 height 405
click at [73, 61] on div "Settings" at bounding box center [56, 58] width 44 height 14
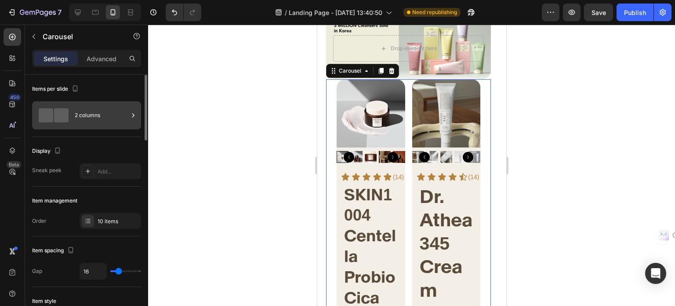
click at [73, 108] on div "2 columns" at bounding box center [86, 115] width 109 height 28
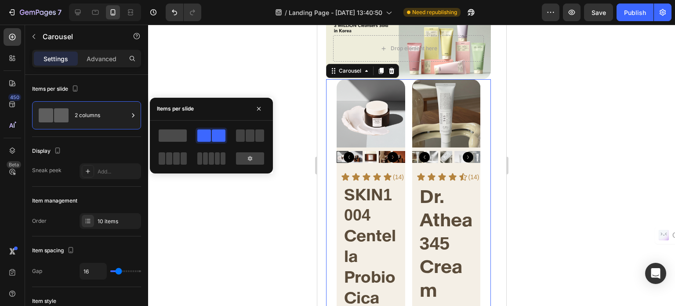
click at [172, 137] on span at bounding box center [173, 135] width 28 height 12
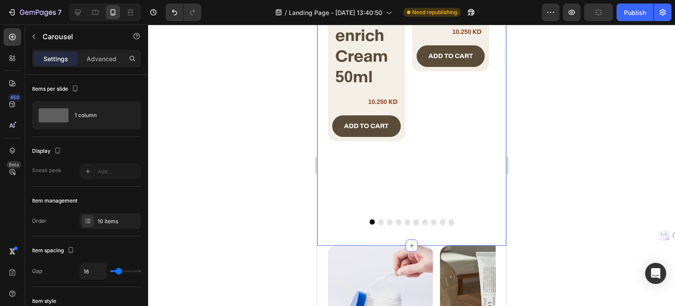
scroll to position [705, 0]
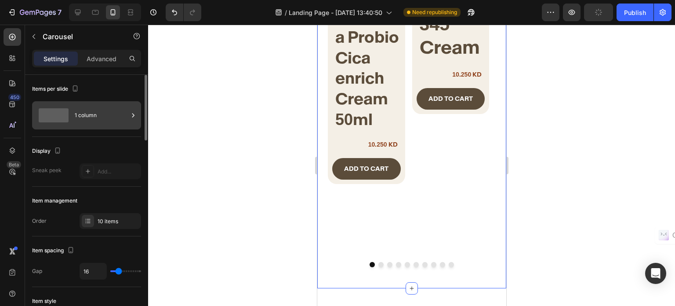
click at [86, 105] on div "1 column" at bounding box center [102, 115] width 54 height 20
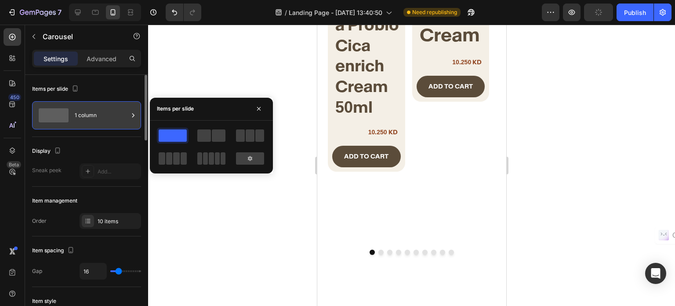
scroll to position [484, 0]
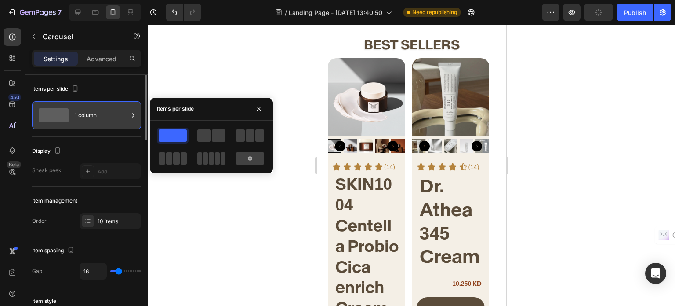
click at [85, 116] on div "1 column" at bounding box center [102, 115] width 54 height 20
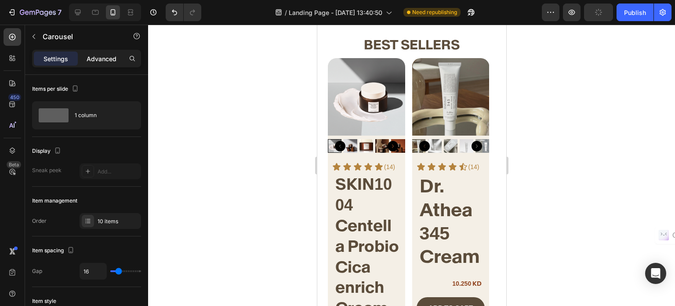
click at [93, 59] on p "Advanced" at bounding box center [102, 58] width 30 height 9
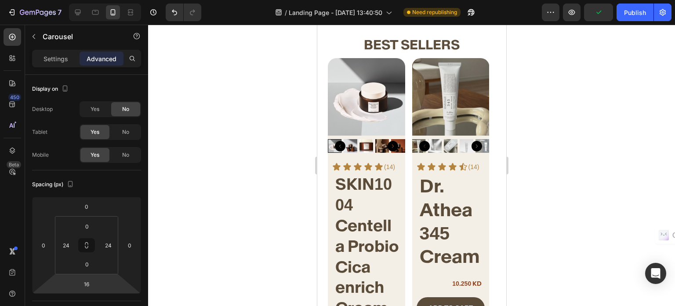
scroll to position [220, 0]
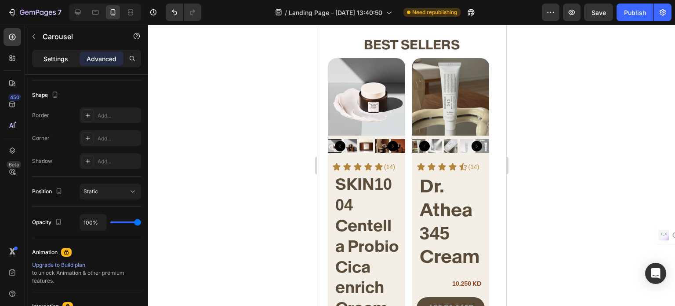
click at [69, 61] on div "Settings" at bounding box center [56, 58] width 44 height 14
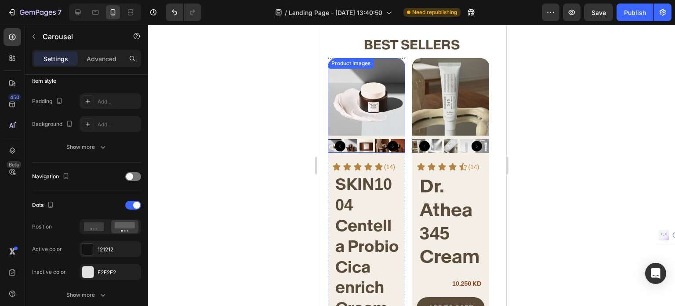
scroll to position [477, 0]
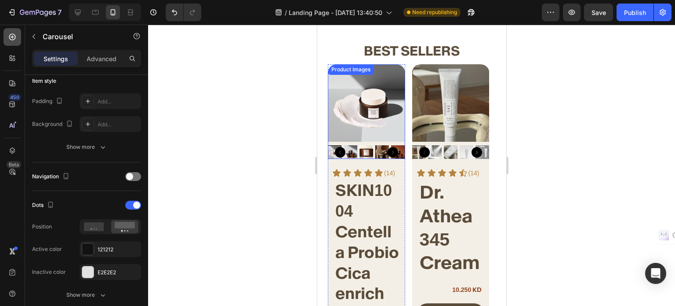
click at [13, 44] on div at bounding box center [13, 37] width 18 height 18
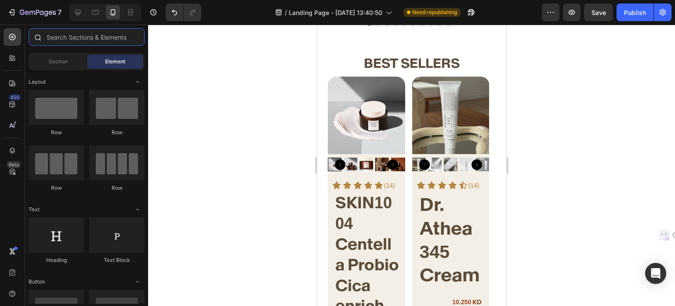
click at [71, 38] on input "text" at bounding box center [87, 37] width 116 height 18
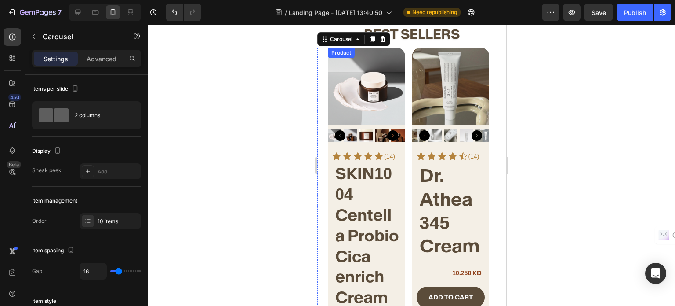
scroll to position [835, 0]
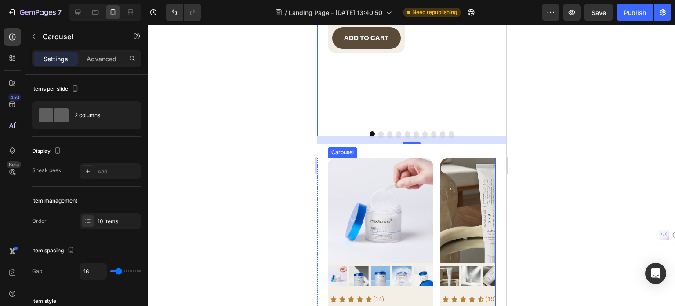
click at [437, 157] on div "Product Images Icon Icon Icon Icon Icon Icon List (14) Text Block Row Medicube …" at bounding box center [412, 258] width 168 height 202
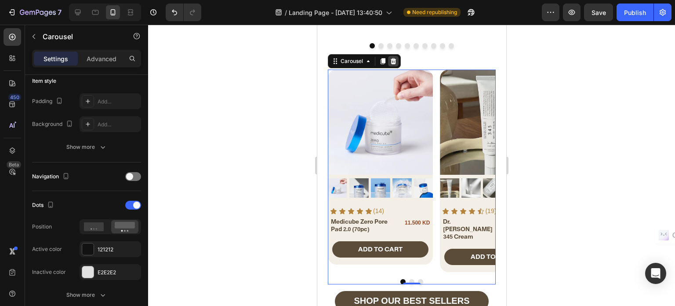
scroll to position [748, 0]
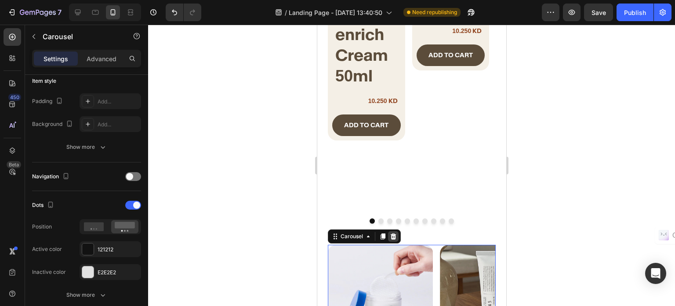
click at [394, 233] on icon at bounding box center [393, 236] width 6 height 6
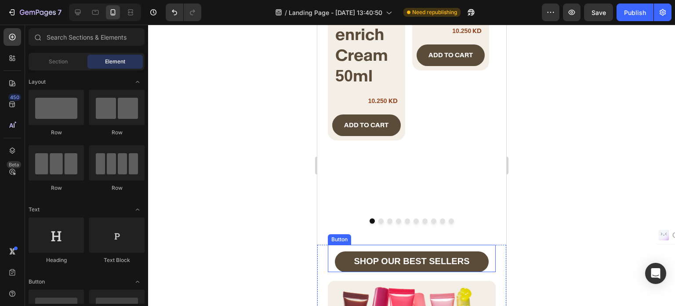
click at [328, 244] on div "SHOP OUR BEST SELLERS Button" at bounding box center [412, 257] width 168 height 27
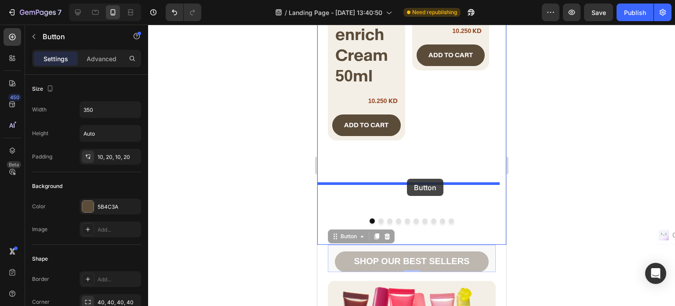
drag, startPoint x: 331, startPoint y: 193, endPoint x: 407, endPoint y: 178, distance: 76.6
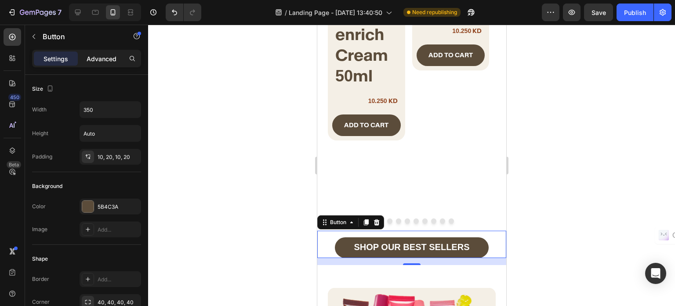
click at [91, 59] on p "Advanced" at bounding box center [102, 58] width 30 height 9
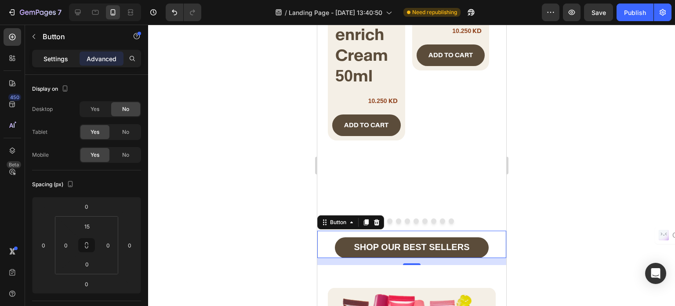
click at [59, 60] on p "Settings" at bounding box center [56, 58] width 25 height 9
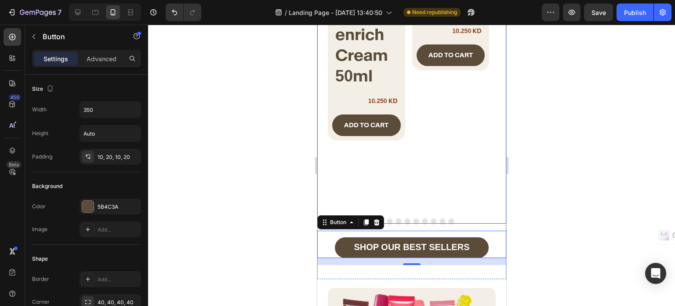
click at [417, 140] on div "Product Images Icon Icon Icon Icon Icon Icon List (14) Text Block Row Dr. Athea…" at bounding box center [450, 8] width 77 height 405
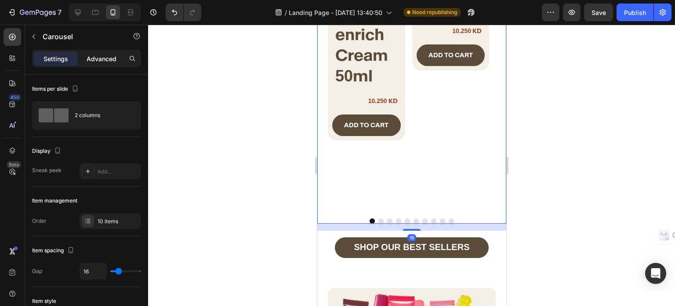
click at [106, 62] on p "Advanced" at bounding box center [102, 58] width 30 height 9
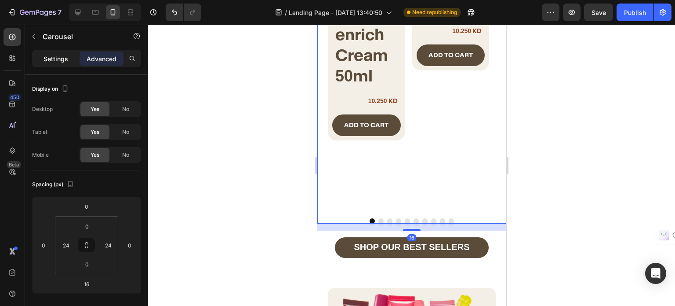
click at [63, 59] on p "Settings" at bounding box center [56, 58] width 25 height 9
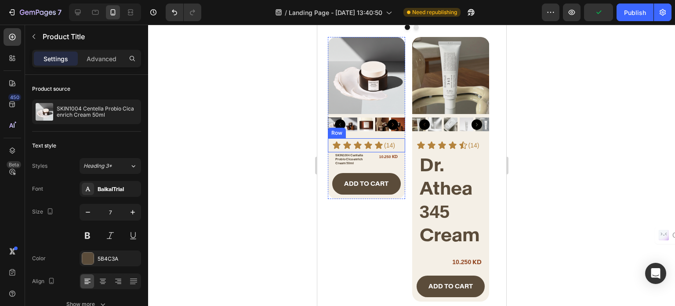
click at [400, 145] on div "Icon Icon Icon Icon Icon Icon List (14) Text Block Row" at bounding box center [366, 145] width 77 height 14
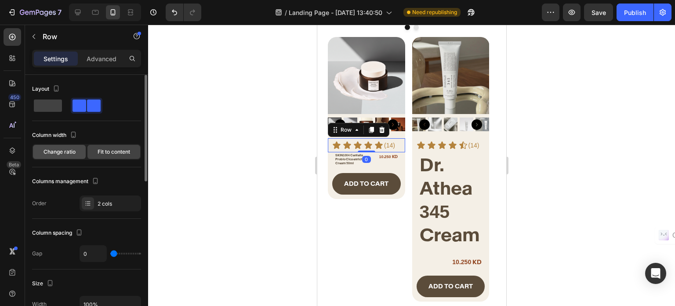
click at [69, 150] on span "Change ratio" at bounding box center [60, 152] width 32 height 8
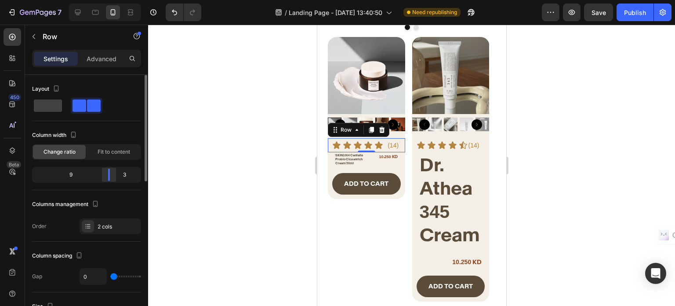
drag, startPoint x: 77, startPoint y: 173, endPoint x: 116, endPoint y: 174, distance: 38.7
click at [116, 174] on div at bounding box center [109, 174] width 16 height 12
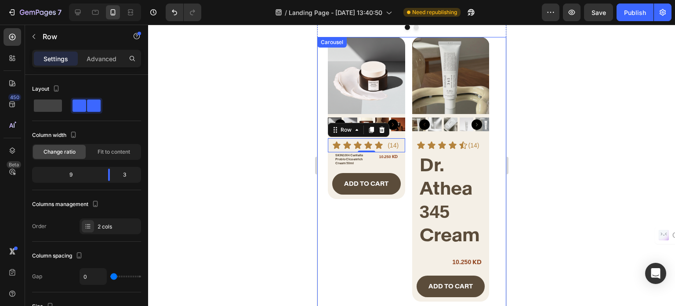
click at [407, 200] on div "Product Images Icon Icon Icon Icon Icon Icon List (14) Text Block Row 0 SKIN100…" at bounding box center [412, 239] width 168 height 405
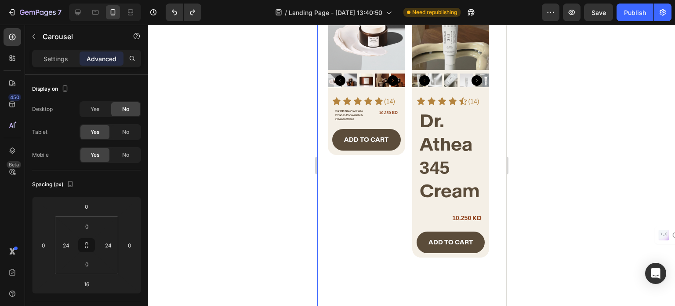
scroll to position [440, 0]
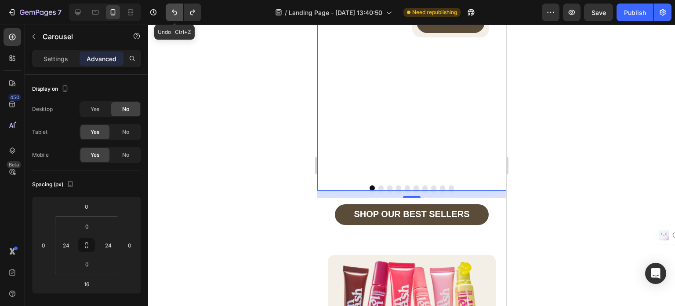
click at [175, 12] on icon "Undo/Redo" at bounding box center [174, 12] width 9 height 9
click at [173, 14] on icon "Undo/Redo" at bounding box center [174, 12] width 9 height 9
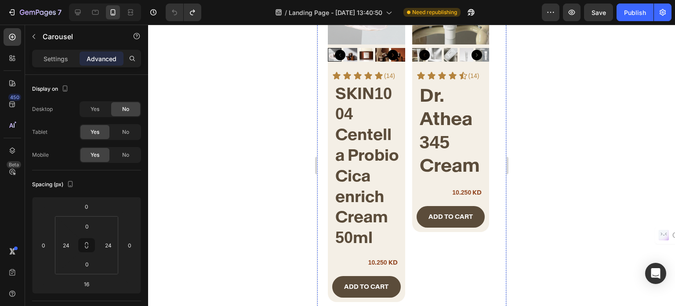
scroll to position [264, 0]
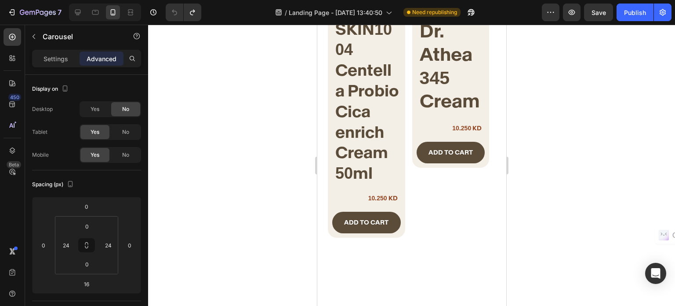
click at [406, 155] on div "Product Images Icon Icon Icon Icon Icon Icon List (14) Text Block Row SKIN1004 …" at bounding box center [412, 105] width 168 height 405
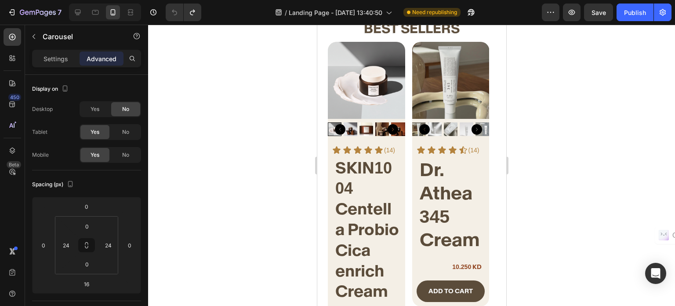
scroll to position [44, 0]
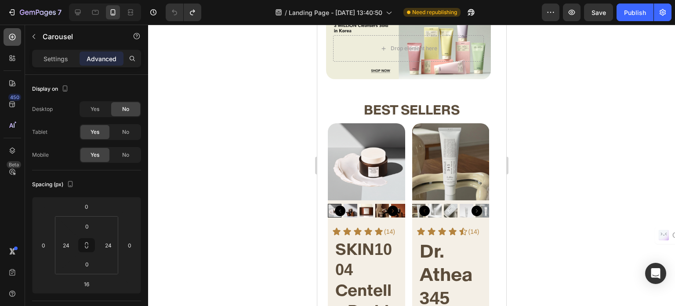
click at [11, 36] on icon at bounding box center [12, 37] width 7 height 7
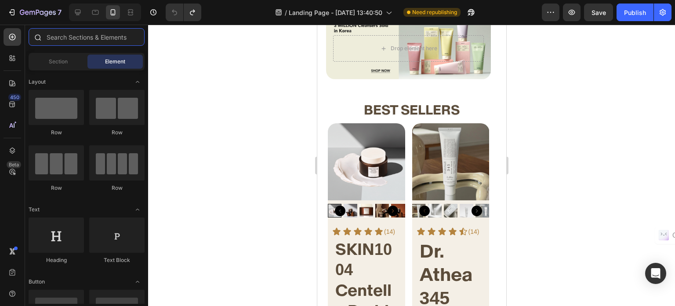
click at [86, 42] on input "text" at bounding box center [87, 37] width 116 height 18
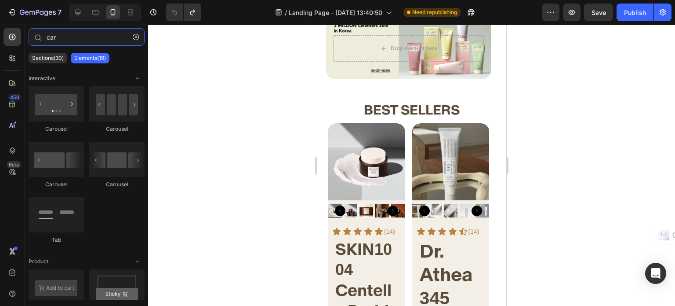
type input "car"
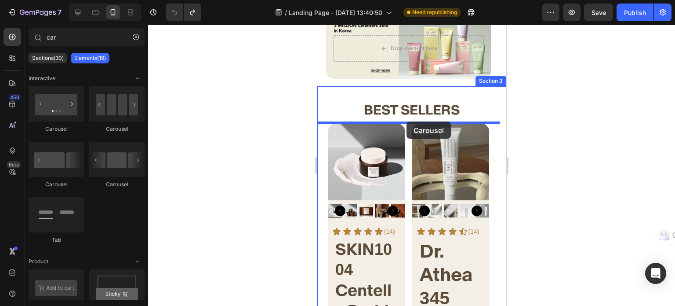
drag, startPoint x: 577, startPoint y: 186, endPoint x: 406, endPoint y: 121, distance: 182.8
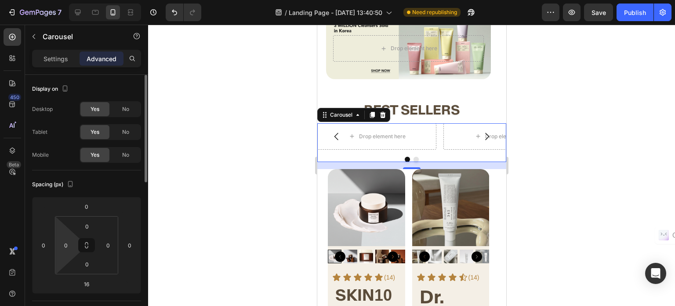
click at [66, 0] on html "7 / Landing Page - [DATE] 13:40:50 Need republishing Preview Save Publish 450 B…" at bounding box center [337, 0] width 675 height 0
click at [65, 242] on input "0" at bounding box center [65, 244] width 13 height 13
type input "20"
click at [102, 244] on input "0" at bounding box center [108, 244] width 13 height 13
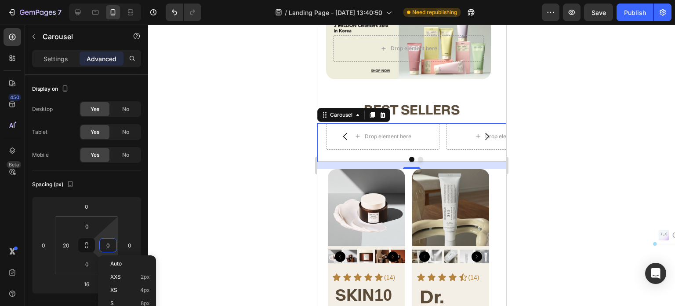
paste input "2"
type input "20"
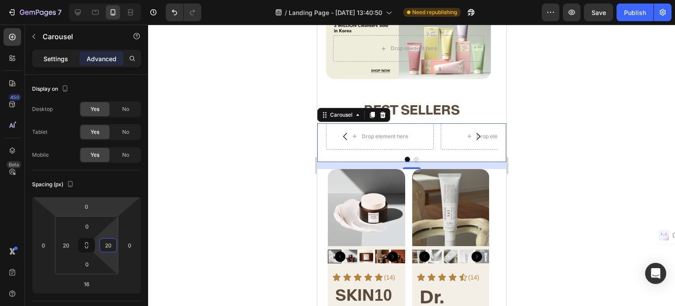
click at [53, 62] on p "Settings" at bounding box center [56, 58] width 25 height 9
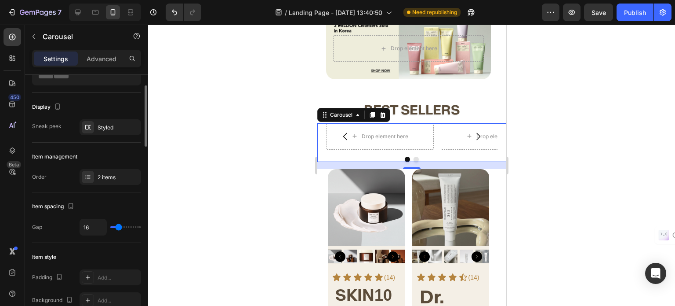
scroll to position [176, 0]
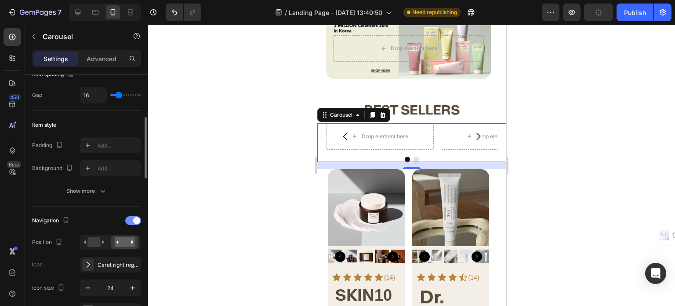
click at [133, 216] on div at bounding box center [133, 220] width 16 height 9
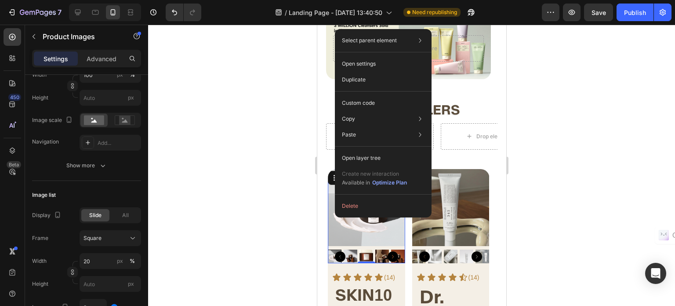
scroll to position [0, 0]
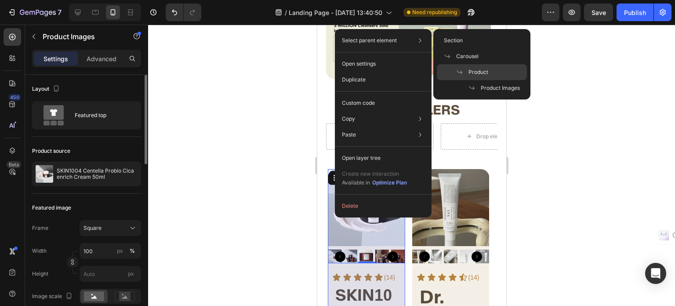
click at [498, 80] on div "Product" at bounding box center [482, 88] width 90 height 16
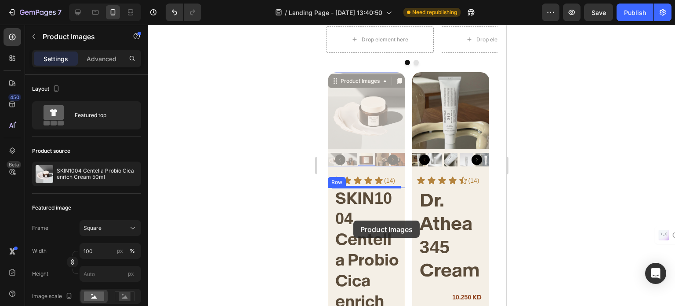
scroll to position [145, 0]
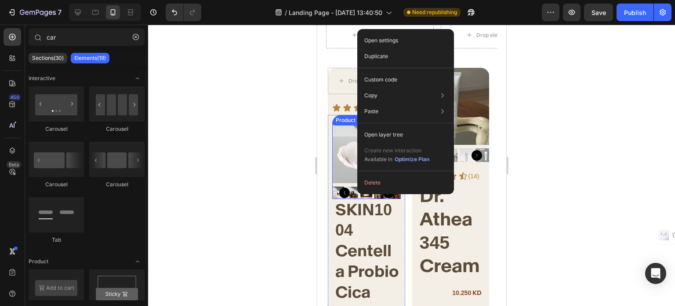
click at [336, 174] on img at bounding box center [366, 149] width 69 height 69
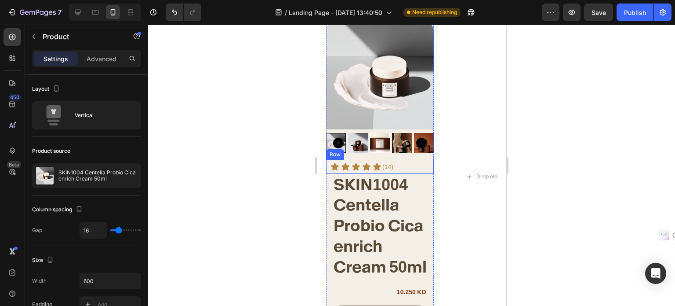
click at [408, 166] on div "Icon Icon Icon Icon Icon Icon List (14) Text Block Row" at bounding box center [380, 167] width 108 height 14
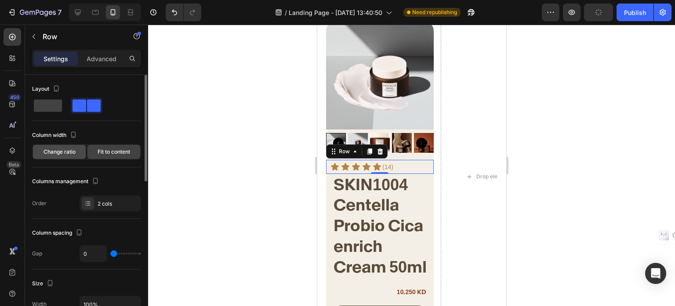
click at [67, 153] on span "Change ratio" at bounding box center [60, 152] width 32 height 8
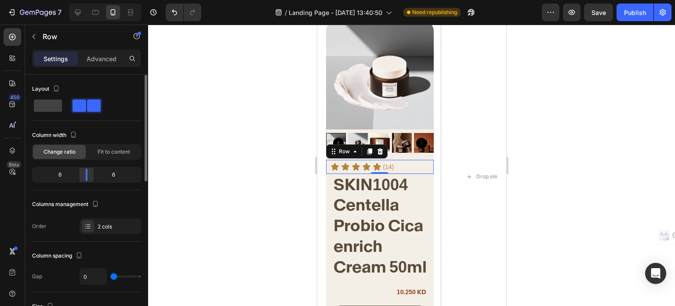
drag, startPoint x: 72, startPoint y: 175, endPoint x: 91, endPoint y: 175, distance: 19.8
click at [91, 175] on div at bounding box center [87, 174] width 16 height 12
click at [335, 164] on icon at bounding box center [334, 166] width 7 height 7
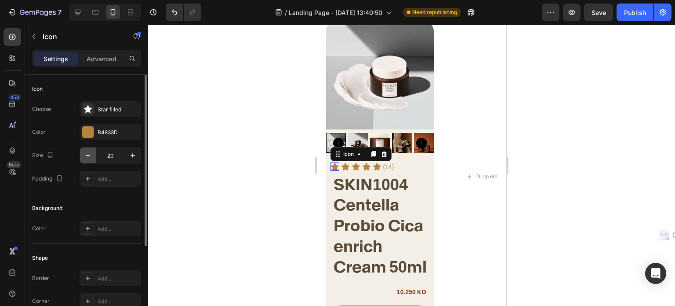
click at [93, 153] on button "button" at bounding box center [88, 155] width 16 height 16
click at [92, 153] on button "button" at bounding box center [88, 155] width 16 height 16
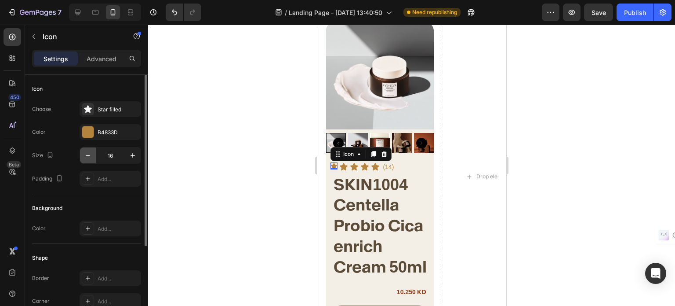
type input "15"
click at [343, 167] on icon at bounding box center [342, 166] width 7 height 7
click at [105, 158] on input "20" at bounding box center [110, 155] width 29 height 16
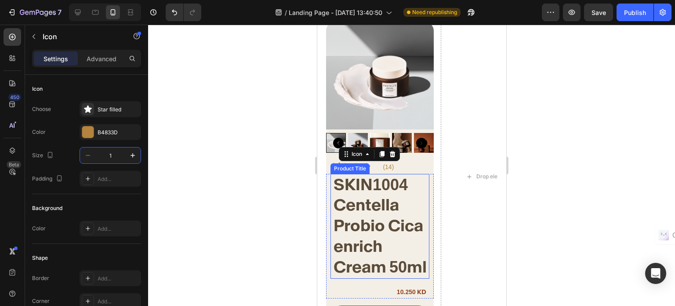
type input "15"
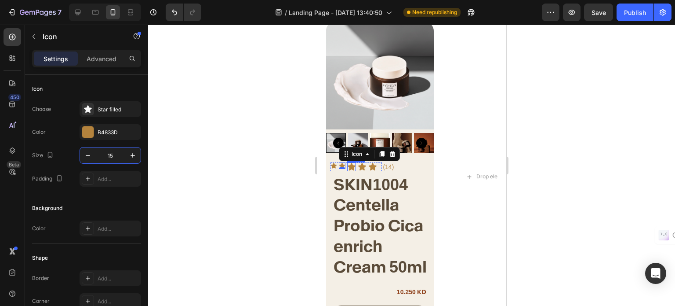
drag, startPoint x: 350, startPoint y: 166, endPoint x: 331, endPoint y: 170, distance: 19.0
click at [350, 166] on icon at bounding box center [350, 166] width 7 height 7
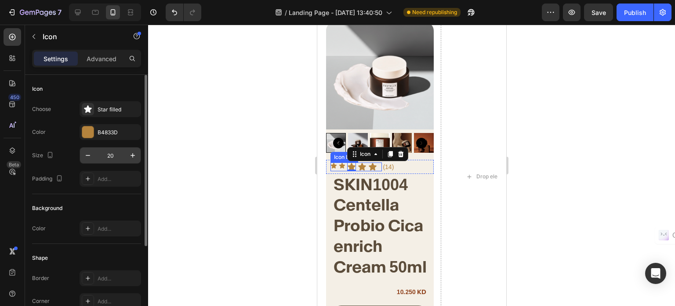
click at [117, 154] on input "20" at bounding box center [110, 155] width 29 height 16
type input "15"
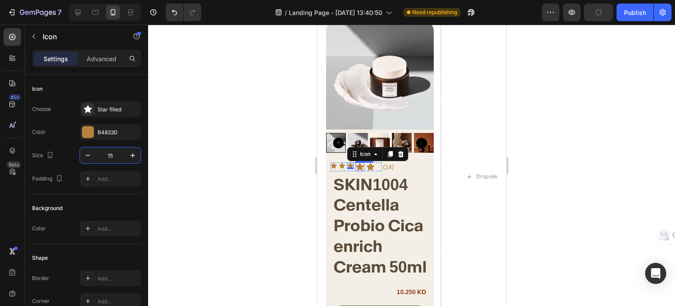
click at [362, 166] on icon at bounding box center [359, 166] width 7 height 7
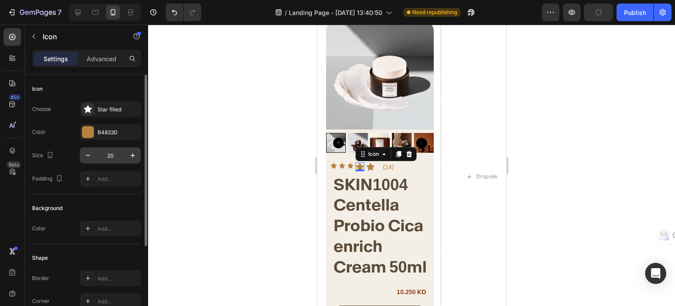
click at [120, 156] on input "20" at bounding box center [110, 155] width 29 height 16
type input "15"
click at [368, 168] on icon at bounding box center [367, 166] width 7 height 7
click at [106, 157] on input "20" at bounding box center [110, 155] width 29 height 16
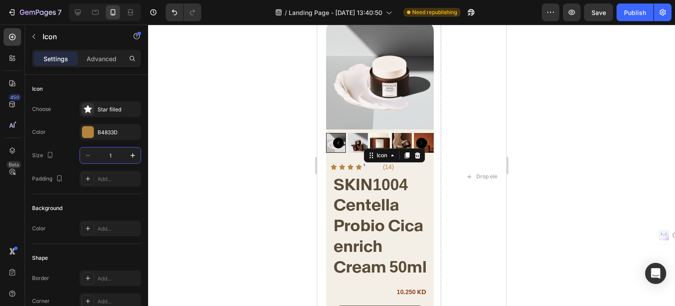
type input "15"
click at [382, 168] on div "(14)" at bounding box center [407, 166] width 51 height 13
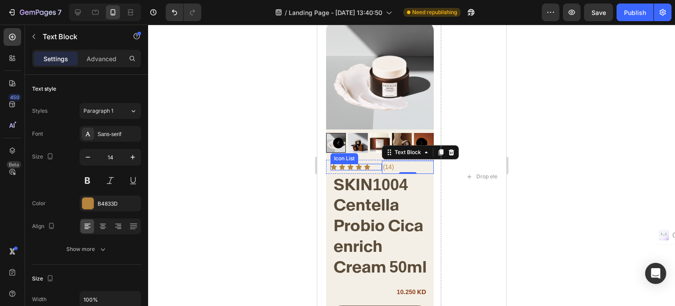
click at [377, 168] on div "Icon Icon Icon Icon Icon" at bounding box center [355, 167] width 51 height 7
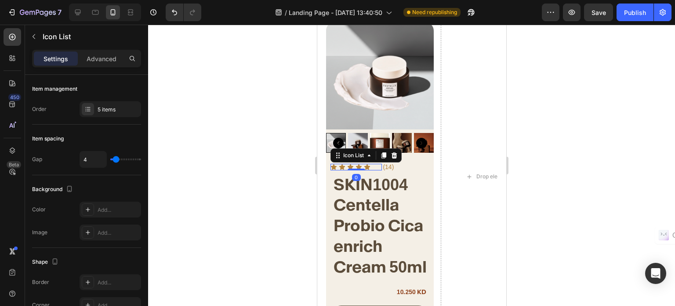
click at [377, 170] on div "Icon Icon Icon Icon Icon Icon List 0" at bounding box center [355, 167] width 51 height 14
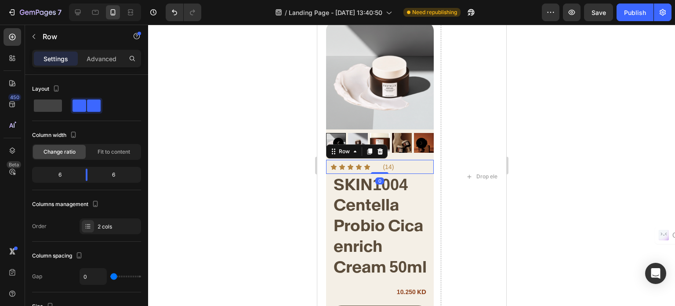
click at [377, 172] on div at bounding box center [380, 173] width 18 height 2
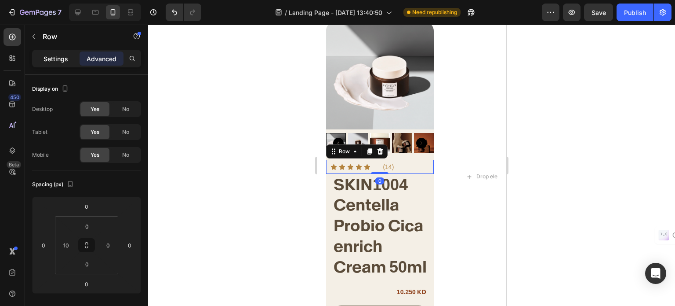
click at [62, 62] on p "Settings" at bounding box center [56, 58] width 25 height 9
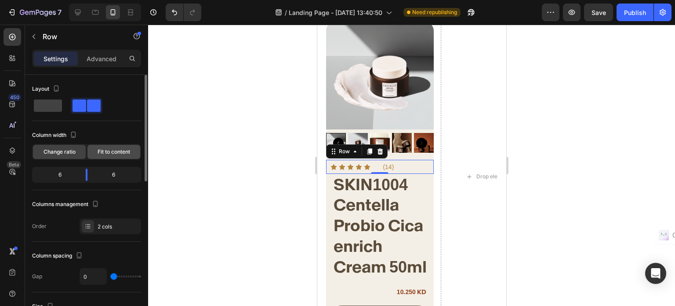
click at [120, 148] on span "Fit to content" at bounding box center [114, 152] width 33 height 8
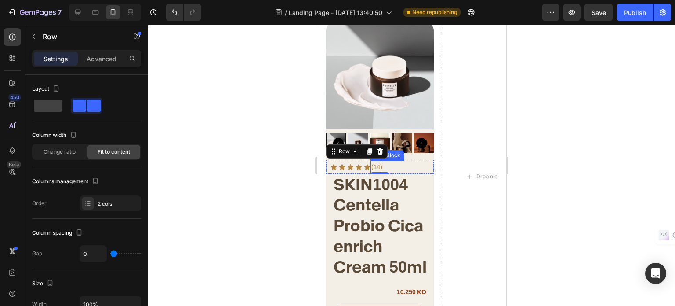
click at [377, 166] on p "(14)" at bounding box center [376, 166] width 11 height 11
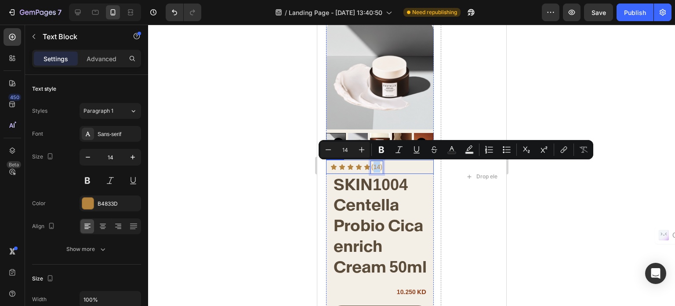
click at [390, 164] on div "Icon Icon Icon Icon Icon Icon List (14) Text Block 0 Row" at bounding box center [380, 167] width 108 height 14
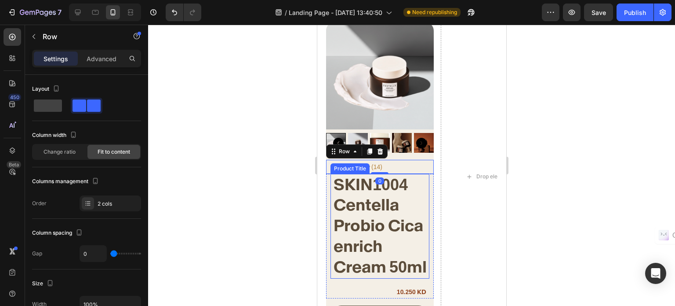
click at [377, 192] on h2 "SKIN1004 Centella Probio Cica enrich Cream 50ml" at bounding box center [380, 226] width 97 height 105
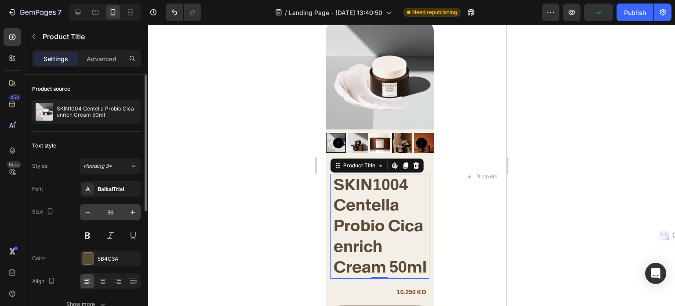
click at [116, 214] on input "36" at bounding box center [110, 212] width 29 height 16
type input "15"
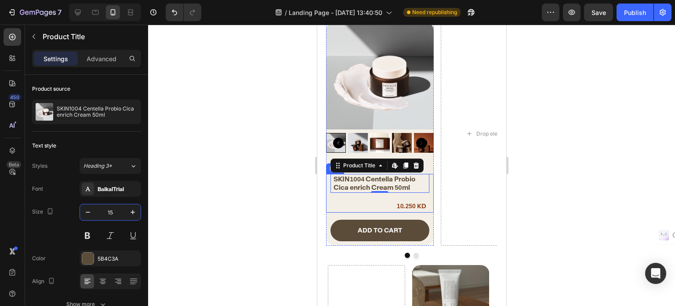
click at [393, 197] on div "SKIN1004 Centella Probio Cica enrich Cream 50ml Product Title Edit content in S…" at bounding box center [380, 193] width 108 height 39
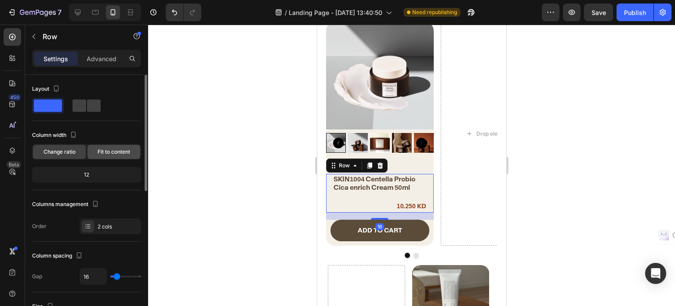
click at [109, 154] on span "Fit to content" at bounding box center [114, 152] width 33 height 8
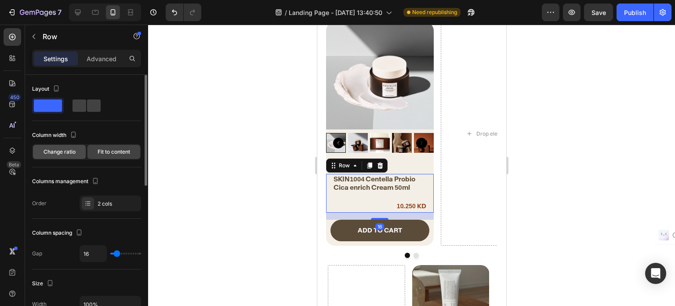
click at [76, 155] on div "Change ratio" at bounding box center [59, 152] width 53 height 14
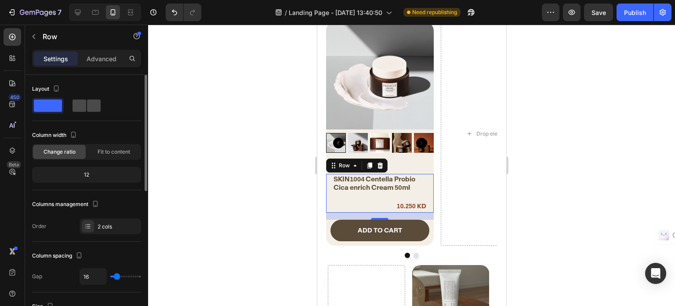
click at [87, 102] on span at bounding box center [94, 105] width 14 height 12
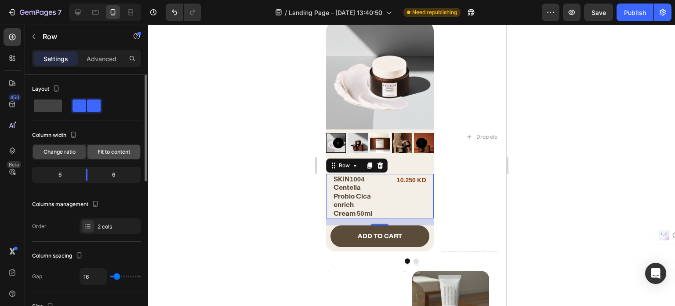
click at [106, 149] on span "Fit to content" at bounding box center [114, 152] width 33 height 8
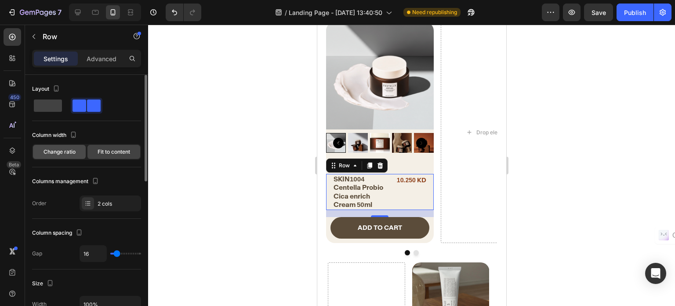
click at [74, 150] on span "Change ratio" at bounding box center [60, 152] width 32 height 8
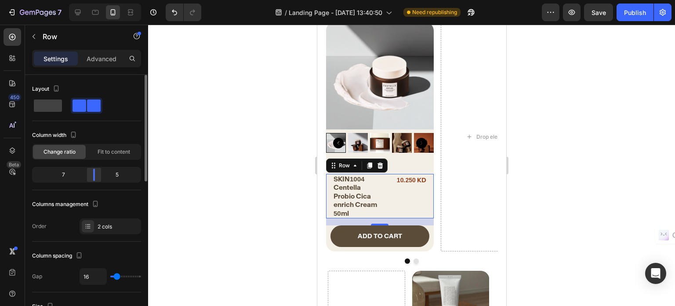
drag, startPoint x: 89, startPoint y: 172, endPoint x: 97, endPoint y: 172, distance: 8.4
click at [97, 172] on div at bounding box center [94, 174] width 16 height 12
click at [389, 187] on div "SKIN1004 Centella Probio Cica enrich Cream 50ml Product Title 10.250 KD Product…" at bounding box center [380, 196] width 108 height 45
click at [101, 175] on div at bounding box center [94, 174] width 16 height 12
click at [427, 168] on div "Product Price" at bounding box center [412, 168] width 38 height 8
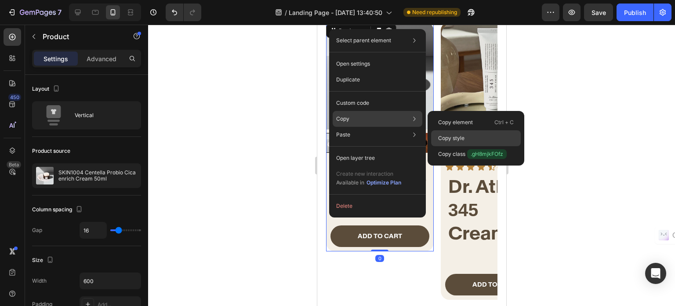
click at [482, 146] on div "Copy style" at bounding box center [476, 154] width 90 height 16
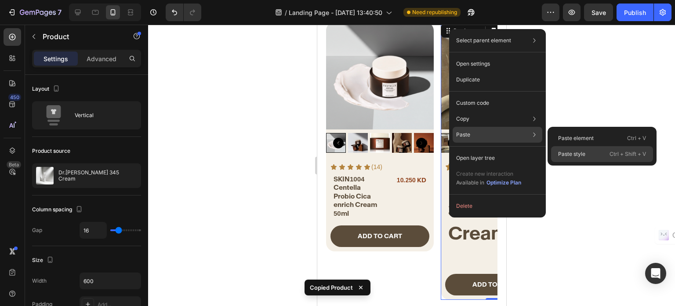
click at [586, 152] on div "Paste style Ctrl + Shift + V" at bounding box center [602, 154] width 102 height 16
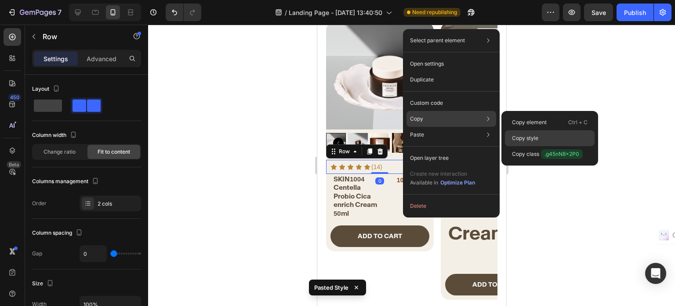
click at [550, 146] on div "Copy style" at bounding box center [550, 154] width 90 height 16
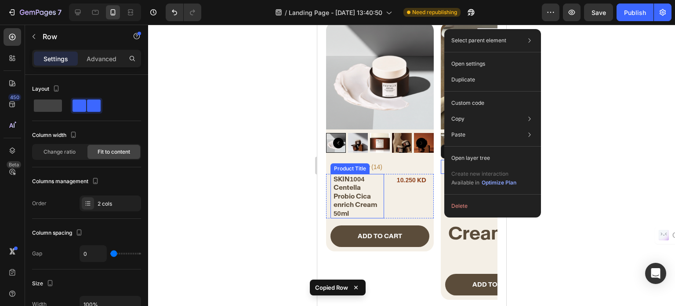
click at [366, 186] on h2 "SKIN1004 Centella Probio Cica enrich Cream 50ml" at bounding box center [357, 196] width 51 height 45
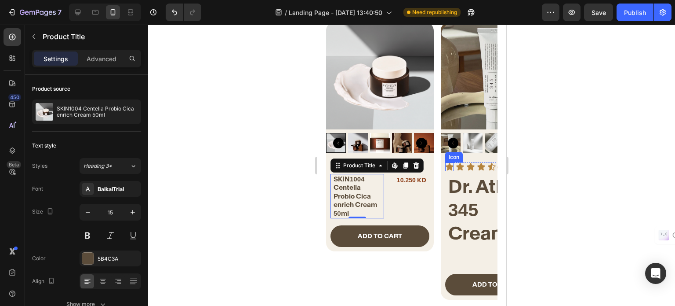
click at [449, 165] on icon at bounding box center [448, 166] width 7 height 7
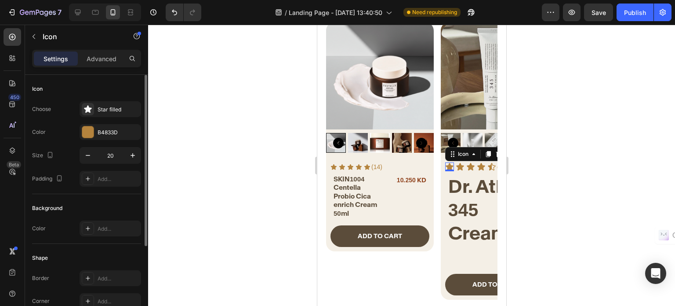
click at [120, 154] on input "20" at bounding box center [110, 155] width 29 height 16
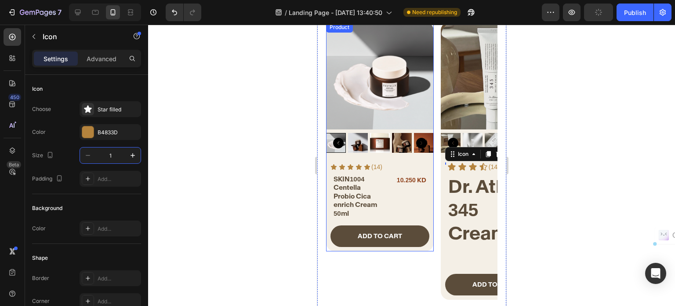
type input "15"
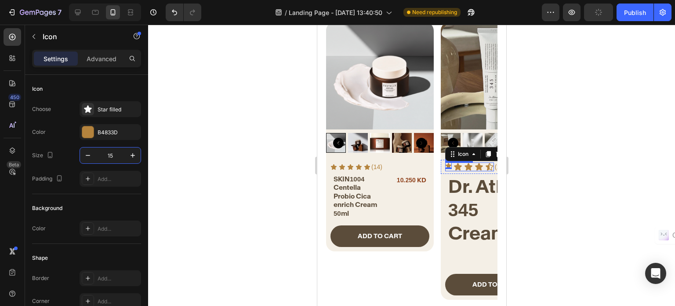
click at [456, 164] on icon at bounding box center [457, 166] width 9 height 9
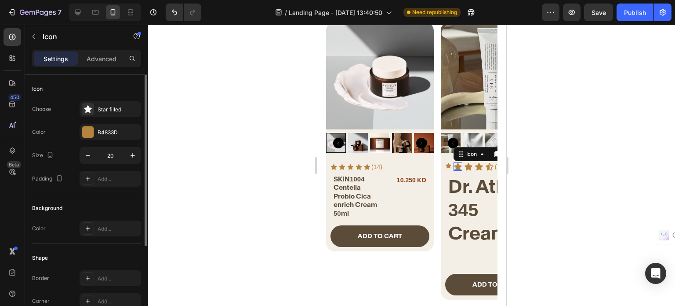
click at [113, 155] on input "20" at bounding box center [110, 155] width 29 height 16
type input "15"
click at [464, 166] on icon at bounding box center [465, 166] width 7 height 7
click at [115, 158] on input "20" at bounding box center [110, 155] width 29 height 16
type input "15"
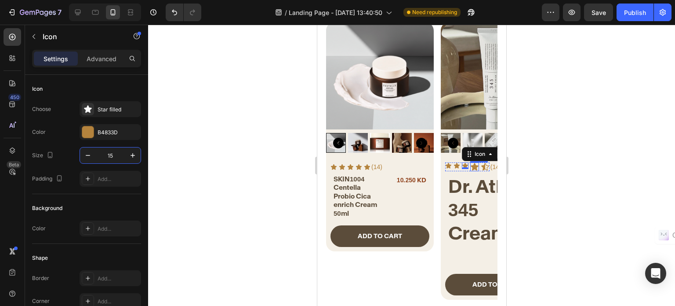
click at [471, 165] on icon at bounding box center [474, 166] width 9 height 9
click at [125, 155] on button "button" at bounding box center [133, 155] width 16 height 16
click at [116, 155] on input "21" at bounding box center [110, 155] width 29 height 16
type input "15"
click at [479, 165] on icon at bounding box center [482, 166] width 9 height 9
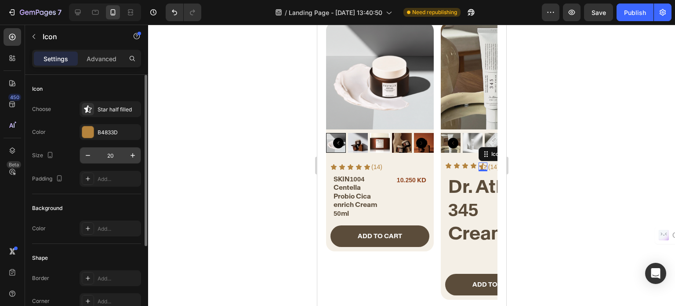
click at [110, 156] on input "20" at bounding box center [110, 155] width 29 height 16
type input "15"
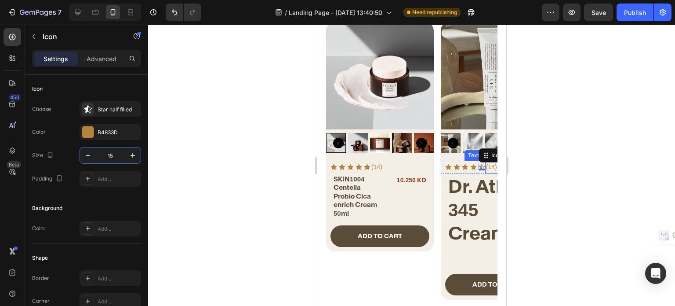
click at [488, 166] on p "(14)" at bounding box center [491, 166] width 11 height 11
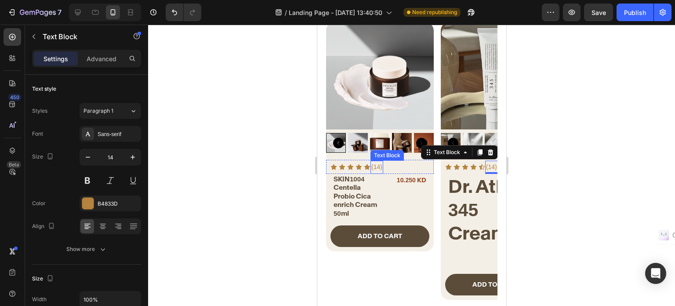
click at [379, 166] on p "(14)" at bounding box center [376, 166] width 11 height 11
click at [488, 168] on p "(14)" at bounding box center [491, 166] width 11 height 11
click at [342, 197] on h2 "SKIN1004 Centella Probio Cica enrich Cream 50ml" at bounding box center [357, 196] width 51 height 45
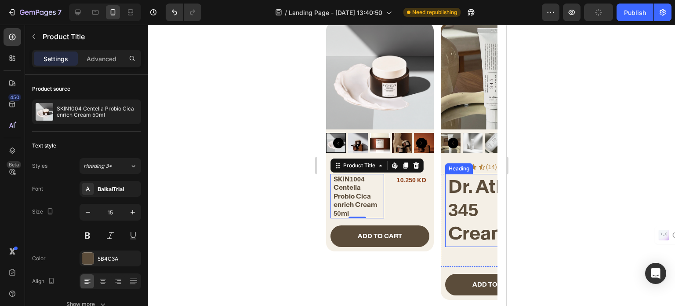
click at [449, 200] on h2 "Dr. Athea 345 Cream" at bounding box center [495, 210] width 97 height 72
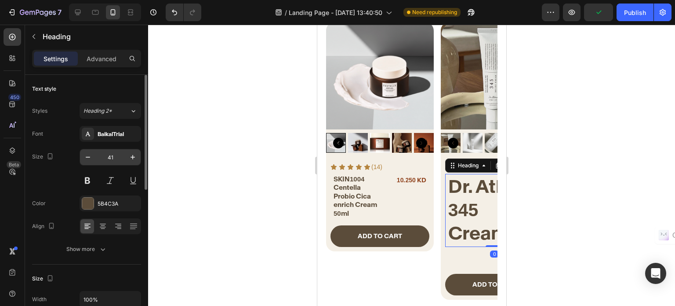
click at [117, 160] on input "41" at bounding box center [110, 157] width 29 height 16
type input "15"
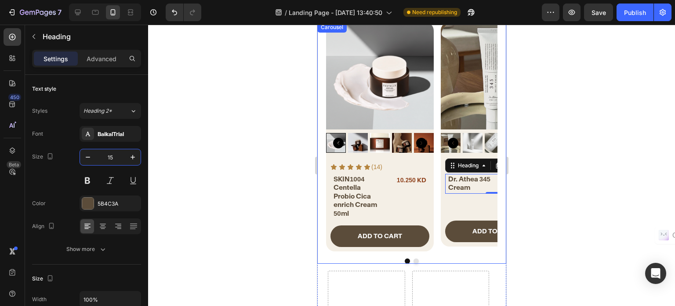
click at [410, 257] on div "Product Images Icon Icon Icon Icon Icon Icon List (14) Text Block Row SKIN1004 …" at bounding box center [411, 143] width 189 height 242
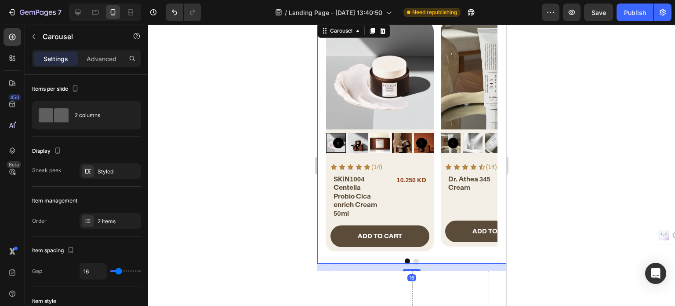
click at [409, 260] on div at bounding box center [411, 260] width 171 height 5
click at [413, 258] on button "Dot" at bounding box center [415, 260] width 5 height 5
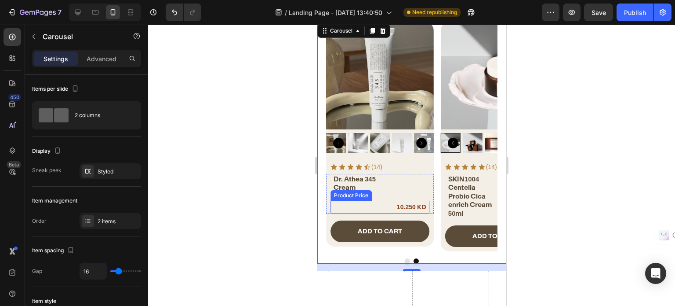
click at [386, 204] on div "10.250 KD" at bounding box center [378, 206] width 97 height 13
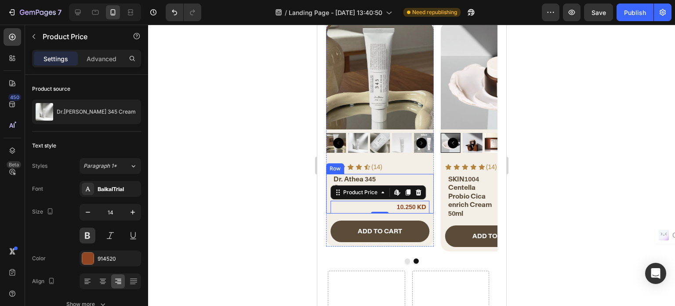
click at [430, 194] on div "Dr. Athea 345 Cream Heading 10.250 KD Product Price Edit content in Shopify 0 P…" at bounding box center [380, 194] width 108 height 40
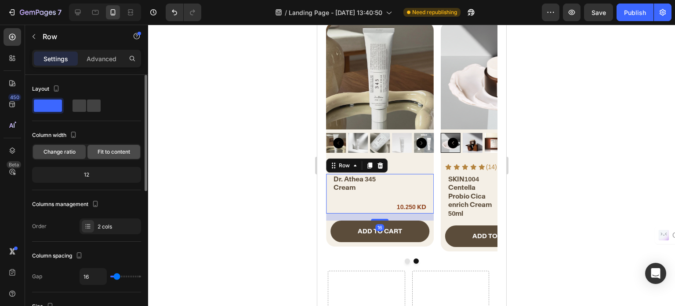
click at [113, 155] on div "Fit to content" at bounding box center [113, 152] width 53 height 14
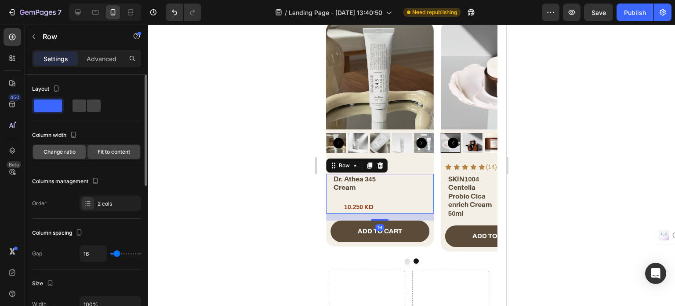
click at [69, 156] on div "Change ratio" at bounding box center [59, 152] width 53 height 14
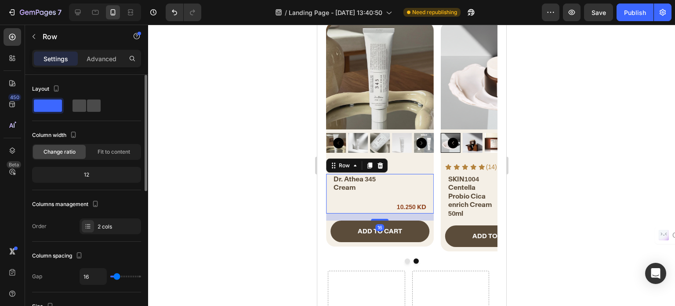
click at [87, 108] on span at bounding box center [94, 105] width 14 height 12
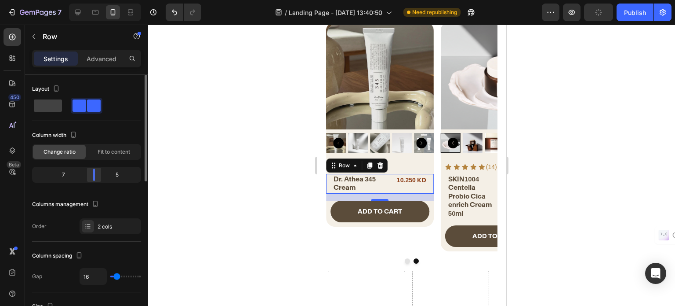
drag, startPoint x: 86, startPoint y: 174, endPoint x: 95, endPoint y: 170, distance: 9.5
click at [95, 170] on div at bounding box center [94, 174] width 16 height 12
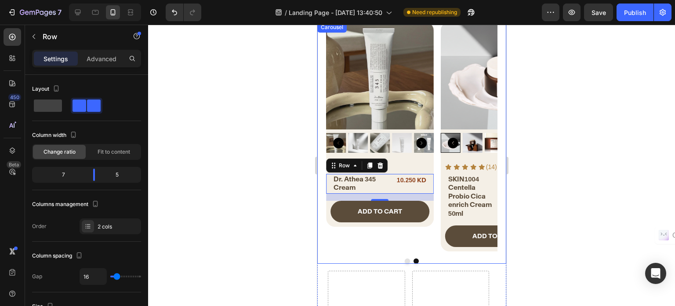
click at [431, 233] on div "Product Images Icon Icon Icon Icon Icon Icon List (14) Text Block Row Dr. Athea…" at bounding box center [380, 136] width 108 height 229
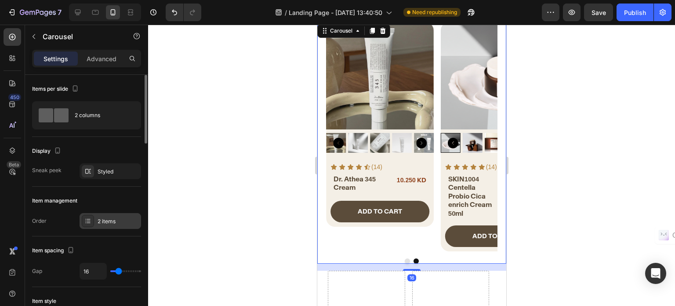
click at [109, 220] on div "2 items" at bounding box center [118, 221] width 41 height 8
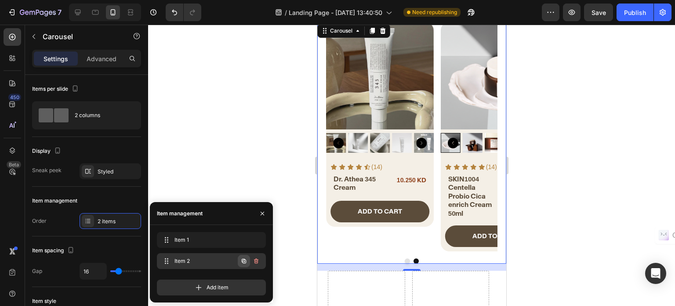
click at [243, 262] on icon "button" at bounding box center [244, 261] width 4 height 4
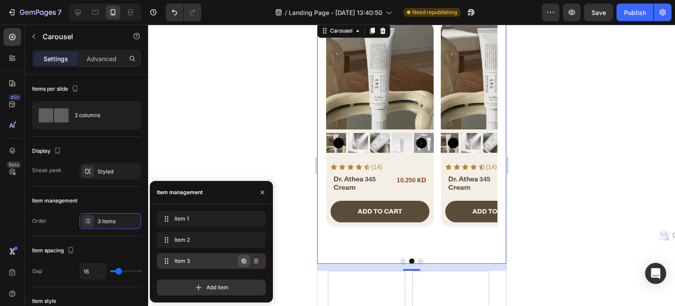
click at [243, 262] on icon "button" at bounding box center [243, 260] width 7 height 7
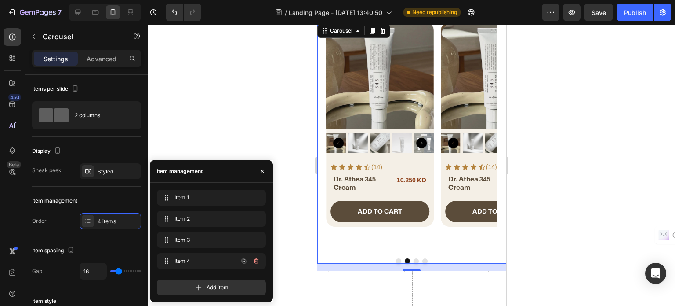
click at [244, 262] on icon "button" at bounding box center [243, 260] width 7 height 7
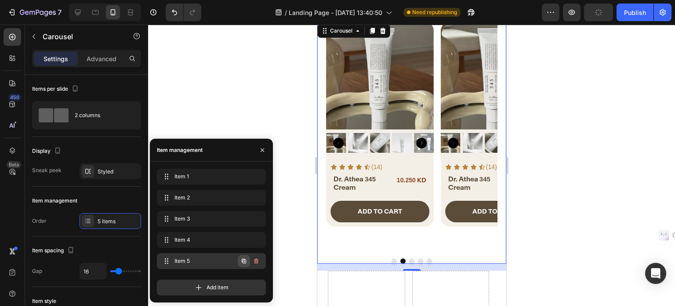
click at [245, 262] on icon "button" at bounding box center [243, 260] width 7 height 7
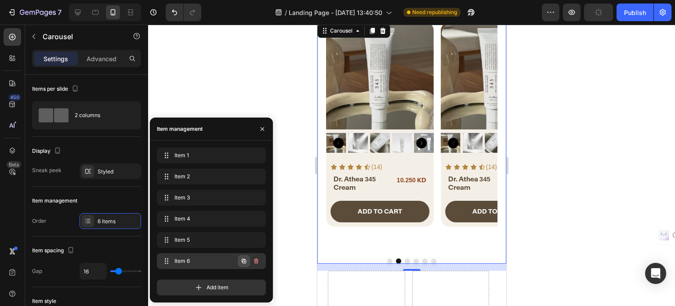
click at [240, 262] on icon "button" at bounding box center [243, 260] width 7 height 7
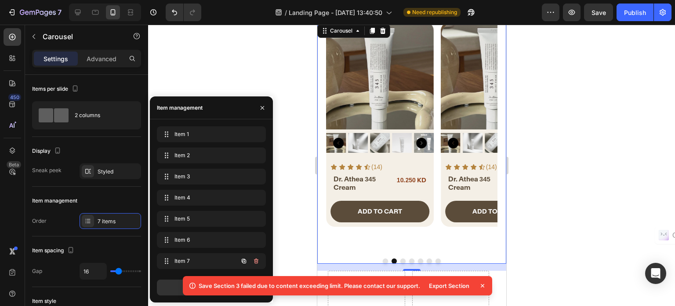
click at [244, 262] on icon "button" at bounding box center [243, 260] width 7 height 7
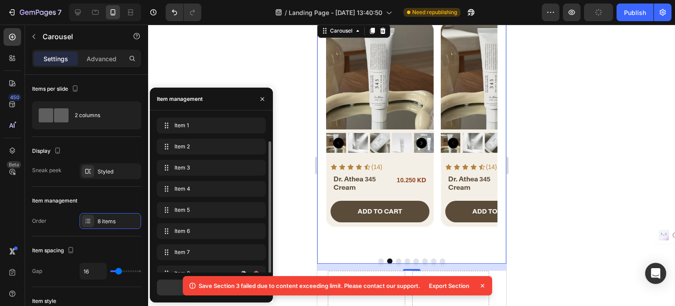
scroll to position [12, 0]
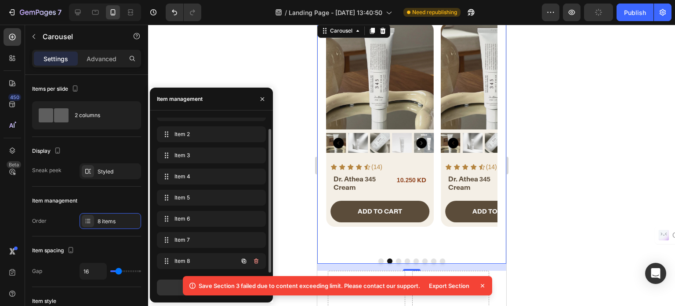
click at [244, 262] on icon "button" at bounding box center [243, 260] width 7 height 7
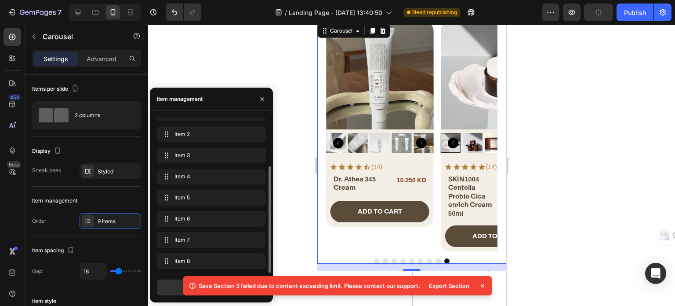
scroll to position [33, 0]
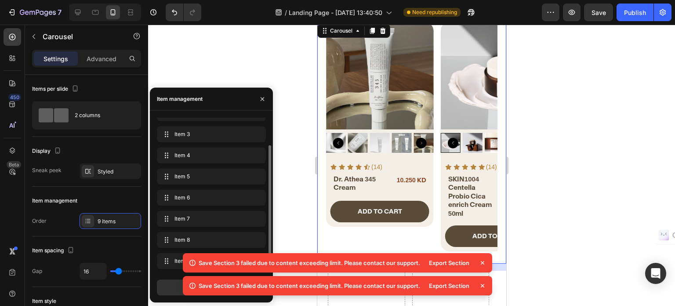
click at [243, 262] on div "Save Section 3 failed due to content exceeding limit. Please contact our suppor…" at bounding box center [310, 262] width 222 height 9
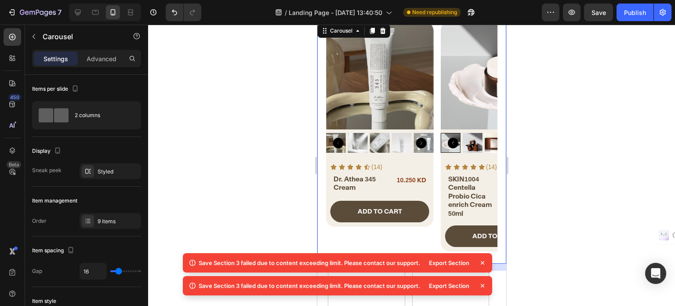
click at [484, 263] on icon at bounding box center [483, 263] width 4 height 4
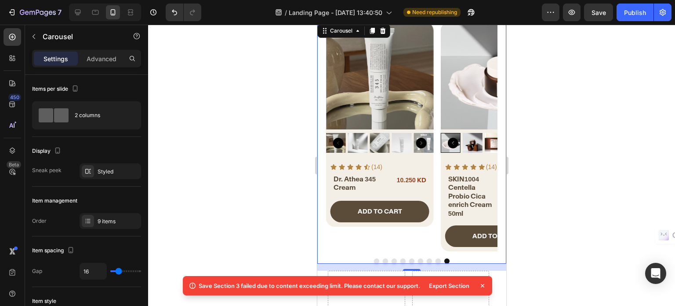
click at [483, 282] on icon at bounding box center [482, 285] width 9 height 9
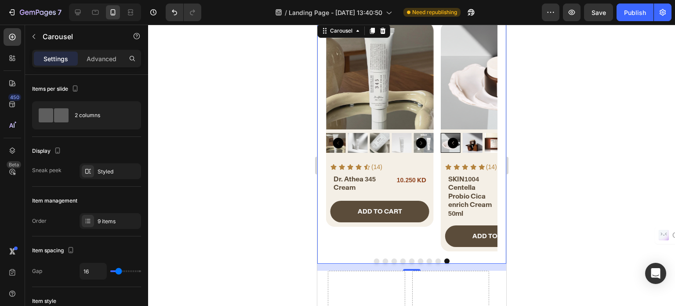
click at [374, 258] on button "Dot" at bounding box center [376, 260] width 5 height 5
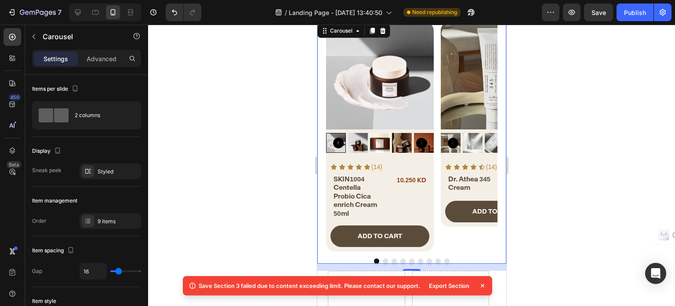
click at [391, 259] on button "Dot" at bounding box center [393, 260] width 5 height 5
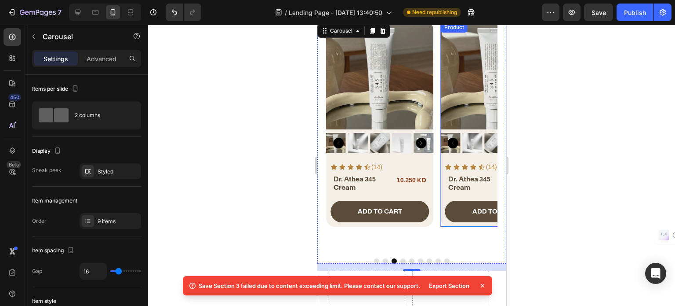
click at [441, 195] on div "Icon Icon Icon Icon Icon Icon List (14) Text Block Row Dr. Athea 345 Cream Head…" at bounding box center [495, 193] width 108 height 66
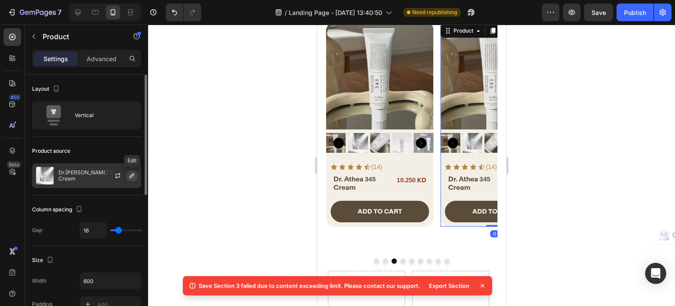
click at [133, 177] on icon "button" at bounding box center [131, 175] width 7 height 7
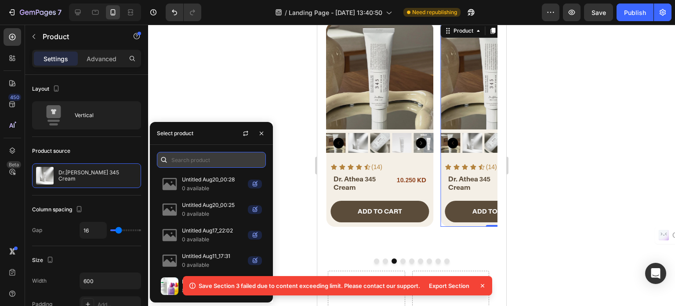
click at [181, 157] on input "text" at bounding box center [211, 160] width 109 height 16
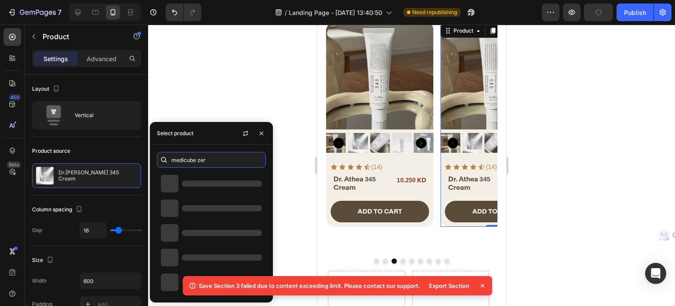
type input "medicube zer"
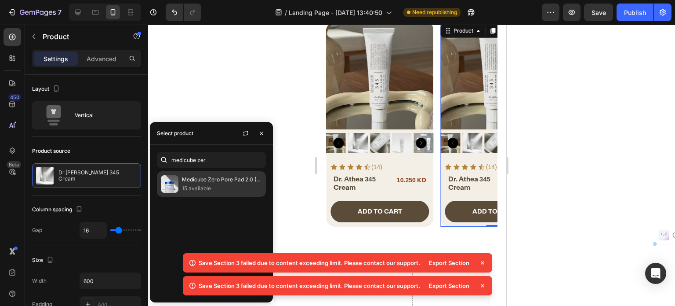
click at [202, 179] on p "Medicube Zero Pore Pad 2.0 (70pc)" at bounding box center [222, 179] width 80 height 9
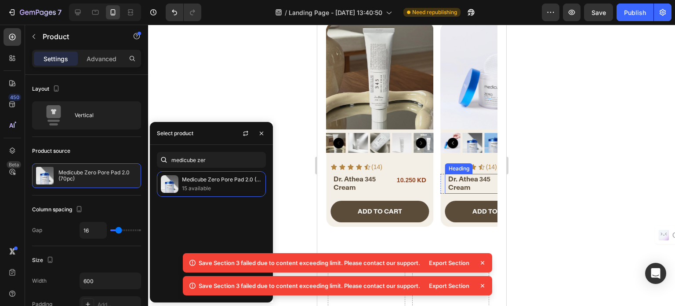
drag, startPoint x: 460, startPoint y: 182, endPoint x: 449, endPoint y: 174, distance: 13.9
click at [461, 182] on h2 "Dr. Athea 345 Cream" at bounding box center [472, 183] width 51 height 19
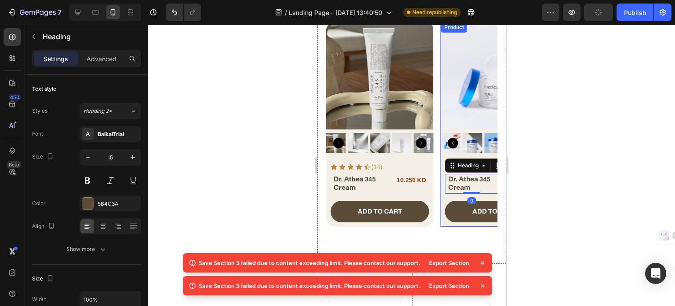
click at [444, 157] on div "Product Images Icon Icon Icon Icon Icon Icon List (14) Text Block Row Dr. Athea…" at bounding box center [495, 124] width 108 height 204
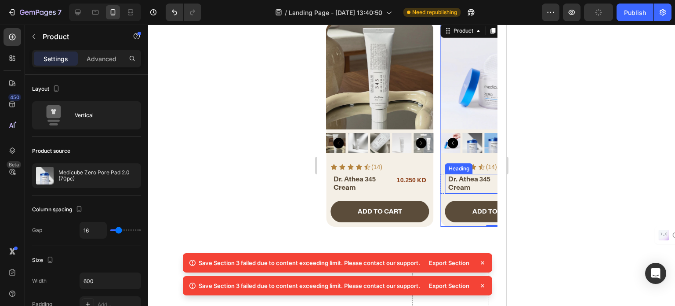
click at [466, 187] on h2 "Dr. Athea 345 Cream" at bounding box center [472, 183] width 51 height 19
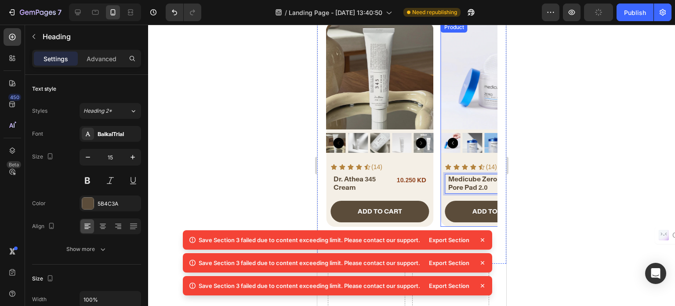
click at [477, 149] on img at bounding box center [473, 143] width 20 height 20
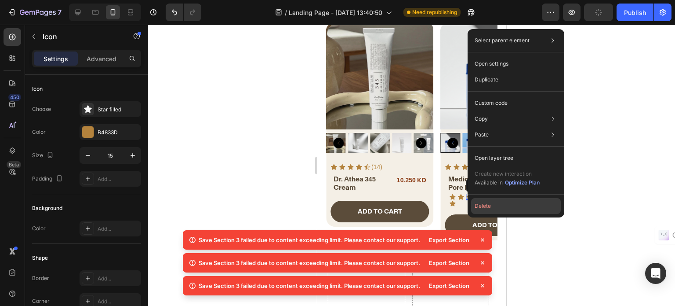
click at [482, 205] on button "Delete" at bounding box center [516, 206] width 90 height 16
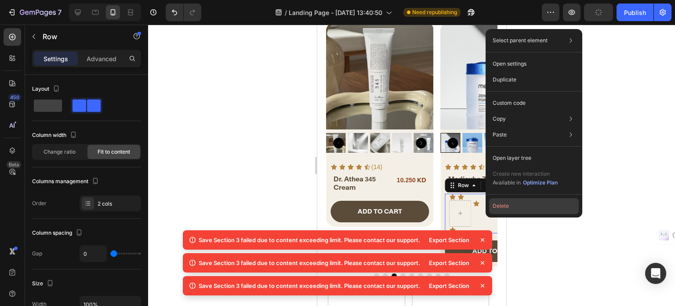
click at [497, 206] on button "Delete" at bounding box center [534, 206] width 90 height 16
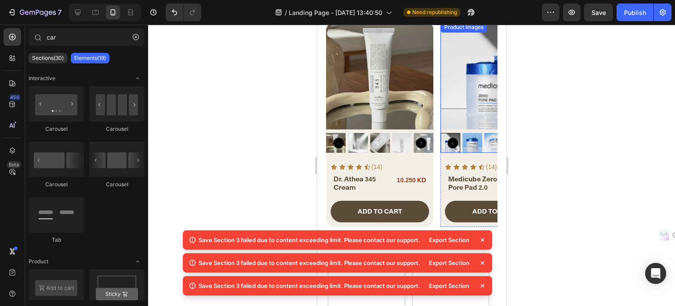
click at [481, 148] on img at bounding box center [473, 143] width 20 height 20
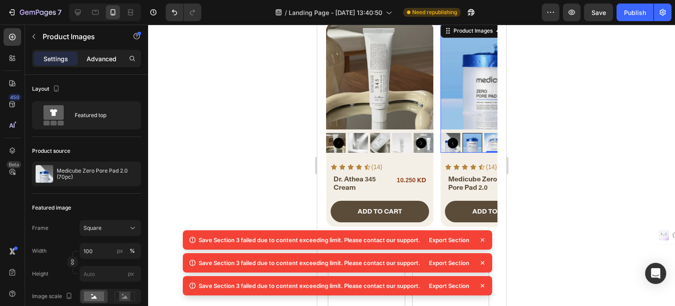
click at [102, 62] on p "Advanced" at bounding box center [102, 58] width 30 height 9
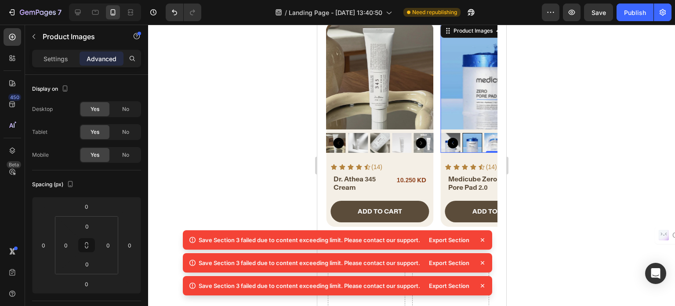
click at [452, 143] on icon "Carousel Back Arrow" at bounding box center [453, 143] width 11 height 11
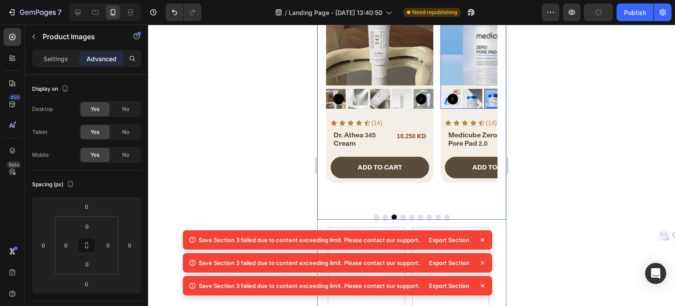
click at [400, 215] on button "Dot" at bounding box center [402, 216] width 5 height 5
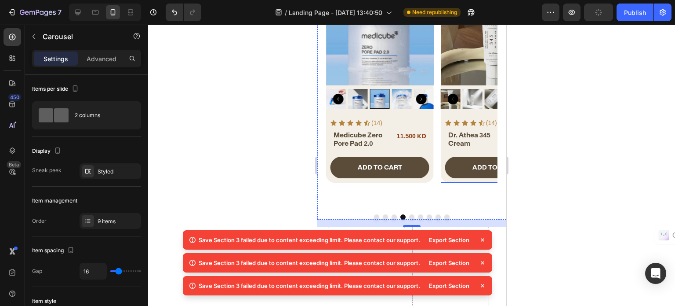
click at [445, 150] on div "Icon Icon Icon Icon Icon Icon List (14) Text Block Row Dr. Athea 345 Cream Head…" at bounding box center [495, 149] width 108 height 66
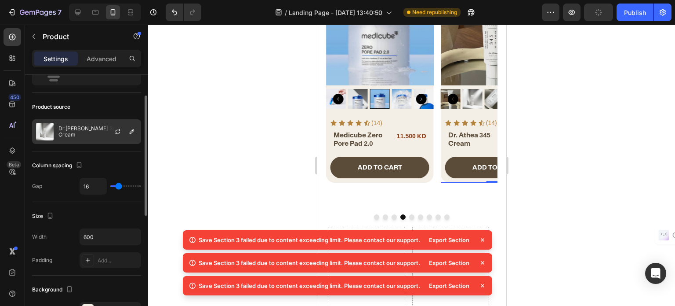
scroll to position [0, 0]
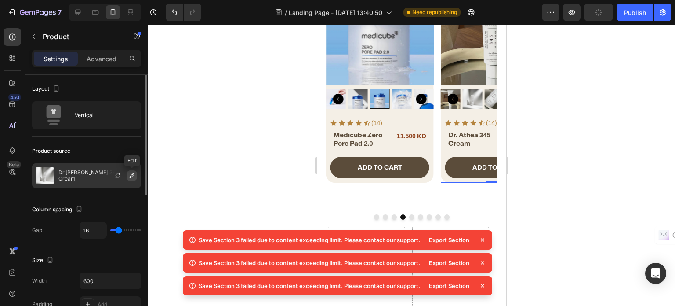
click at [133, 175] on icon "button" at bounding box center [132, 175] width 4 height 4
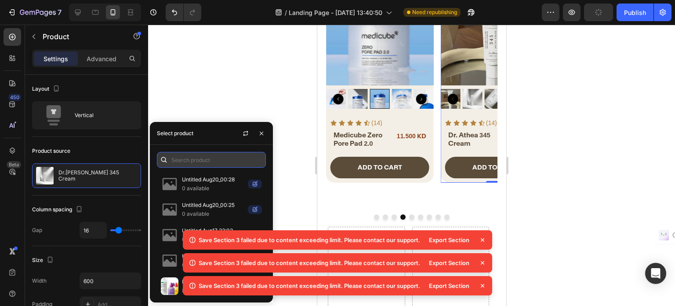
click at [225, 159] on input "text" at bounding box center [211, 160] width 109 height 16
paste input "Anua [MEDICAL_DATA] 10% + [MEDICAL_DATA] 4%"
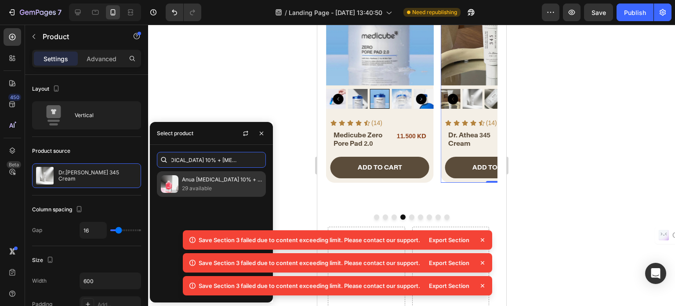
type input "Anua [MEDICAL_DATA] 10% + [MEDICAL_DATA] 4%"
drag, startPoint x: 205, startPoint y: 186, endPoint x: 89, endPoint y: 135, distance: 126.2
click at [205, 186] on p "29 available" at bounding box center [222, 188] width 80 height 9
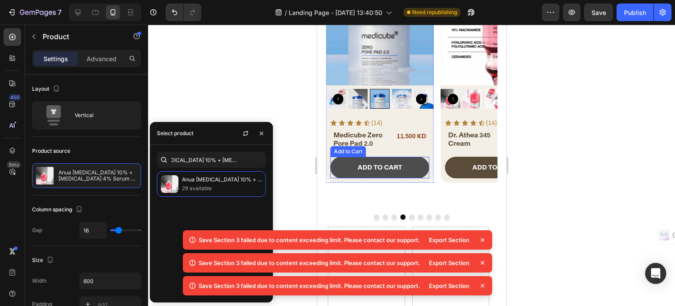
scroll to position [0, 0]
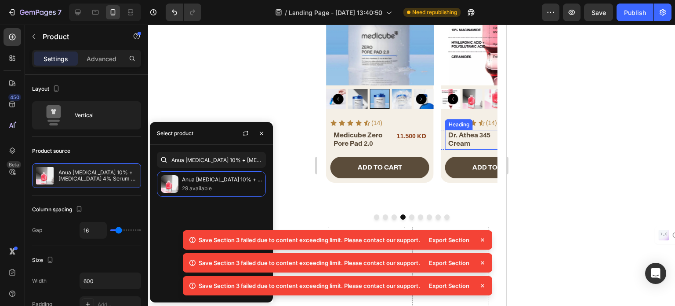
click at [464, 138] on h2 "Dr. Athea 345 Cream" at bounding box center [472, 139] width 51 height 19
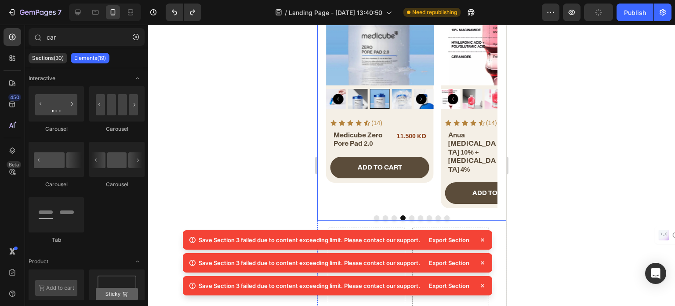
click at [409, 217] on button "Dot" at bounding box center [411, 217] width 5 height 5
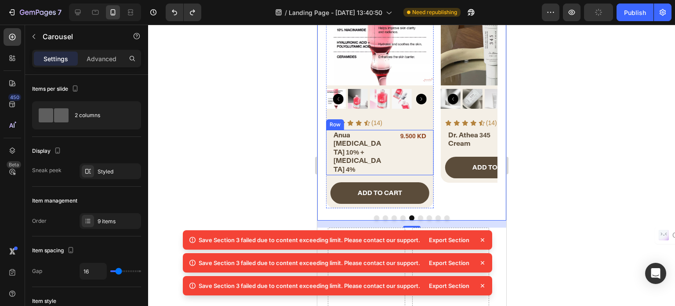
click at [391, 147] on div "9.500 KD Product Price Product Price" at bounding box center [410, 153] width 38 height 46
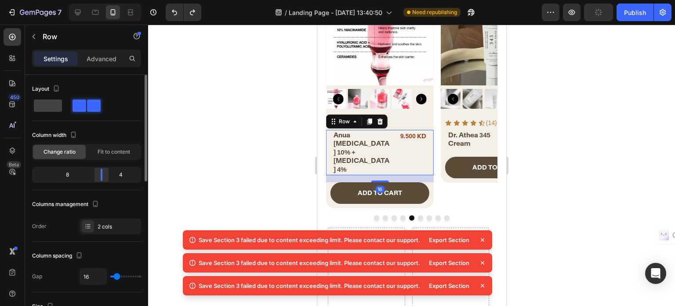
drag, startPoint x: 91, startPoint y: 175, endPoint x: 108, endPoint y: 177, distance: 17.2
click at [108, 177] on div at bounding box center [102, 174] width 16 height 12
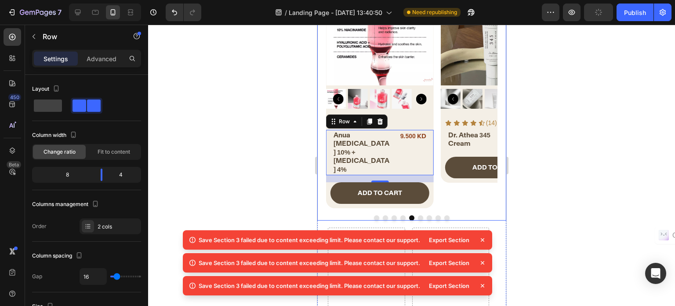
click at [418, 216] on button "Dot" at bounding box center [420, 217] width 5 height 5
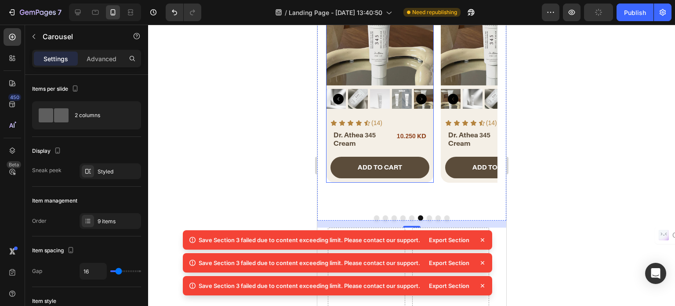
click at [388, 151] on div "Icon Icon Icon Icon Icon Icon List (14) Text Block Row Dr. Athea 345 Cream Head…" at bounding box center [380, 149] width 108 height 66
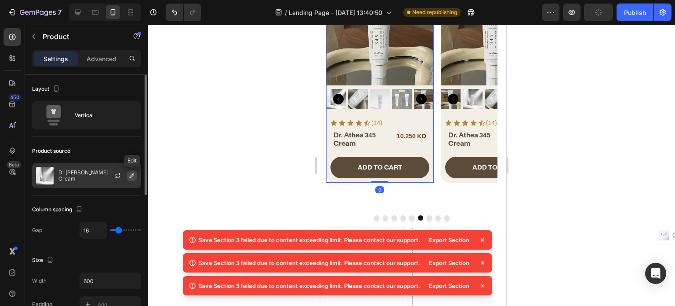
click at [131, 178] on icon "button" at bounding box center [131, 175] width 7 height 7
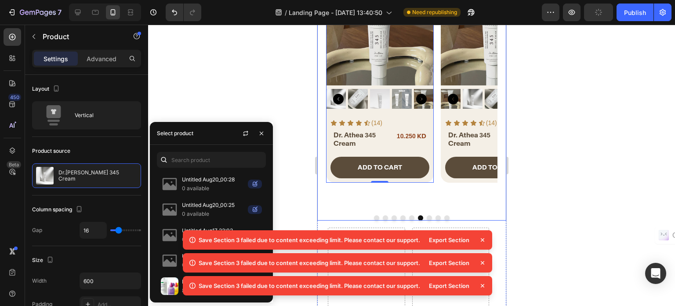
click at [409, 215] on button "Dot" at bounding box center [411, 217] width 5 height 5
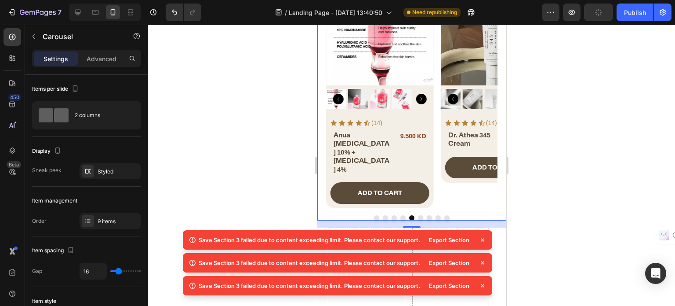
click at [418, 217] on button "Dot" at bounding box center [420, 217] width 5 height 5
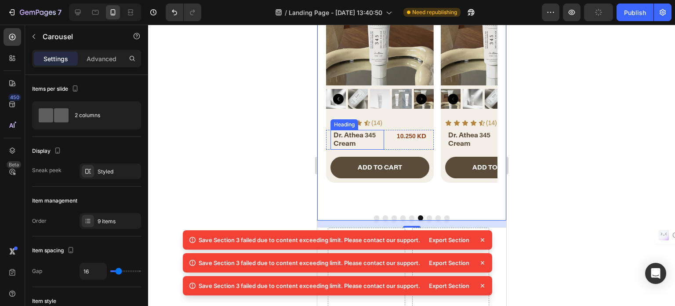
click at [345, 139] on h2 "Dr. Athea 345 Cream" at bounding box center [357, 139] width 51 height 19
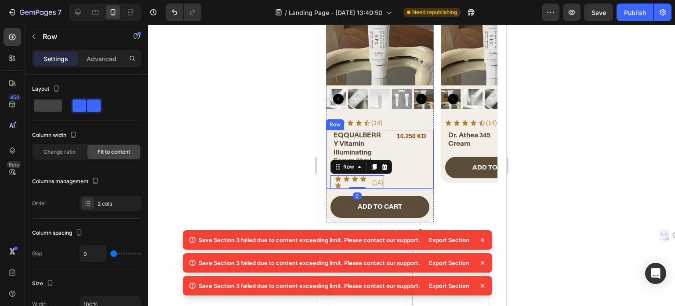
click at [382, 181] on p "(14)" at bounding box center [377, 182] width 11 height 11
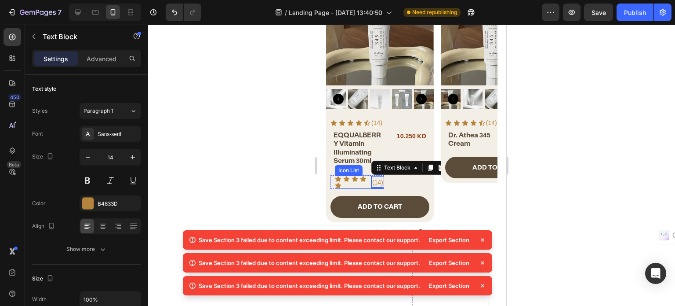
click at [368, 185] on div "Icon Icon Icon Icon Icon" at bounding box center [353, 181] width 36 height 13
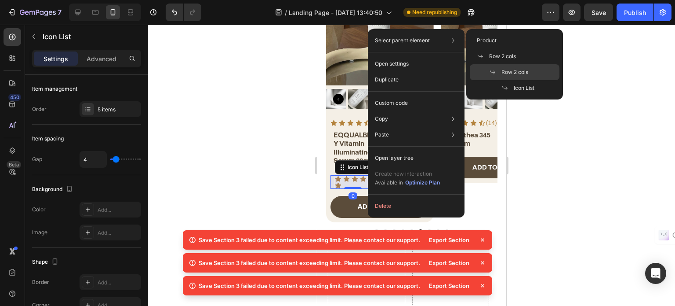
click at [514, 80] on div "Row 2 cols" at bounding box center [515, 88] width 90 height 16
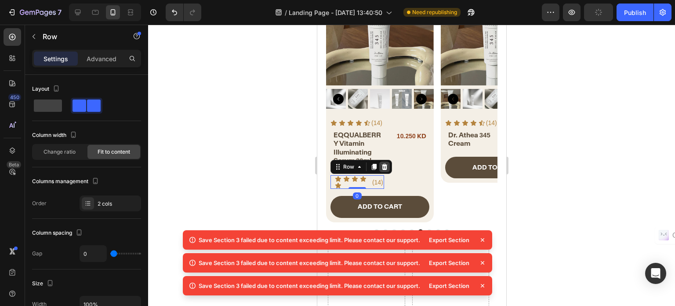
click at [387, 165] on div at bounding box center [384, 166] width 11 height 11
click at [387, 165] on div "EQQUALBERRY Vitamin Illuminating Serum 30ml Heading Icon Icon Icon Icon Icon Ic…" at bounding box center [380, 159] width 108 height 59
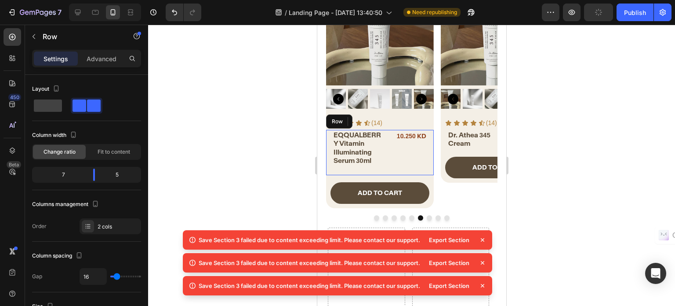
click at [390, 152] on div "EQQUALBERRY Vitamin Illuminating Serum 30ml Heading 10.250 KD Product Price Pro…" at bounding box center [380, 153] width 108 height 46
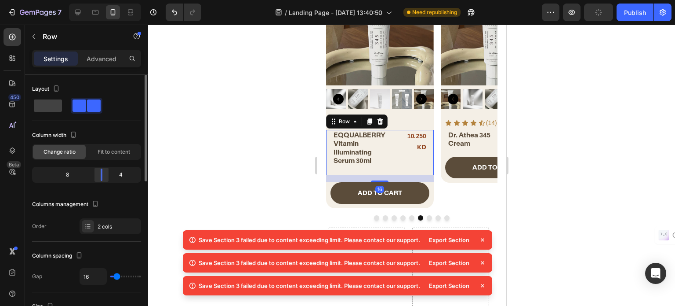
drag, startPoint x: 97, startPoint y: 172, endPoint x: 105, endPoint y: 170, distance: 8.1
click at [105, 170] on div at bounding box center [102, 174] width 16 height 12
click at [96, 174] on div at bounding box center [102, 174] width 16 height 12
click at [96, 174] on div at bounding box center [94, 174] width 16 height 12
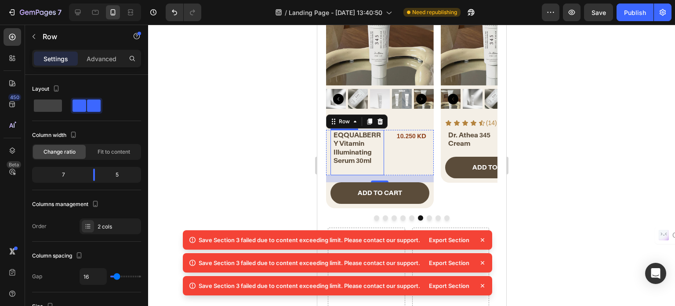
click at [349, 167] on p "EQQUALBERRY Vitamin Illuminating Serum 30ml" at bounding box center [358, 152] width 50 height 43
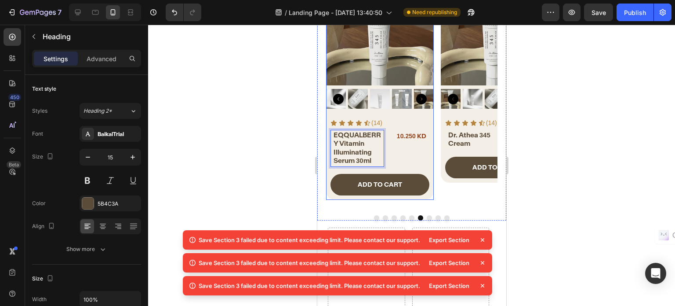
click at [384, 113] on div "Product Images Icon Icon Icon Icon Icon Icon List (14) Text Block Row EQQUALBER…" at bounding box center [380, 89] width 108 height 222
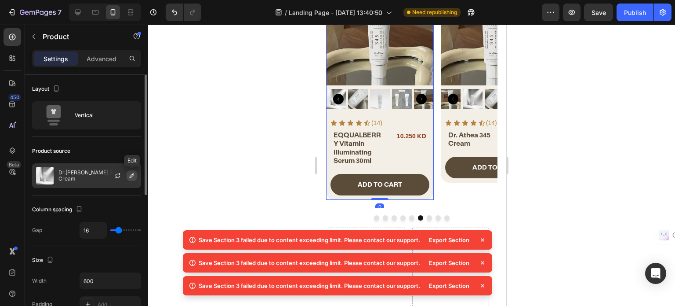
click at [131, 178] on icon "button" at bounding box center [131, 175] width 7 height 7
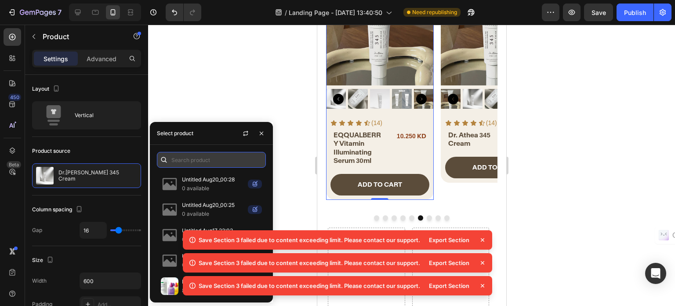
click at [192, 161] on input "text" at bounding box center [211, 160] width 109 height 16
paste input "EQQUALBERRY Vitamin Illuminating Serum 30ml"
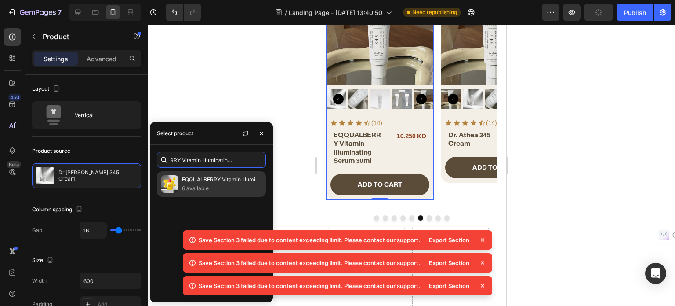
type input "EQQUALBERRY Vitamin Illuminating Serum 30ml"
click at [198, 185] on p "6 available" at bounding box center [222, 188] width 80 height 9
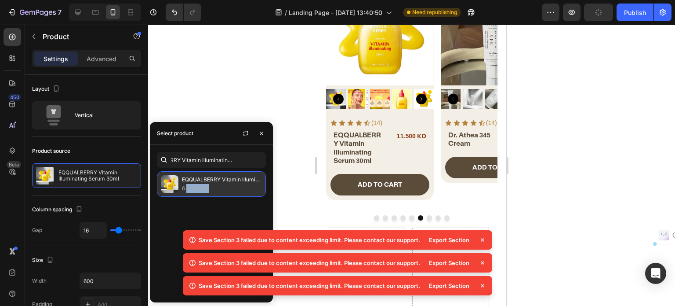
scroll to position [0, 0]
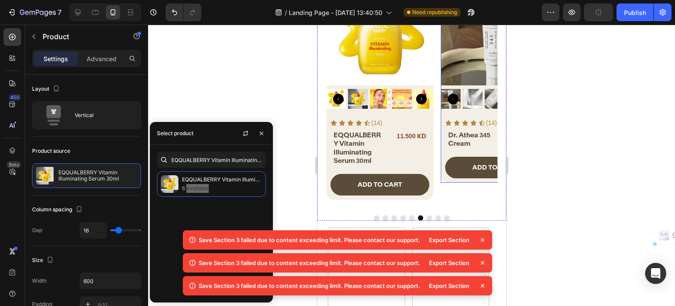
click at [471, 151] on div "Icon Icon Icon Icon Icon Icon List (14) Text Block Row Dr. Athea 345 Cream Head…" at bounding box center [495, 149] width 108 height 66
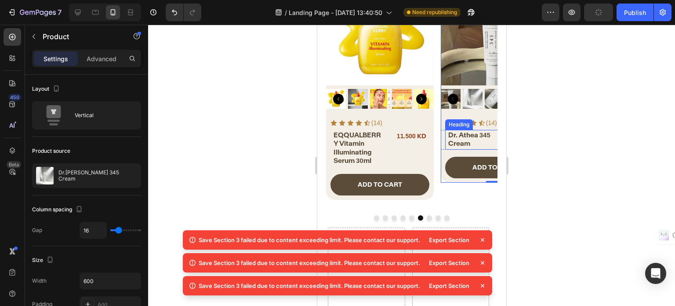
click at [464, 137] on h2 "Dr. Athea 345 Cream" at bounding box center [472, 139] width 51 height 19
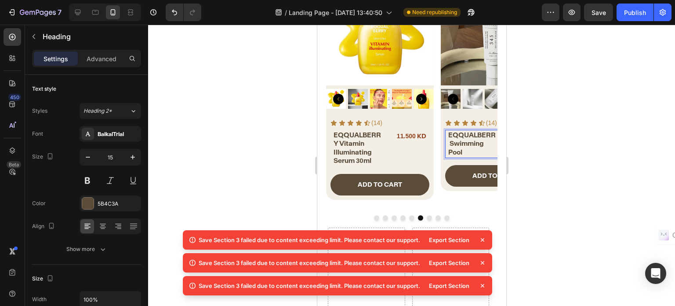
click at [450, 145] on p "EQQUALBERR Swimming Pool" at bounding box center [473, 144] width 50 height 26
copy p "EQQUALBERR Swimming Pool"
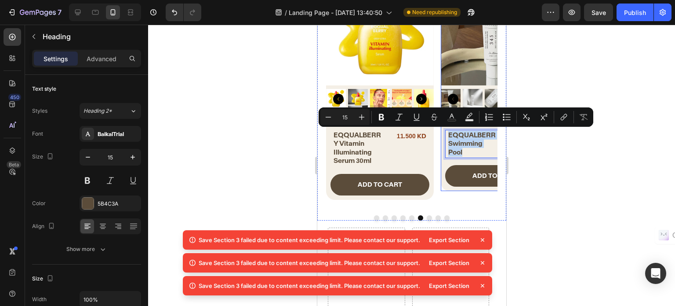
click at [441, 163] on div "Icon Icon Icon Icon Icon Icon List (14) Text Block Row EQQUALBERR Swimming Pool…" at bounding box center [495, 153] width 108 height 75
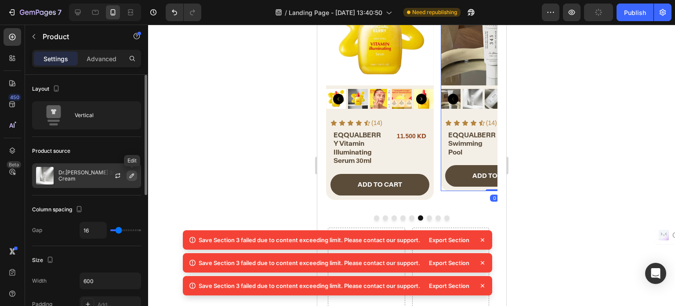
click at [130, 176] on icon "button" at bounding box center [132, 175] width 4 height 4
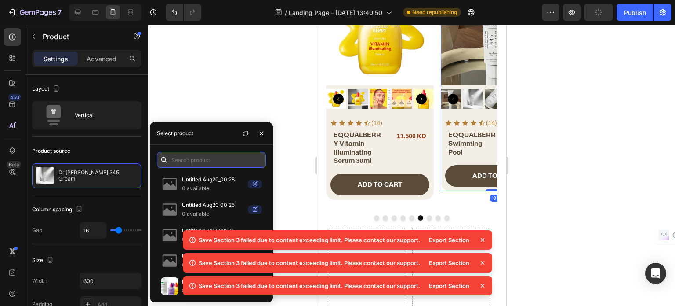
click at [180, 161] on input "text" at bounding box center [211, 160] width 109 height 16
paste input "EQQUALBERR Swimming Pool"
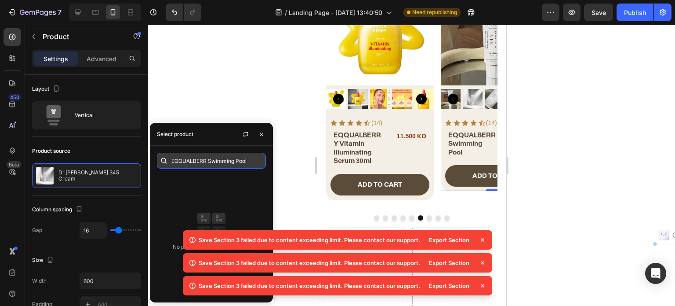
click at [205, 162] on input "EQQUALBERR Swimming Pool" at bounding box center [211, 161] width 109 height 16
drag, startPoint x: 210, startPoint y: 159, endPoint x: 288, endPoint y: 162, distance: 77.5
click at [287, 0] on body "7 / Landing Page - Aug 19, 13:40:50 Need republishing Preview Save Publish 450 …" at bounding box center [337, 0] width 675 height 0
type input "EQQUALBERR"
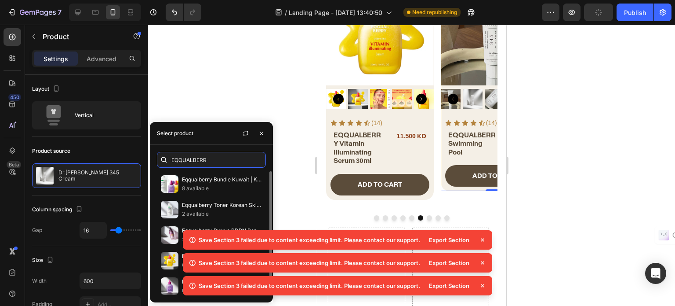
scroll to position [2, 0]
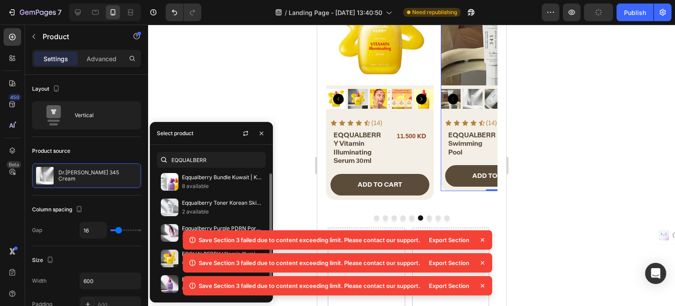
click at [484, 240] on icon at bounding box center [482, 239] width 9 height 9
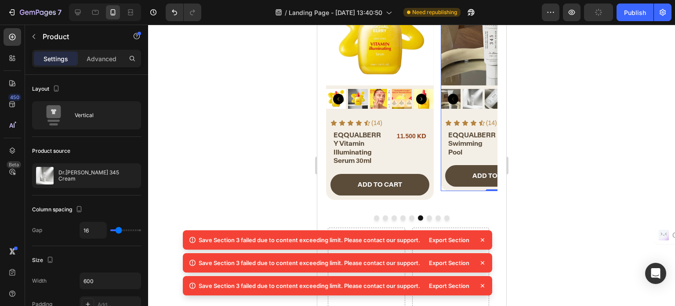
click at [482, 243] on icon at bounding box center [482, 239] width 9 height 9
click at [131, 175] on icon "button" at bounding box center [131, 175] width 7 height 7
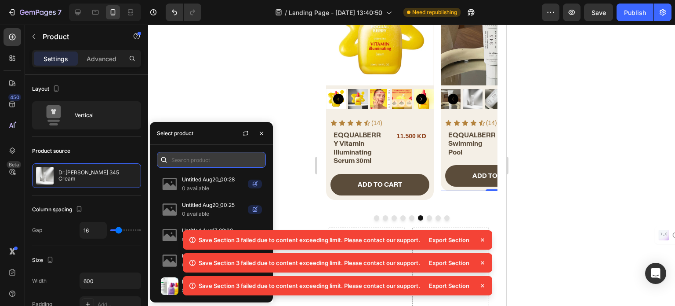
click at [198, 158] on input "text" at bounding box center [211, 160] width 109 height 16
paste input "Equqalberry Swimming Pool"
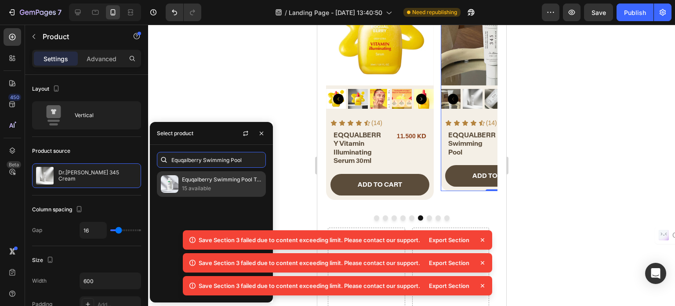
type input "Equqalberry Swimming Pool"
drag, startPoint x: 230, startPoint y: 182, endPoint x: 77, endPoint y: 111, distance: 168.8
click at [230, 182] on p "Equqalberry Swimming Pool Toner 300ml" at bounding box center [222, 179] width 80 height 9
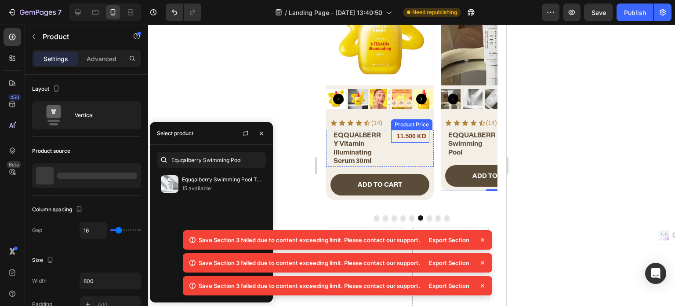
click at [378, 134] on h2 "EQQUALBERRY Vitamin Illuminating Serum 30ml" at bounding box center [357, 148] width 51 height 36
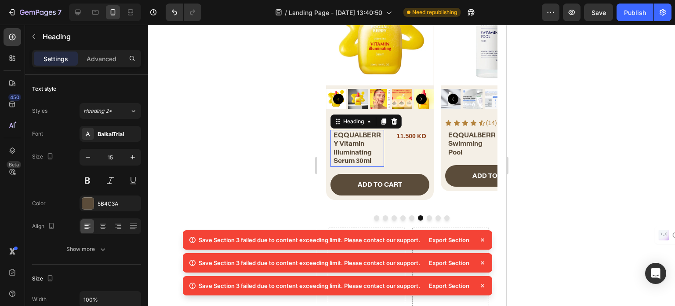
click at [379, 134] on p "EQQUALBERRY Vitamin Illuminating Serum 30ml" at bounding box center [358, 148] width 50 height 34
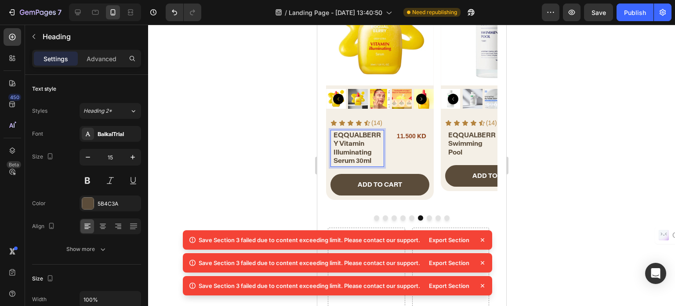
click at [338, 146] on p "EQQUALBERRY Vitamin Illuminating Serum 30ml" at bounding box center [358, 148] width 50 height 34
click at [491, 136] on div "Product Images Icon Icon Icon Icon Icon Icon List (14) Text Block Row SKIN1004 …" at bounding box center [411, 99] width 189 height 243
click at [487, 136] on h2 "EQQUALBERR Swimming Pool" at bounding box center [472, 144] width 51 height 28
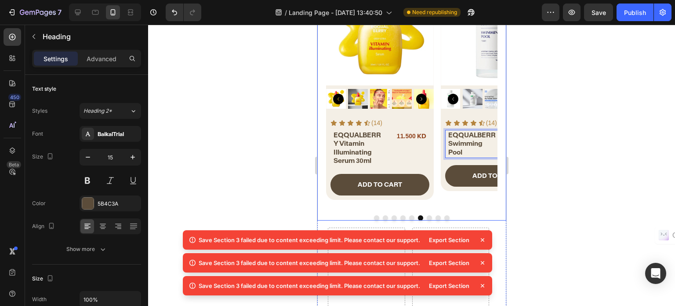
click at [426, 216] on button "Dot" at bounding box center [428, 217] width 5 height 5
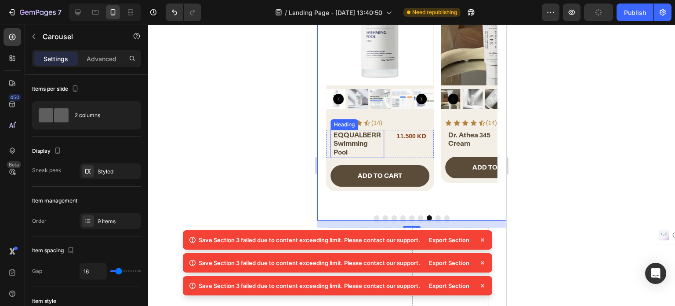
click at [377, 135] on p "EQQUALBERR Swimming Pool" at bounding box center [358, 144] width 50 height 26
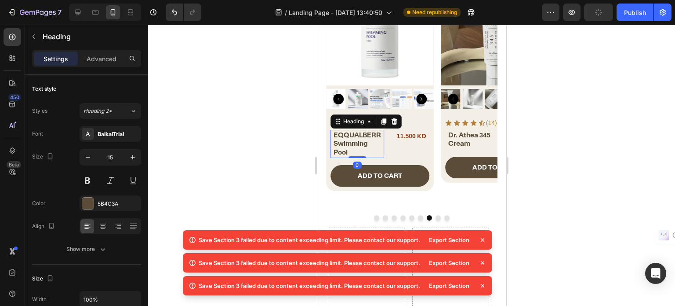
click at [379, 135] on p "EQQUALBERR Swimming Pool" at bounding box center [358, 144] width 50 height 26
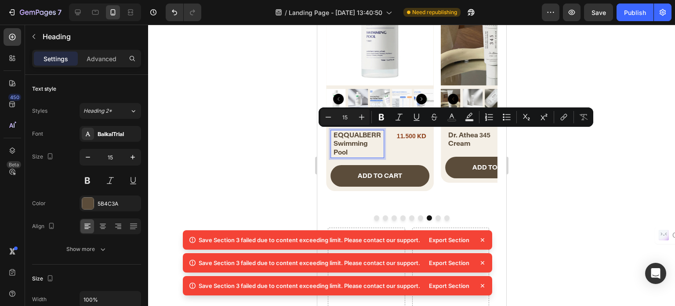
click at [380, 134] on p "EQQUALBERR Swimming Pool" at bounding box center [358, 144] width 50 height 26
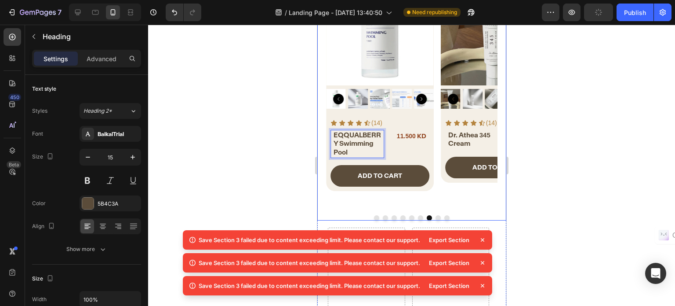
click at [435, 215] on button "Dot" at bounding box center [437, 217] width 5 height 5
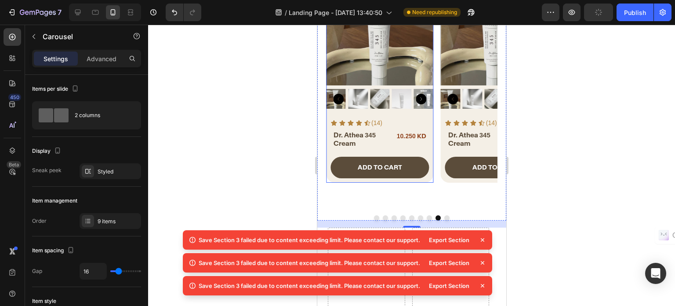
click at [390, 113] on div "Product Images Icon Icon Icon Icon Icon Icon List (14) Text Block Row Dr. Athea…" at bounding box center [380, 80] width 108 height 204
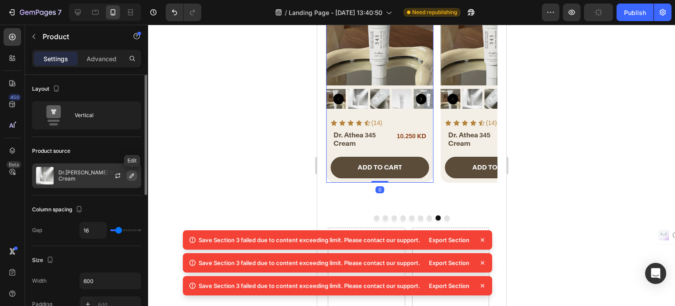
click at [131, 178] on icon "button" at bounding box center [131, 175] width 7 height 7
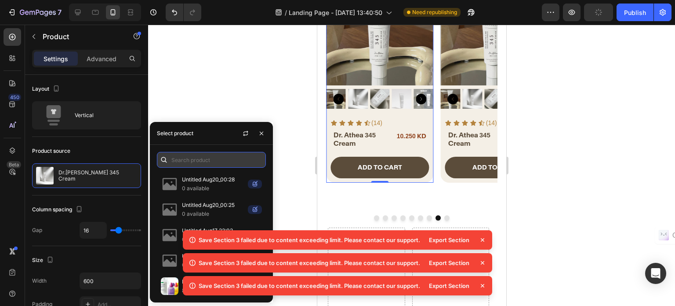
click at [197, 165] on input "text" at bounding box center [211, 160] width 109 height 16
paste input "Medicube Deep Vita C Capsule Cream"
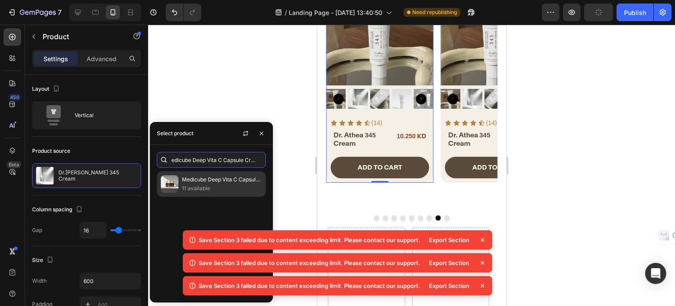
type input "Medicube Deep Vita C Capsule Cream"
click at [200, 185] on p "11 available" at bounding box center [222, 188] width 80 height 9
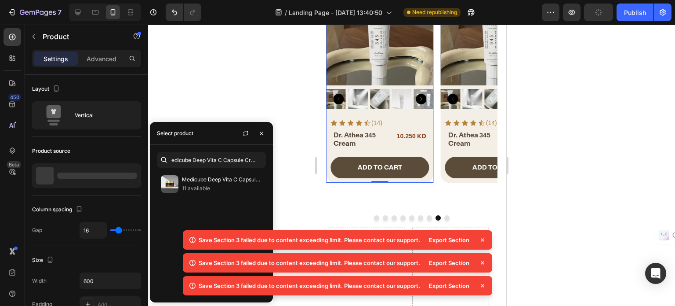
scroll to position [0, 0]
click at [347, 135] on h2 "Dr. Athea 345 Cream" at bounding box center [357, 139] width 51 height 19
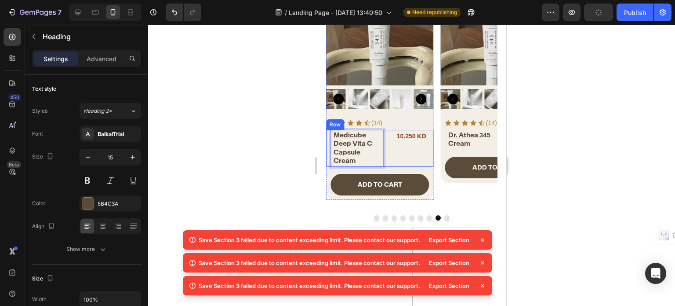
click at [389, 146] on div "Medicube Deep Vita C Capsule Cream Heading 0 10.250 KD Product Price Product Pr…" at bounding box center [380, 148] width 108 height 37
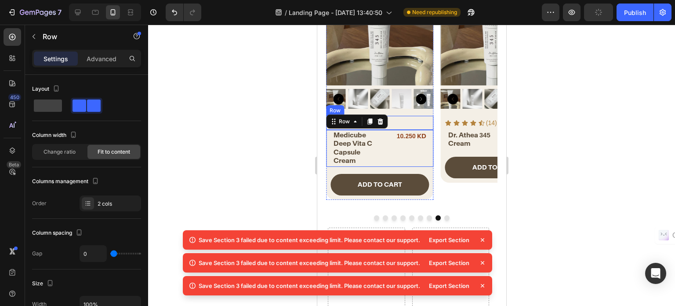
click at [401, 116] on div "Icon Icon Icon Icon Icon Icon List (14) Text Block Row" at bounding box center [380, 123] width 108 height 14
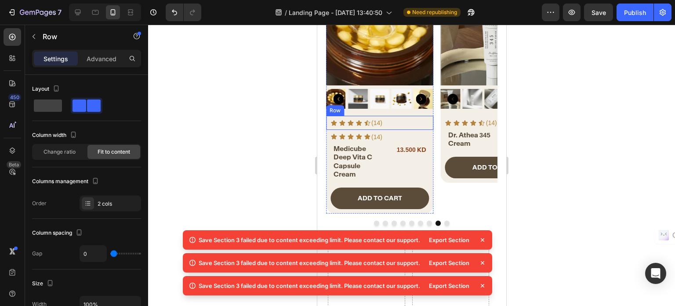
click at [391, 125] on div "Icon Icon Icon Icon Icon Icon List (14) Text Block Row" at bounding box center [380, 123] width 108 height 14
click at [379, 110] on icon at bounding box center [379, 107] width 7 height 7
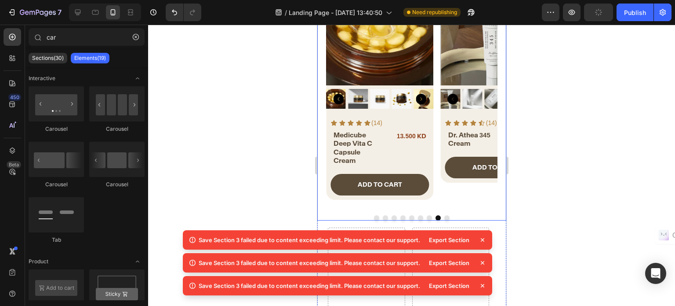
click at [444, 216] on button "Dot" at bounding box center [446, 217] width 5 height 5
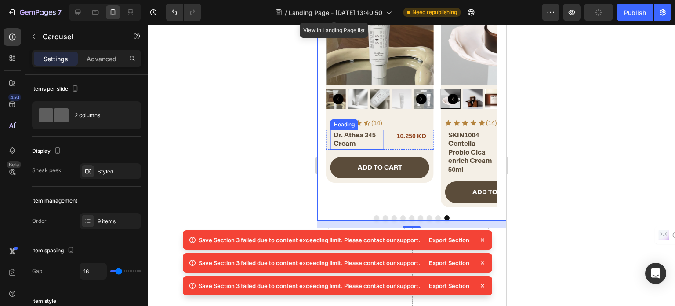
click at [363, 138] on h2 "Dr. Athea 345 Cream" at bounding box center [357, 139] width 51 height 19
click at [363, 142] on h2 "Dr. Athea 345 Cream" at bounding box center [357, 139] width 51 height 19
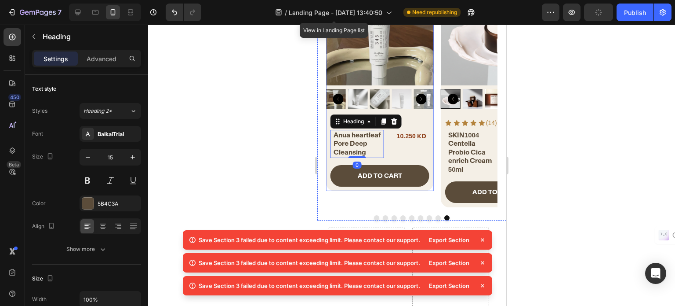
click at [395, 112] on div "Product Images Icon Icon Icon Icon Icon Icon List (14) Text Block Row Anua hear…" at bounding box center [380, 84] width 108 height 213
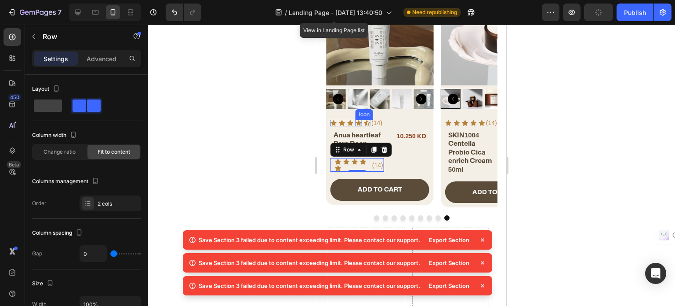
click at [384, 153] on div at bounding box center [384, 149] width 11 height 11
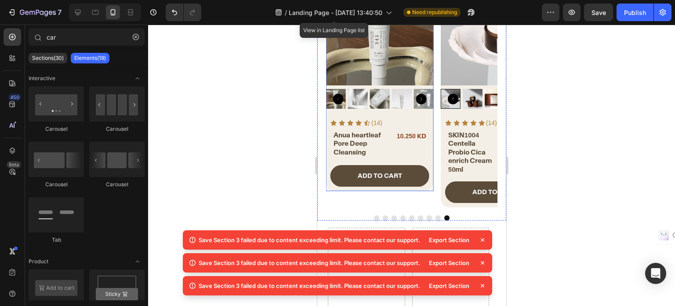
click at [385, 112] on div "Product Images Icon Icon Icon Icon Icon Icon List (14) Text Block Row Anua hear…" at bounding box center [380, 84] width 108 height 213
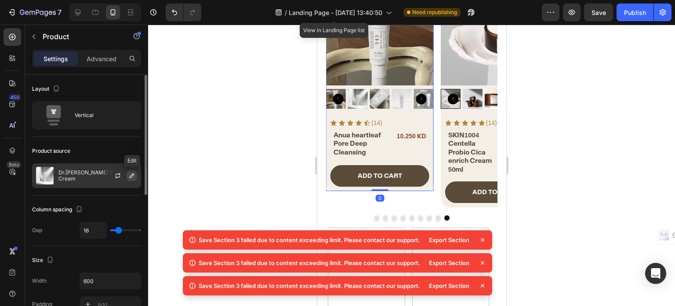
click at [129, 173] on icon "button" at bounding box center [131, 175] width 7 height 7
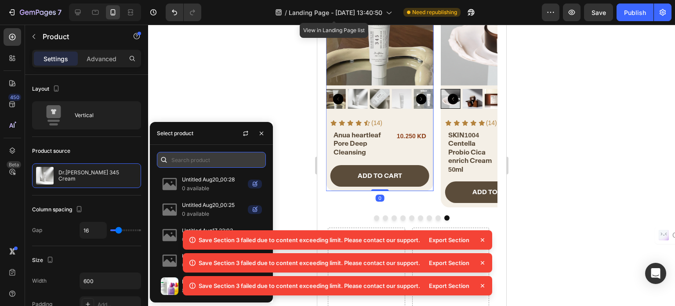
click at [192, 152] on input "text" at bounding box center [211, 160] width 109 height 16
paste input "Anua heartleaf Pore Deep Cleansing"
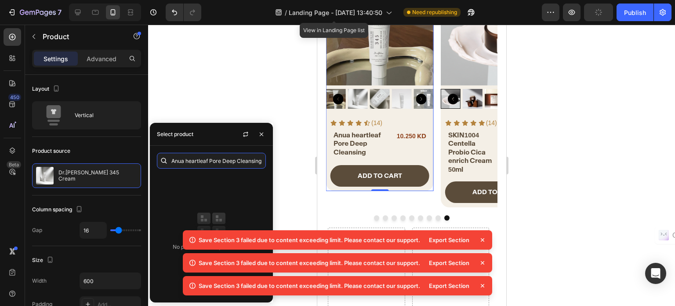
drag, startPoint x: 527, startPoint y: 187, endPoint x: 373, endPoint y: 156, distance: 156.9
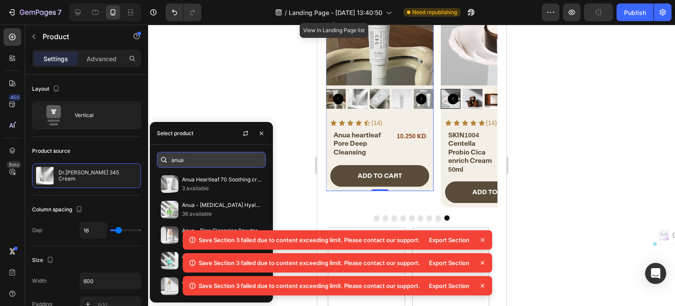
paste input "Anua Heartleaf Quercetinol Pore"
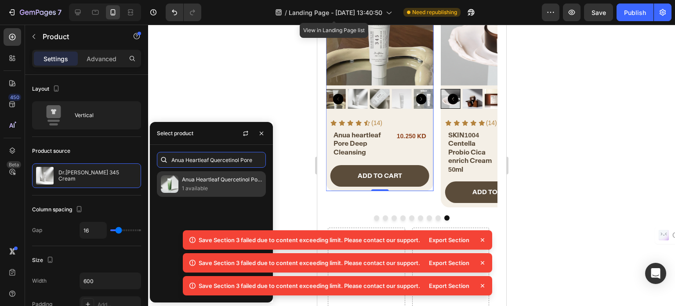
type input "Anua Heartleaf Quercetinol Pore"
click at [199, 182] on p "Anua Heartleaf Quercetinol Pore Deep Cleansing Foam 150ml" at bounding box center [222, 179] width 80 height 9
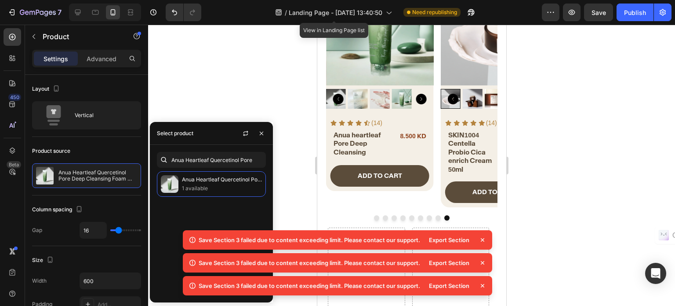
click at [483, 242] on icon at bounding box center [482, 239] width 9 height 9
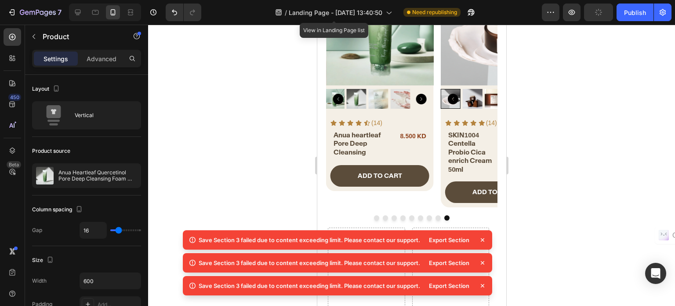
click at [484, 242] on icon at bounding box center [482, 239] width 9 height 9
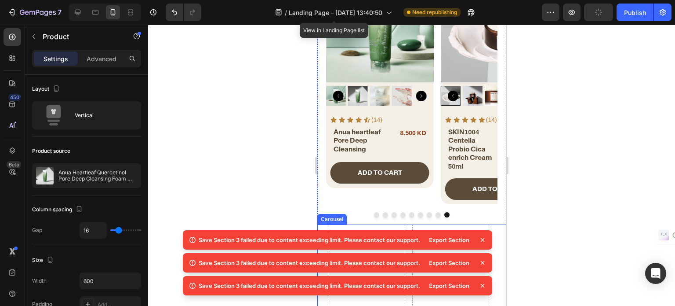
scroll to position [321, 0]
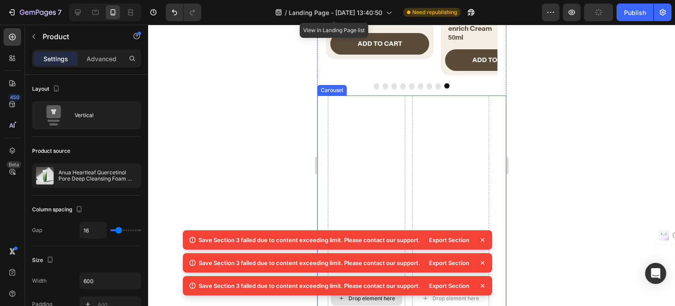
click at [409, 135] on div "Drop element here Drop element here Product Images Icon Icon Icon Icon Icon Ico…" at bounding box center [412, 297] width 168 height 405
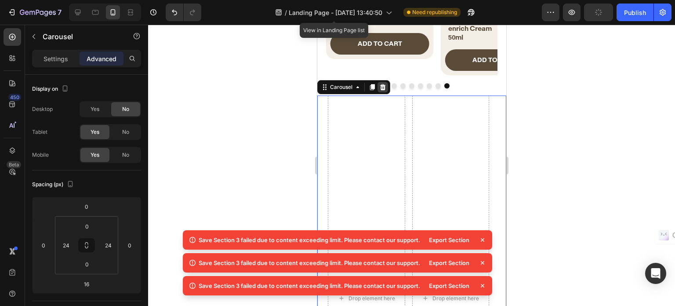
drag, startPoint x: 381, startPoint y: 87, endPoint x: 590, endPoint y: 167, distance: 224.0
click at [381, 87] on icon at bounding box center [382, 87] width 7 height 7
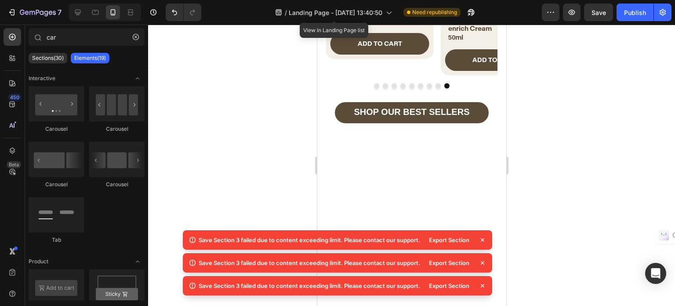
click at [482, 240] on icon at bounding box center [483, 240] width 4 height 4
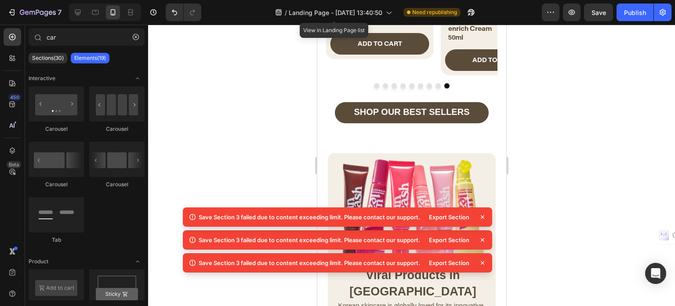
click at [485, 221] on icon at bounding box center [482, 216] width 9 height 9
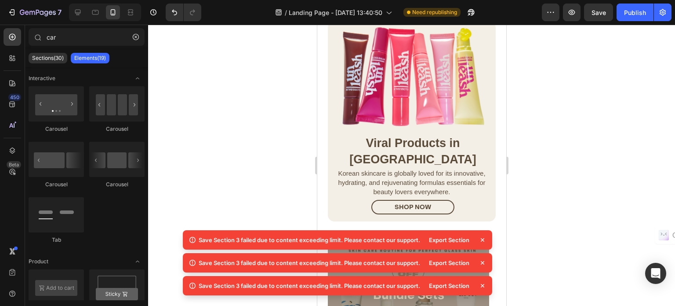
scroll to position [57, 0]
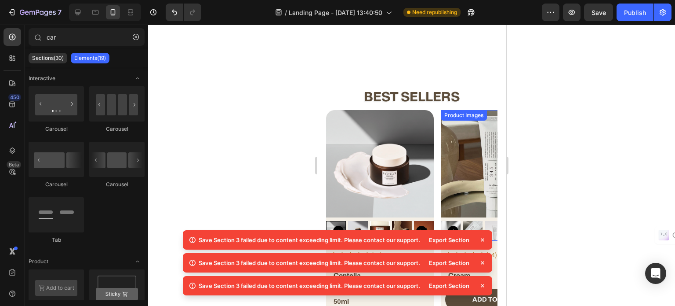
click at [437, 110] on div "Product Images Icon Icon Icon Icon Icon Icon List (14) Text Block Row SKIN1004 …" at bounding box center [411, 225] width 171 height 230
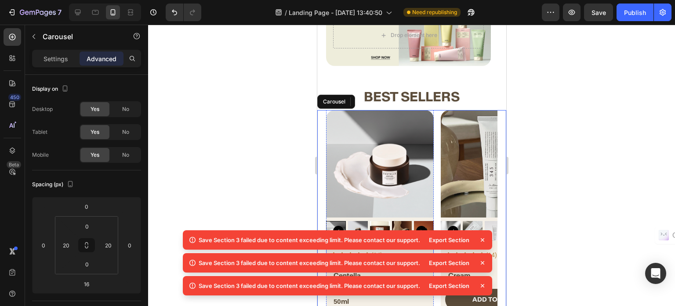
click at [438, 175] on div "Product Images Icon Icon Icon Icon Icon Icon List (14) Text Block Row SKIN1004 …" at bounding box center [411, 225] width 171 height 230
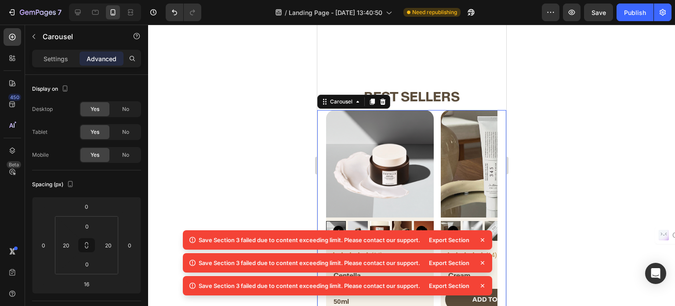
scroll to position [0, 0]
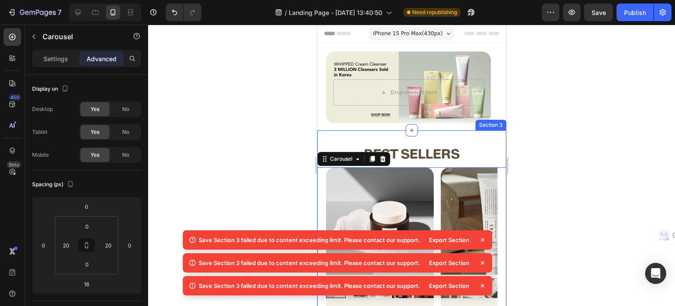
click at [377, 133] on div "best sellers Heading Product Images Icon Icon Icon Icon Icon Icon List (14) Tex…" at bounding box center [411, 297] width 189 height 335
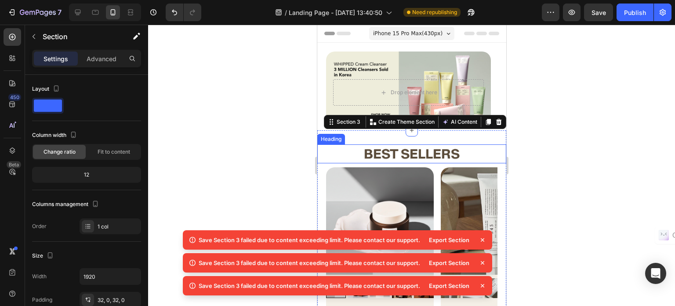
click at [366, 150] on strong "best sellers" at bounding box center [412, 154] width 96 height 16
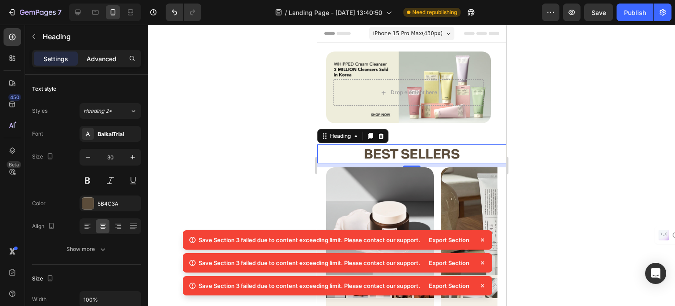
click at [102, 61] on p "Advanced" at bounding box center [102, 58] width 30 height 9
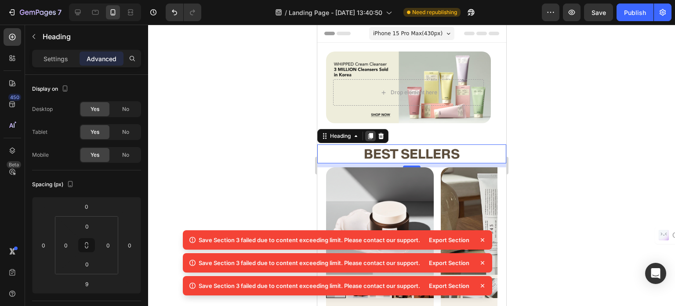
click at [368, 138] on icon at bounding box center [370, 135] width 7 height 7
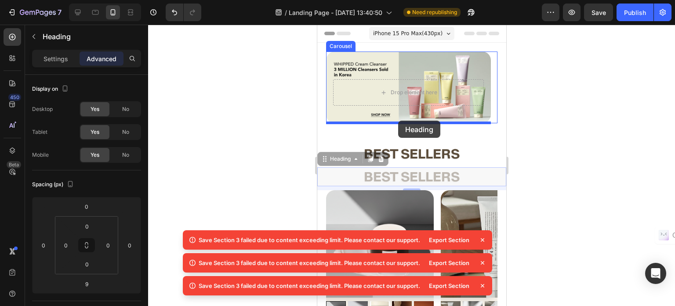
drag, startPoint x: 324, startPoint y: 158, endPoint x: 398, endPoint y: 120, distance: 83.2
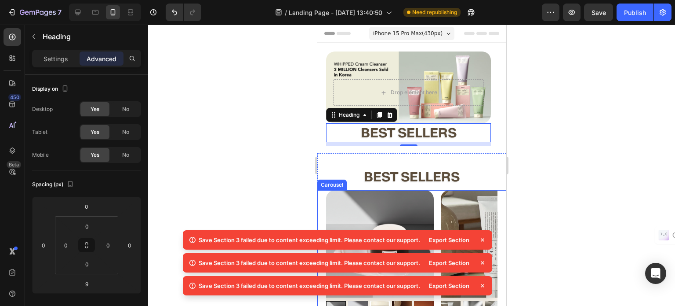
drag, startPoint x: 437, startPoint y: 194, endPoint x: 391, endPoint y: 194, distance: 45.7
click at [437, 194] on div "Product Images Icon Icon Icon Icon Icon Icon List (14) Text Block Row SKIN1004 …" at bounding box center [411, 305] width 171 height 230
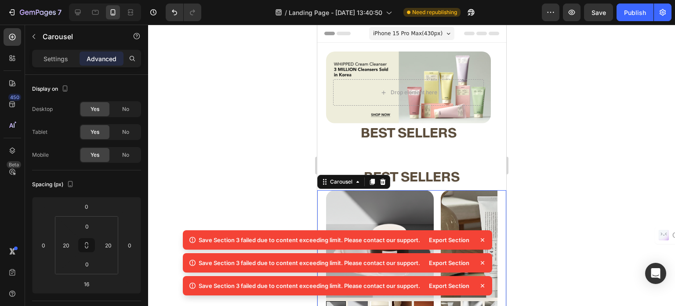
drag, startPoint x: 326, startPoint y: 182, endPoint x: 437, endPoint y: 190, distance: 111.0
click at [437, 193] on div "Product Images Icon Icon Icon Icon Icon Icon List (14) Text Block Row SKIN1004 …" at bounding box center [411, 305] width 171 height 230
click at [481, 240] on icon at bounding box center [482, 239] width 9 height 9
click at [484, 263] on icon at bounding box center [483, 263] width 4 height 4
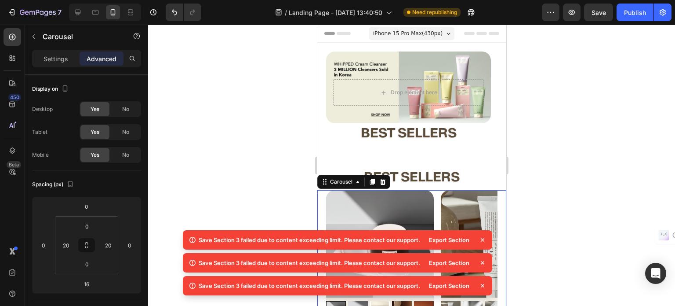
click at [479, 296] on div "Save Section 3 failed due to content exceeding limit. Please contact our suppor…" at bounding box center [338, 264] width 310 height 69
click at [597, 17] on button "Save" at bounding box center [598, 13] width 29 height 18
drag, startPoint x: 324, startPoint y: 179, endPoint x: 387, endPoint y: 138, distance: 74.8
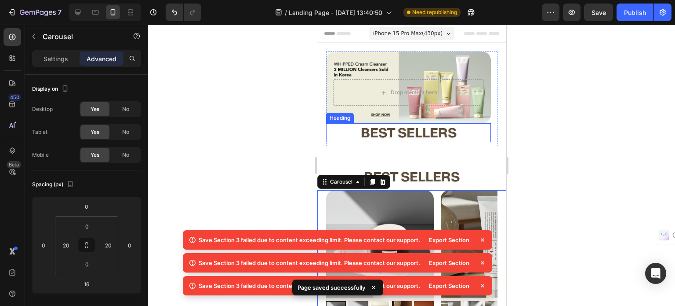
click at [600, 12] on span "Save" at bounding box center [599, 12] width 15 height 7
click at [481, 239] on icon at bounding box center [482, 239] width 9 height 9
click at [483, 239] on icon at bounding box center [482, 239] width 9 height 9
click at [481, 240] on icon at bounding box center [482, 239] width 9 height 9
click at [482, 240] on icon at bounding box center [482, 239] width 9 height 9
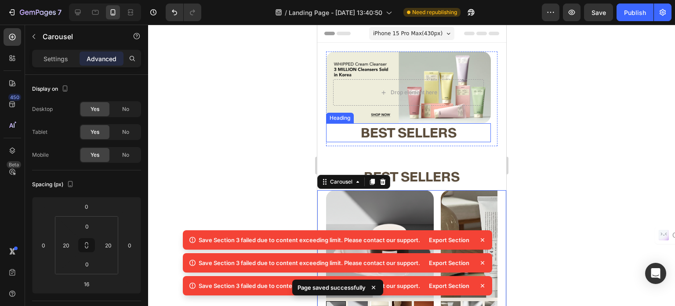
click at [435, 191] on div "Product Images Icon Icon Icon Icon Icon Icon List (14) Text Block Row SKIN1004 …" at bounding box center [411, 305] width 171 height 230
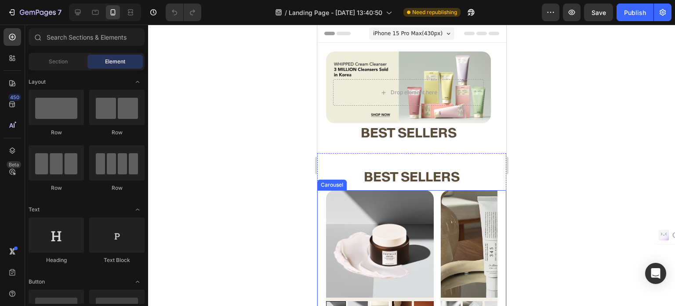
click at [436, 193] on div "Product Images Icon Icon Icon Icon Icon Icon List (14) Text Block Row SKIN1004 …" at bounding box center [411, 305] width 171 height 230
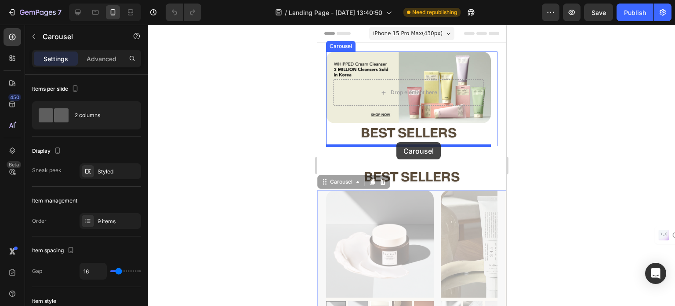
drag, startPoint x: 320, startPoint y: 182, endPoint x: 396, endPoint y: 142, distance: 85.5
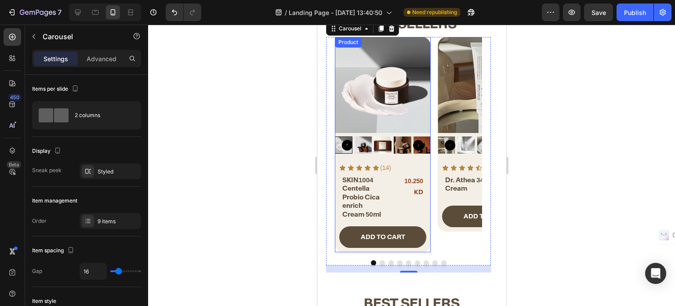
scroll to position [176, 0]
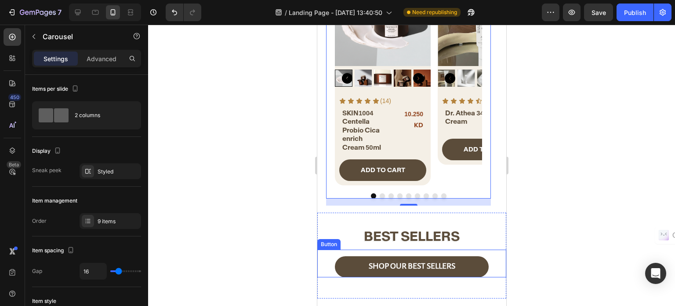
click at [328, 260] on div "SHOP OUR BEST SELLERS Button" at bounding box center [411, 262] width 189 height 27
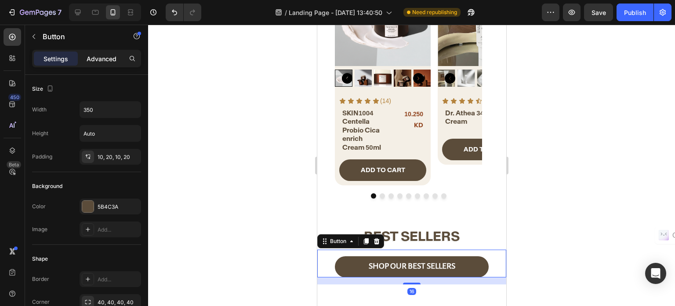
click at [104, 58] on p "Advanced" at bounding box center [102, 58] width 30 height 9
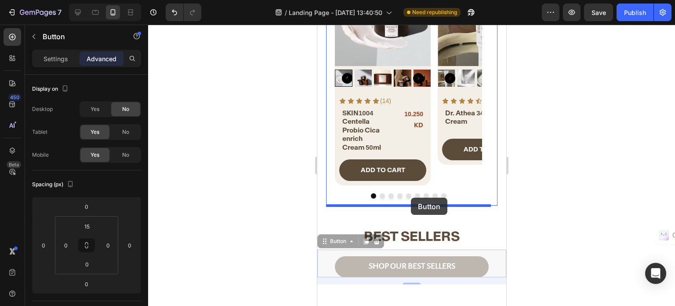
drag, startPoint x: 321, startPoint y: 240, endPoint x: 405, endPoint y: 203, distance: 92.5
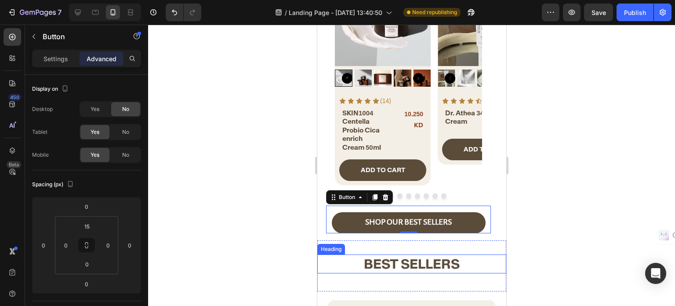
click at [339, 264] on h2 "best sellers" at bounding box center [411, 263] width 189 height 19
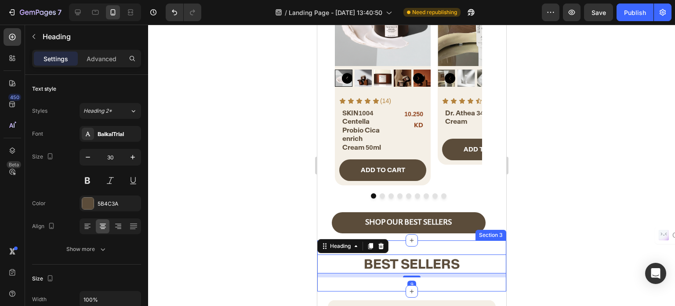
click at [431, 245] on div "best sellers Heading 9 SHOP OUR BEST SELLERS Button Section 3" at bounding box center [411, 265] width 189 height 51
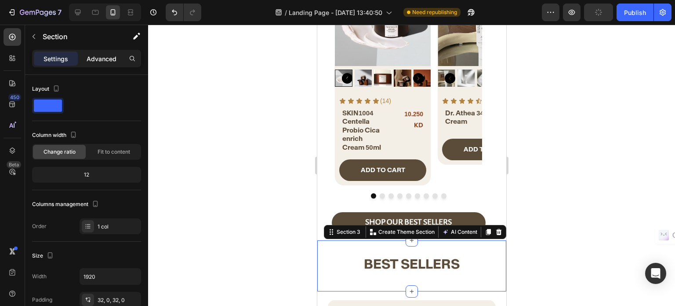
click at [104, 58] on p "Advanced" at bounding box center [102, 58] width 30 height 9
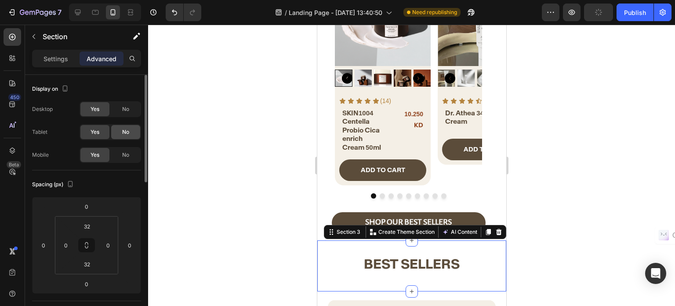
click at [132, 135] on div "No" at bounding box center [125, 132] width 29 height 14
click at [131, 152] on div "No" at bounding box center [125, 155] width 29 height 14
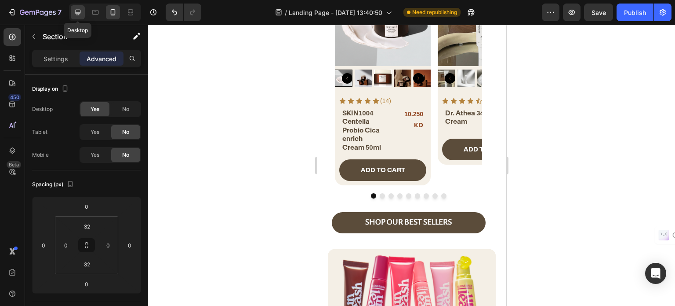
click at [77, 15] on icon at bounding box center [78, 13] width 6 height 6
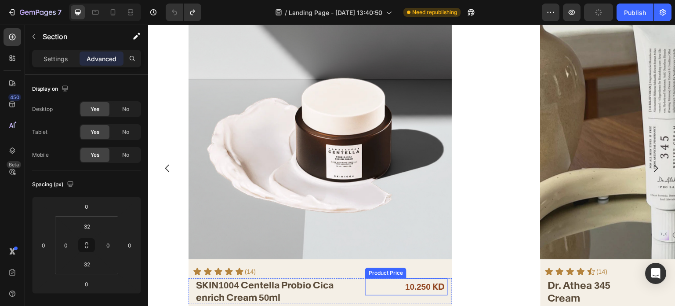
scroll to position [484, 0]
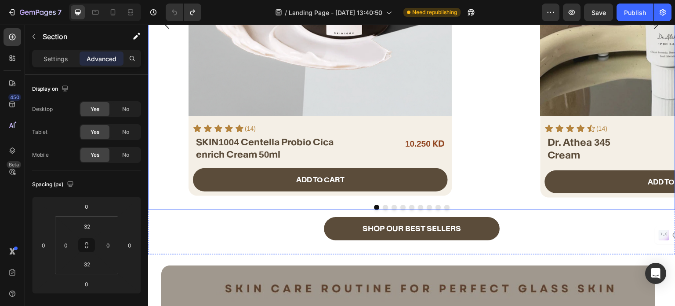
click at [478, 189] on div "Product Images Icon Icon Icon Icon Icon Icon List (14) Text Block Row SKIN1004 …" at bounding box center [320, 24] width 345 height 345
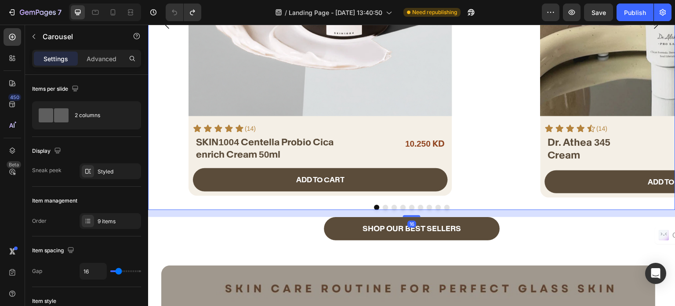
scroll to position [615, 0]
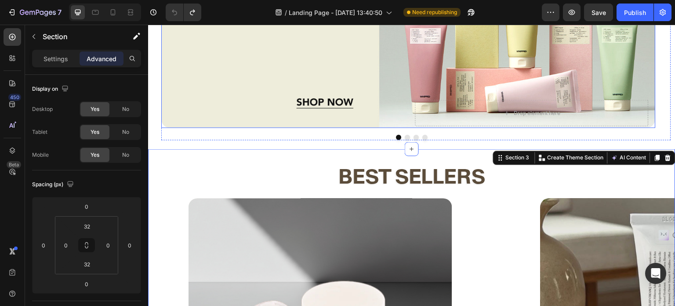
scroll to position [264, 0]
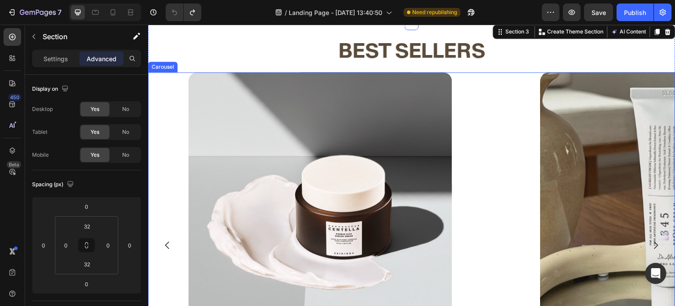
click at [482, 133] on div "Product Images Icon Icon Icon Icon Icon Icon List (14) Text Block Row SKIN1004 …" at bounding box center [320, 244] width 345 height 345
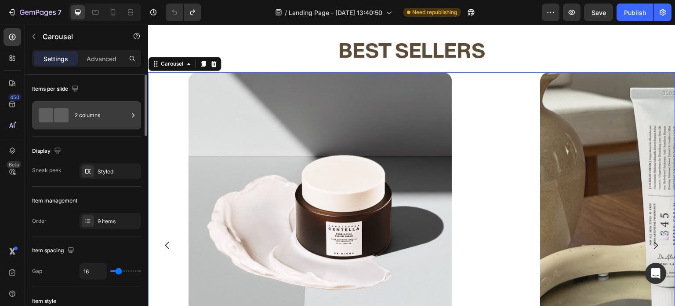
click at [84, 119] on div "2 columns" at bounding box center [102, 115] width 54 height 20
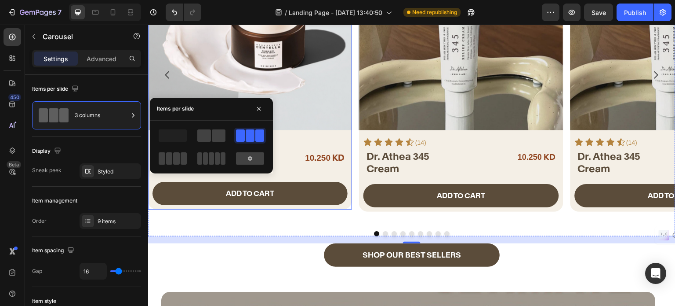
scroll to position [440, 0]
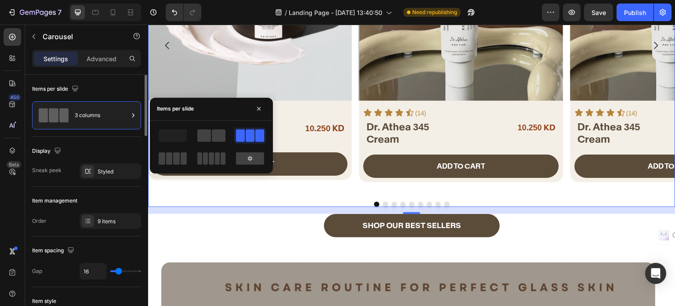
click at [98, 146] on div "Display" at bounding box center [86, 151] width 109 height 14
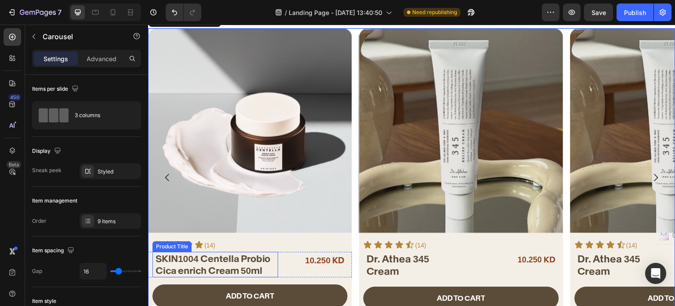
scroll to position [176, 0]
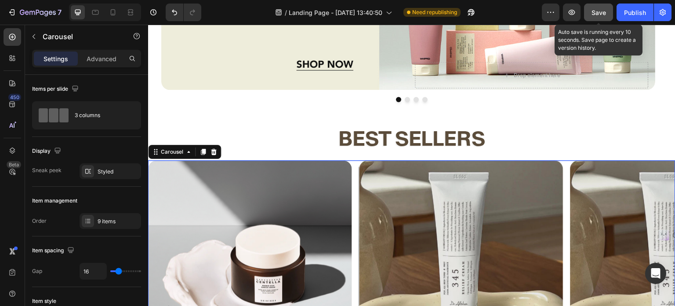
click at [601, 16] on div "Save" at bounding box center [599, 12] width 15 height 9
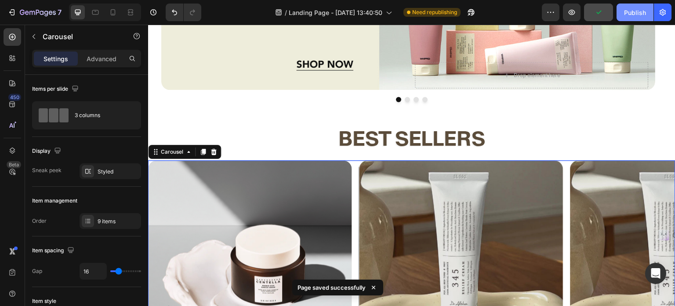
click at [628, 10] on div "Publish" at bounding box center [635, 12] width 22 height 9
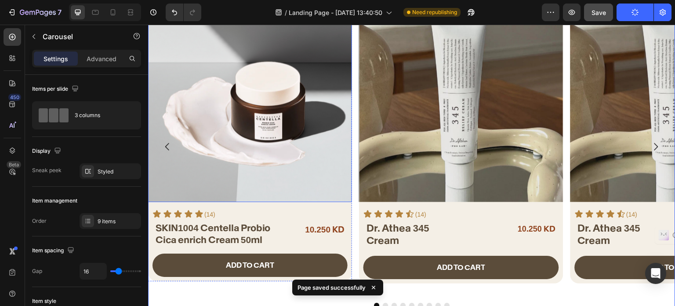
scroll to position [352, 0]
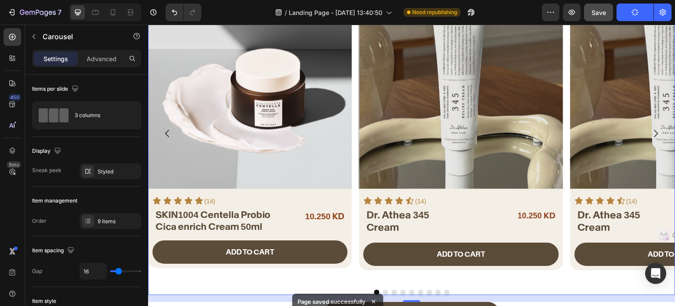
click at [655, 130] on icon "Carousel Next Arrow" at bounding box center [657, 133] width 4 height 7
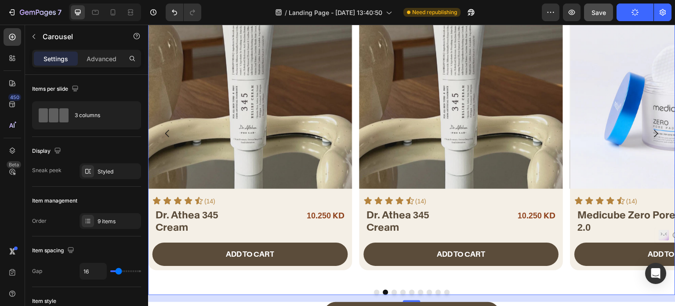
click at [655, 130] on icon "Carousel Next Arrow" at bounding box center [657, 133] width 4 height 7
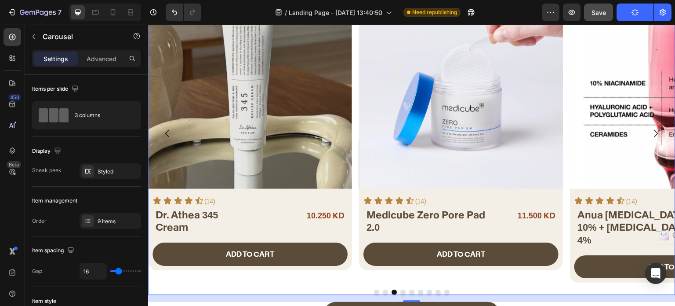
click at [655, 130] on icon "Carousel Next Arrow" at bounding box center [657, 133] width 4 height 7
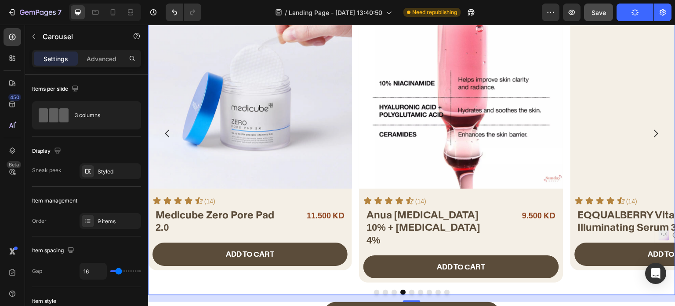
click at [655, 130] on icon "Carousel Next Arrow" at bounding box center [657, 133] width 4 height 7
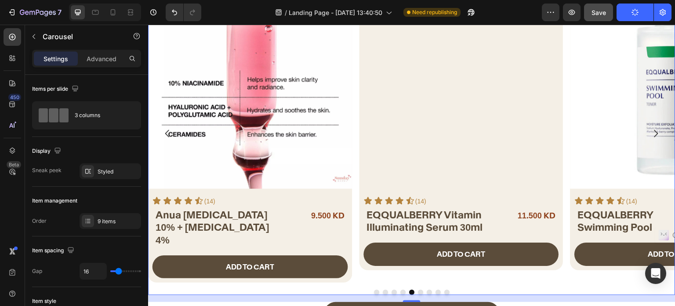
click at [655, 130] on icon "Carousel Next Arrow" at bounding box center [657, 133] width 4 height 7
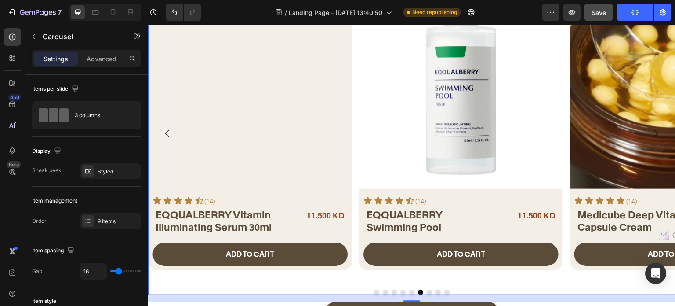
click at [655, 130] on icon "Carousel Next Arrow" at bounding box center [657, 133] width 4 height 7
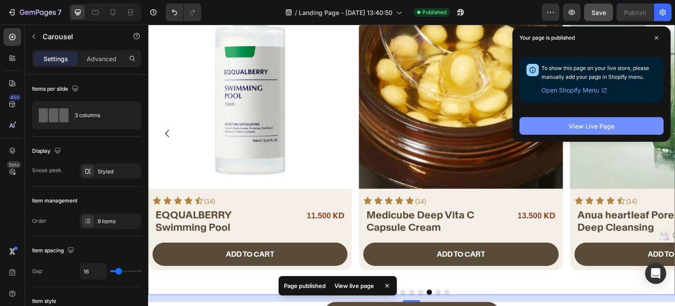
click at [585, 128] on div "View Live Page" at bounding box center [592, 125] width 46 height 9
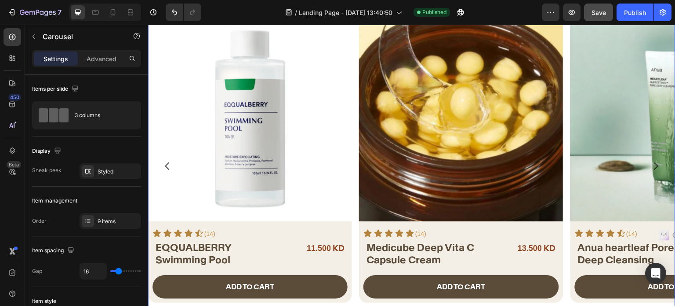
scroll to position [176, 0]
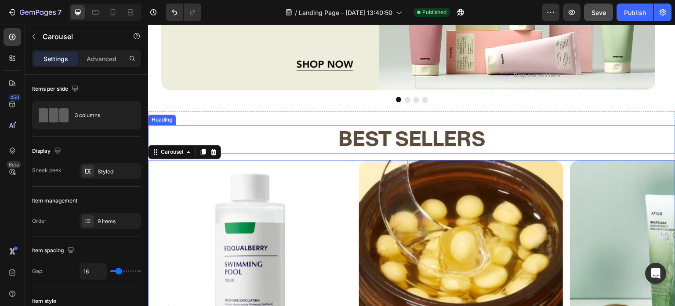
click at [308, 140] on h2 "best sellers" at bounding box center [412, 139] width 528 height 28
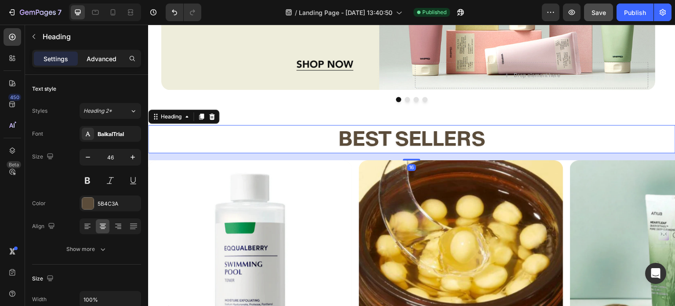
click at [104, 56] on p "Advanced" at bounding box center [102, 58] width 30 height 9
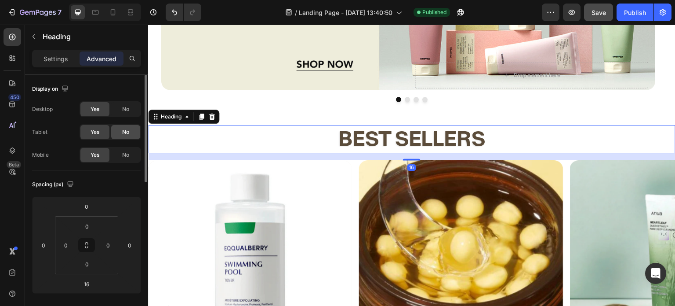
click at [120, 129] on div "No" at bounding box center [125, 132] width 29 height 14
click at [126, 153] on span "No" at bounding box center [125, 155] width 7 height 8
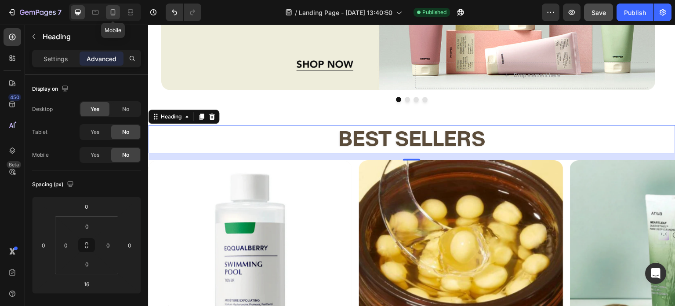
click at [113, 14] on icon at bounding box center [113, 12] width 9 height 9
type input "9"
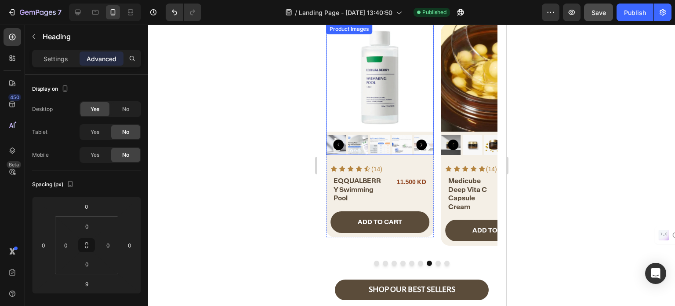
scroll to position [44, 0]
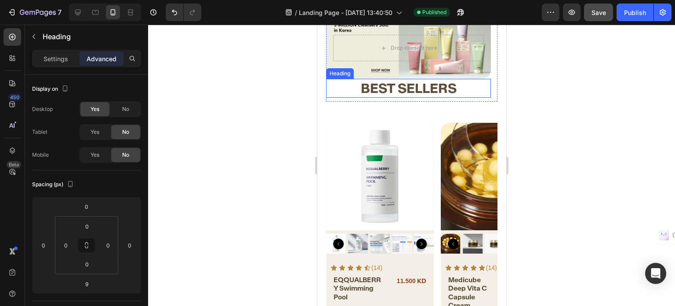
click at [358, 87] on h2 "best sellers" at bounding box center [408, 88] width 165 height 19
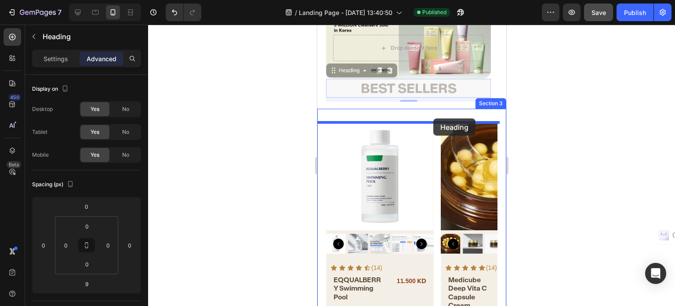
drag, startPoint x: 333, startPoint y: 70, endPoint x: 432, endPoint y: 118, distance: 110.1
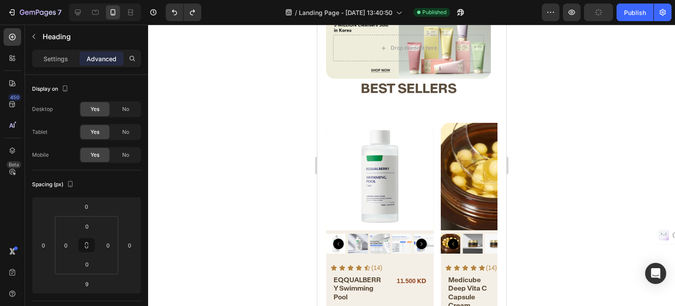
click at [347, 88] on h2 "best sellers" at bounding box center [408, 88] width 165 height 19
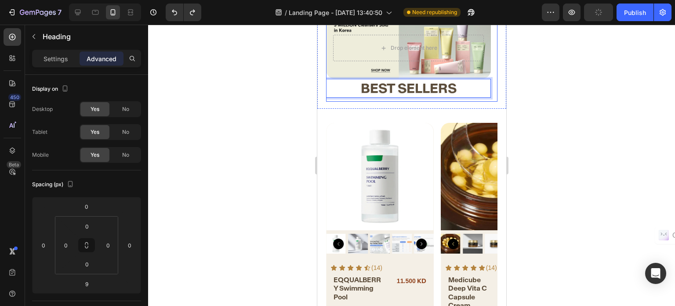
click at [342, 100] on div "Heading Text Block Drop element here Hero Banner best sellers Heading 9" at bounding box center [408, 54] width 165 height 95
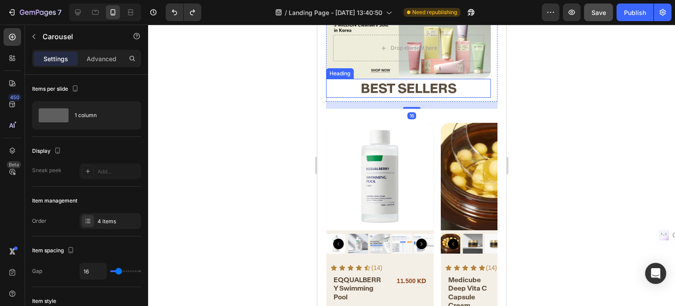
click at [344, 89] on p "⁠⁠⁠⁠⁠⁠⁠ best sellers" at bounding box center [408, 88] width 163 height 17
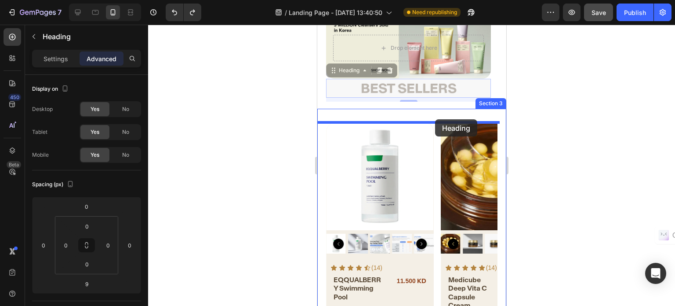
drag, startPoint x: 329, startPoint y: 70, endPoint x: 435, endPoint y: 119, distance: 116.4
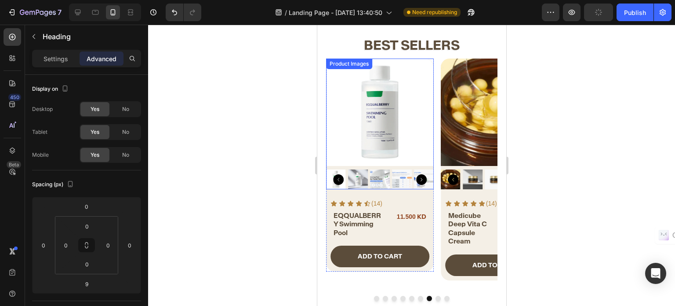
scroll to position [132, 0]
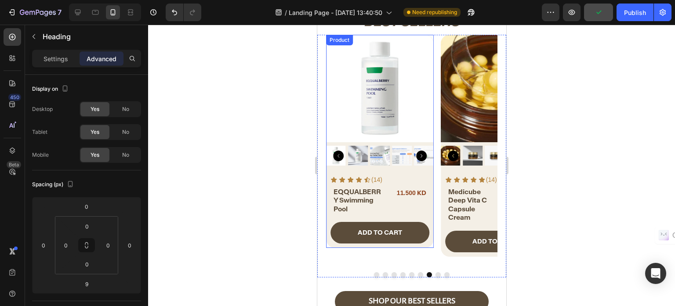
click at [387, 168] on div "Product Images Icon Icon Icon Icon Icon Icon List (14) Text Block Row EQQUALBER…" at bounding box center [380, 141] width 108 height 213
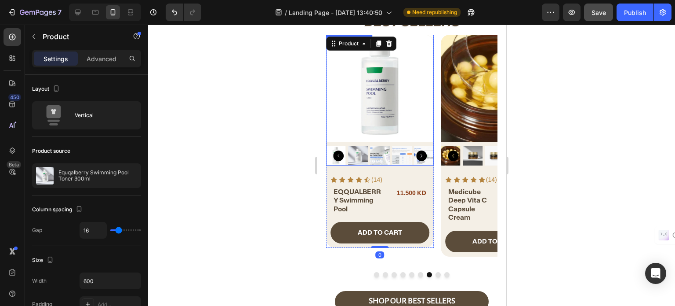
click at [388, 162] on img at bounding box center [380, 156] width 20 height 20
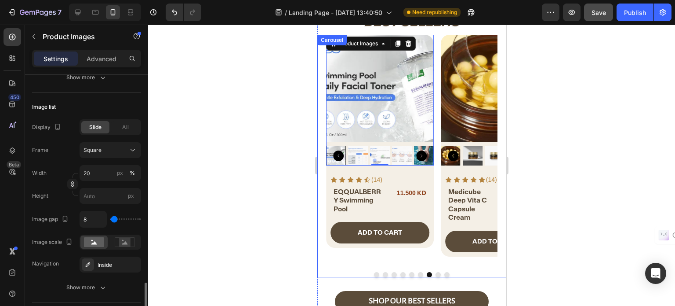
scroll to position [352, 0]
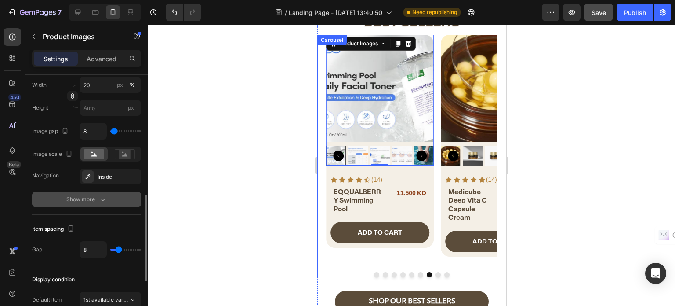
click at [82, 193] on button "Show more" at bounding box center [86, 199] width 109 height 16
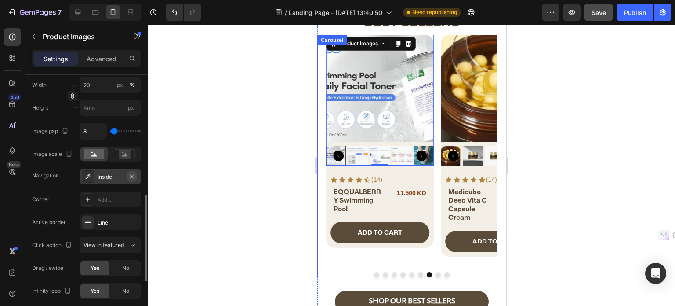
click at [132, 174] on icon "button" at bounding box center [131, 176] width 7 height 7
click at [128, 265] on span "No" at bounding box center [125, 268] width 7 height 8
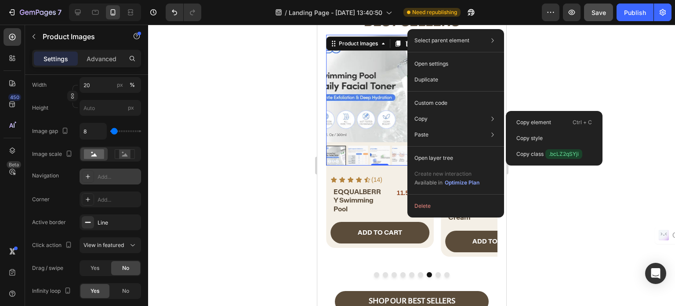
click at [519, 135] on p "Copy style" at bounding box center [530, 138] width 26 height 8
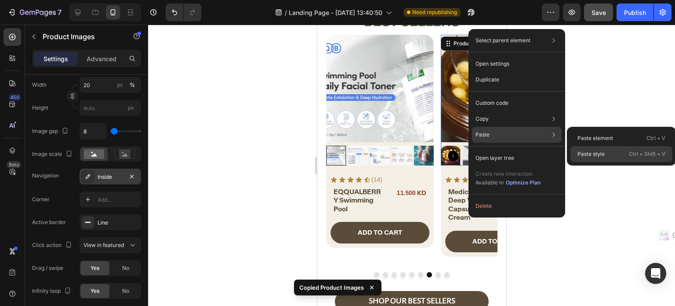
click at [597, 150] on p "Paste style" at bounding box center [591, 154] width 27 height 8
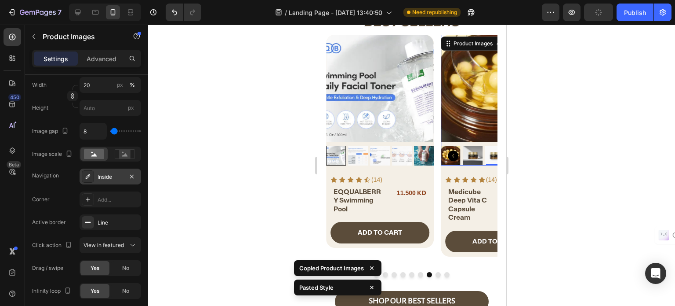
click at [461, 162] on div at bounding box center [495, 156] width 108 height 20
click at [131, 173] on icon "button" at bounding box center [131, 176] width 7 height 7
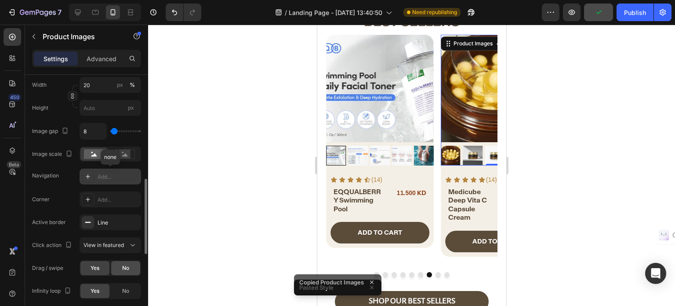
click at [127, 264] on span "No" at bounding box center [125, 268] width 7 height 8
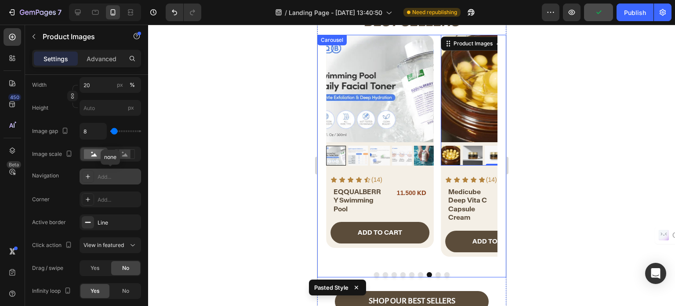
click at [435, 272] on button "Dot" at bounding box center [437, 274] width 5 height 5
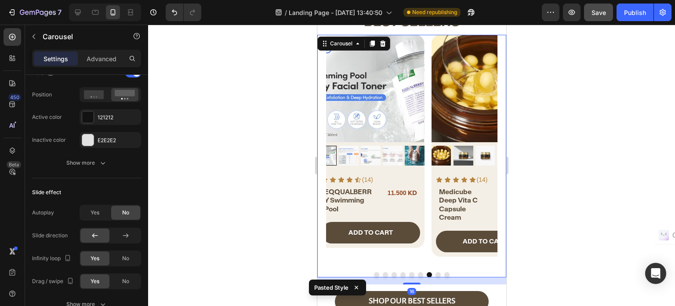
scroll to position [0, 0]
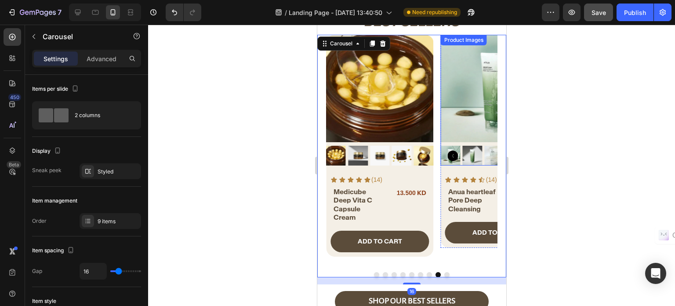
click at [482, 163] on div at bounding box center [495, 156] width 108 height 20
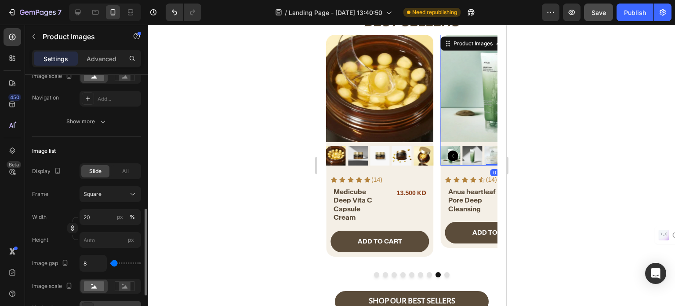
scroll to position [352, 0]
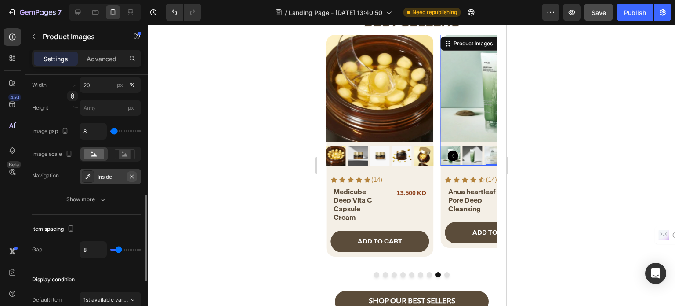
click at [131, 177] on icon "button" at bounding box center [131, 176] width 7 height 7
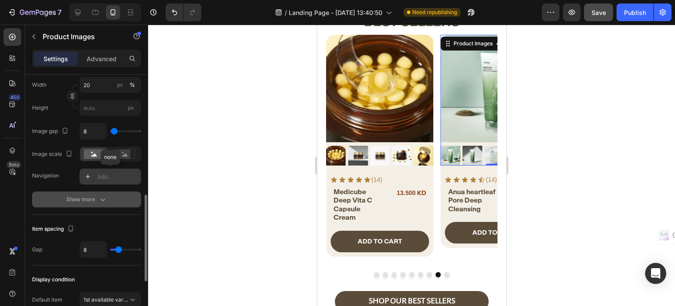
click at [84, 197] on div "Show more" at bounding box center [86, 199] width 41 height 9
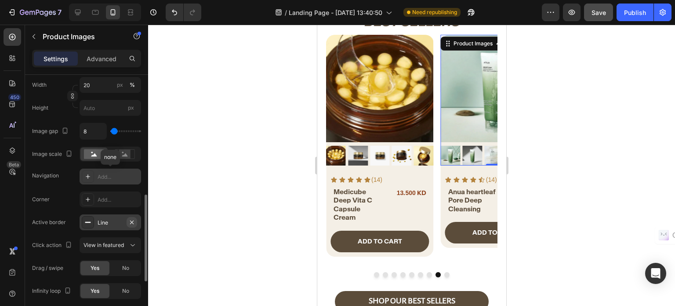
click at [133, 221] on icon "button" at bounding box center [131, 222] width 7 height 7
click at [130, 266] on div "No" at bounding box center [125, 268] width 29 height 14
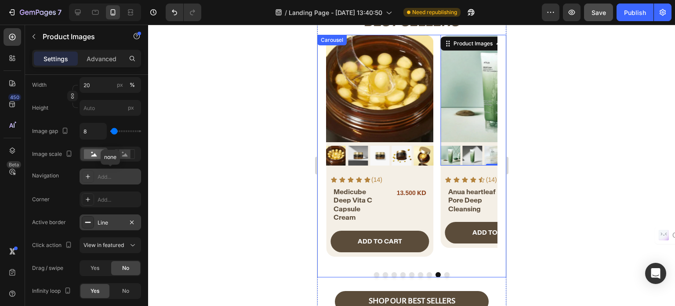
click at [444, 273] on button "Dot" at bounding box center [446, 274] width 5 height 5
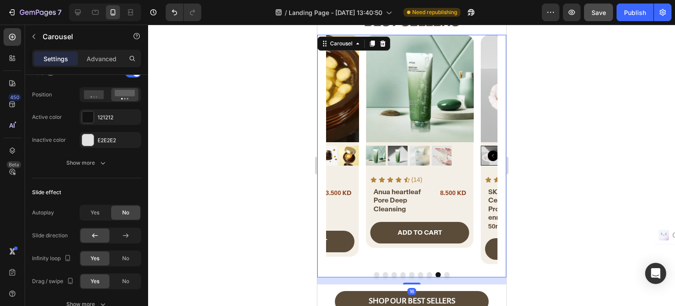
scroll to position [0, 0]
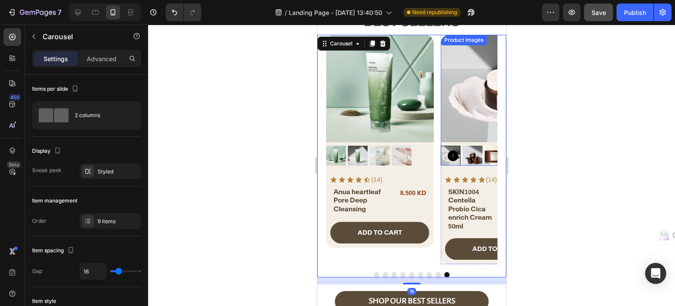
click at [462, 164] on div at bounding box center [495, 156] width 108 height 20
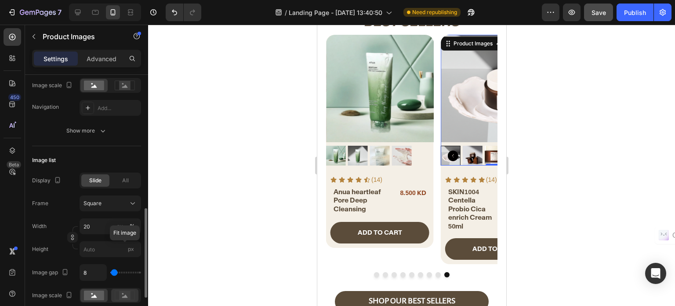
scroll to position [255, 0]
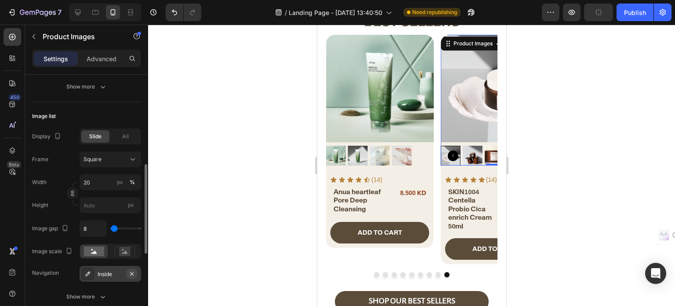
click at [135, 272] on icon "button" at bounding box center [131, 273] width 7 height 7
click at [102, 292] on icon "button" at bounding box center [102, 296] width 9 height 9
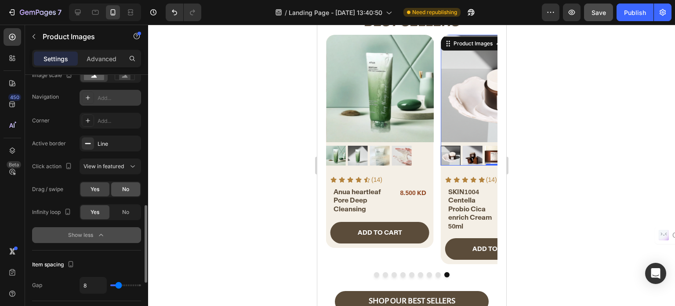
click at [125, 184] on div "No" at bounding box center [125, 189] width 29 height 14
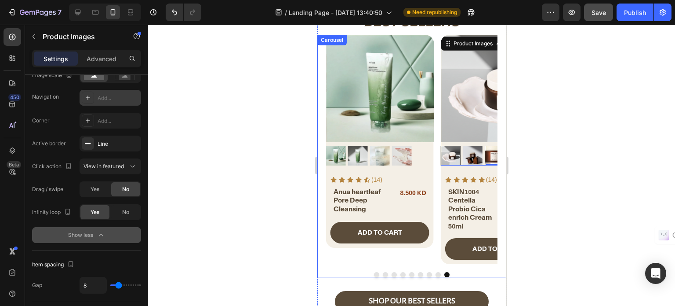
click at [374, 272] on button "Dot" at bounding box center [376, 274] width 5 height 5
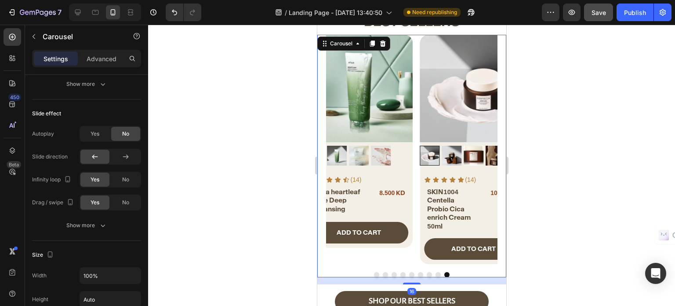
scroll to position [0, 0]
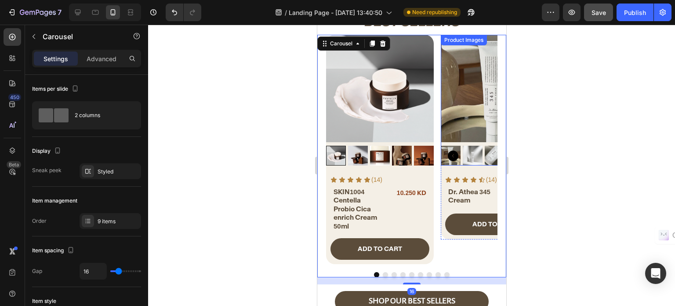
click at [461, 162] on div at bounding box center [495, 156] width 108 height 20
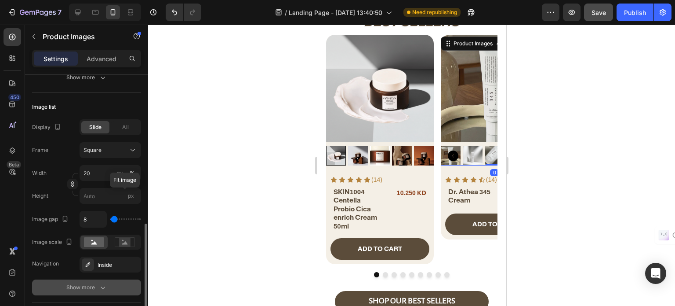
scroll to position [352, 0]
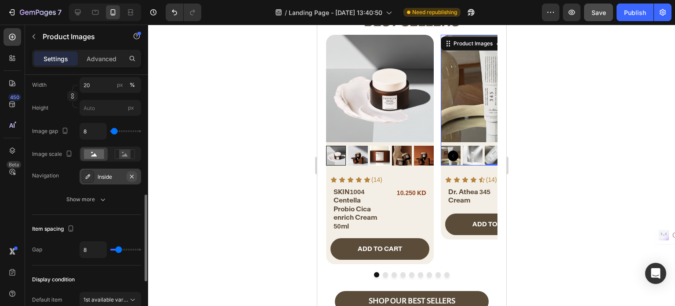
click at [132, 174] on icon "button" at bounding box center [131, 176] width 7 height 7
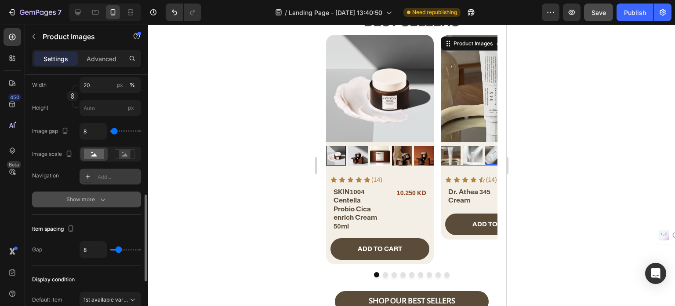
click at [102, 195] on icon "button" at bounding box center [102, 199] width 9 height 9
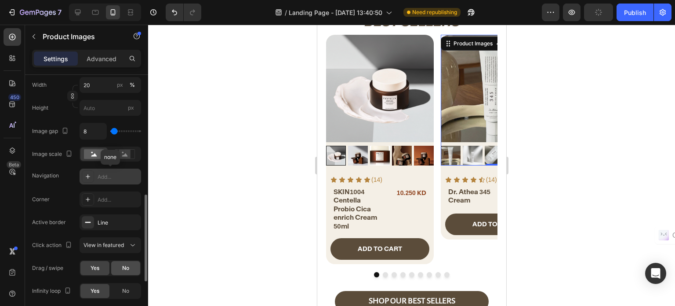
drag, startPoint x: 126, startPoint y: 268, endPoint x: 25, endPoint y: 213, distance: 114.7
click at [126, 268] on span "No" at bounding box center [125, 268] width 7 height 8
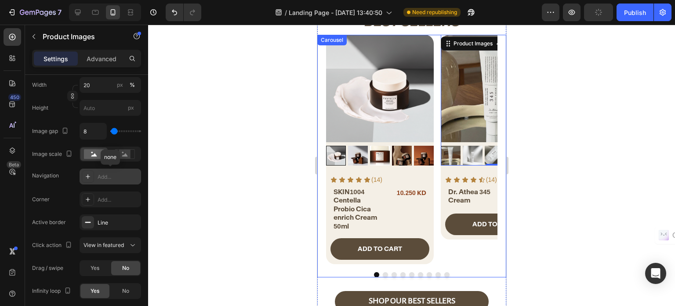
click at [382, 273] on button "Dot" at bounding box center [384, 274] width 5 height 5
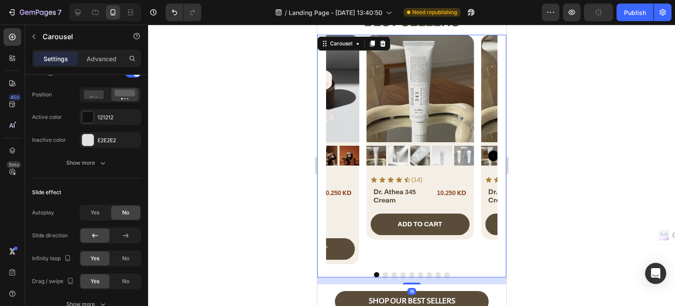
scroll to position [0, 0]
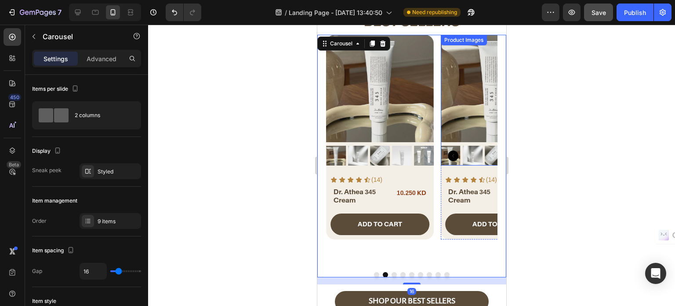
click at [461, 161] on div at bounding box center [495, 156] width 108 height 20
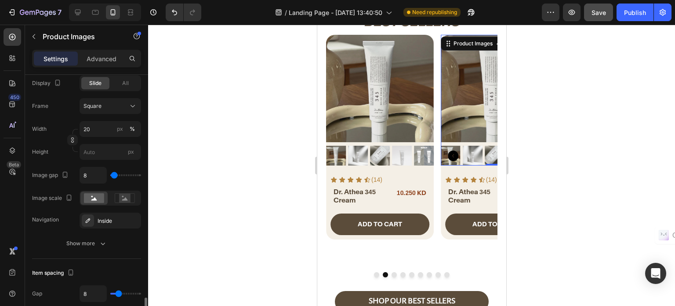
scroll to position [396, 0]
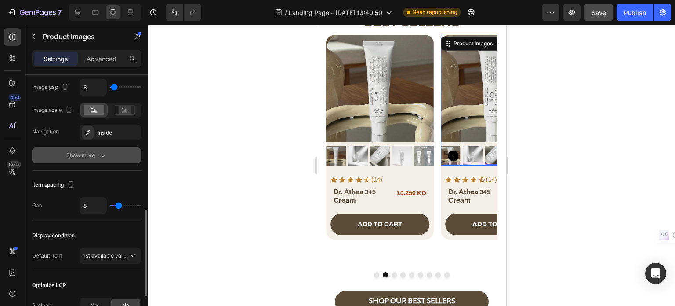
click at [0, 0] on icon "button" at bounding box center [0, 0] width 0 height 0
click at [73, 156] on div "Show more" at bounding box center [86, 155] width 41 height 9
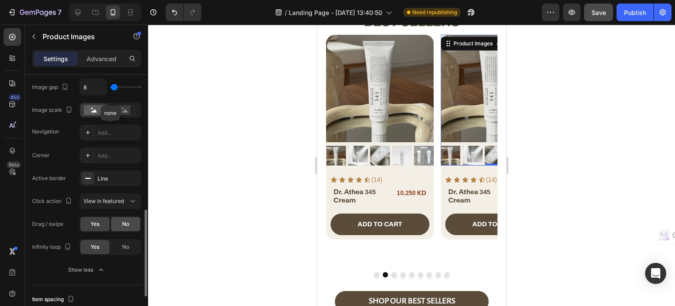
click at [128, 221] on span "No" at bounding box center [125, 224] width 7 height 8
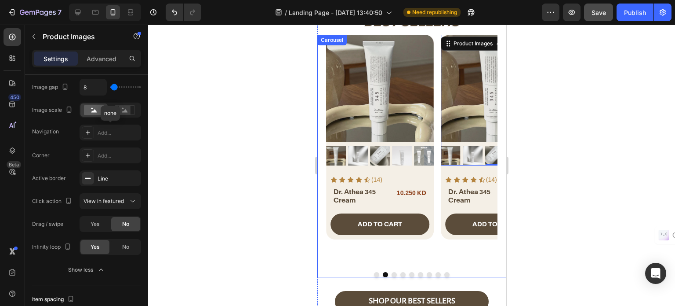
click at [391, 273] on button "Dot" at bounding box center [393, 274] width 5 height 5
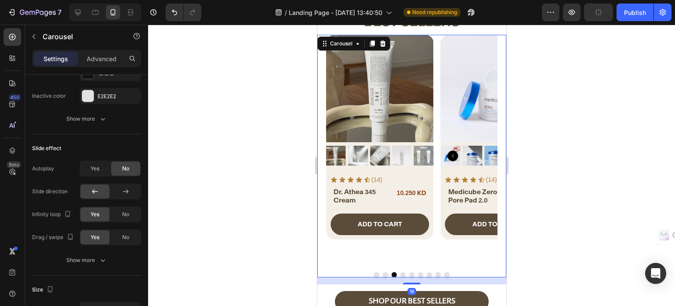
scroll to position [0, 0]
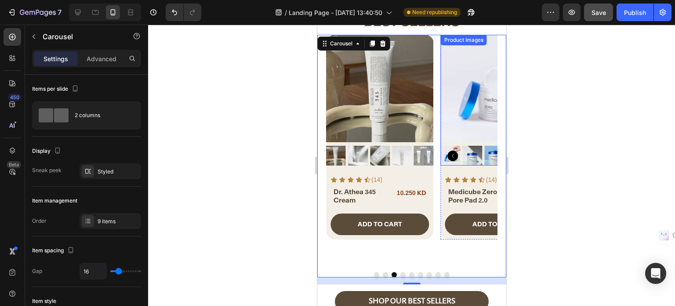
click at [461, 164] on div at bounding box center [495, 156] width 108 height 20
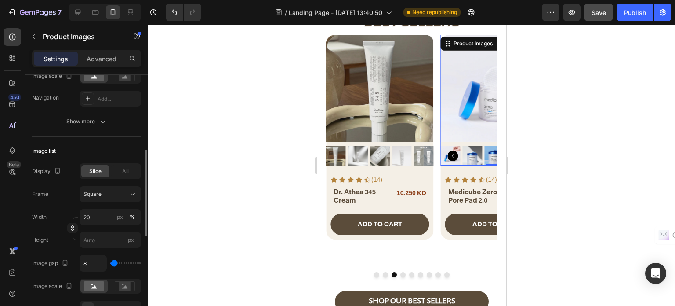
scroll to position [308, 0]
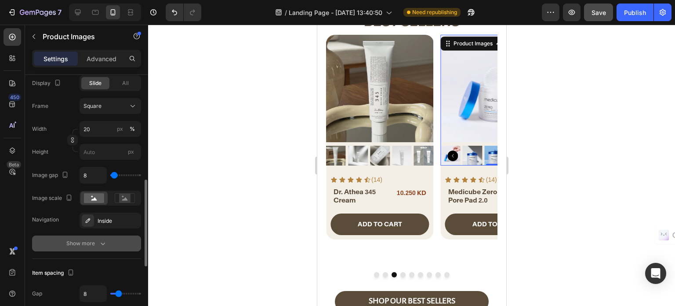
click at [0, 0] on icon "button" at bounding box center [0, 0] width 0 height 0
click at [91, 243] on div "Show more" at bounding box center [86, 243] width 41 height 9
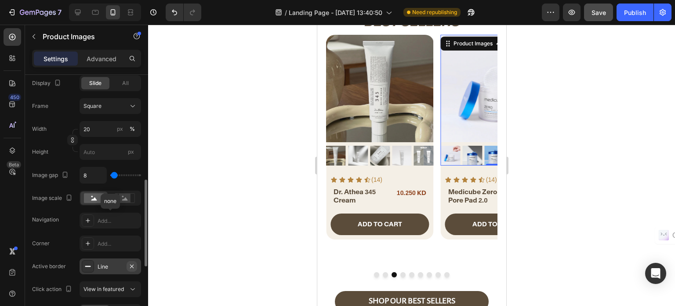
scroll to position [352, 0]
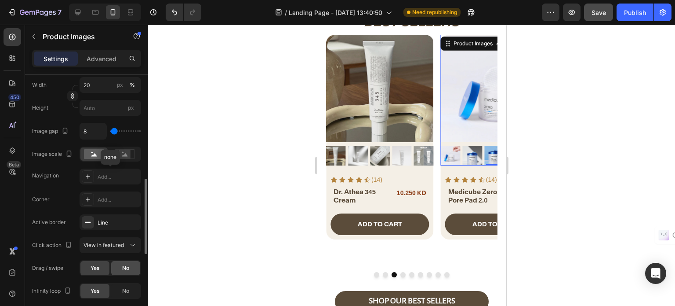
click at [127, 268] on span "No" at bounding box center [125, 268] width 7 height 8
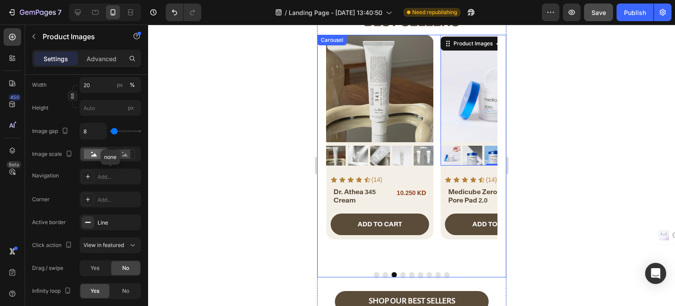
click at [400, 272] on button "Dot" at bounding box center [402, 274] width 5 height 5
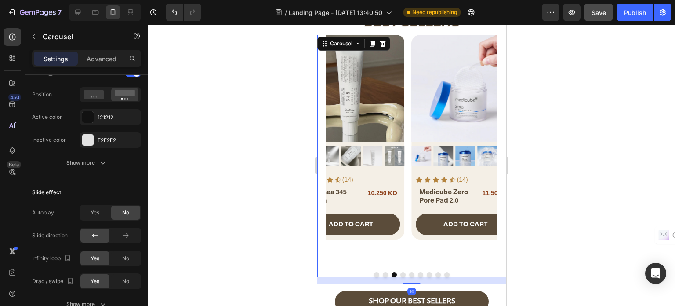
scroll to position [0, 0]
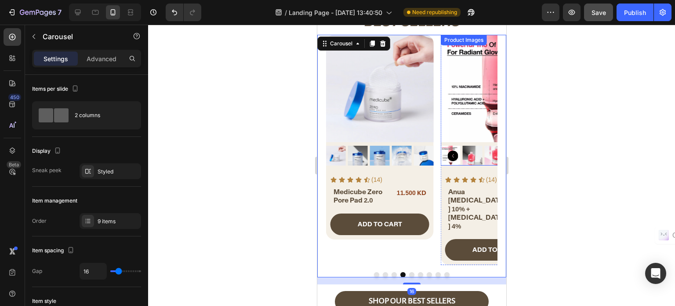
click at [461, 157] on div at bounding box center [495, 156] width 108 height 20
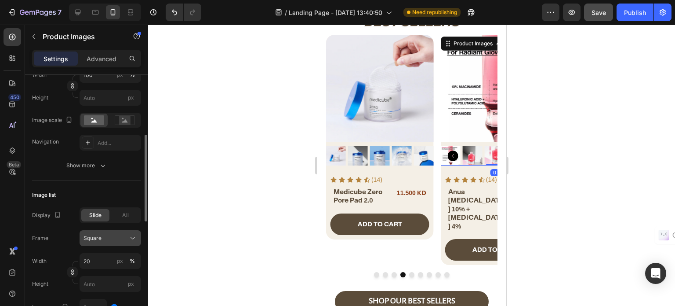
scroll to position [308, 0]
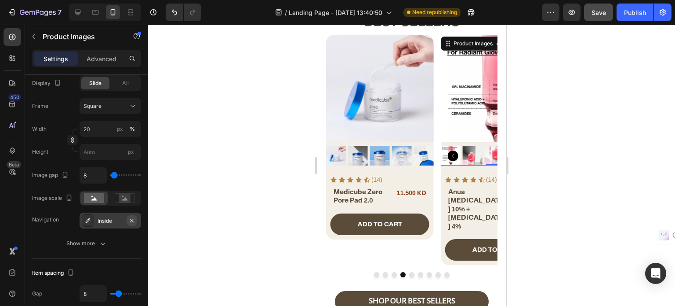
click at [130, 219] on icon "button" at bounding box center [131, 220] width 7 height 7
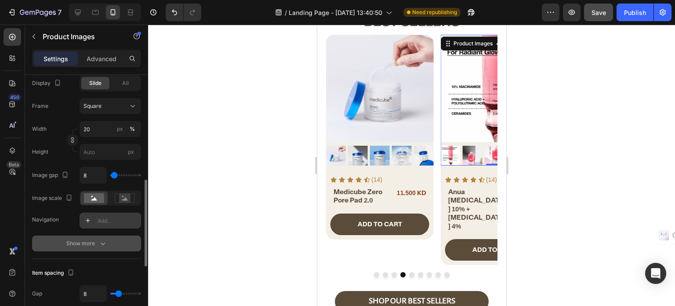
click at [94, 244] on div "Show more" at bounding box center [86, 243] width 41 height 9
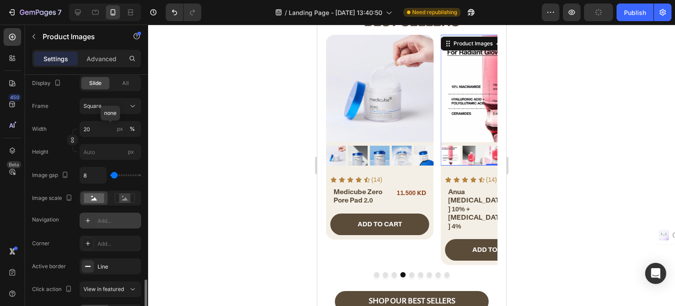
scroll to position [396, 0]
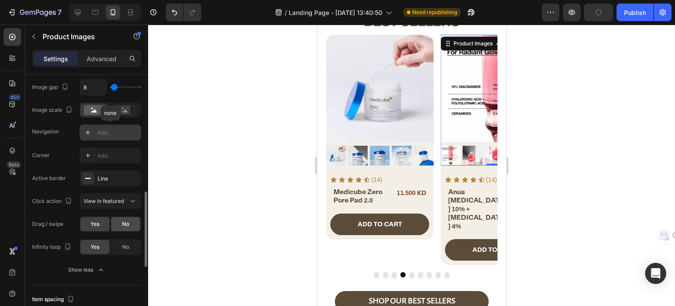
click at [127, 224] on span "No" at bounding box center [125, 224] width 7 height 8
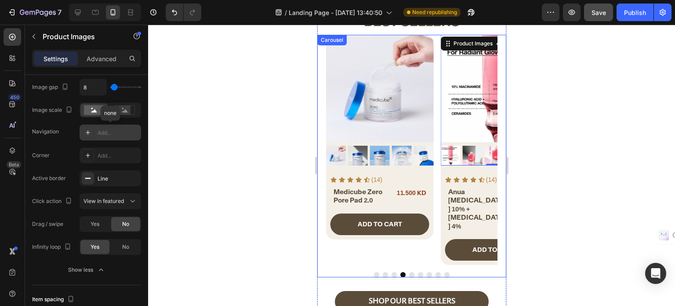
click at [409, 272] on button "Dot" at bounding box center [411, 274] width 5 height 5
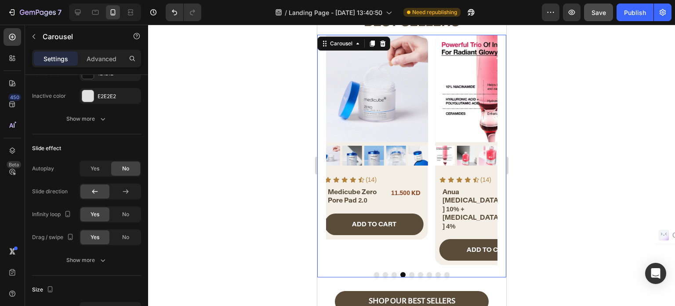
scroll to position [0, 0]
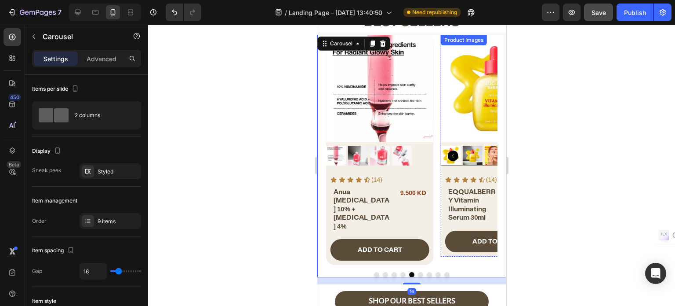
click at [461, 163] on div at bounding box center [495, 156] width 108 height 20
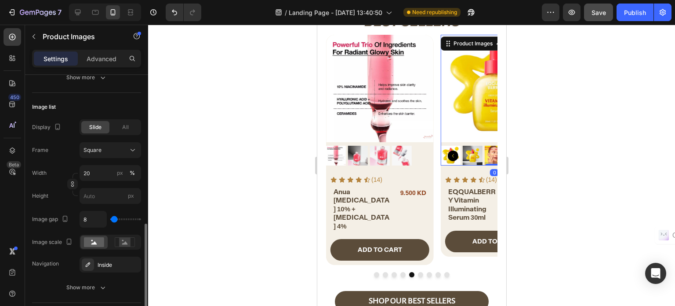
scroll to position [308, 0]
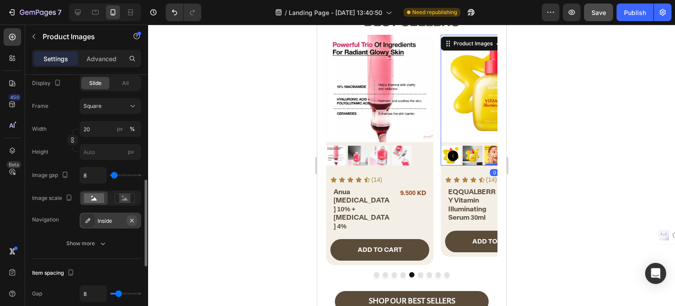
click at [137, 218] on button "button" at bounding box center [132, 220] width 11 height 11
click at [87, 241] on div "Show more" at bounding box center [86, 243] width 41 height 9
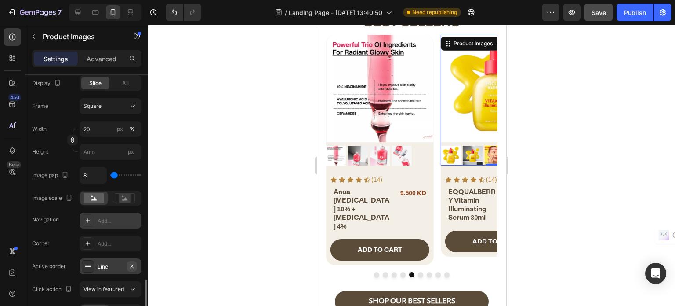
scroll to position [396, 0]
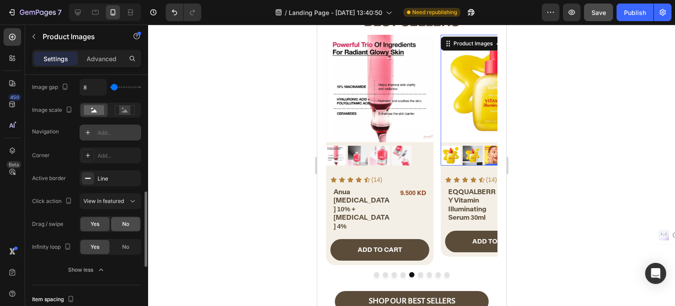
click at [128, 222] on span "No" at bounding box center [125, 224] width 7 height 8
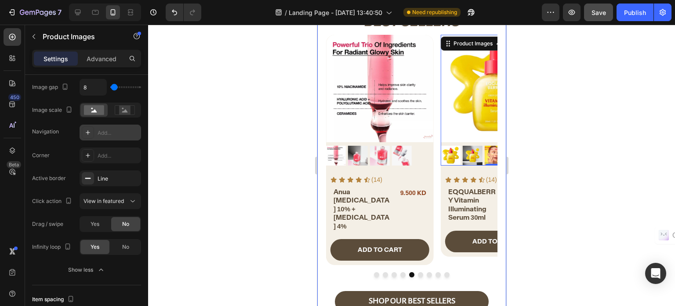
click at [418, 272] on button "Dot" at bounding box center [420, 274] width 5 height 5
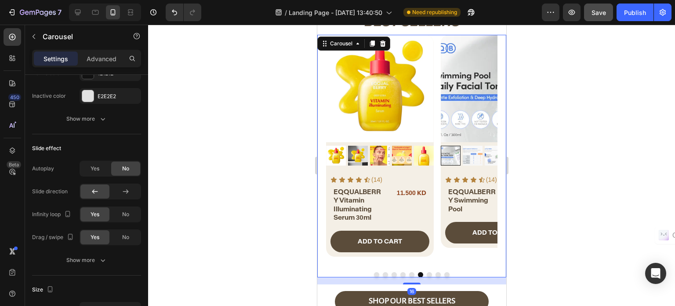
scroll to position [0, 0]
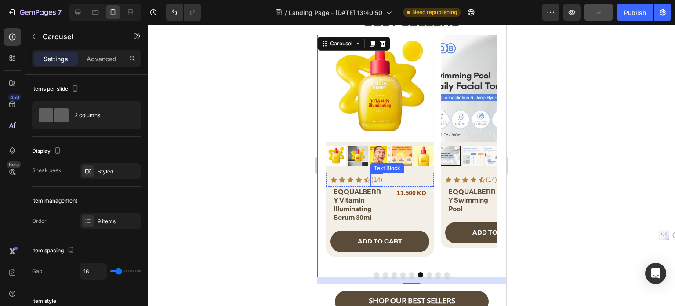
click at [365, 178] on icon at bounding box center [367, 179] width 6 height 6
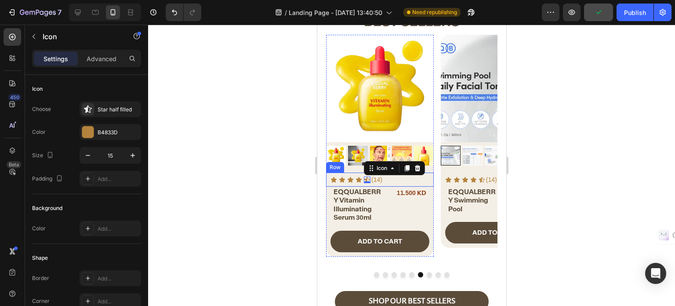
click at [392, 182] on div "Icon Icon Icon Icon Icon 0 Icon List (14) Text Block Row" at bounding box center [380, 179] width 108 height 14
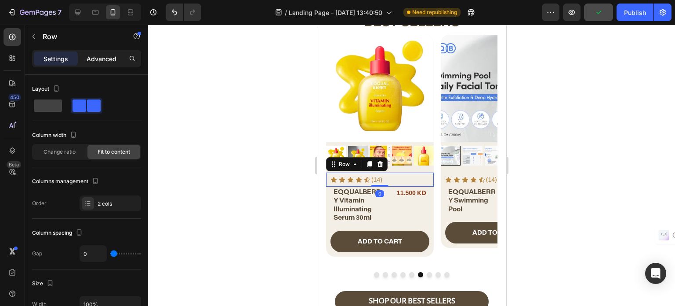
click at [104, 61] on p "Advanced" at bounding box center [102, 58] width 30 height 9
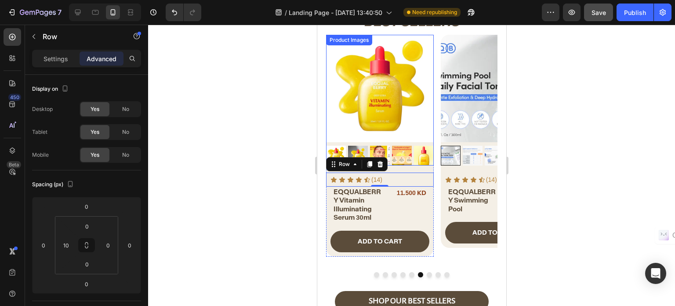
click at [412, 162] on div at bounding box center [380, 156] width 108 height 20
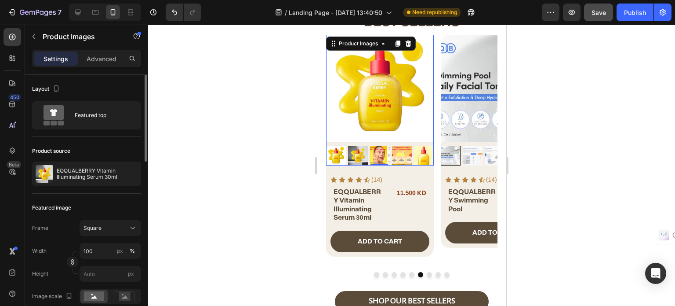
click at [98, 66] on div "Settings Advanced" at bounding box center [86, 59] width 109 height 18
click at [99, 62] on p "Advanced" at bounding box center [102, 58] width 30 height 9
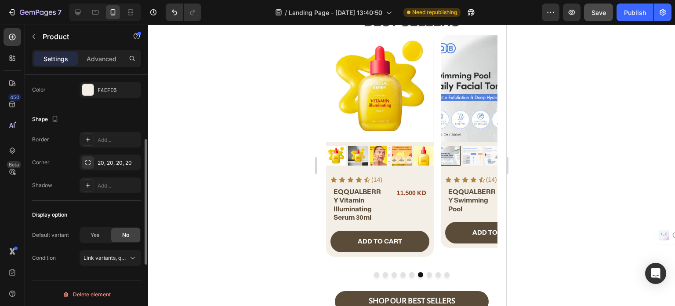
scroll to position [44, 0]
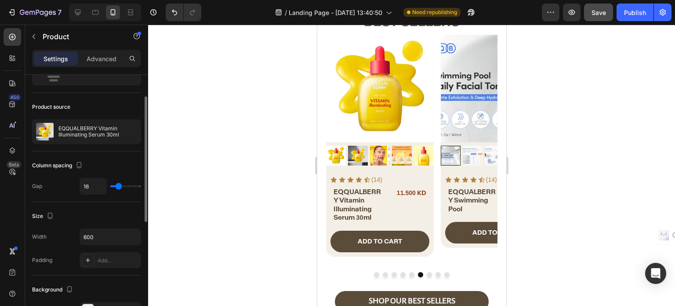
type input "4"
type input "3"
type input "0"
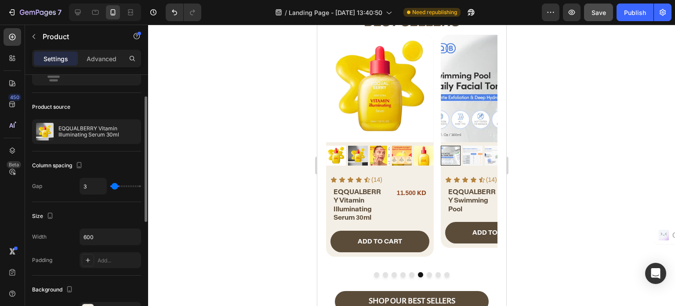
type input "0"
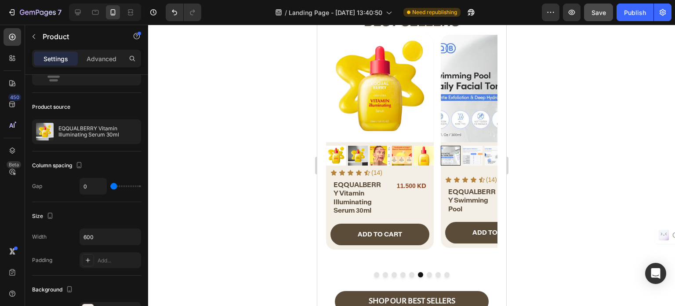
type input "3"
type input "4"
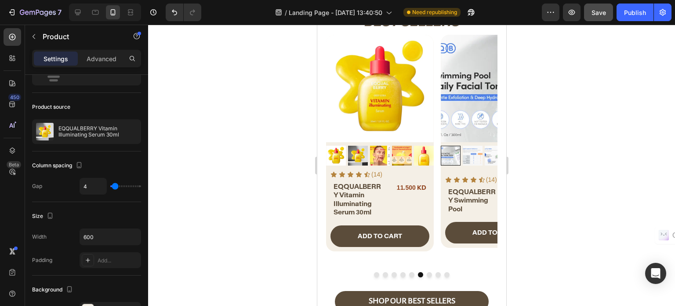
type input "0"
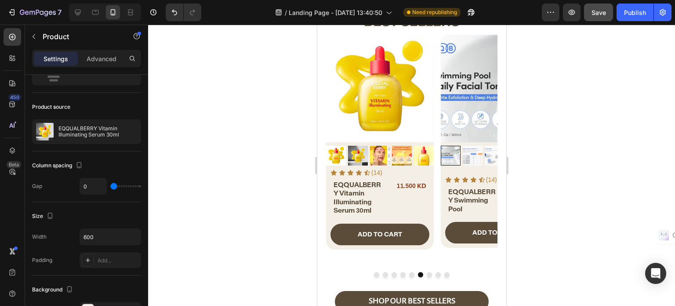
drag, startPoint x: 118, startPoint y: 186, endPoint x: 109, endPoint y: 188, distance: 8.5
type input "0"
click at [110, 187] on input "range" at bounding box center [125, 186] width 31 height 2
click at [390, 204] on div "EQQUALBERRY Vitamin Illuminating Serum 30ml Heading 11.500 KD Product Price Pro…" at bounding box center [380, 197] width 108 height 37
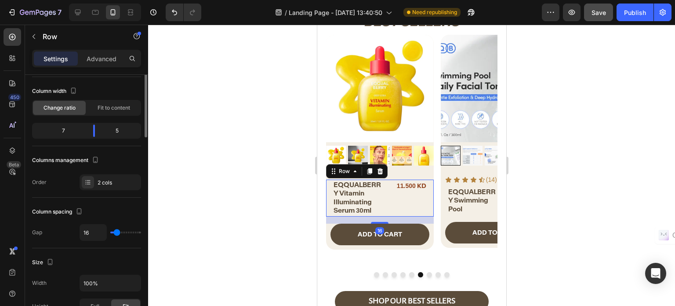
scroll to position [0, 0]
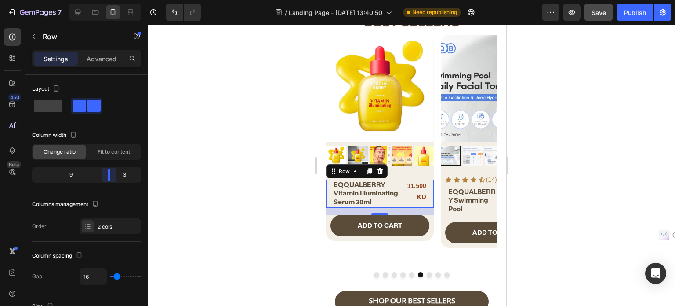
drag, startPoint x: 95, startPoint y: 177, endPoint x: 116, endPoint y: 177, distance: 21.1
click at [116, 0] on body "7 / Landing Page - [DATE] 13:40:50 Need republishing Preview Save Publish 450 B…" at bounding box center [337, 0] width 675 height 0
click at [109, 155] on span "Fit to content" at bounding box center [114, 152] width 33 height 8
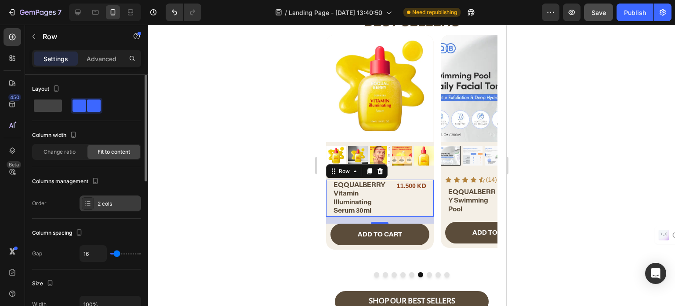
click at [104, 203] on div "2 cols" at bounding box center [118, 204] width 41 height 8
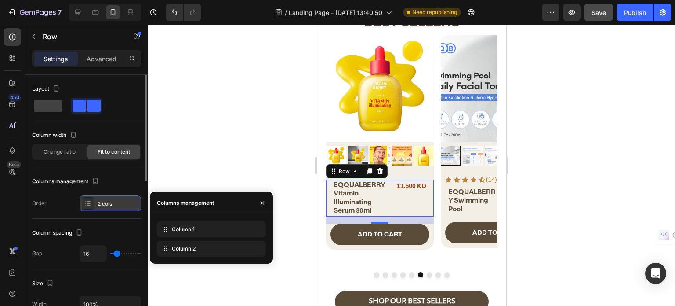
click at [104, 205] on div "2 cols" at bounding box center [118, 204] width 41 height 8
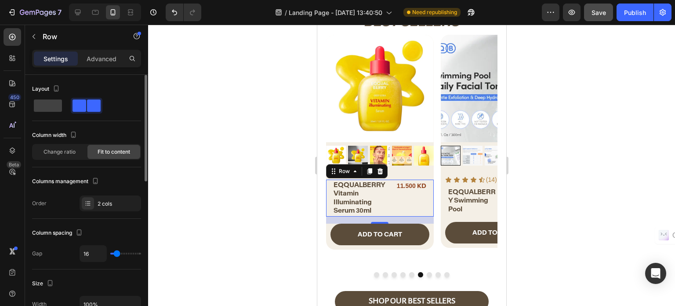
type input "0"
drag, startPoint x: 116, startPoint y: 252, endPoint x: 104, endPoint y: 249, distance: 12.6
type input "0"
click at [110, 252] on input "range" at bounding box center [125, 253] width 31 height 2
click at [68, 154] on span "Change ratio" at bounding box center [60, 152] width 32 height 8
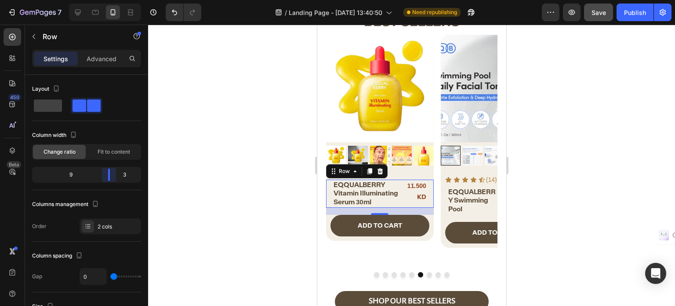
drag, startPoint x: 106, startPoint y: 175, endPoint x: 118, endPoint y: 178, distance: 12.7
click at [118, 0] on body "7 / Landing Page - [DATE] 13:40:50 Need republishing Preview Save Publish 450 B…" at bounding box center [337, 0] width 675 height 0
click at [423, 196] on div "11.500 KD" at bounding box center [415, 191] width 22 height 24
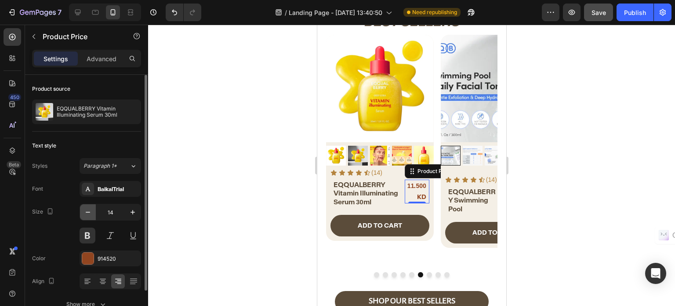
click at [92, 209] on icon "button" at bounding box center [88, 212] width 9 height 9
click at [91, 209] on icon "button" at bounding box center [88, 212] width 9 height 9
type input "10"
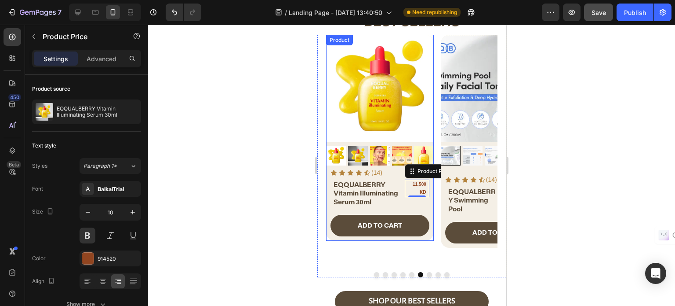
click at [391, 207] on div "EQQUALBERRY Vitamin Illuminating Serum 30ml Heading" at bounding box center [367, 193] width 74 height 29
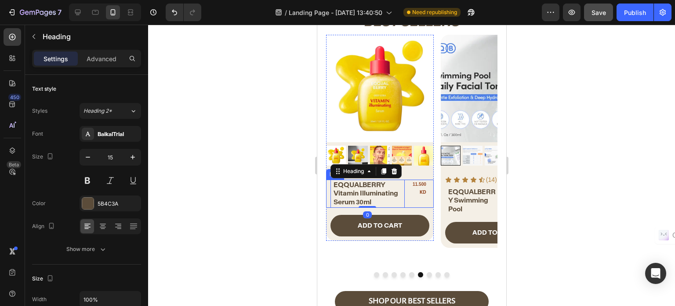
click at [415, 180] on div "11.500 KD" at bounding box center [415, 188] width 22 height 18
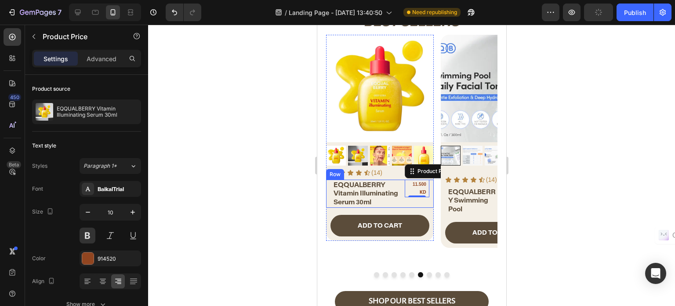
click at [415, 202] on div "11.500 KD Product Price Edit content in Shopify 0 Product Price Edit content in…" at bounding box center [416, 193] width 25 height 29
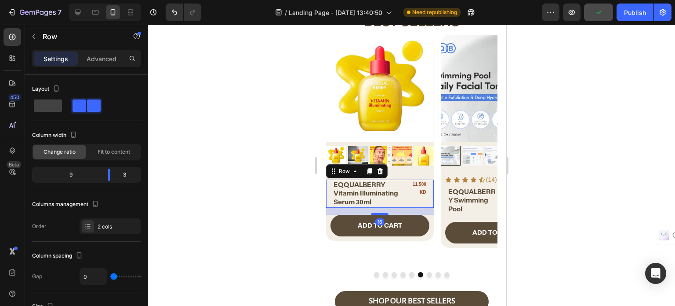
click at [417, 183] on div "11.500 KD" at bounding box center [415, 188] width 22 height 18
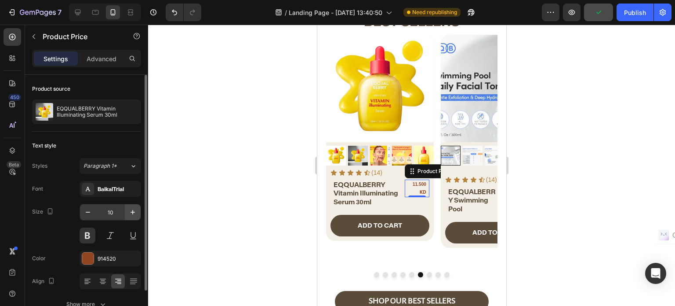
click at [133, 206] on button "button" at bounding box center [133, 212] width 16 height 16
type input "11"
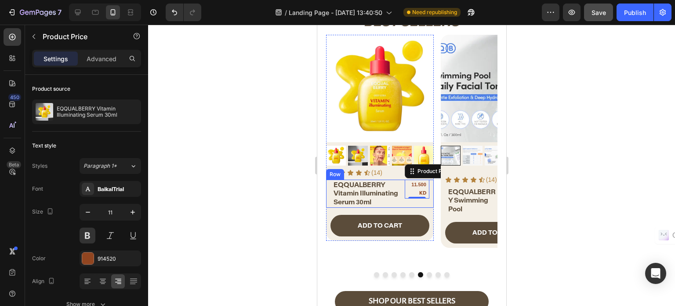
click at [408, 200] on div "11.500 KD Product Price Edit content in Shopify 0 Product Price Edit content in…" at bounding box center [416, 193] width 25 height 29
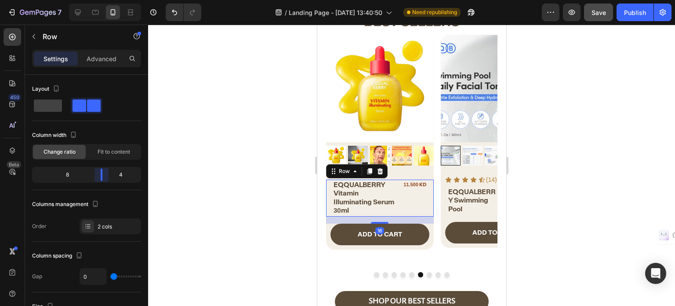
drag, startPoint x: 108, startPoint y: 174, endPoint x: 104, endPoint y: 174, distance: 4.4
click at [104, 0] on body "7 / Landing Page - [DATE] 13:40:50 Need republishing Preview Save Publish 450 B…" at bounding box center [337, 0] width 675 height 0
click at [355, 197] on h2 "EQQUALBERRY Vitamin Illuminating Serum 30ml" at bounding box center [364, 197] width 64 height 36
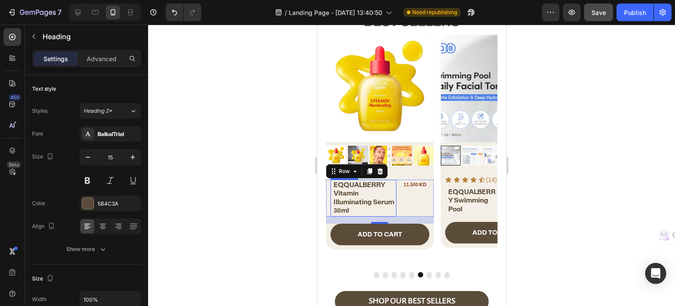
click at [355, 197] on h2 "EQQUALBERRY Vitamin Illuminating Serum 30ml" at bounding box center [364, 197] width 64 height 36
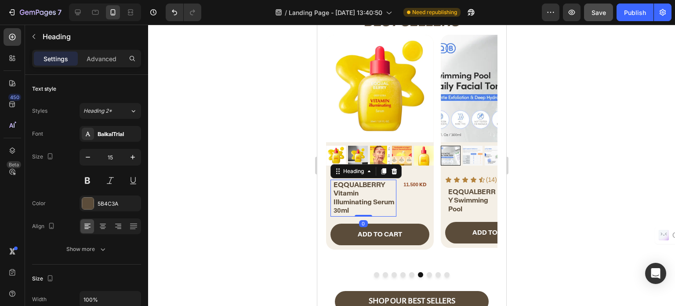
click at [355, 197] on p "EQQUALBERRY Vitamin Illuminating Serum 30ml" at bounding box center [364, 197] width 62 height 34
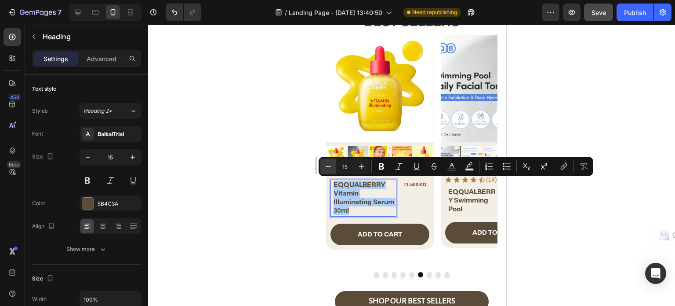
click at [332, 167] on button "Minus" at bounding box center [328, 166] width 16 height 16
type input "14"
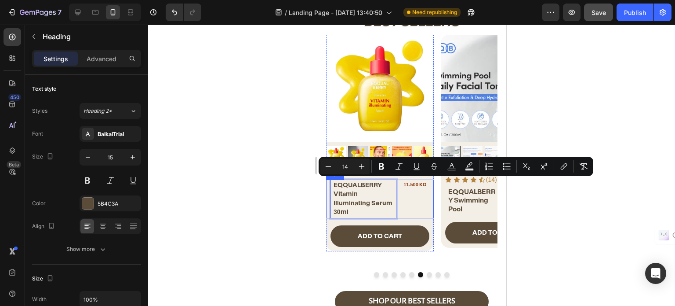
click at [429, 191] on div "11.500 KD Product Price Product Price" at bounding box center [412, 198] width 33 height 39
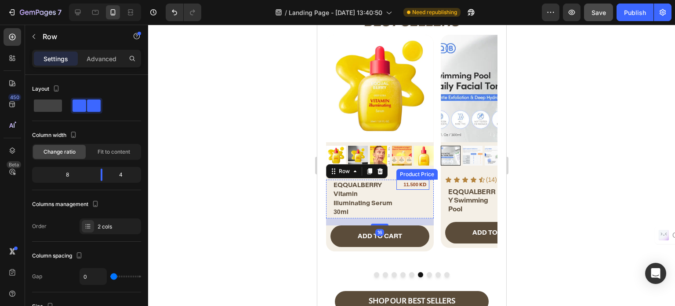
click at [422, 184] on div "11.500 KD" at bounding box center [411, 184] width 31 height 11
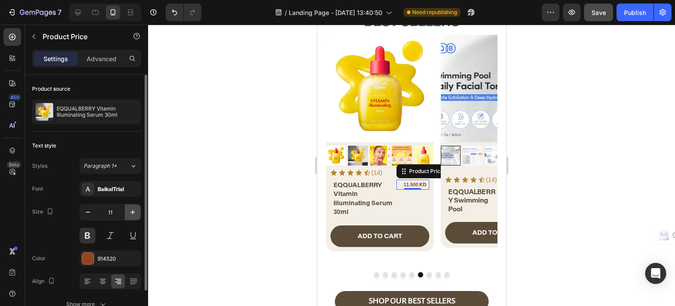
click at [128, 210] on button "button" at bounding box center [133, 212] width 16 height 16
click at [88, 210] on icon "button" at bounding box center [88, 212] width 9 height 9
type input "12"
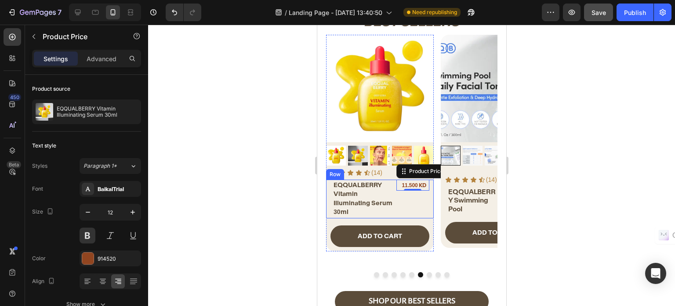
click at [401, 201] on div "11.500 KD Product Price Edit content in Shopify 0 Product Price Edit content in…" at bounding box center [412, 198] width 33 height 39
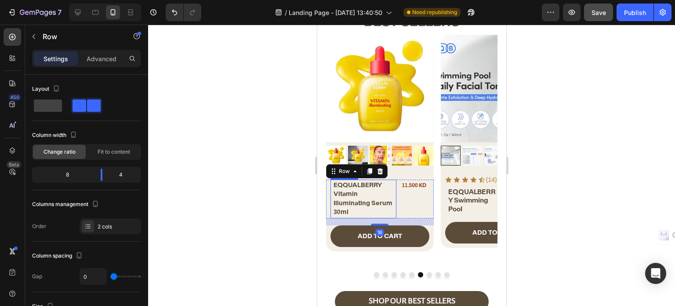
click at [369, 199] on p "⁠⁠⁠⁠⁠⁠⁠ EQQUALBERRY Vitamin Illuminating Serum 30ml" at bounding box center [364, 198] width 62 height 36
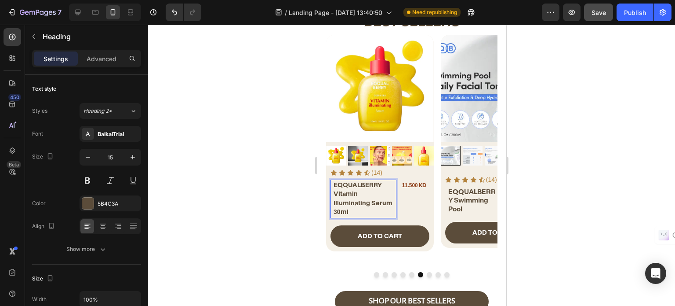
click at [370, 190] on span "EQQUALBERRY Vitamin Illuminating Serum 30ml" at bounding box center [362, 198] width 59 height 35
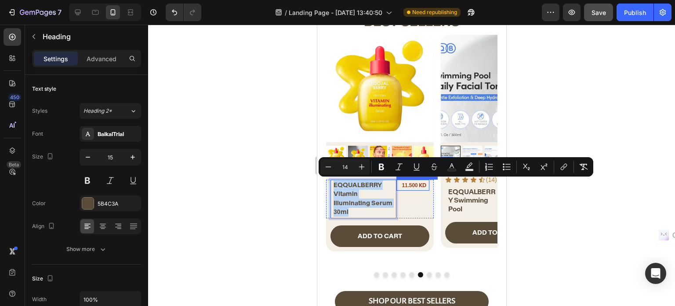
click at [409, 186] on div "11.500 KD" at bounding box center [411, 184] width 31 height 11
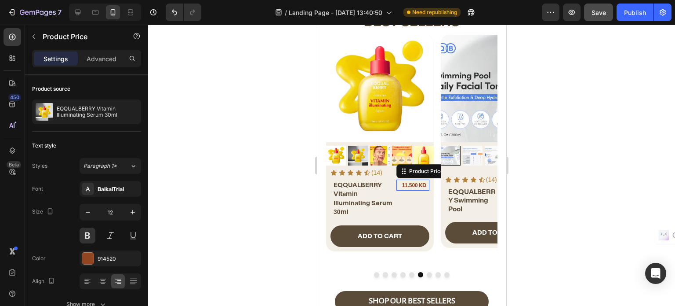
click at [409, 186] on div "11.500 KD Product Price Edit content in Shopify 0 Product Price Edit content in…" at bounding box center [412, 184] width 33 height 11
click at [409, 187] on div "0" at bounding box center [412, 190] width 9 height 7
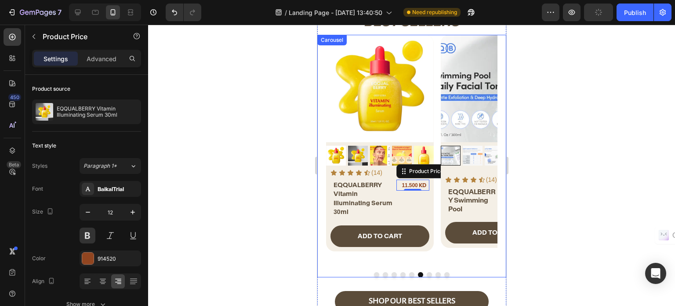
click at [426, 272] on button "Dot" at bounding box center [428, 274] width 5 height 5
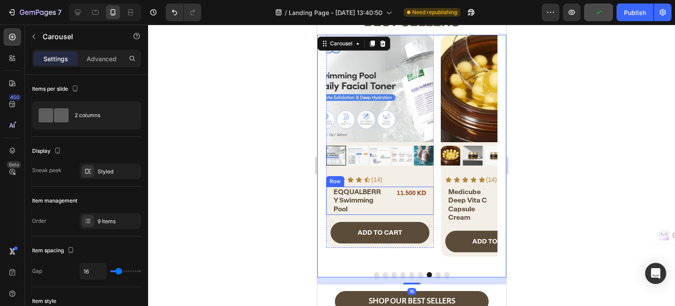
click at [390, 203] on div "EQQUALBERRY Swimming Pool Heading 11.500 KD Product Price Product Price Row" at bounding box center [380, 200] width 108 height 29
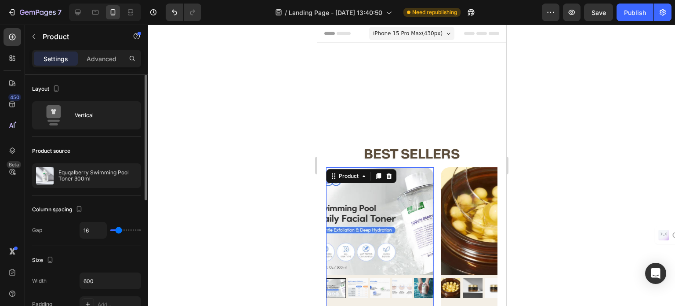
scroll to position [132, 0]
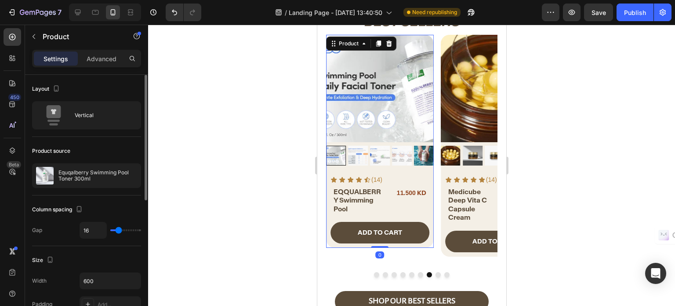
type input "0"
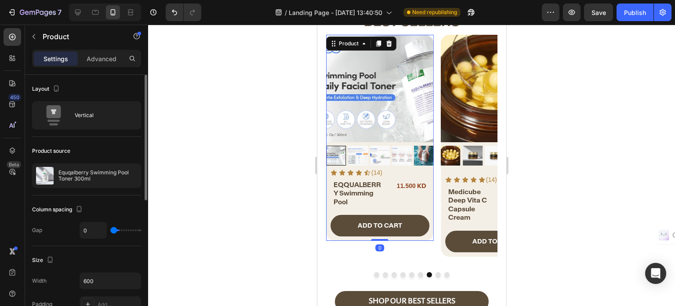
type input "0"
click at [110, 229] on input "range" at bounding box center [125, 230] width 31 height 2
click at [391, 190] on div "11.500 KD" at bounding box center [409, 185] width 36 height 13
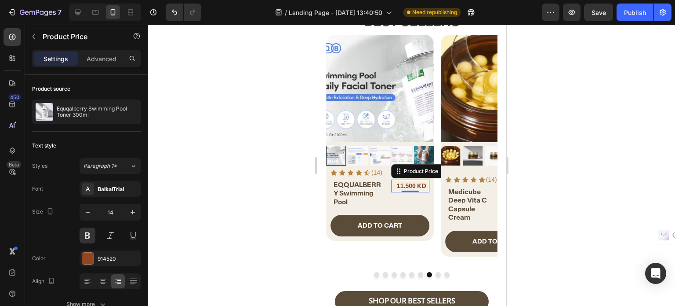
click at [389, 197] on div "EQQUALBERRY Swimming Pool Heading 11.500 KD Product Price Edit content in Shopi…" at bounding box center [380, 193] width 108 height 29
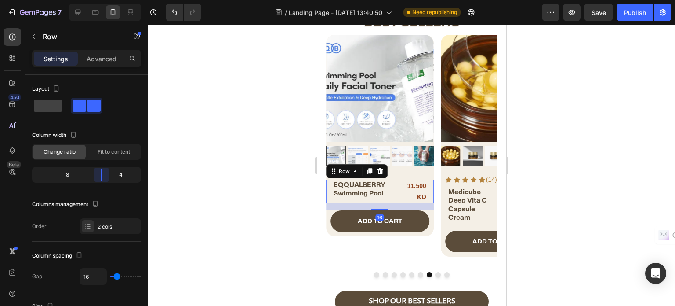
drag, startPoint x: 96, startPoint y: 178, endPoint x: 103, endPoint y: 178, distance: 7.0
click at [103, 0] on body "7 / Landing Page - [DATE] 13:40:50 Need republishing Preview Save Publish 450 B…" at bounding box center [337, 0] width 675 height 0
click at [356, 189] on h2 "EQQUALBERRY Swimming Pool" at bounding box center [361, 188] width 59 height 19
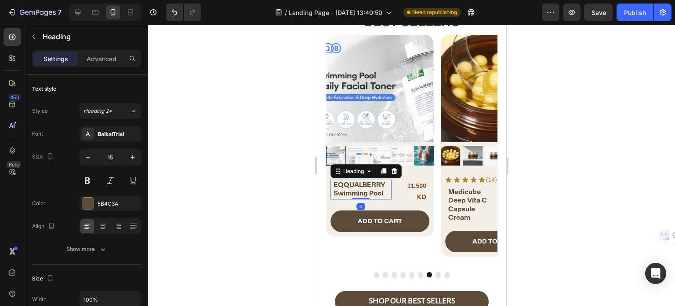
click at [354, 189] on h2 "EQQUALBERRY Swimming Pool" at bounding box center [361, 188] width 59 height 19
click at [353, 189] on p "EQQUALBERRY Swimming Pool" at bounding box center [361, 188] width 57 height 17
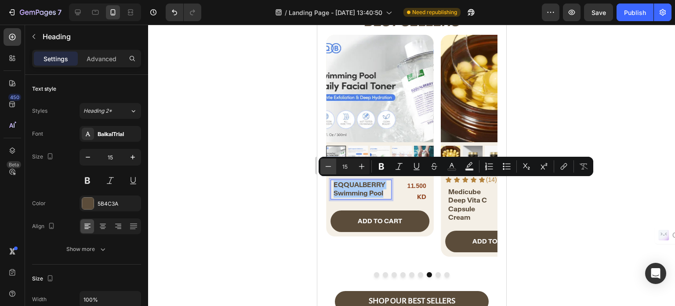
click at [331, 168] on icon "Editor contextual toolbar" at bounding box center [328, 166] width 9 height 9
type input "14"
click at [404, 192] on div "11.500 KD" at bounding box center [412, 191] width 29 height 24
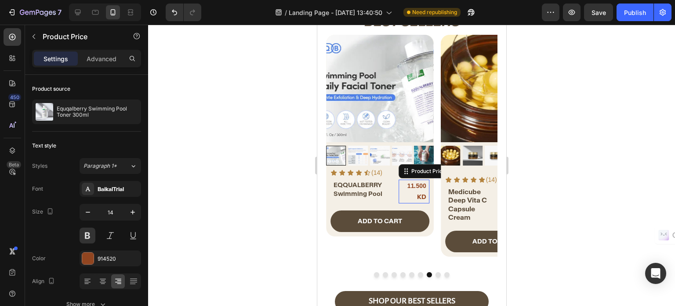
click at [404, 192] on div "11.500 KD" at bounding box center [412, 191] width 29 height 24
click at [97, 209] on input "14" at bounding box center [110, 212] width 29 height 16
click at [93, 209] on button "button" at bounding box center [88, 212] width 16 height 16
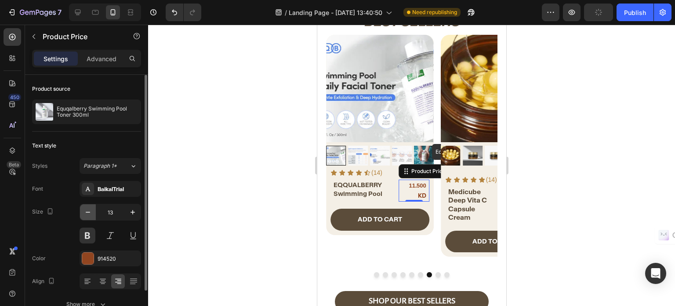
click at [91, 209] on icon "button" at bounding box center [88, 212] width 9 height 9
type input "12"
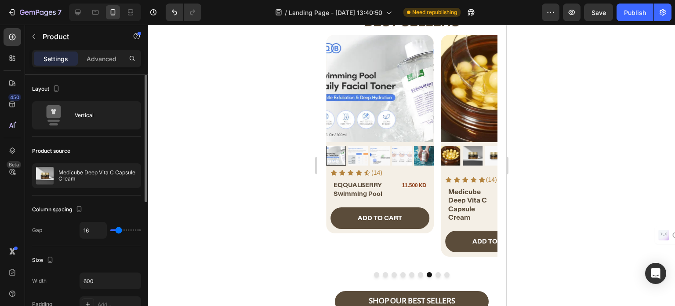
type input "0"
drag, startPoint x: 106, startPoint y: 230, endPoint x: 97, endPoint y: 226, distance: 9.1
type input "0"
click at [110, 229] on input "range" at bounding box center [125, 230] width 31 height 2
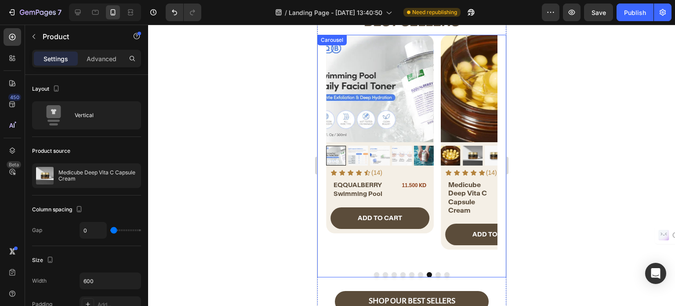
click at [435, 272] on button "Dot" at bounding box center [437, 274] width 5 height 5
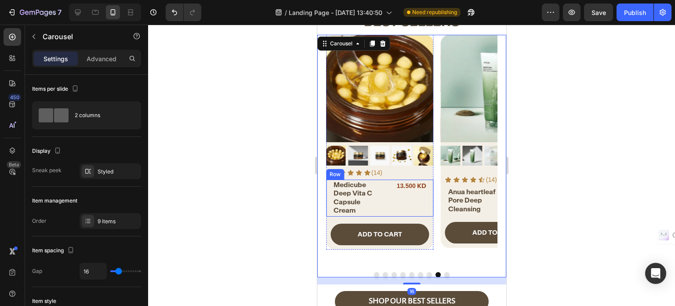
click at [391, 195] on div "13.500 KD Product Price Product Price" at bounding box center [410, 197] width 38 height 37
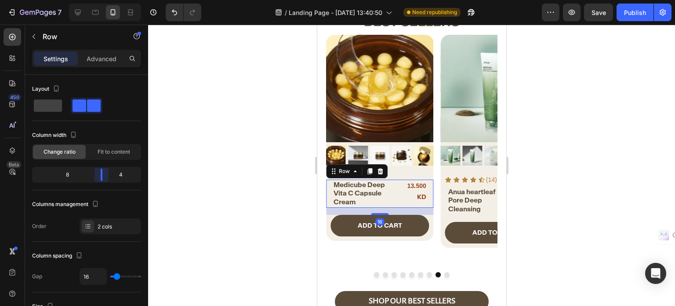
click at [102, 0] on body "7 / Landing Page - [DATE] 13:40:50 Need republishing Preview Save Publish 450 B…" at bounding box center [337, 0] width 675 height 0
click at [350, 183] on h2 "Medicube Deep Vita C Capsule Cream" at bounding box center [361, 193] width 59 height 28
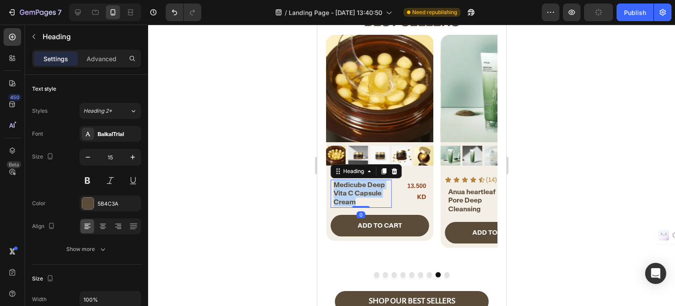
click at [350, 183] on p "Medicube Deep Vita C Capsule Cream" at bounding box center [361, 193] width 57 height 26
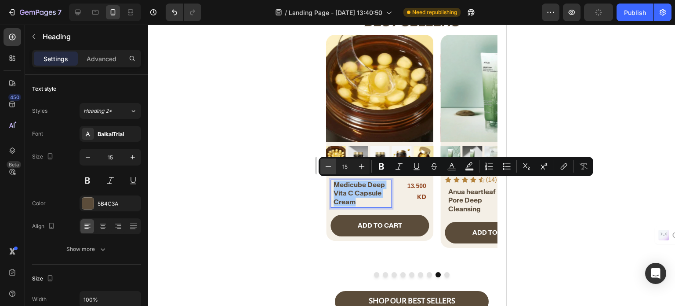
click at [330, 167] on icon "Editor contextual toolbar" at bounding box center [328, 166] width 9 height 9
type input "14"
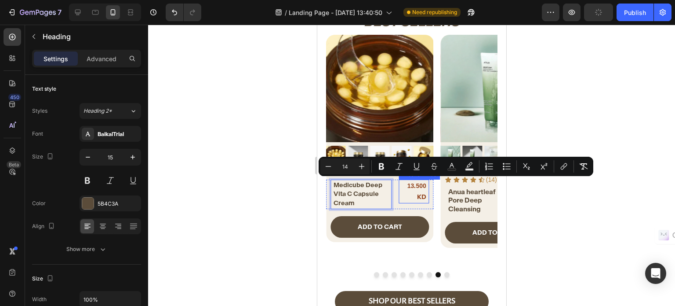
click at [423, 192] on div "13.500 KD" at bounding box center [412, 191] width 29 height 24
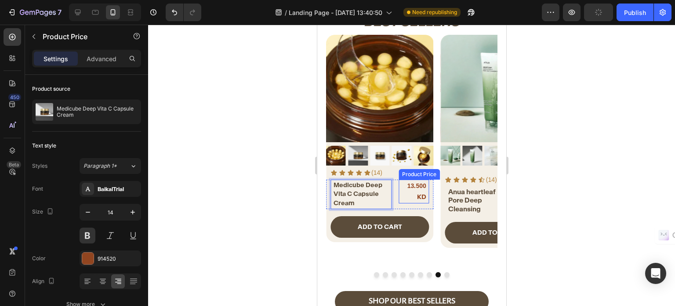
click at [422, 192] on div "13.500 KD" at bounding box center [412, 191] width 29 height 24
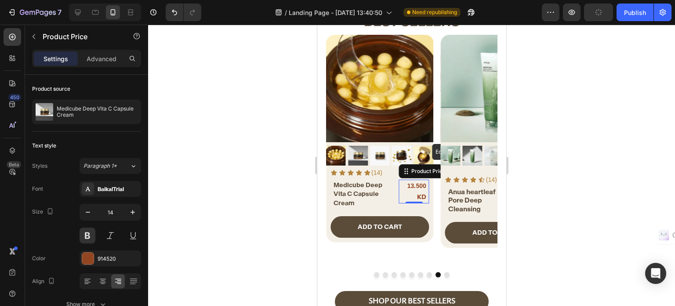
click at [422, 192] on div "13.500 KD" at bounding box center [412, 191] width 29 height 24
click at [94, 205] on button "button" at bounding box center [88, 212] width 16 height 16
click at [94, 206] on button "button" at bounding box center [88, 212] width 16 height 16
type input "12"
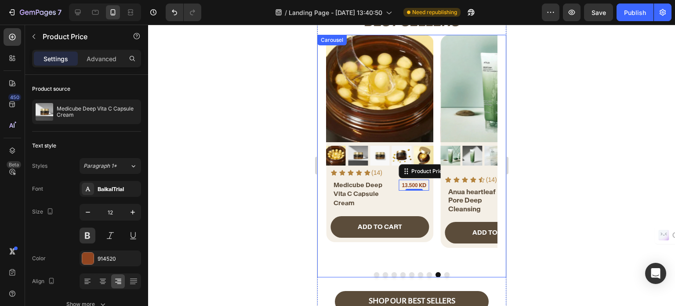
click at [444, 272] on button "Dot" at bounding box center [446, 274] width 5 height 5
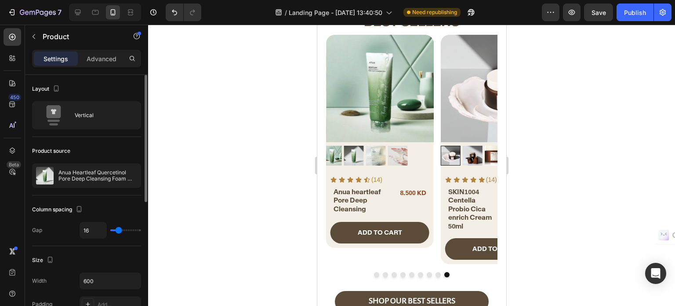
type input "0"
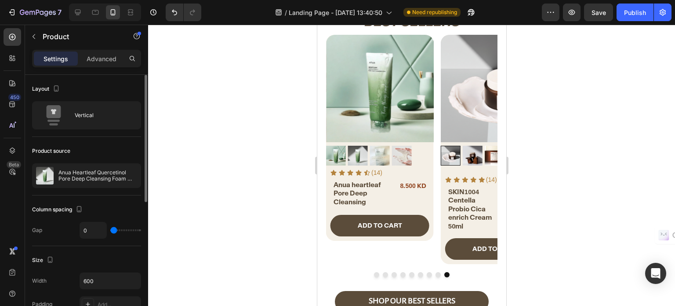
drag, startPoint x: 95, startPoint y: 226, endPoint x: 71, endPoint y: 226, distance: 24.2
type input "0"
click at [110, 229] on input "range" at bounding box center [125, 230] width 31 height 2
click at [388, 194] on div "Anua heartleaf Pore Deep Cleansing Heading 8.500 KD Product Price Product Price…" at bounding box center [380, 193] width 108 height 29
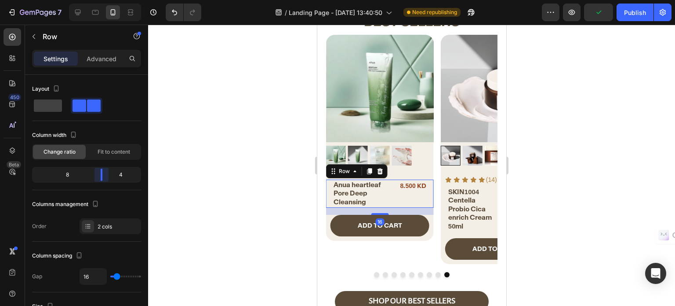
drag, startPoint x: 95, startPoint y: 174, endPoint x: 105, endPoint y: 175, distance: 9.7
click at [105, 0] on body "7 / Landing Page - [DATE] 13:40:50 Need republishing Preview Publish 450 Beta S…" at bounding box center [337, 0] width 675 height 0
click at [352, 187] on h2 "Anua heartleaf Pore Deep Cleansing" at bounding box center [361, 193] width 59 height 28
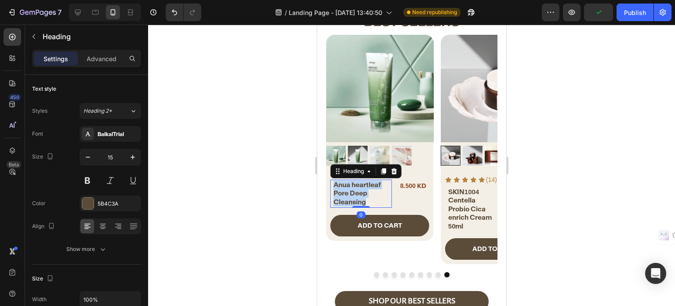
click at [352, 187] on p "Anua heartleaf Pore Deep Cleansing" at bounding box center [361, 193] width 57 height 26
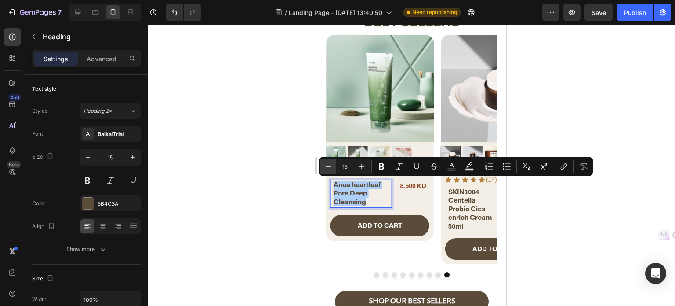
click at [325, 167] on icon "Editor contextual toolbar" at bounding box center [328, 166] width 9 height 9
type input "14"
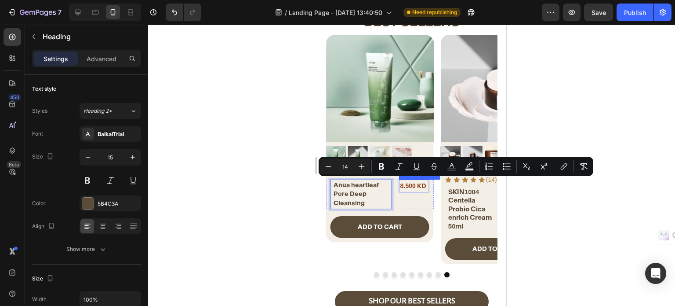
click at [425, 188] on div "8.500 KD" at bounding box center [412, 185] width 29 height 13
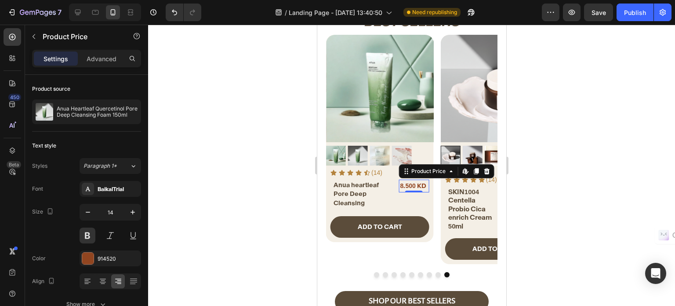
click at [425, 188] on div "8.500 KD" at bounding box center [412, 185] width 29 height 13
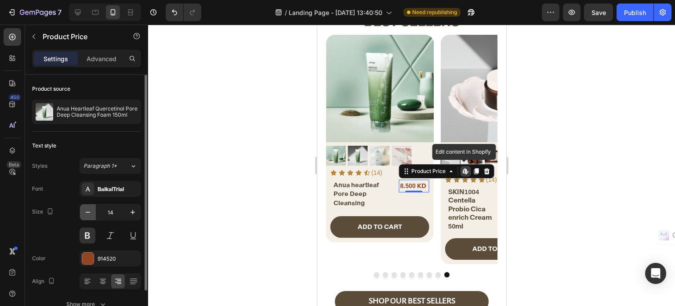
click at [91, 208] on icon "button" at bounding box center [88, 212] width 9 height 9
type input "12"
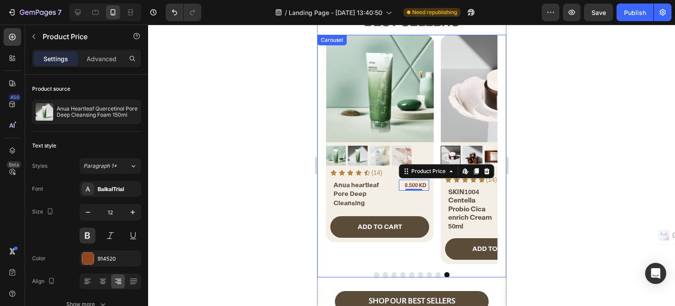
click at [374, 272] on button "Dot" at bounding box center [376, 274] width 5 height 5
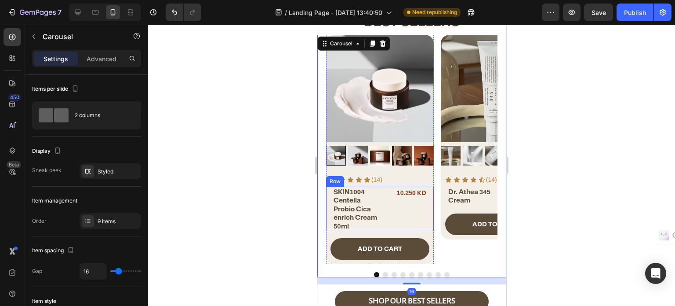
click at [387, 197] on div "SKIN1004 Centella Probio Cica enrich Cream 50ml Product Title 10.250 KD Product…" at bounding box center [380, 208] width 108 height 45
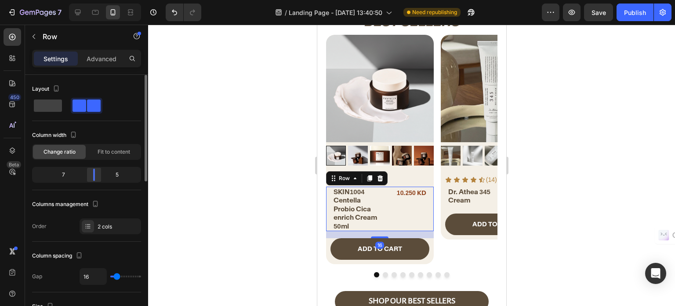
click at [102, 180] on div "7 5" at bounding box center [86, 175] width 109 height 16
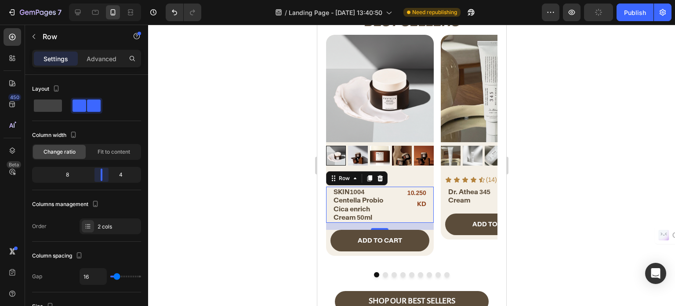
drag, startPoint x: 97, startPoint y: 177, endPoint x: 102, endPoint y: 178, distance: 5.3
click at [102, 0] on body "7 / Landing Page - [DATE] 13:40:50 Need republishing Preview Publish 450 Beta S…" at bounding box center [337, 0] width 675 height 0
type input "11"
type input "0"
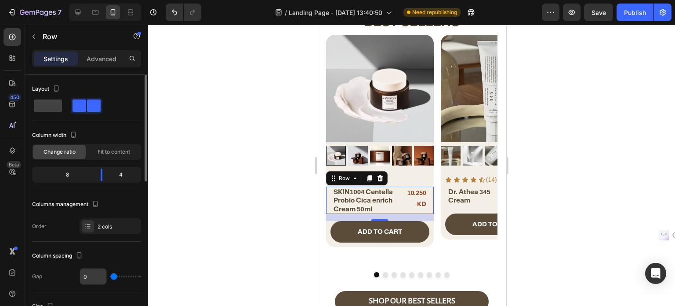
drag, startPoint x: 116, startPoint y: 273, endPoint x: 87, endPoint y: 270, distance: 28.7
type input "0"
click at [110, 275] on input "range" at bounding box center [125, 276] width 31 height 2
type input "18"
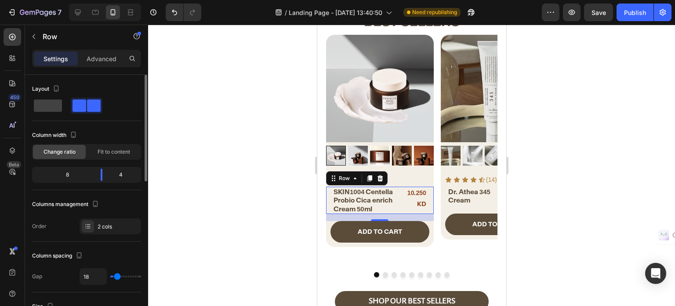
type input "22"
type input "36"
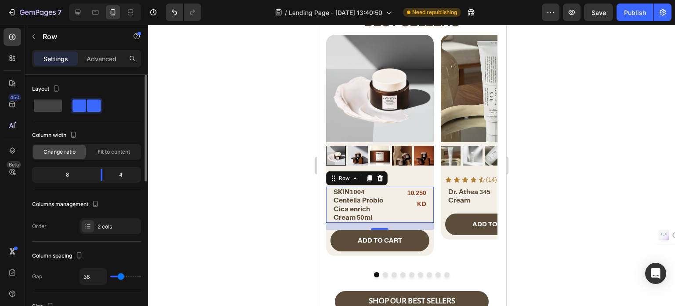
type input "34"
type input "32"
type input "27"
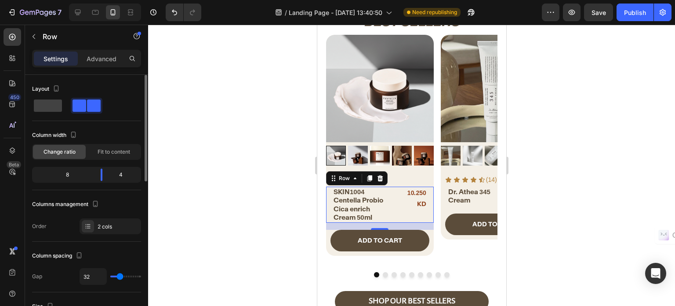
type input "27"
type input "25"
type input "24"
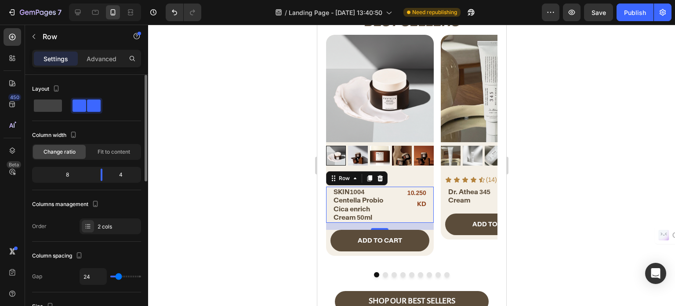
type input "20"
type input "8"
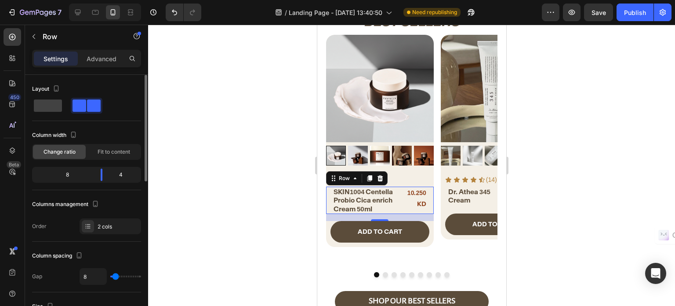
type input "6"
type input "0"
drag, startPoint x: 117, startPoint y: 275, endPoint x: 112, endPoint y: 275, distance: 5.3
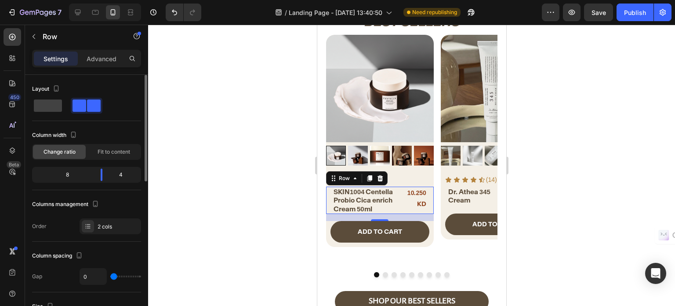
click at [112, 275] on input "range" at bounding box center [125, 276] width 31 height 2
type input "4"
type input "8"
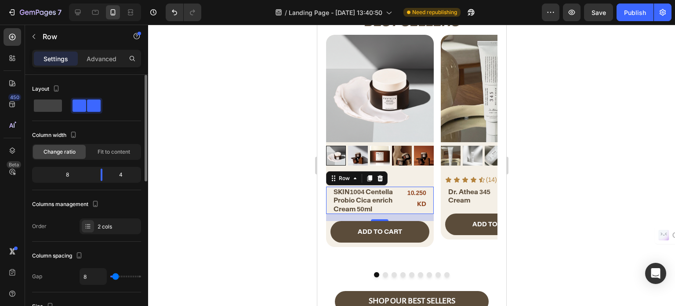
type input "9"
type input "11"
type input "13"
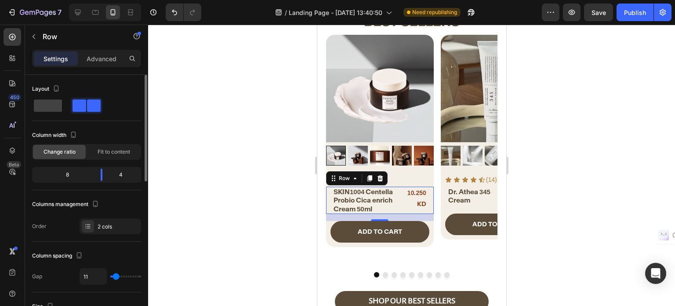
type input "13"
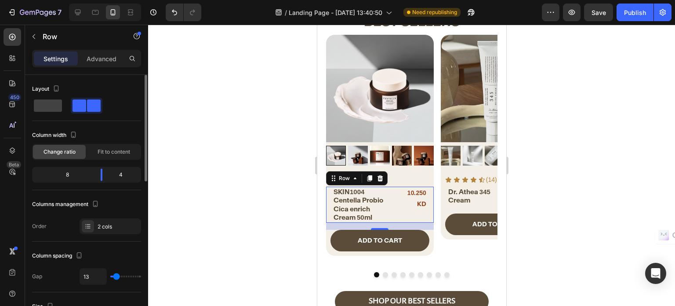
type input "15"
type input "16"
type input "18"
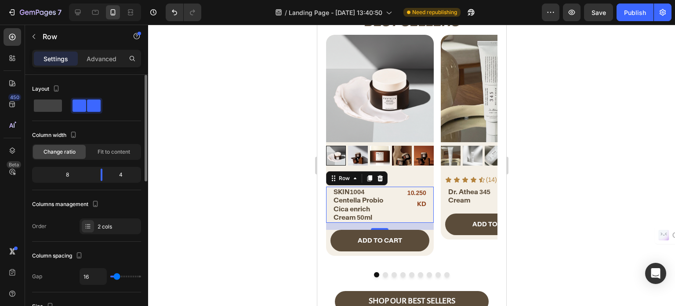
type input "18"
type input "47"
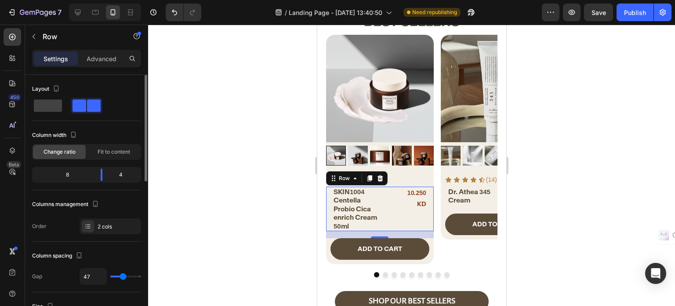
type input "50"
type input "52"
type input "64"
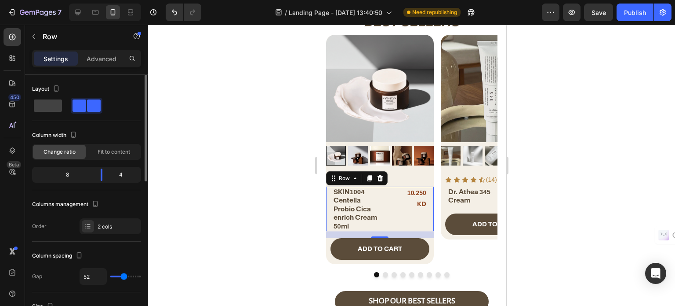
type input "64"
type input "63"
type input "25"
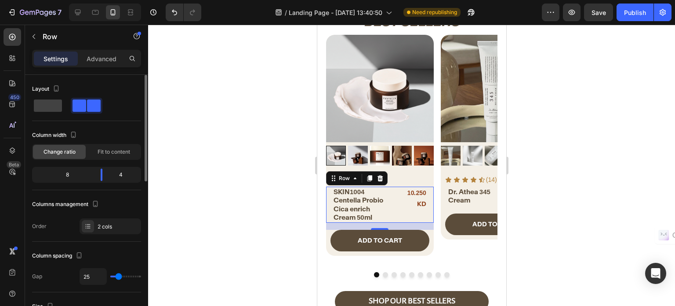
type input "24"
type input "22"
type input "18"
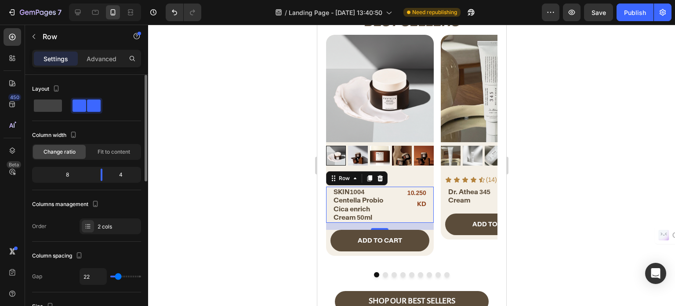
type input "18"
type input "16"
type input "15"
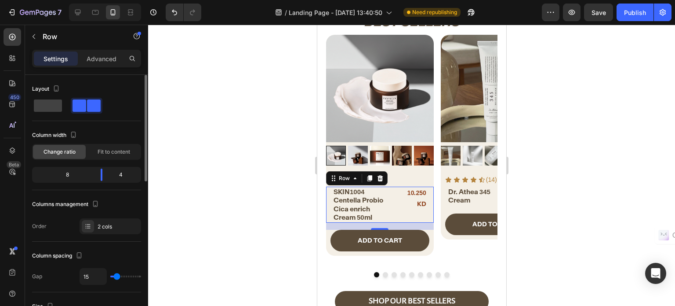
type input "13"
type input "9"
type input "0"
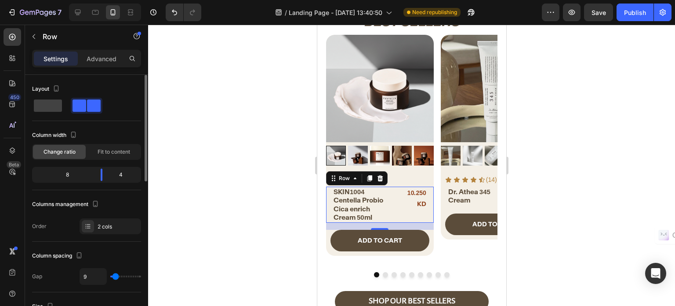
type input "0"
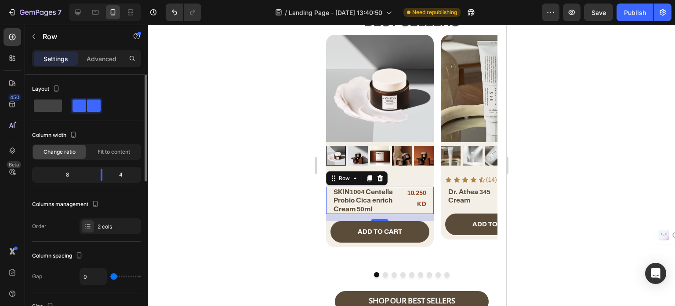
drag, startPoint x: 112, startPoint y: 274, endPoint x: 98, endPoint y: 269, distance: 14.6
click at [110, 275] on input "range" at bounding box center [125, 276] width 31 height 2
click at [396, 172] on div "Icon Icon Icon Icon Icon Icon List (14) Text Block Row" at bounding box center [380, 179] width 108 height 14
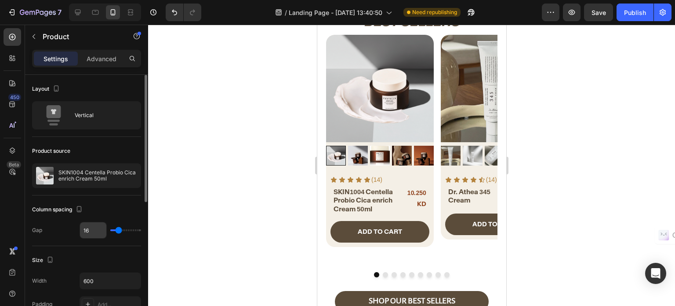
type input "0"
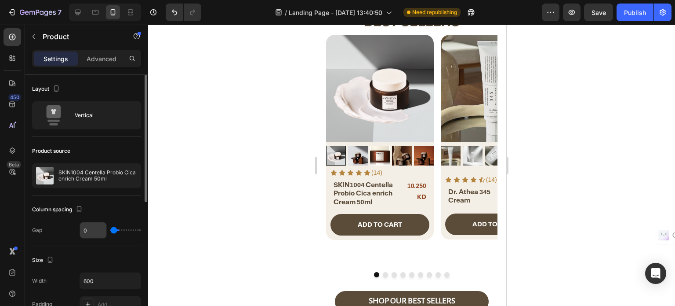
drag, startPoint x: 117, startPoint y: 229, endPoint x: 79, endPoint y: 229, distance: 37.4
type input "0"
click at [110, 229] on input "range" at bounding box center [125, 230] width 31 height 2
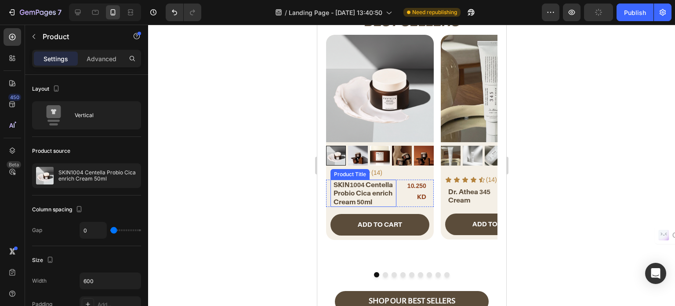
click at [353, 191] on h2 "SKIN1004 Centella Probio Cica enrich Cream 50ml" at bounding box center [364, 193] width 64 height 28
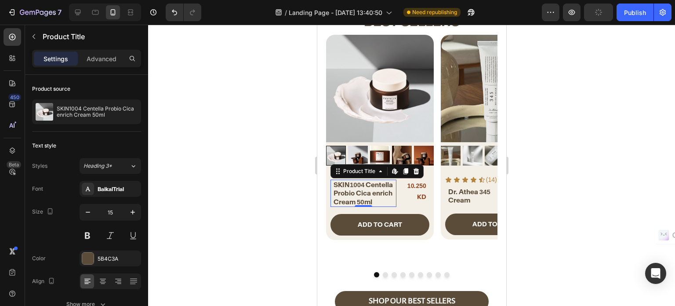
click at [353, 191] on h2 "SKIN1004 Centella Probio Cica enrich Cream 50ml" at bounding box center [364, 193] width 64 height 28
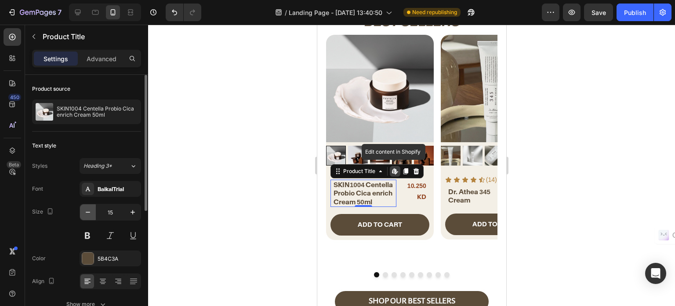
click at [90, 210] on icon "button" at bounding box center [88, 212] width 9 height 9
type input "14"
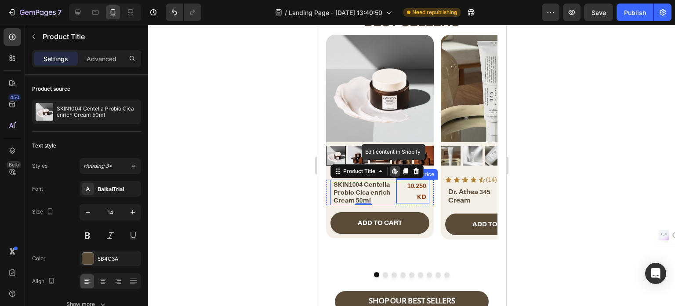
click at [410, 185] on div "10.250 KD" at bounding box center [411, 191] width 31 height 24
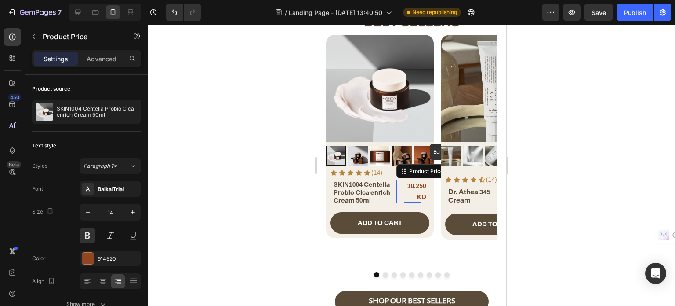
click at [410, 185] on div "10.250 KD" at bounding box center [411, 191] width 31 height 24
click at [87, 212] on icon "button" at bounding box center [88, 212] width 9 height 9
type input "12"
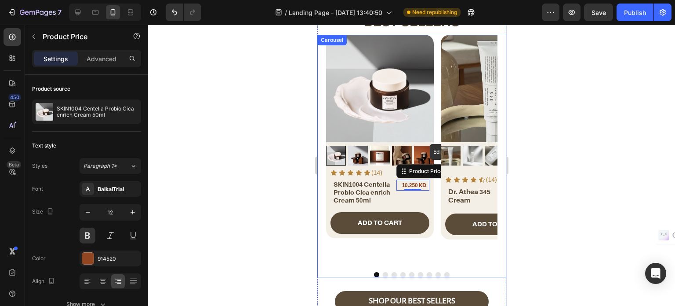
click at [382, 272] on button "Dot" at bounding box center [384, 274] width 5 height 5
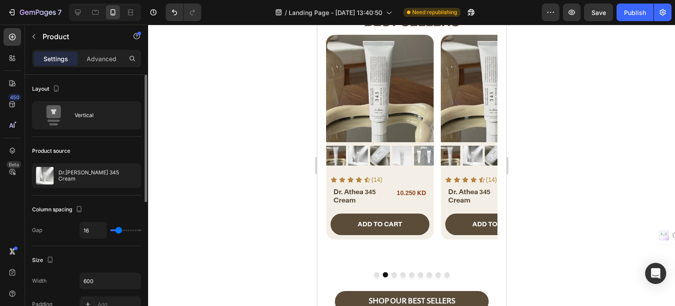
type input "0"
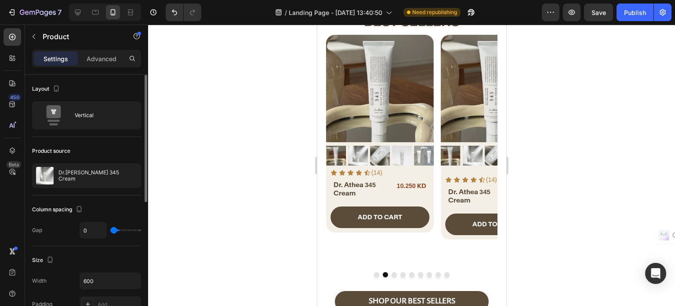
drag, startPoint x: 120, startPoint y: 231, endPoint x: 59, endPoint y: 232, distance: 61.1
type input "0"
click at [110, 231] on input "range" at bounding box center [125, 230] width 31 height 2
click at [384, 185] on div "Dr. Athea 345 Cream Heading 10.250 KD Product Price Product Price Row" at bounding box center [380, 189] width 108 height 20
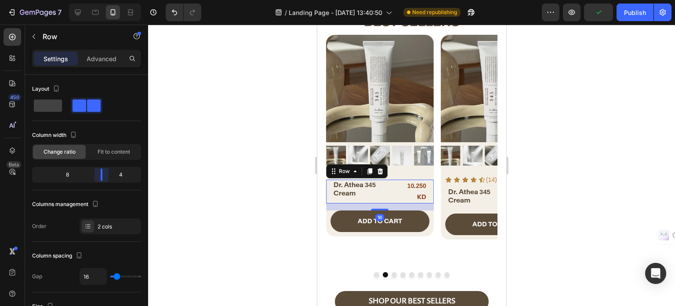
drag, startPoint x: 95, startPoint y: 176, endPoint x: 104, endPoint y: 175, distance: 8.8
click at [104, 0] on body "7 / Landing Page - [DATE] 13:40:50 Need republishing Preview Publish 450 Beta S…" at bounding box center [337, 0] width 675 height 0
click at [401, 191] on div "10.250 KD" at bounding box center [412, 191] width 29 height 24
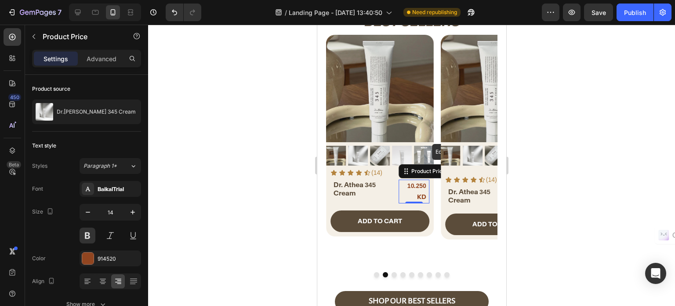
click at [408, 190] on div "10.250 KD" at bounding box center [412, 191] width 29 height 24
click at [398, 189] on div "Dr. Athea 345 Cream Heading 10.250 KD Product Price Edit content in Shopify 0 P…" at bounding box center [380, 191] width 108 height 24
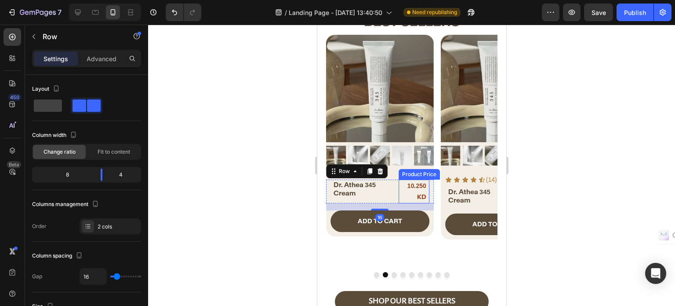
click at [415, 188] on div "10.250 KD" at bounding box center [412, 191] width 29 height 24
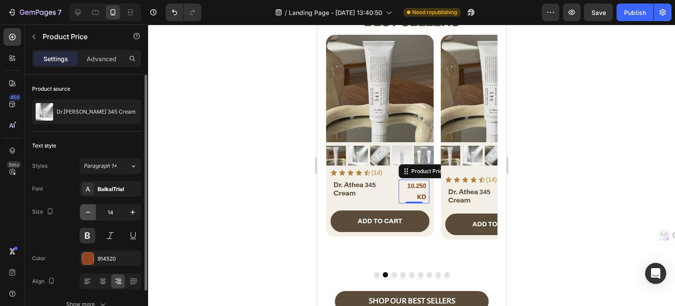
click at [88, 215] on icon "button" at bounding box center [88, 212] width 9 height 9
click at [87, 215] on icon "button" at bounding box center [88, 212] width 9 height 9
type input "12"
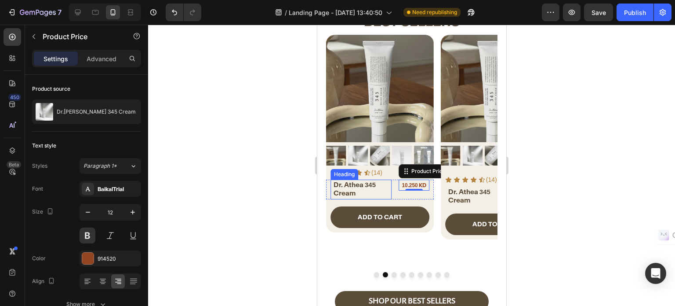
click at [340, 185] on h2 "Dr. Athea 345 Cream" at bounding box center [361, 188] width 59 height 19
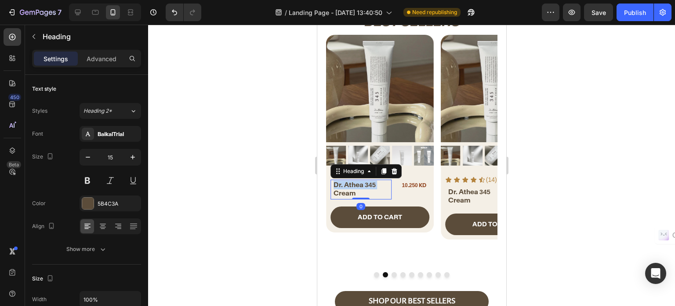
click at [340, 185] on p "Dr. Athea 345 Cream" at bounding box center [361, 188] width 57 height 17
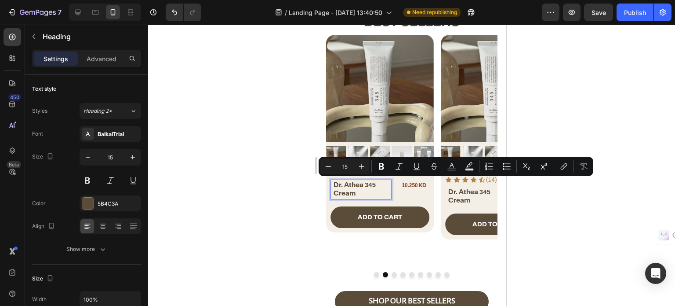
click at [362, 193] on p "Dr. Athea 345 Cream" at bounding box center [361, 188] width 57 height 17
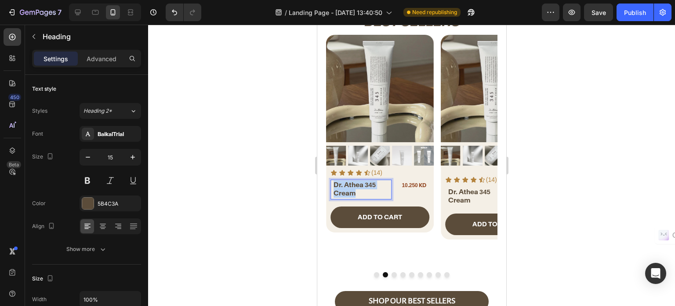
drag, startPoint x: 365, startPoint y: 193, endPoint x: 326, endPoint y: 177, distance: 42.6
click at [326, 179] on div "Dr. Athea 345 Cream Heading 0 10.250 KD Product Price Product Price Row" at bounding box center [380, 189] width 108 height 20
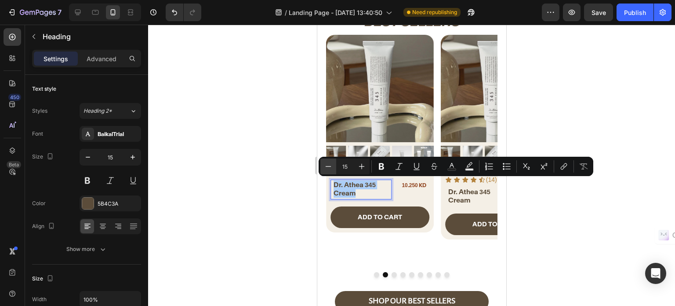
click at [329, 168] on icon "Editor contextual toolbar" at bounding box center [328, 166] width 9 height 9
type input "14"
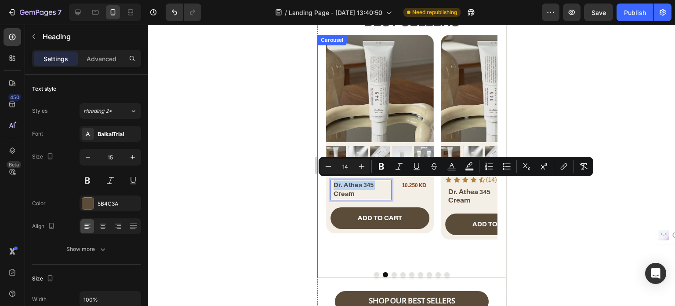
click at [391, 272] on button "Dot" at bounding box center [393, 274] width 5 height 5
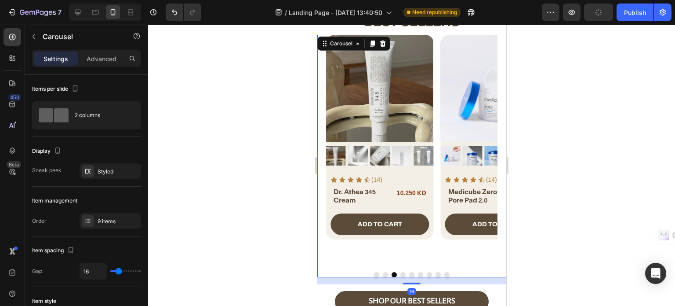
click at [400, 272] on button "Dot" at bounding box center [402, 274] width 5 height 5
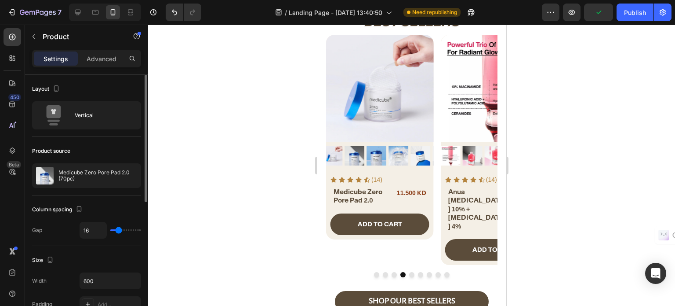
type input "10"
type input "0"
drag, startPoint x: 103, startPoint y: 226, endPoint x: 68, endPoint y: 226, distance: 35.2
type input "0"
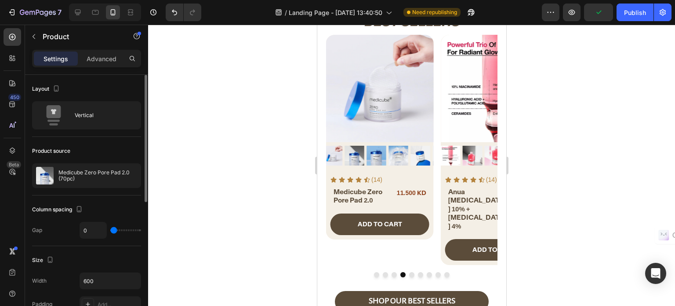
click at [110, 229] on input "range" at bounding box center [125, 230] width 31 height 2
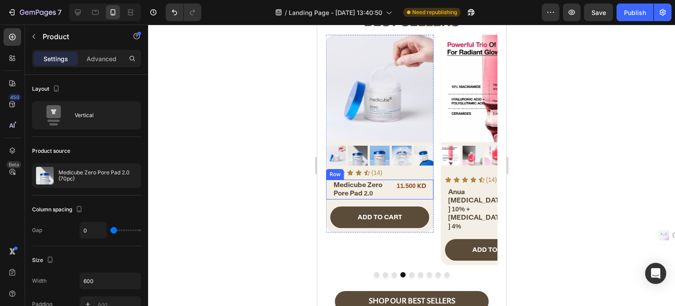
click at [388, 188] on div "Medicube Zero Pore Pad 2.0 Heading 11.500 KD Product Price Product Price Row" at bounding box center [380, 189] width 108 height 20
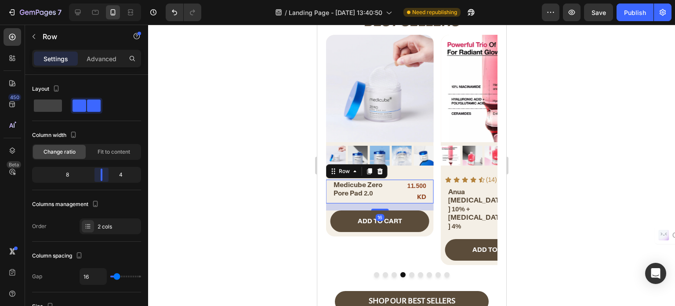
drag, startPoint x: 95, startPoint y: 177, endPoint x: 102, endPoint y: 176, distance: 7.2
click at [102, 0] on body "7 / Landing Page - [DATE] 13:40:50 Need republishing Preview Save Publish 450 B…" at bounding box center [337, 0] width 675 height 0
click at [413, 188] on div "11.500 KD" at bounding box center [412, 191] width 29 height 24
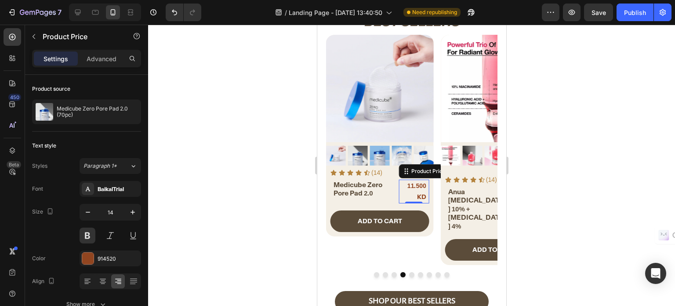
click at [421, 195] on div "11.500 KD" at bounding box center [412, 191] width 29 height 24
click at [92, 209] on button "button" at bounding box center [88, 212] width 16 height 16
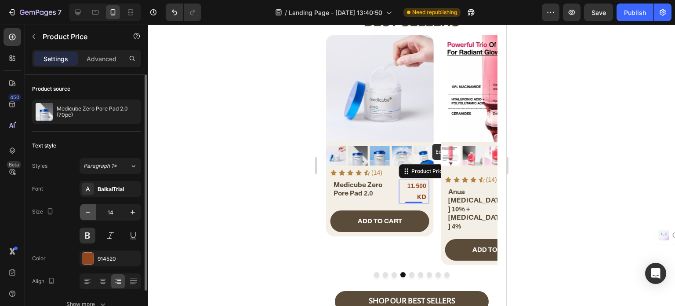
click at [92, 209] on button "button" at bounding box center [88, 212] width 16 height 16
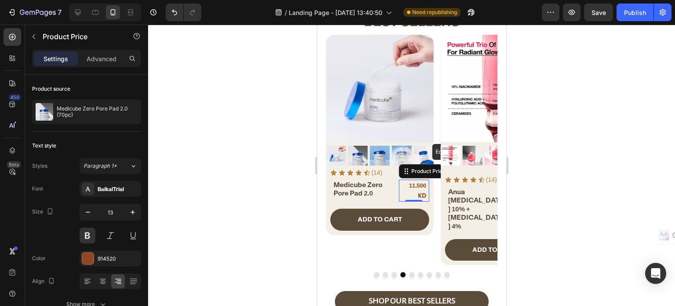
type input "12"
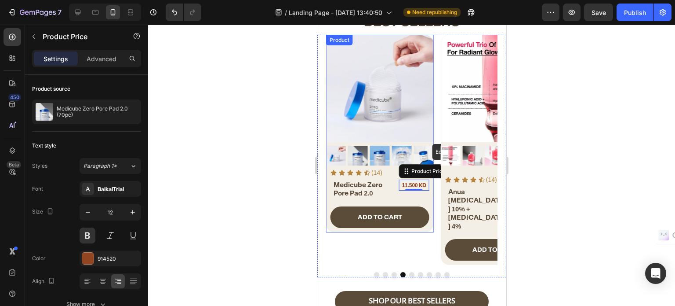
click at [363, 186] on h2 "Medicube Zero Pore Pad 2.0" at bounding box center [361, 188] width 59 height 19
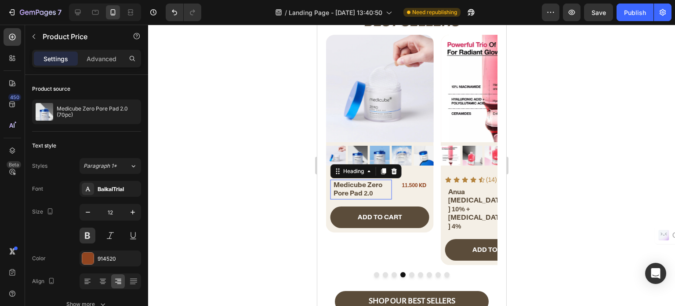
click at [363, 186] on h2 "Medicube Zero Pore Pad 2.0" at bounding box center [361, 188] width 59 height 19
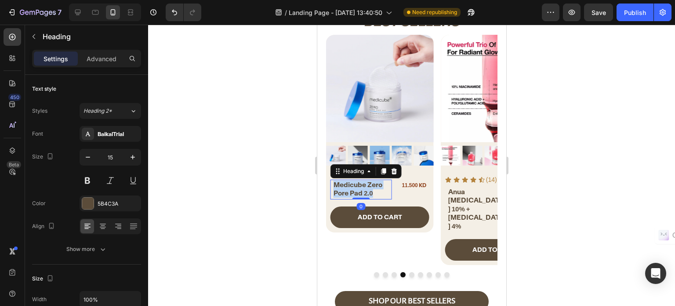
click at [363, 186] on p "Medicube Zero Pore Pad 2.0" at bounding box center [361, 188] width 57 height 17
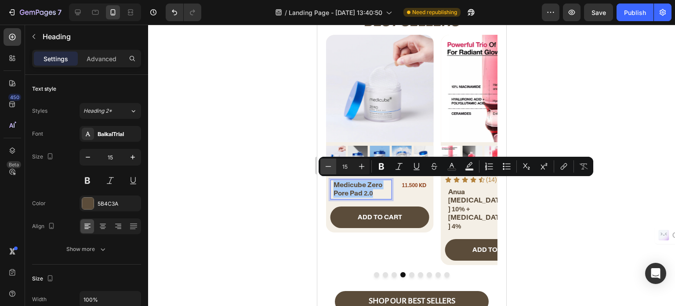
click at [325, 167] on icon "Editor contextual toolbar" at bounding box center [328, 166] width 9 height 9
type input "14"
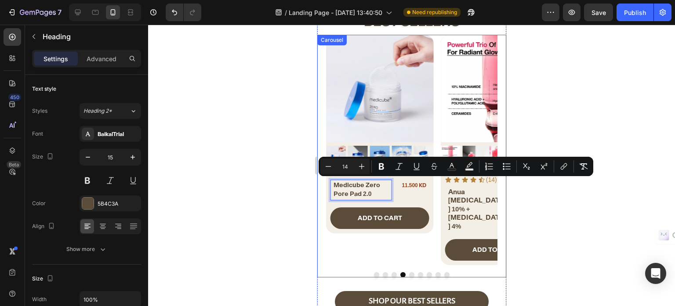
click at [409, 272] on button "Dot" at bounding box center [411, 274] width 5 height 5
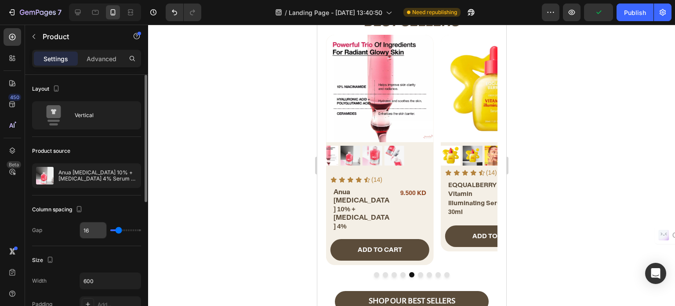
type input "0"
click at [110, 229] on input "range" at bounding box center [125, 230] width 31 height 2
type input "0"
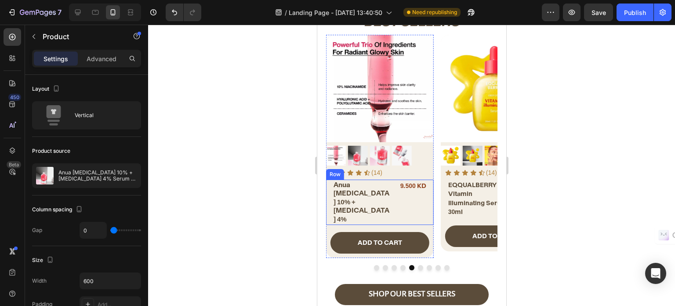
click at [394, 192] on div "Anua [MEDICAL_DATA] 10% + [MEDICAL_DATA] 4% Heading 9.500 KD Product Price Prod…" at bounding box center [380, 202] width 108 height 46
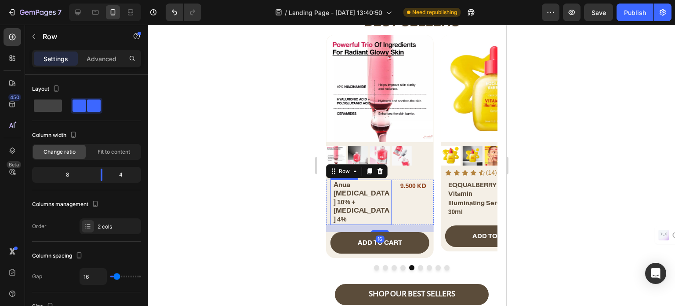
click at [366, 189] on h2 "Anua [MEDICAL_DATA] 10% + [MEDICAL_DATA] 4%" at bounding box center [361, 201] width 59 height 45
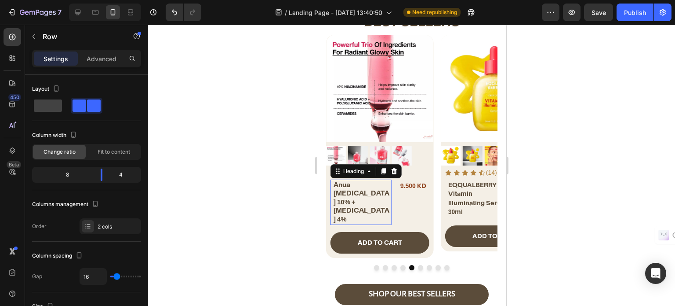
click at [366, 189] on h2 "Anua [MEDICAL_DATA] 10% + [MEDICAL_DATA] 4%" at bounding box center [361, 201] width 59 height 45
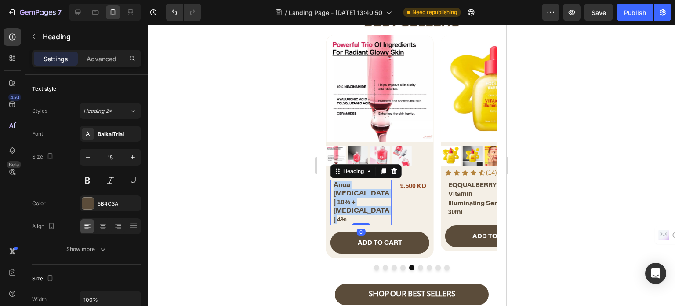
click at [366, 189] on p "Anua [MEDICAL_DATA] 10% + [MEDICAL_DATA] 4%" at bounding box center [361, 201] width 57 height 43
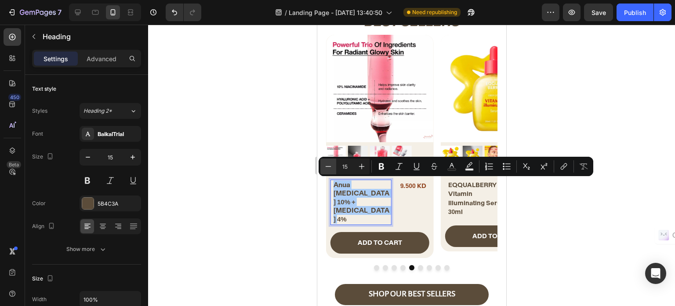
click at [327, 168] on icon "Editor contextual toolbar" at bounding box center [328, 166] width 9 height 9
type input "14"
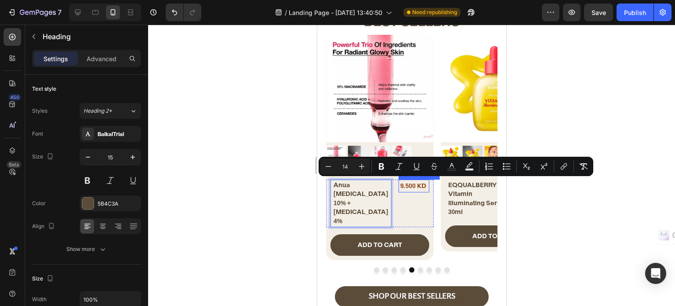
click at [407, 186] on div "9.500 KD" at bounding box center [412, 185] width 29 height 13
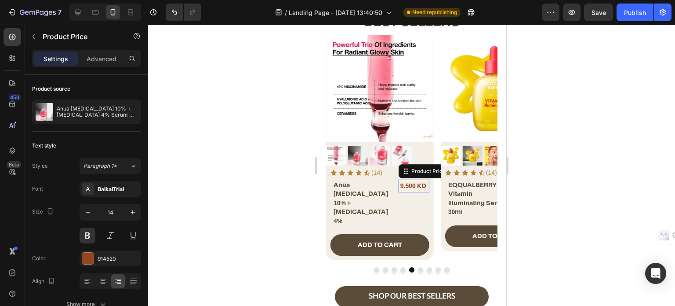
click at [407, 186] on div "9.500 KD" at bounding box center [412, 185] width 29 height 13
click at [85, 209] on icon "button" at bounding box center [88, 212] width 9 height 9
type input "13"
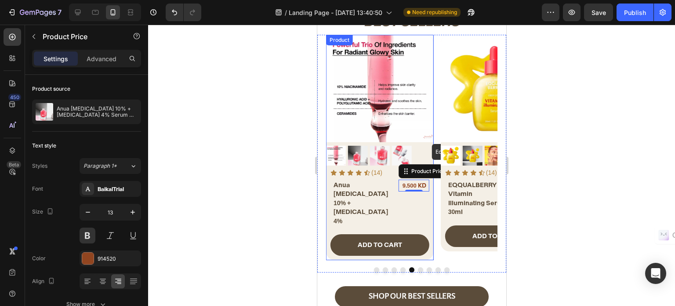
click at [388, 200] on p "⁠⁠⁠⁠⁠⁠⁠ Anua [MEDICAL_DATA] 10% + [MEDICAL_DATA] 4%" at bounding box center [361, 202] width 57 height 45
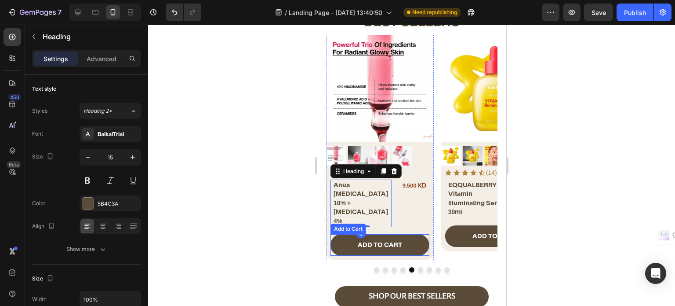
click at [391, 200] on h2 "⁠⁠⁠⁠⁠⁠⁠ Anua [MEDICAL_DATA] 10% + [MEDICAL_DATA] 4%" at bounding box center [361, 202] width 59 height 47
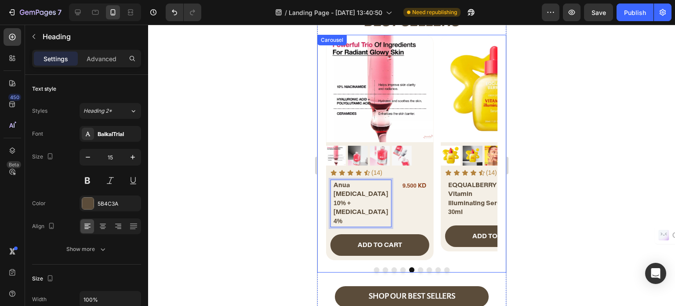
click at [418, 267] on button "Dot" at bounding box center [420, 269] width 5 height 5
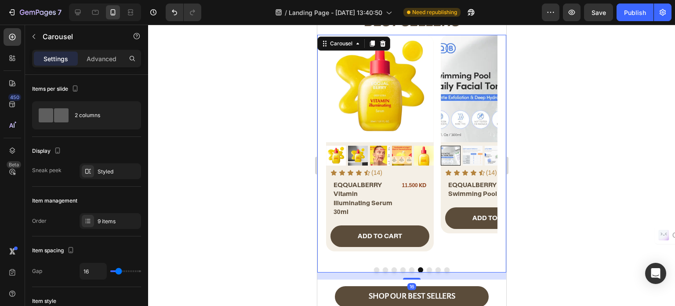
click at [422, 267] on div at bounding box center [411, 269] width 171 height 5
click at [426, 267] on button "Dot" at bounding box center [428, 269] width 5 height 5
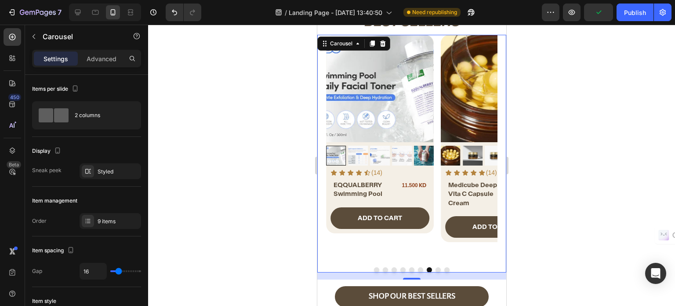
click at [435, 267] on button "Dot" at bounding box center [437, 269] width 5 height 5
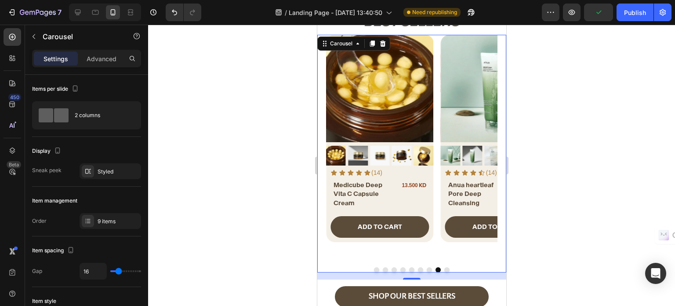
click at [444, 267] on button "Dot" at bounding box center [446, 269] width 5 height 5
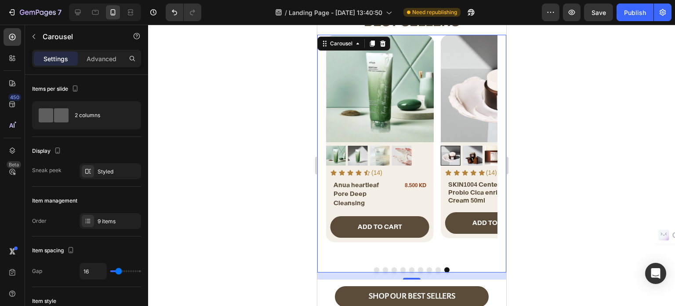
click at [374, 267] on button "Dot" at bounding box center [376, 269] width 5 height 5
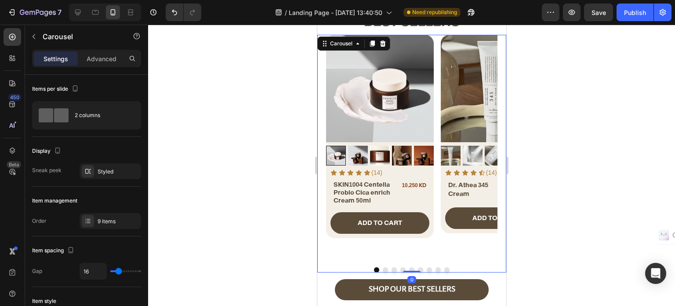
drag, startPoint x: 410, startPoint y: 258, endPoint x: 413, endPoint y: 244, distance: 14.3
click at [413, 244] on div "Product Images Icon Icon Icon Icon Icon Icon List (14) Text Block Row SKIN1004 …" at bounding box center [411, 154] width 189 height 238
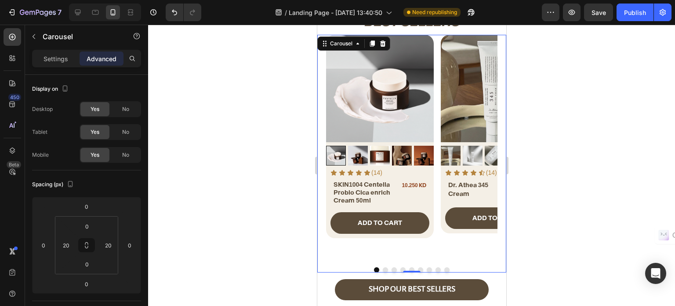
click at [382, 267] on button "Dot" at bounding box center [384, 269] width 5 height 5
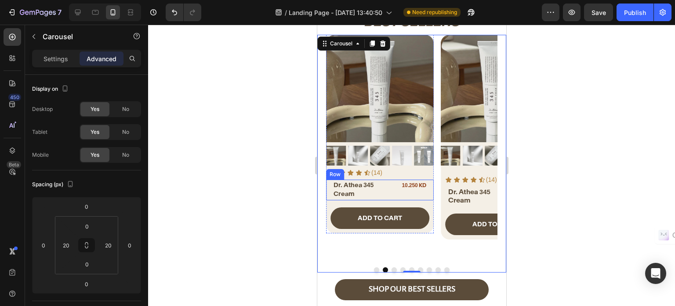
click at [391, 197] on div "⁠⁠⁠⁠⁠⁠⁠ Dr. Athea 345 Cream Heading 10.250 KD Product Price Product Price Row" at bounding box center [380, 189] width 108 height 21
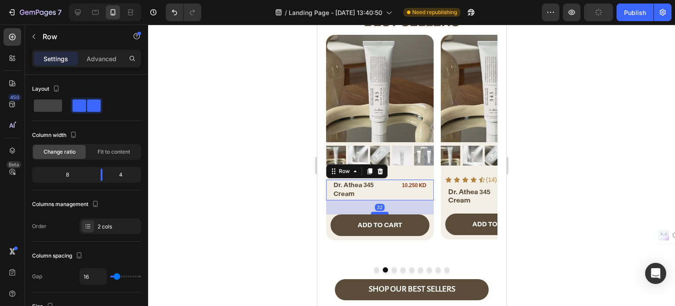
drag, startPoint x: 382, startPoint y: 204, endPoint x: 382, endPoint y: 211, distance: 7.0
click at [382, 211] on div at bounding box center [380, 212] width 18 height 3
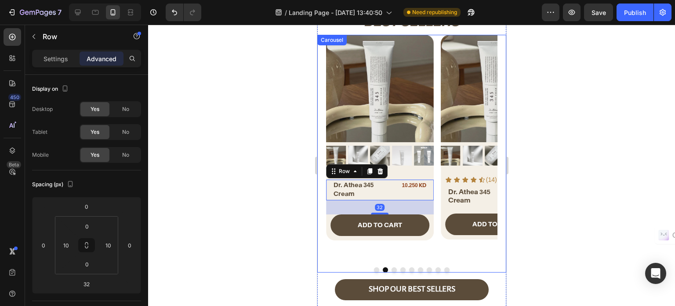
click at [387, 267] on div at bounding box center [411, 269] width 171 height 5
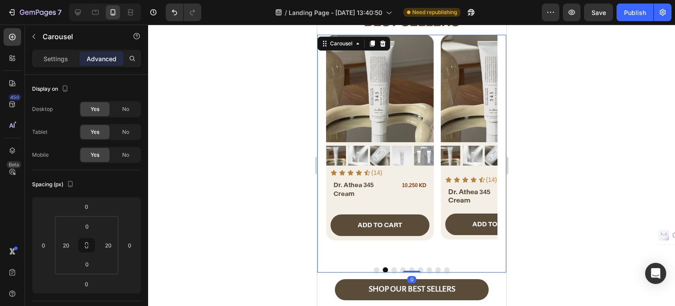
click at [391, 267] on button "Dot" at bounding box center [393, 269] width 5 height 5
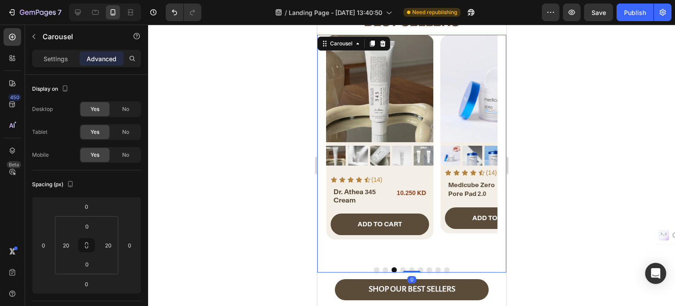
click at [400, 267] on button "Dot" at bounding box center [402, 269] width 5 height 5
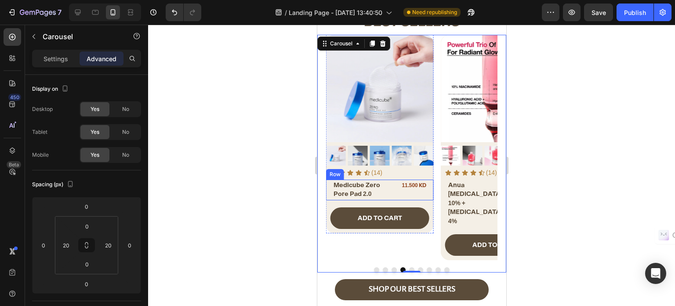
click at [394, 192] on div "⁠⁠⁠⁠⁠⁠⁠ Medicube Zero Pore Pad 2.0 Heading 11.500 KD Product Price Product Pric…" at bounding box center [380, 189] width 108 height 21
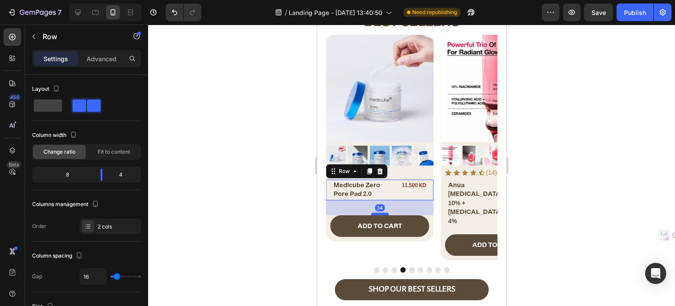
drag, startPoint x: 378, startPoint y: 205, endPoint x: 376, endPoint y: 213, distance: 8.2
click at [376, 213] on div at bounding box center [380, 213] width 18 height 3
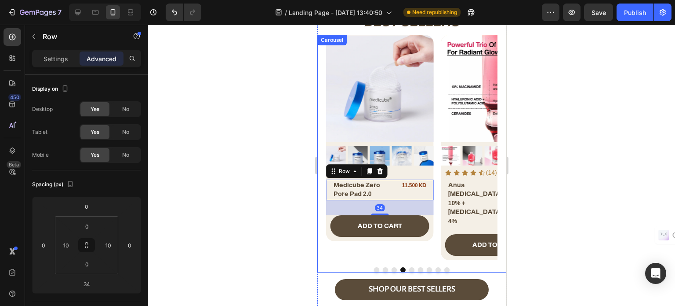
click at [409, 267] on button "Dot" at bounding box center [411, 269] width 5 height 5
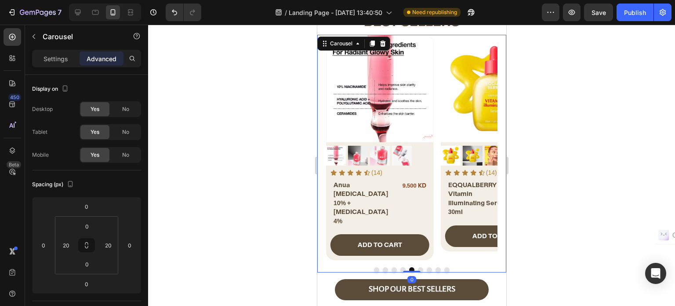
click at [418, 267] on button "Dot" at bounding box center [420, 269] width 5 height 5
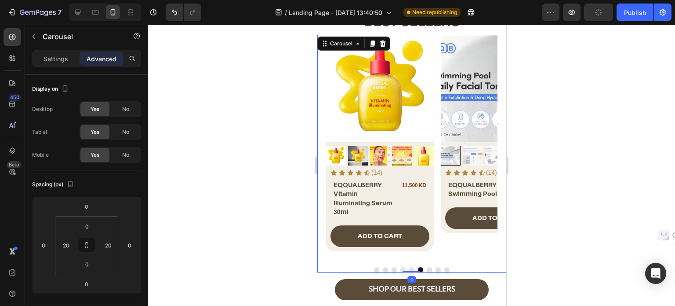
click at [428, 267] on button "Dot" at bounding box center [428, 269] width 5 height 5
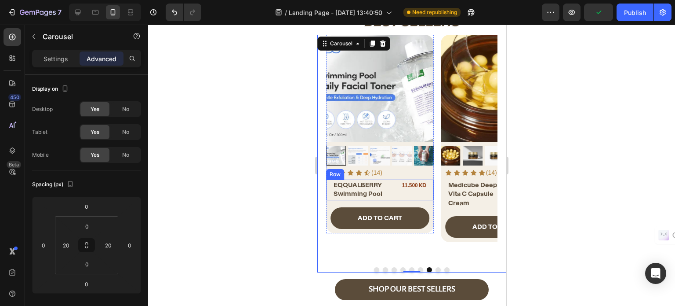
click at [394, 194] on div "⁠⁠⁠⁠⁠⁠⁠ EQQUALBERRY Swimming Pool Heading 11.500 KD Product Price Product Price…" at bounding box center [380, 189] width 108 height 21
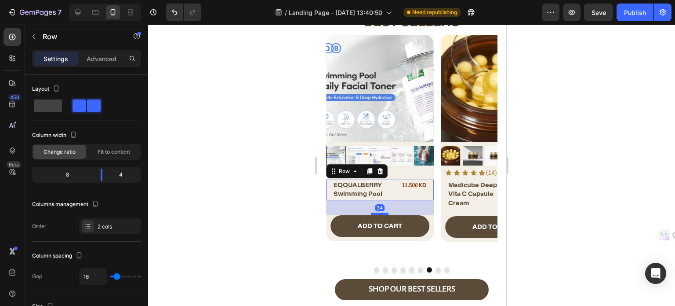
drag, startPoint x: 382, startPoint y: 204, endPoint x: 381, endPoint y: 212, distance: 8.0
click at [381, 212] on div at bounding box center [380, 213] width 18 height 3
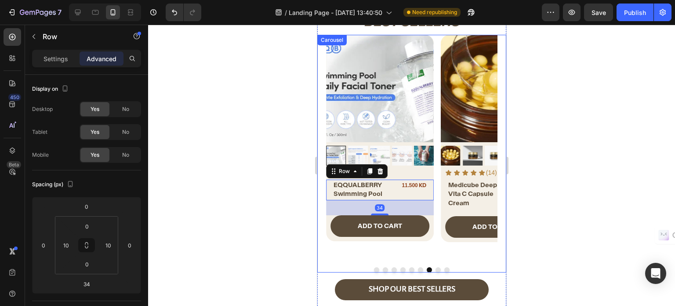
click at [435, 267] on button "Dot" at bounding box center [437, 269] width 5 height 5
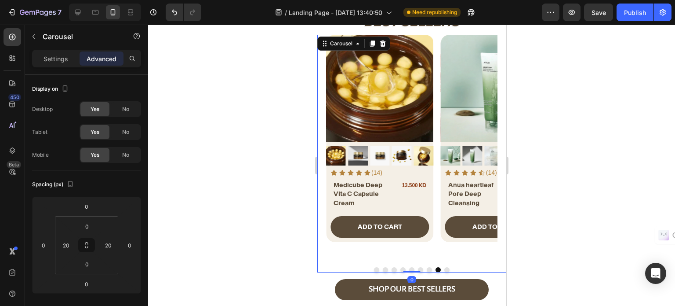
click at [440, 267] on div at bounding box center [411, 269] width 171 height 5
click at [623, 11] on button "Publish" at bounding box center [635, 13] width 37 height 18
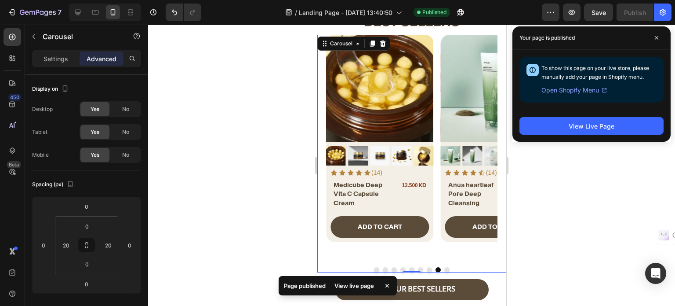
click at [198, 69] on div at bounding box center [411, 165] width 527 height 281
